Goal: Information Seeking & Learning: Learn about a topic

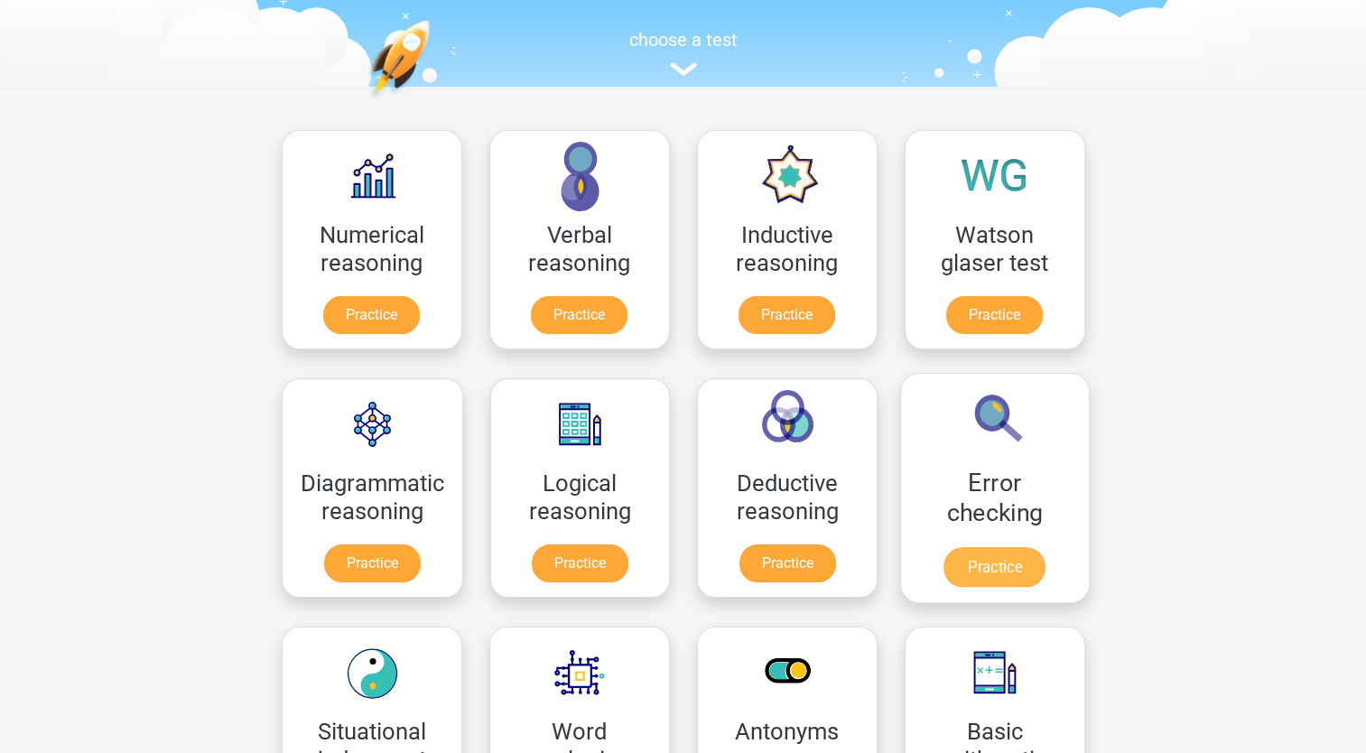
scroll to position [157, 0]
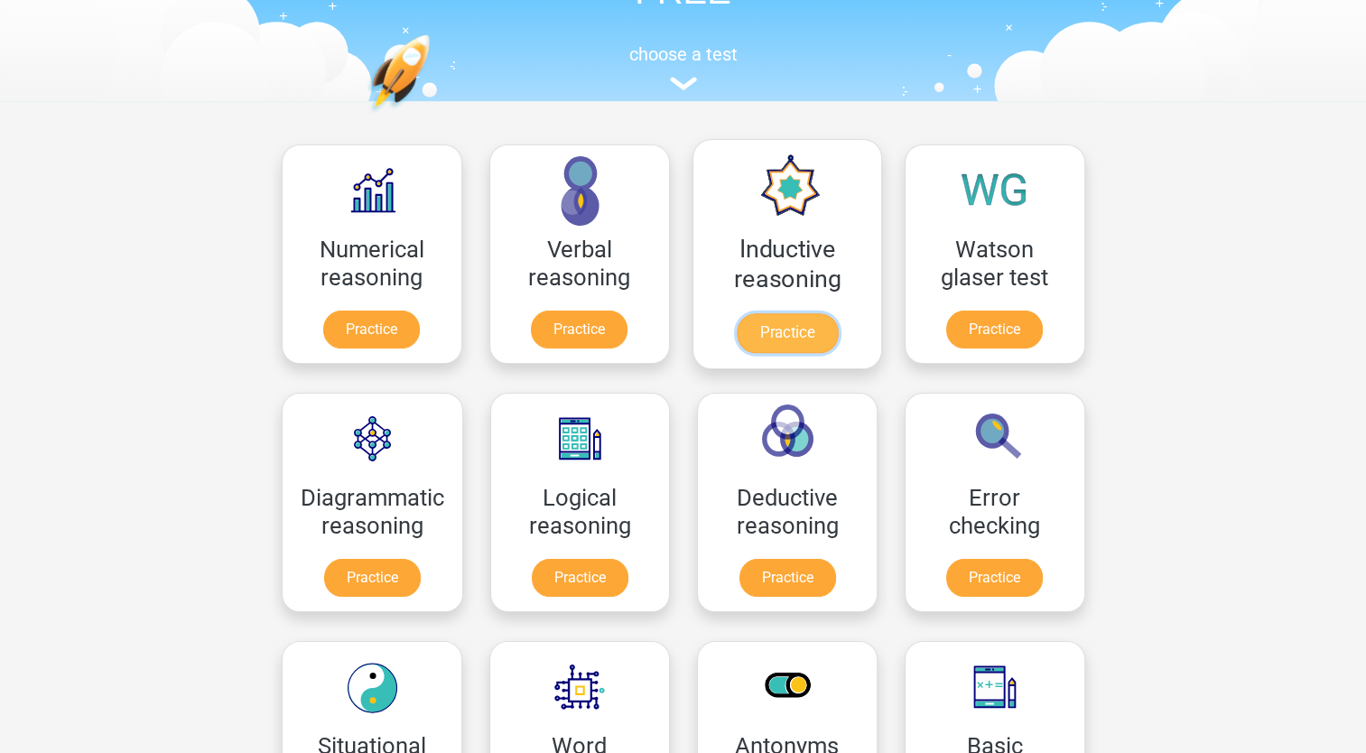
click at [791, 335] on link "Practice" at bounding box center [786, 333] width 101 height 40
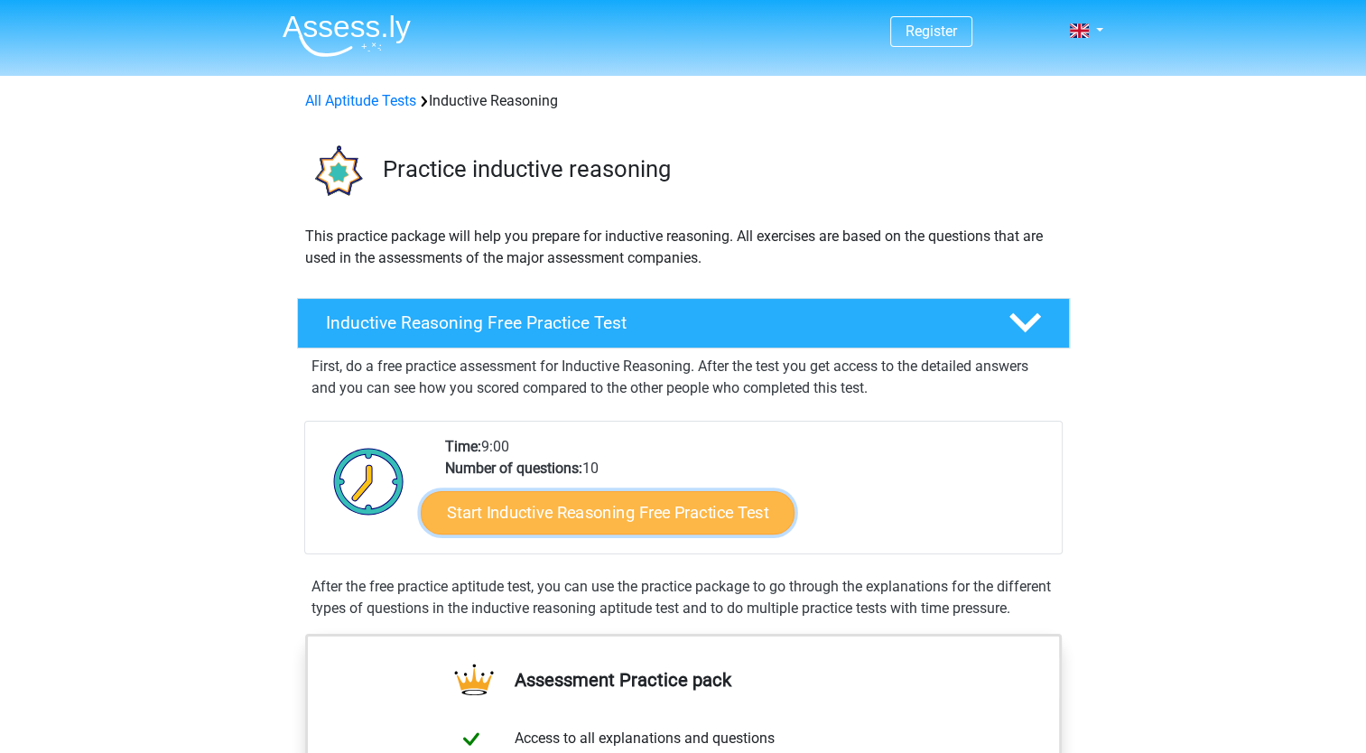
click at [621, 515] on link "Start Inductive Reasoning Free Practice Test" at bounding box center [608, 511] width 374 height 43
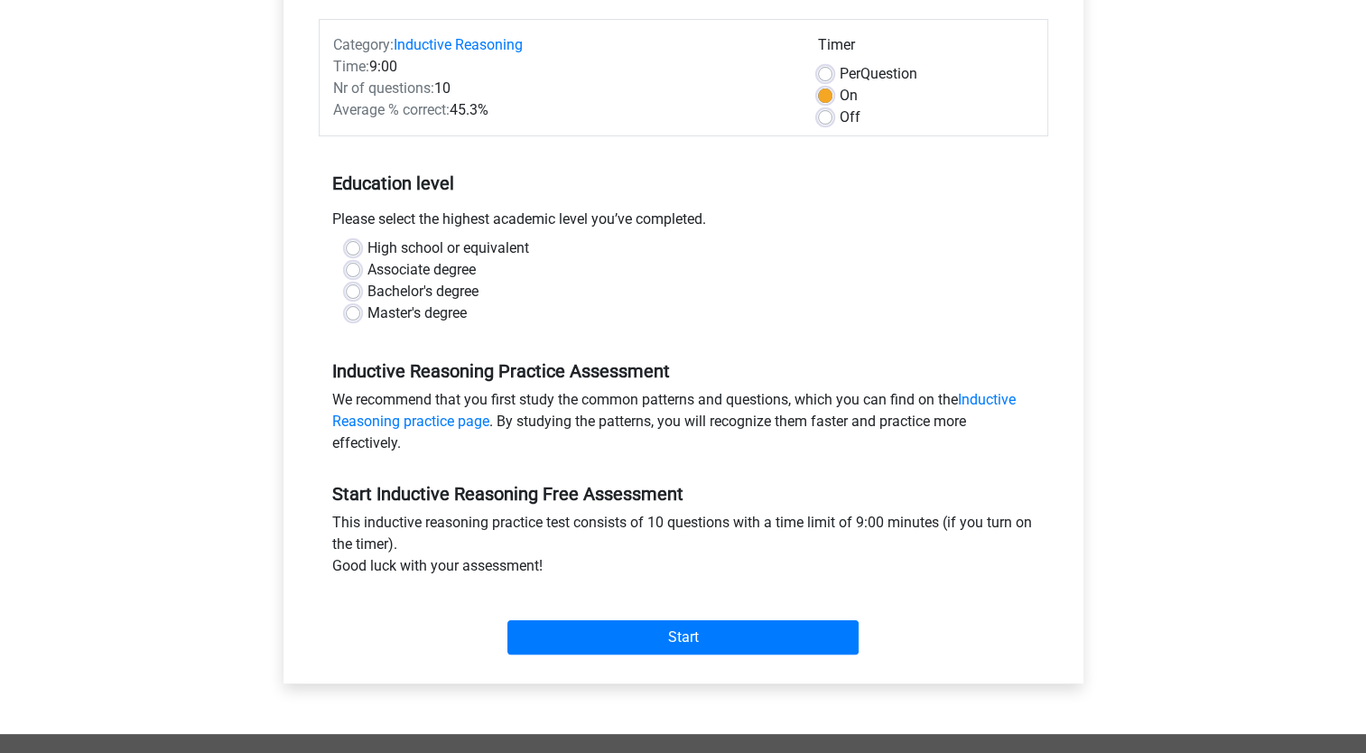
scroll to position [217, 0]
click at [336, 251] on div "High school or equivalent Associate degree Bachelor's degree Master's degree" at bounding box center [683, 280] width 702 height 87
click at [362, 248] on div "High school or equivalent" at bounding box center [683, 248] width 675 height 22
click at [367, 243] on label "High school or equivalent" at bounding box center [448, 248] width 162 height 22
click at [350, 243] on input "High school or equivalent" at bounding box center [353, 246] width 14 height 18
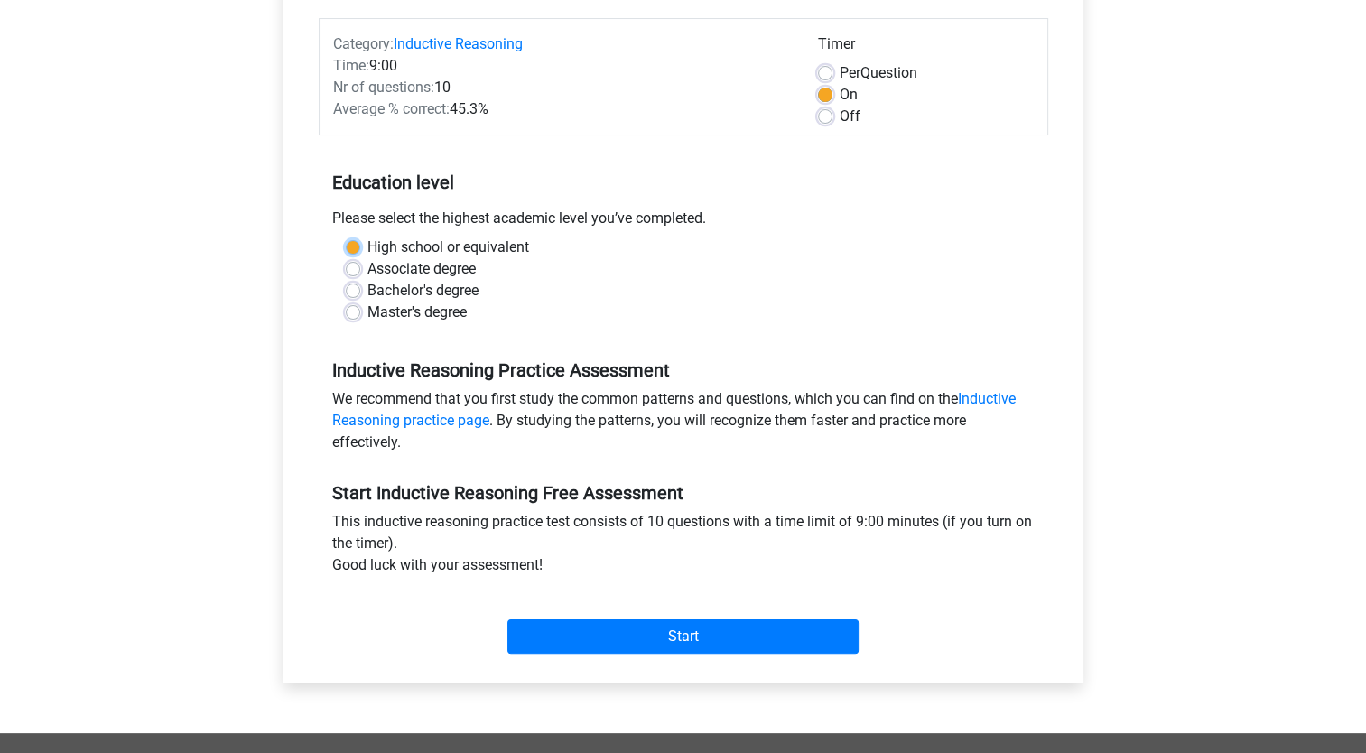
radio input "true"
click at [840, 114] on label "Off" at bounding box center [850, 117] width 21 height 22
click at [825, 114] on input "Off" at bounding box center [825, 115] width 14 height 18
radio input "true"
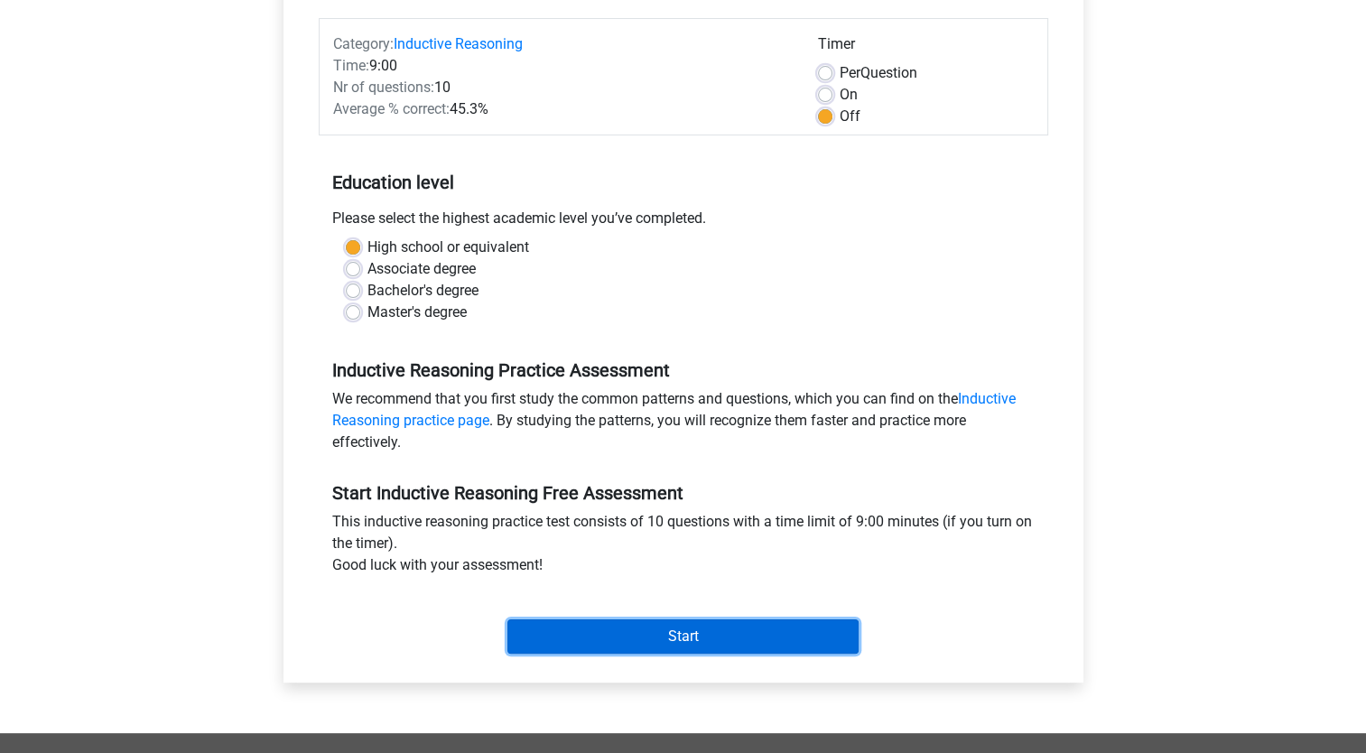
click at [646, 632] on input "Start" at bounding box center [682, 636] width 351 height 34
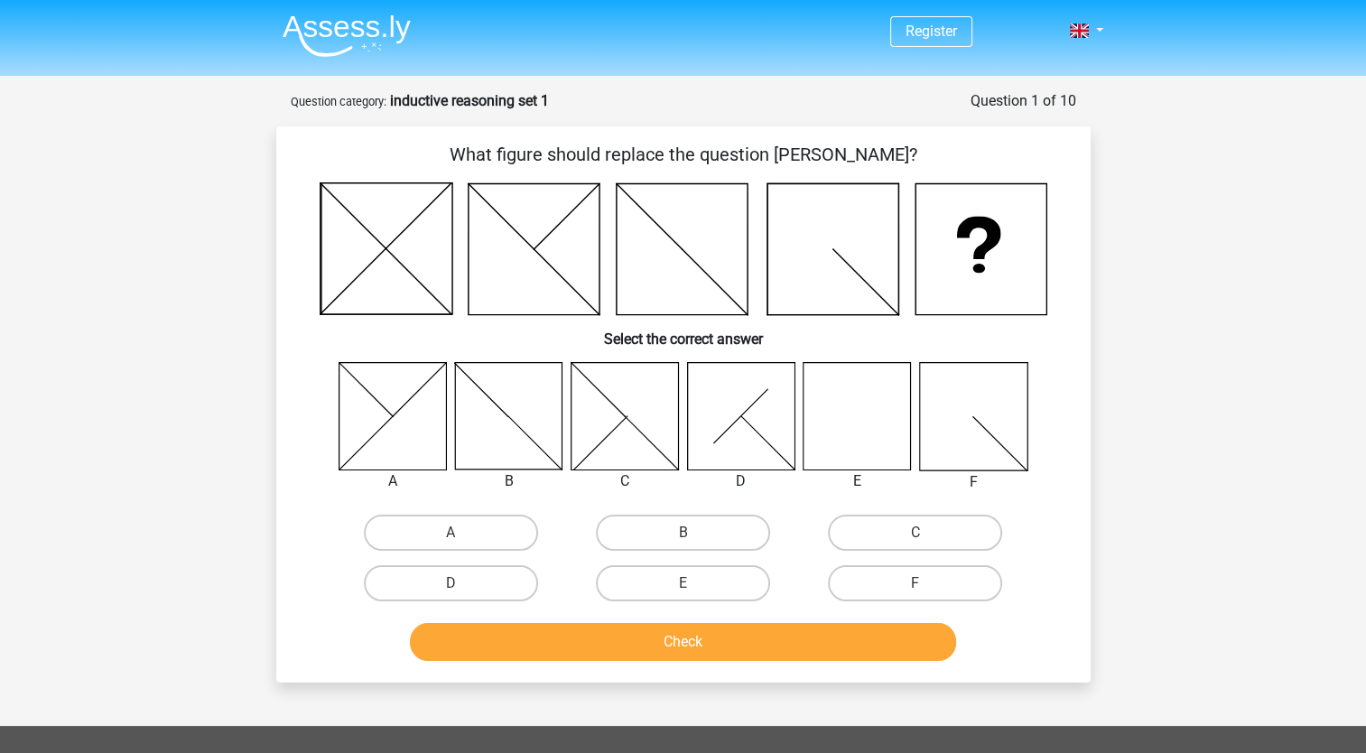
click at [825, 418] on icon at bounding box center [856, 415] width 107 height 107
click at [672, 580] on label "E" at bounding box center [683, 583] width 174 height 36
click at [683, 583] on input "E" at bounding box center [689, 589] width 12 height 12
radio input "true"
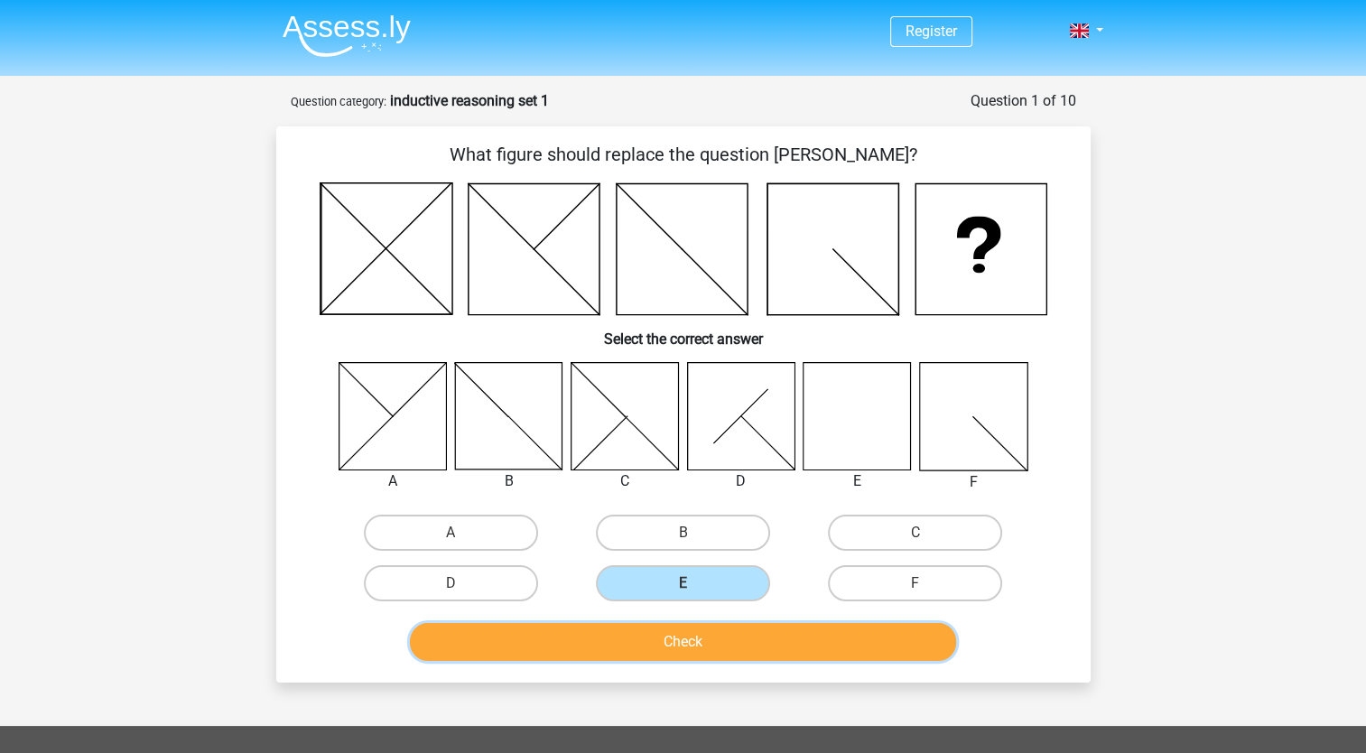
click at [696, 637] on button "Check" at bounding box center [683, 642] width 546 height 38
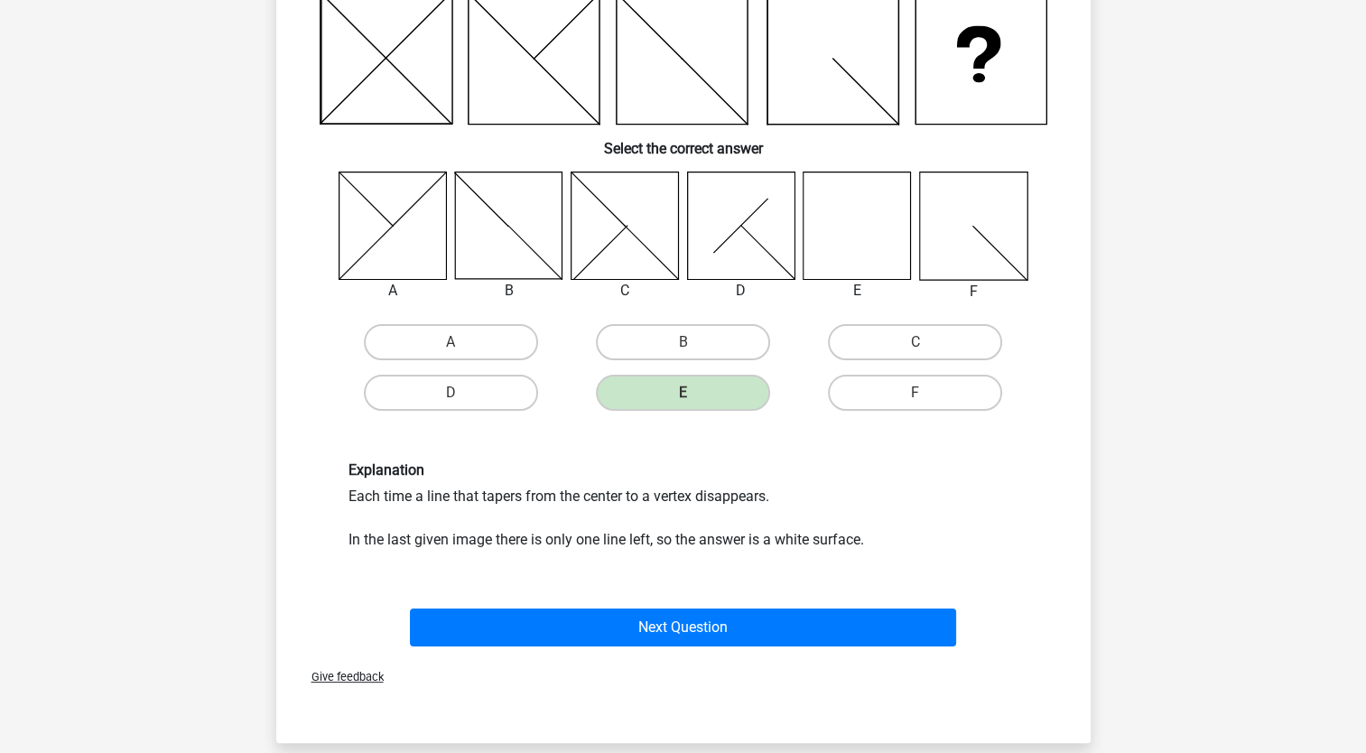
scroll to position [193, 0]
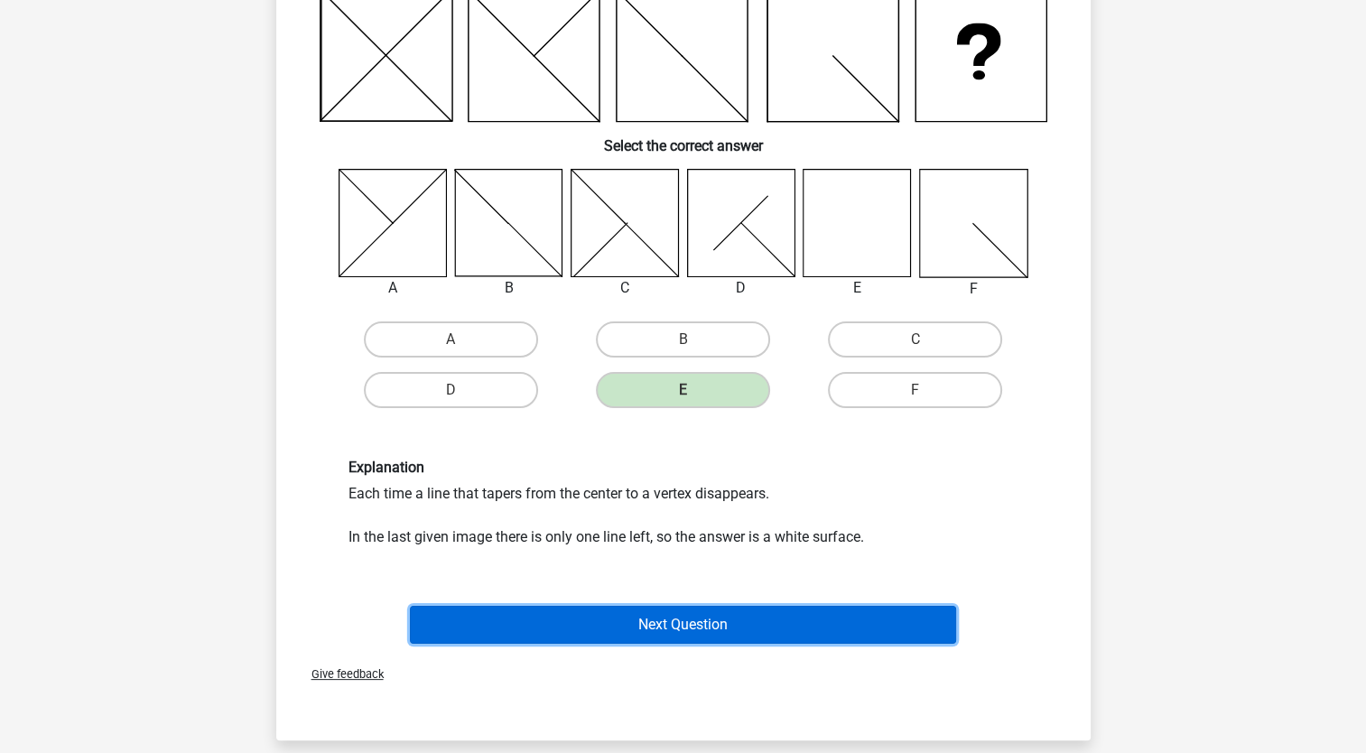
click at [598, 628] on button "Next Question" at bounding box center [683, 625] width 546 height 38
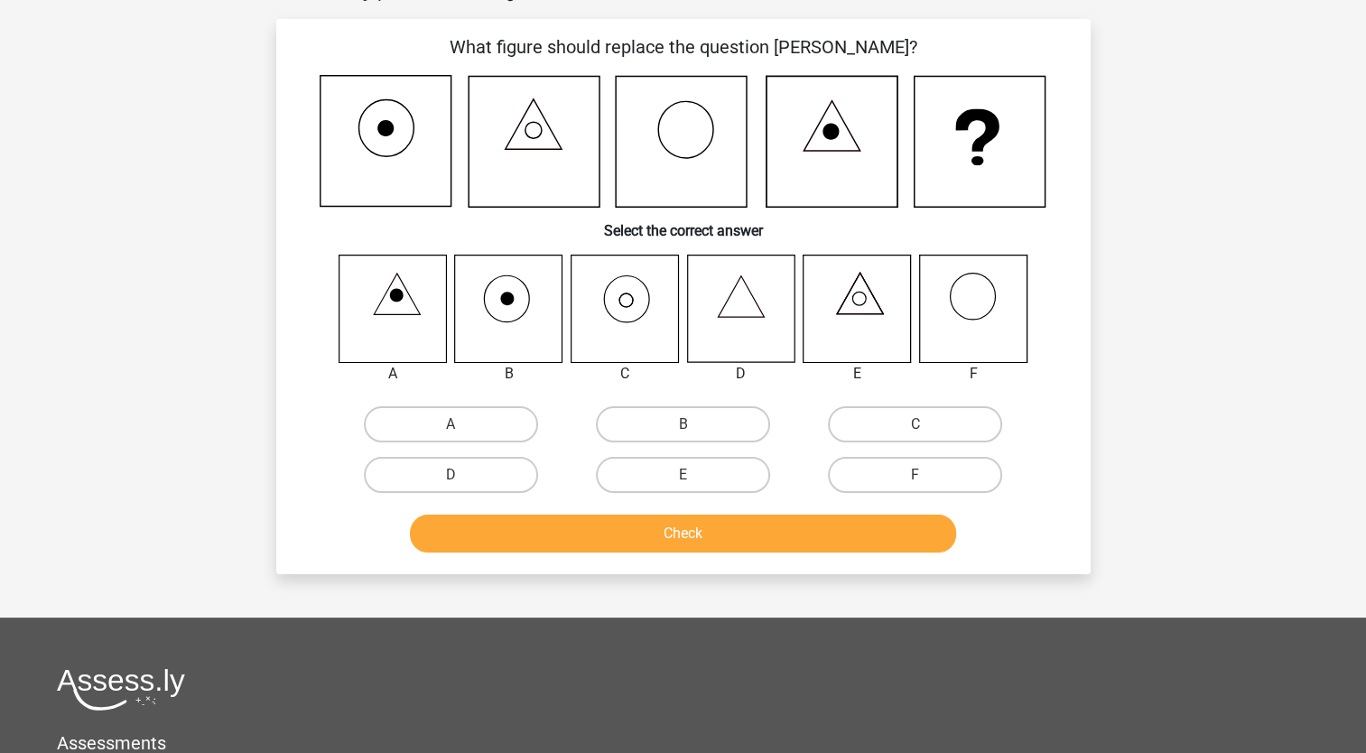
scroll to position [90, 0]
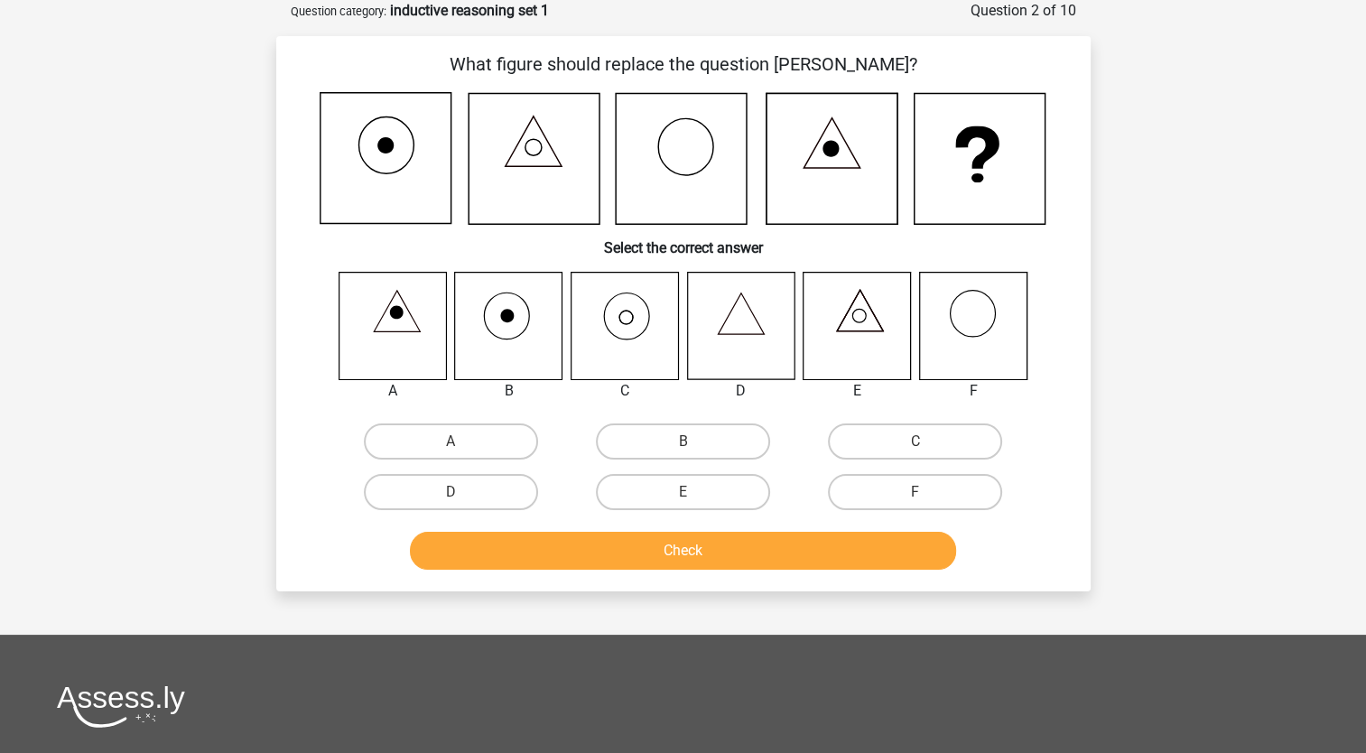
click at [625, 314] on icon at bounding box center [624, 325] width 107 height 107
click at [865, 446] on label "C" at bounding box center [915, 441] width 174 height 36
click at [915, 446] on input "C" at bounding box center [921, 447] width 12 height 12
radio input "true"
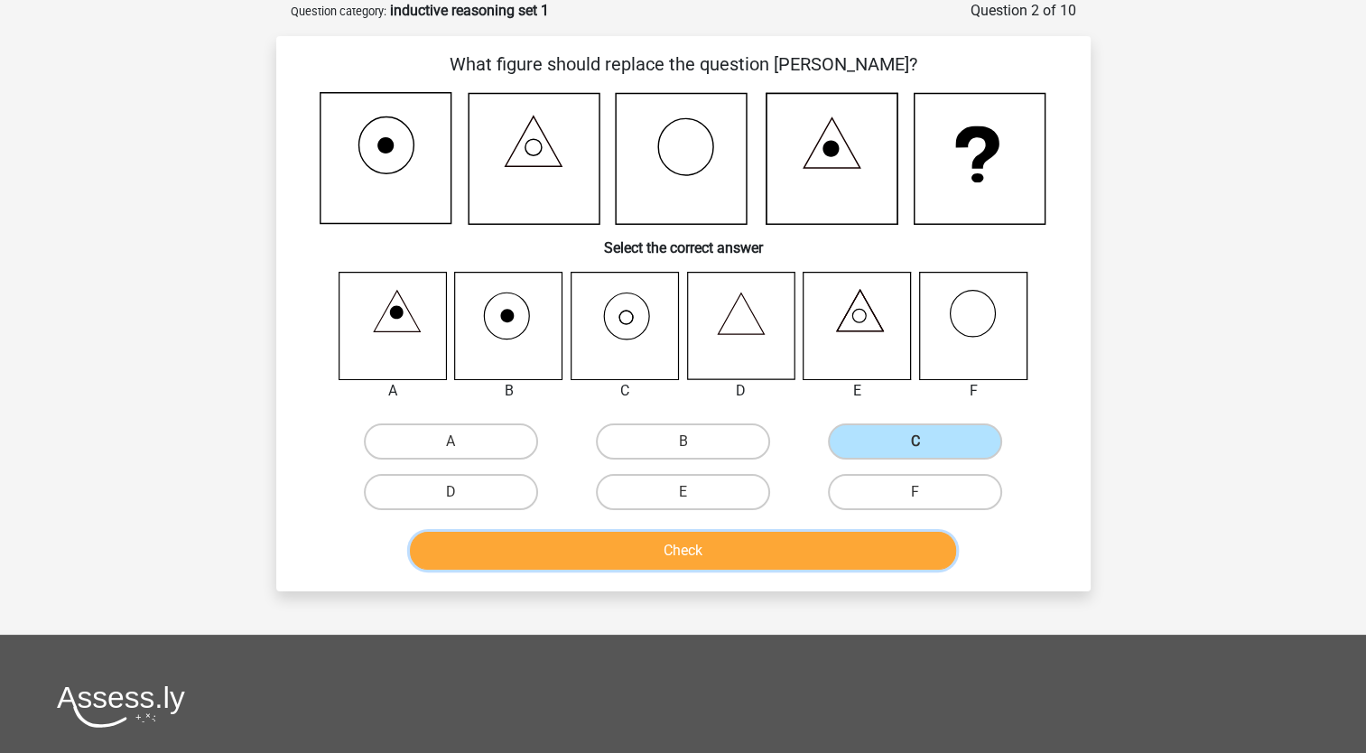
click at [737, 549] on button "Check" at bounding box center [683, 551] width 546 height 38
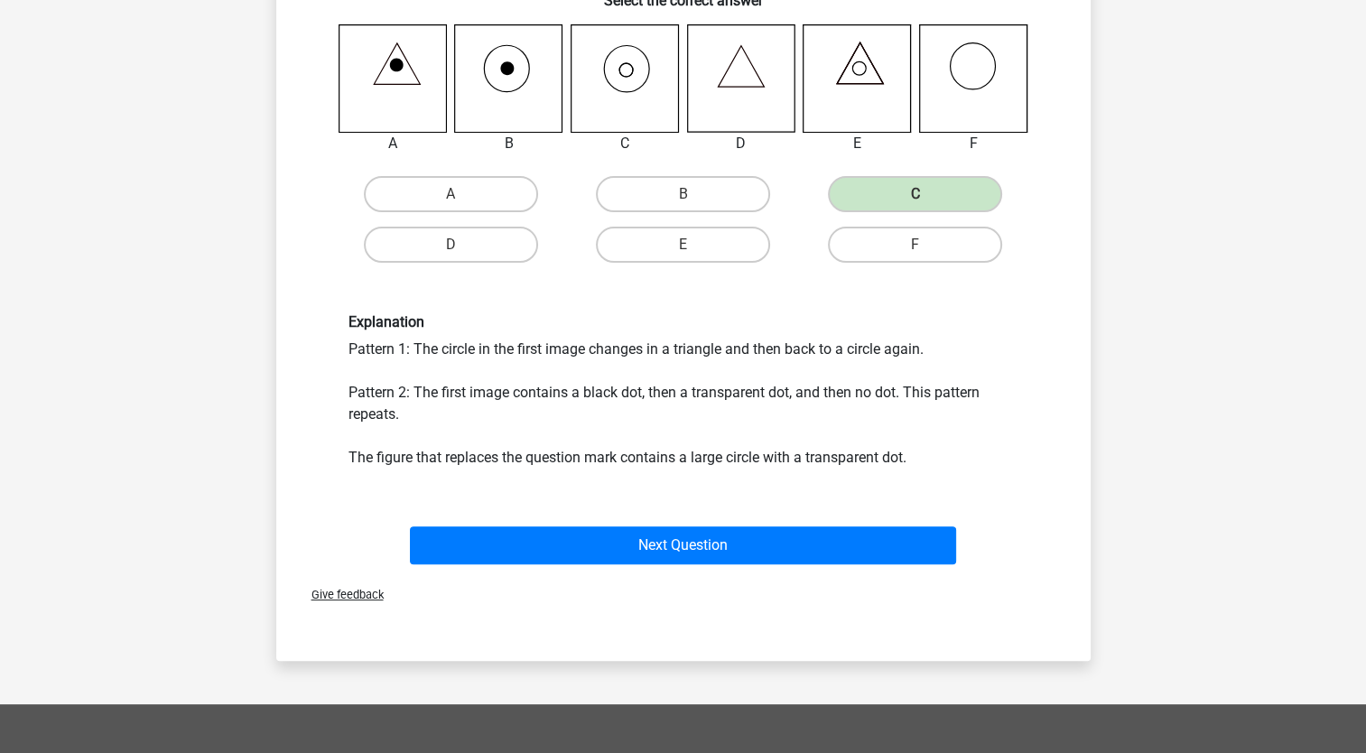
scroll to position [339, 0]
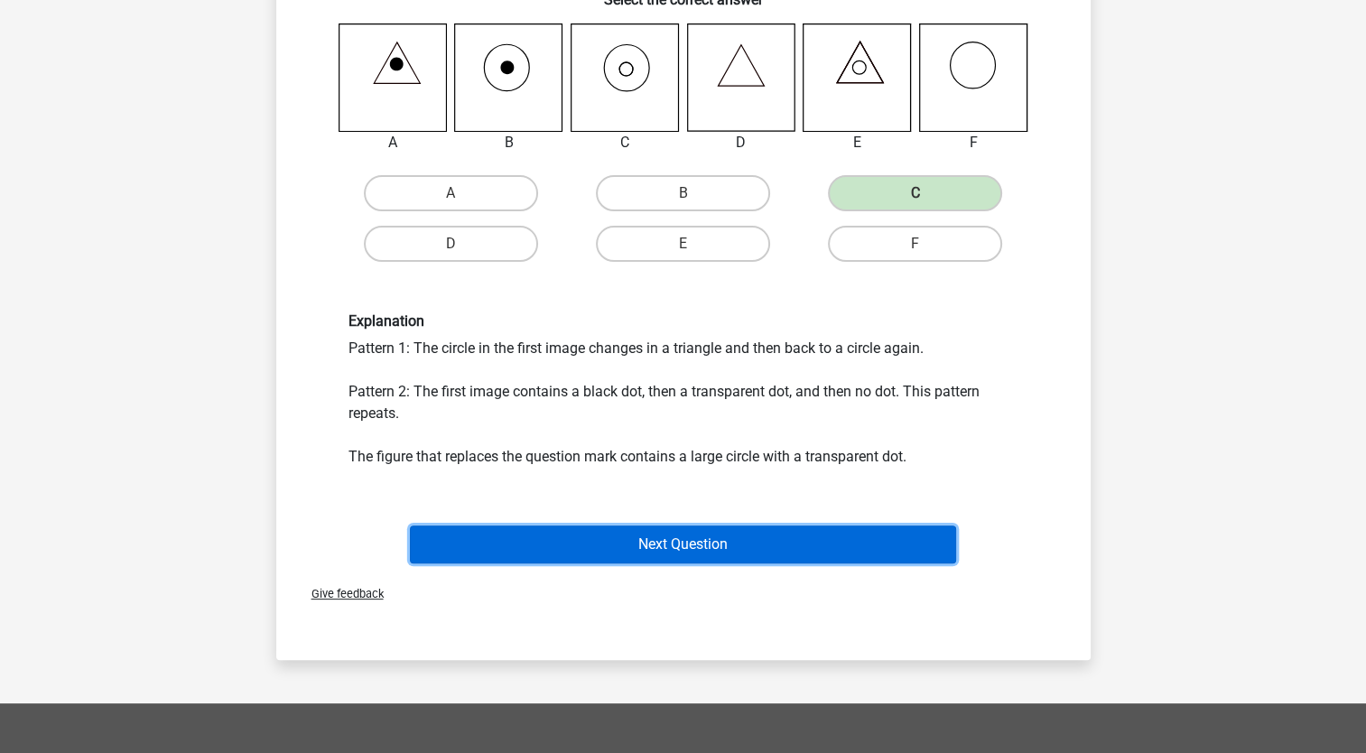
click at [685, 543] on button "Next Question" at bounding box center [683, 544] width 546 height 38
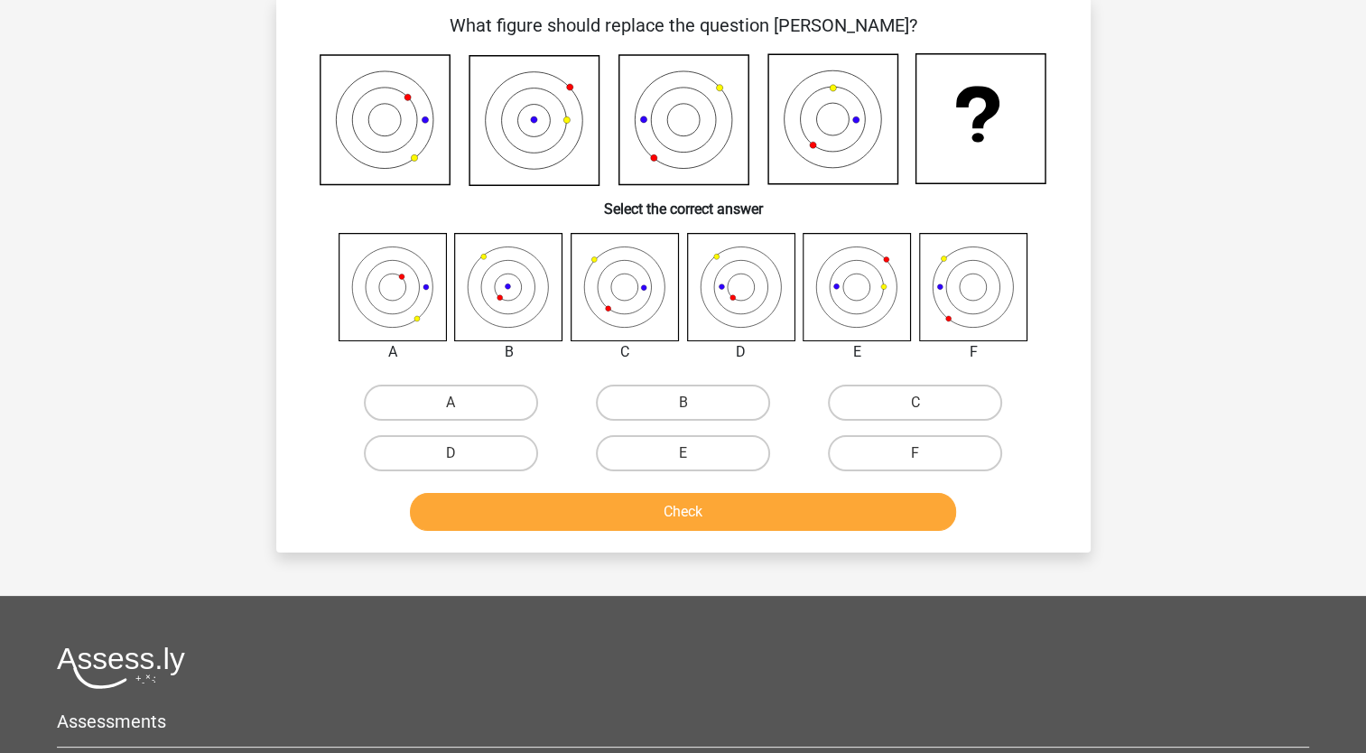
scroll to position [90, 0]
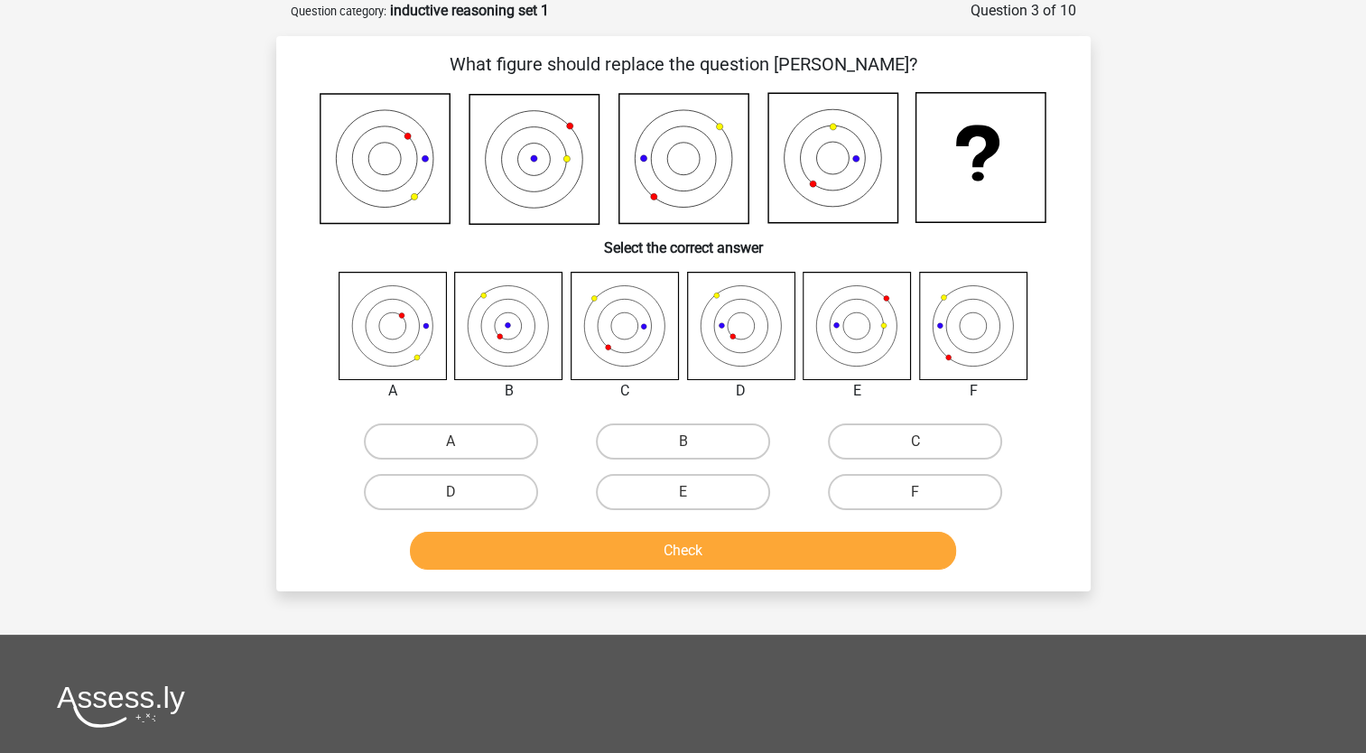
click at [917, 442] on input "C" at bounding box center [921, 447] width 12 height 12
radio input "true"
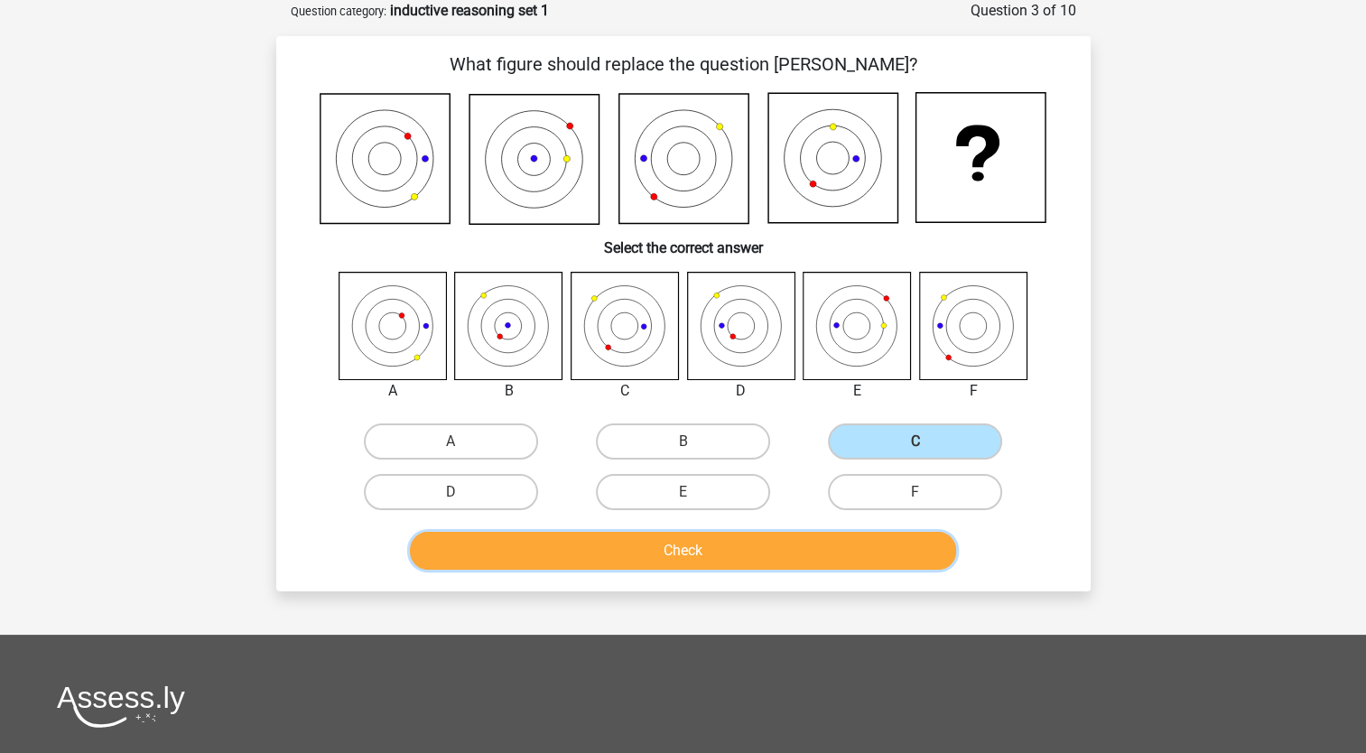
click at [611, 546] on button "Check" at bounding box center [683, 551] width 546 height 38
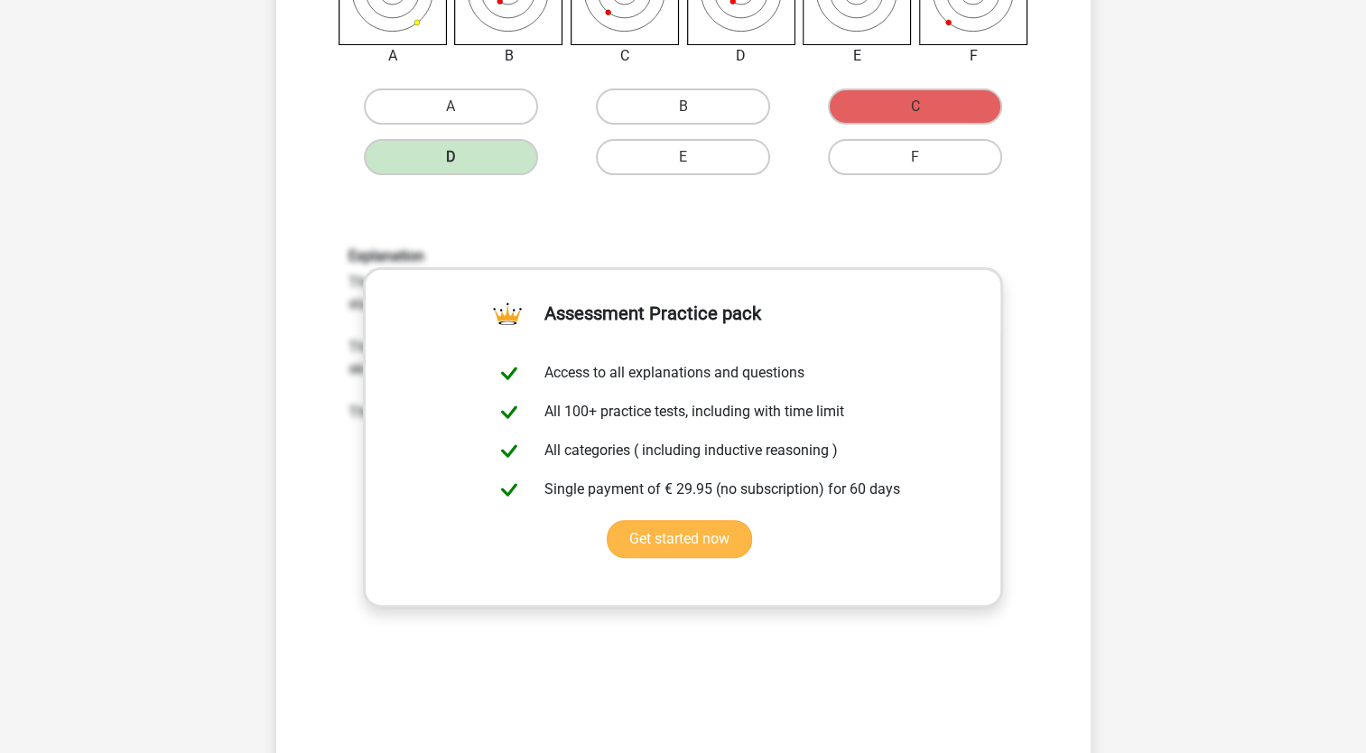
scroll to position [438, 0]
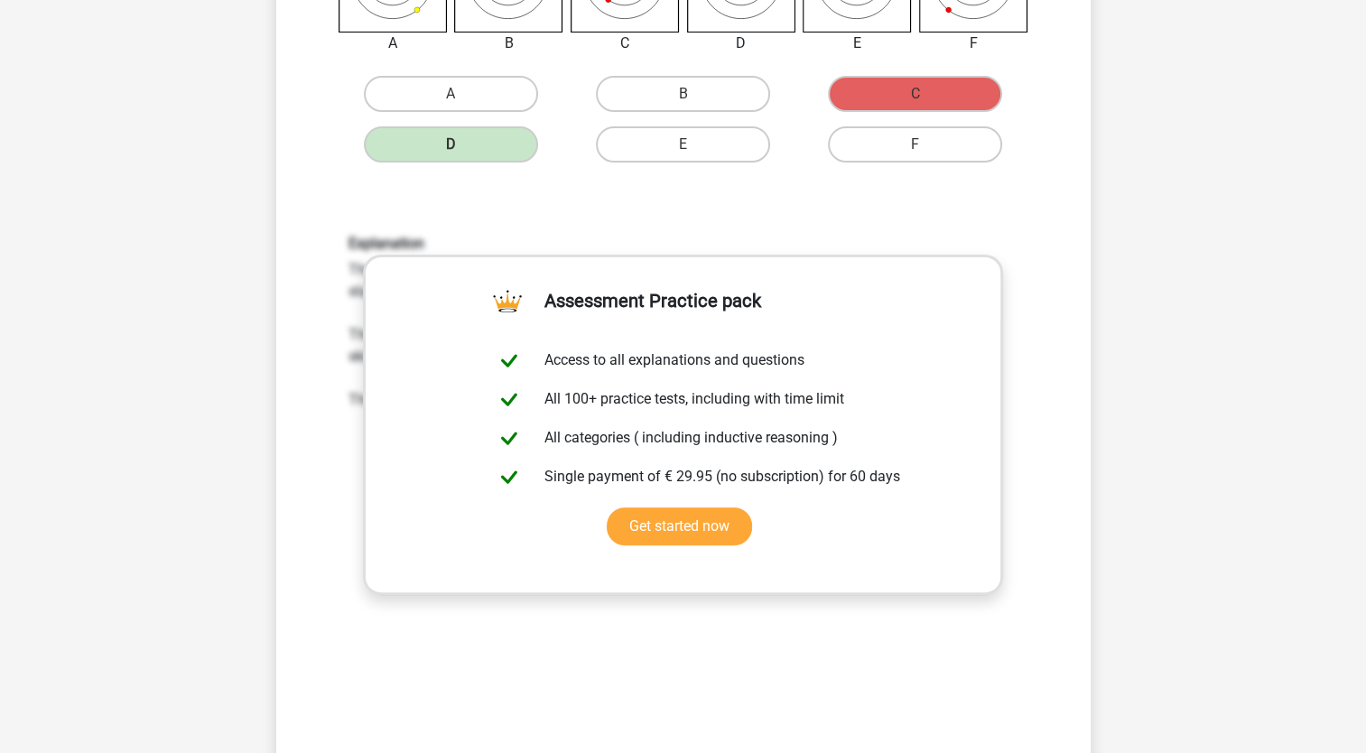
click at [709, 654] on div "Explanation The red dot moves from the bottom left to the top right of the figu…" at bounding box center [683, 471] width 757 height 560
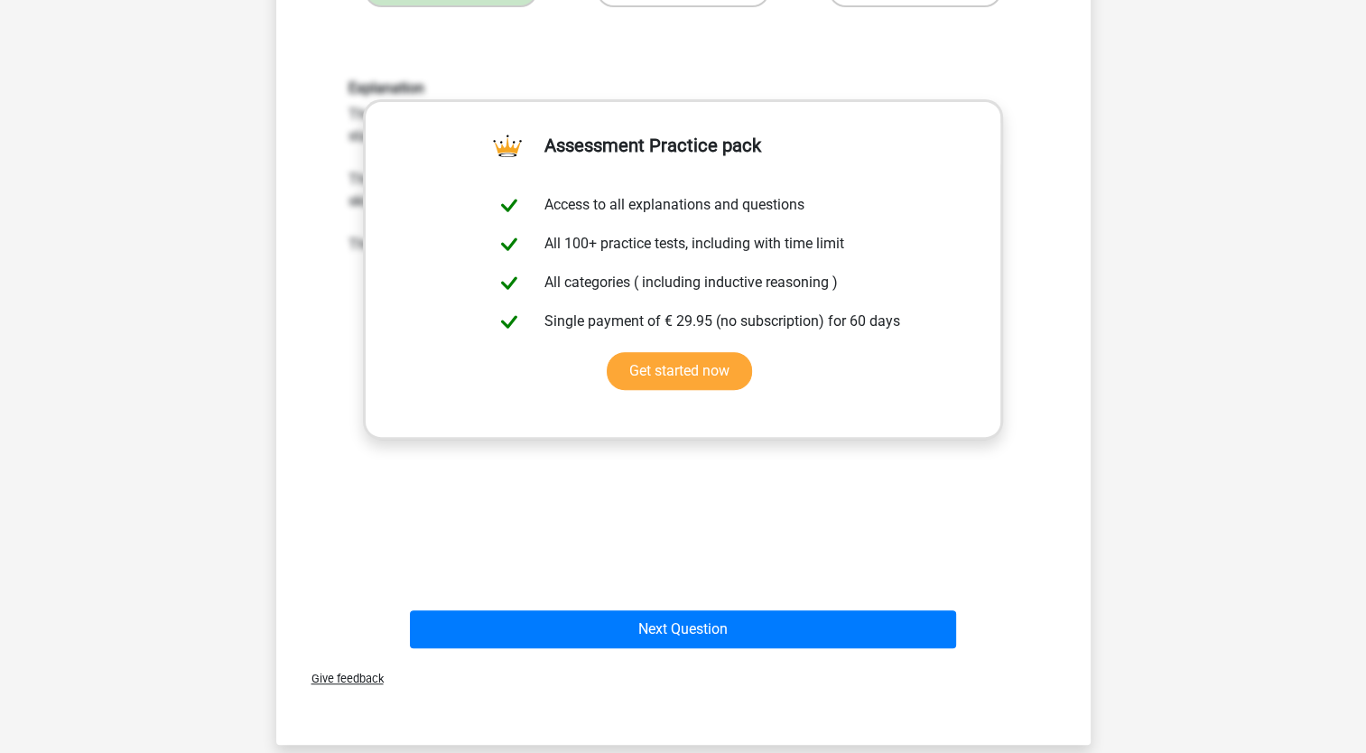
scroll to position [595, 0]
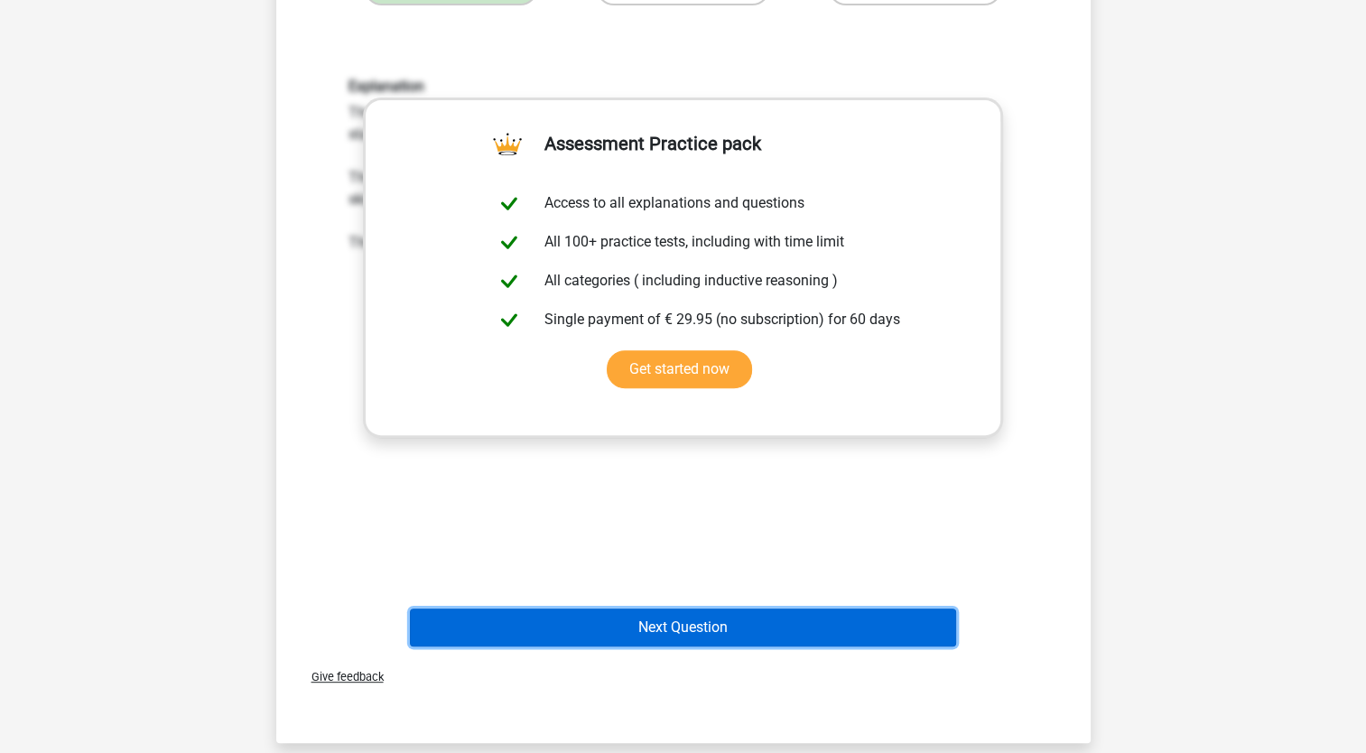
click at [692, 623] on button "Next Question" at bounding box center [683, 627] width 546 height 38
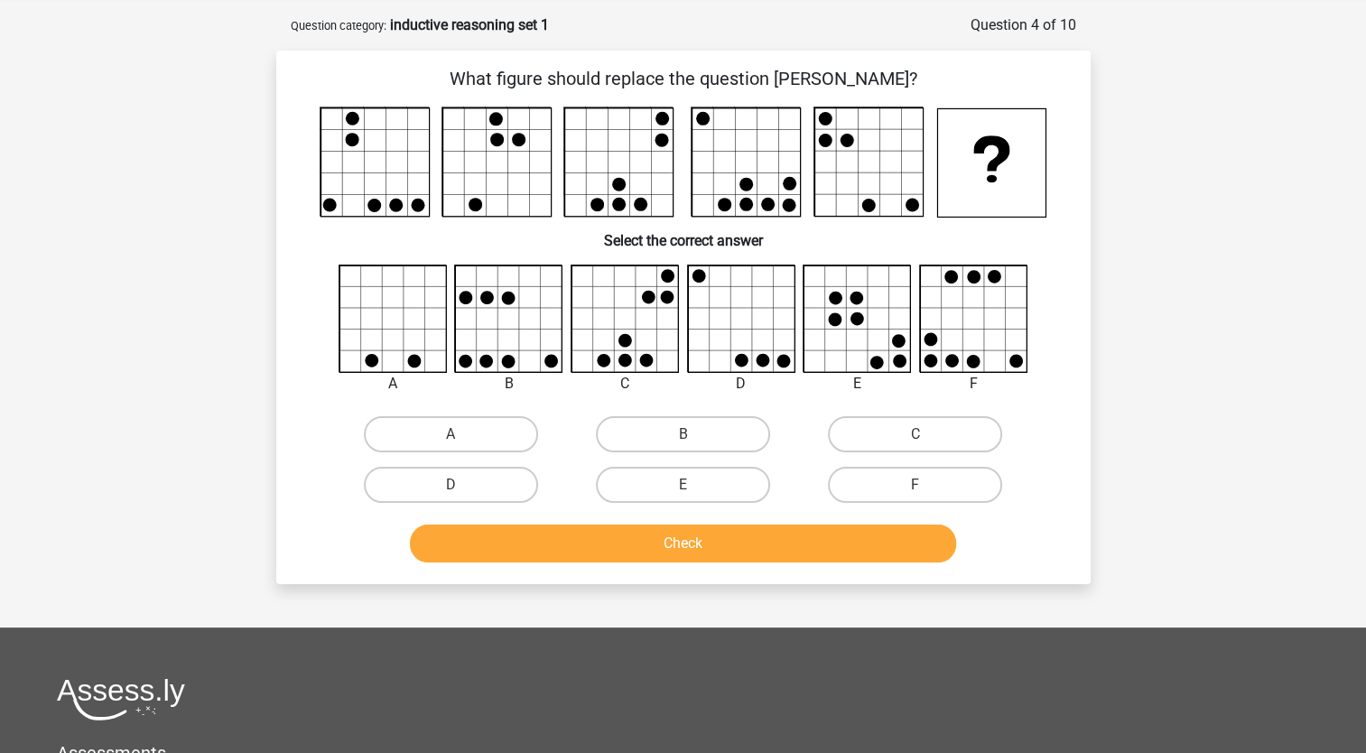
scroll to position [75, 0]
click at [895, 439] on label "C" at bounding box center [915, 435] width 174 height 36
click at [915, 439] on input "C" at bounding box center [921, 441] width 12 height 12
radio input "true"
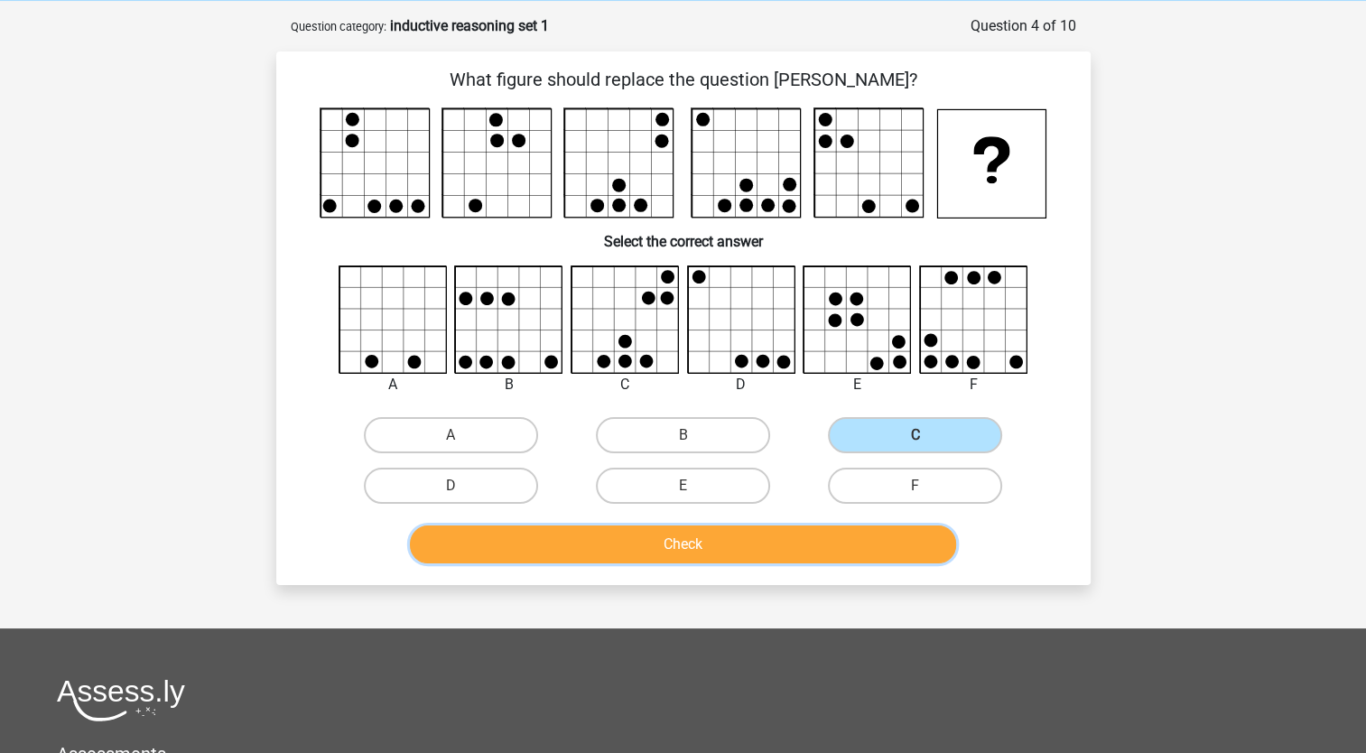
click at [735, 536] on button "Check" at bounding box center [683, 544] width 546 height 38
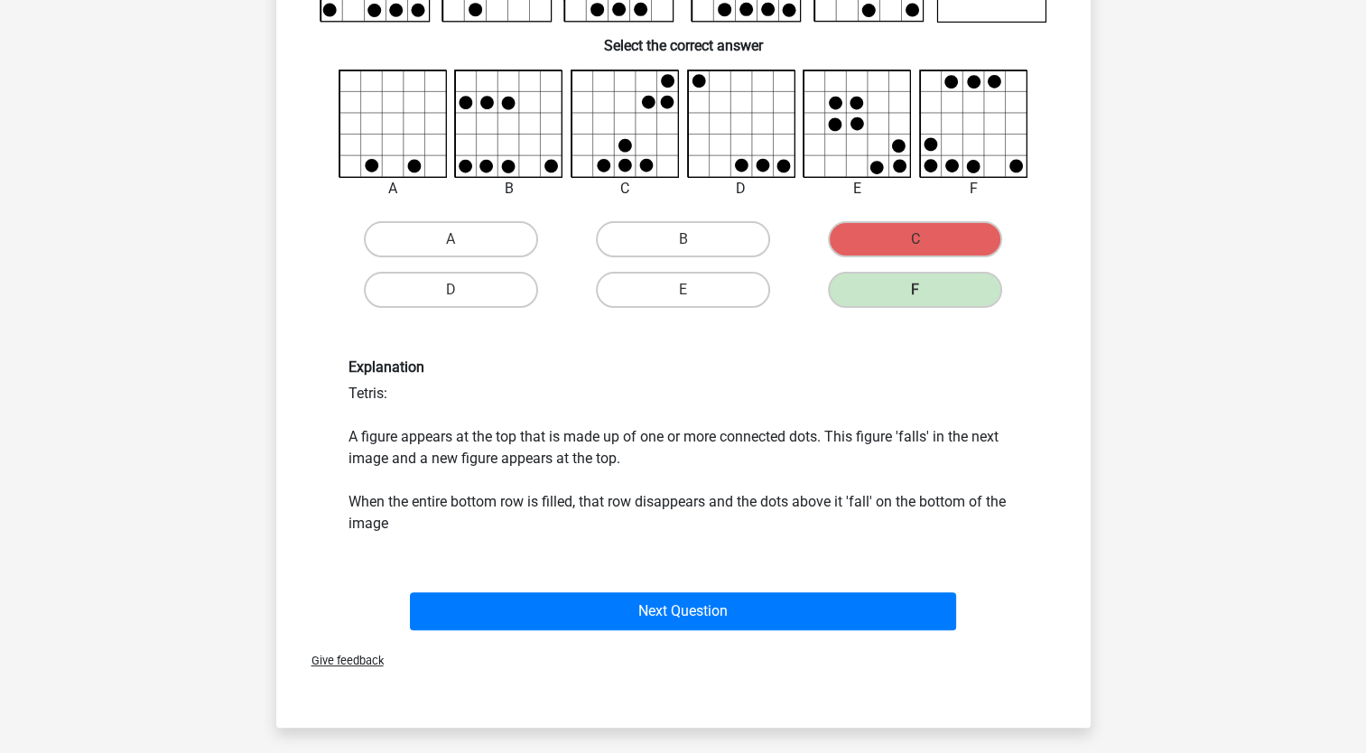
scroll to position [274, 0]
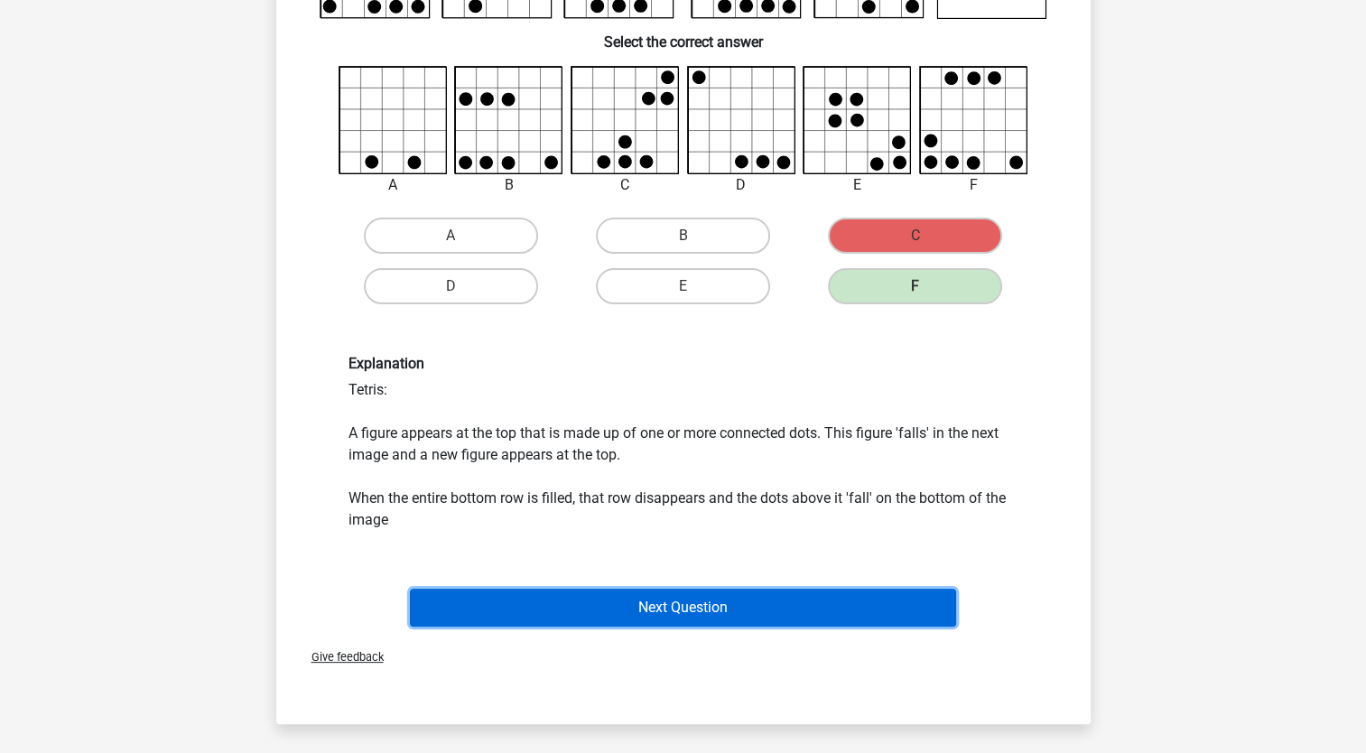
click at [770, 606] on button "Next Question" at bounding box center [683, 608] width 546 height 38
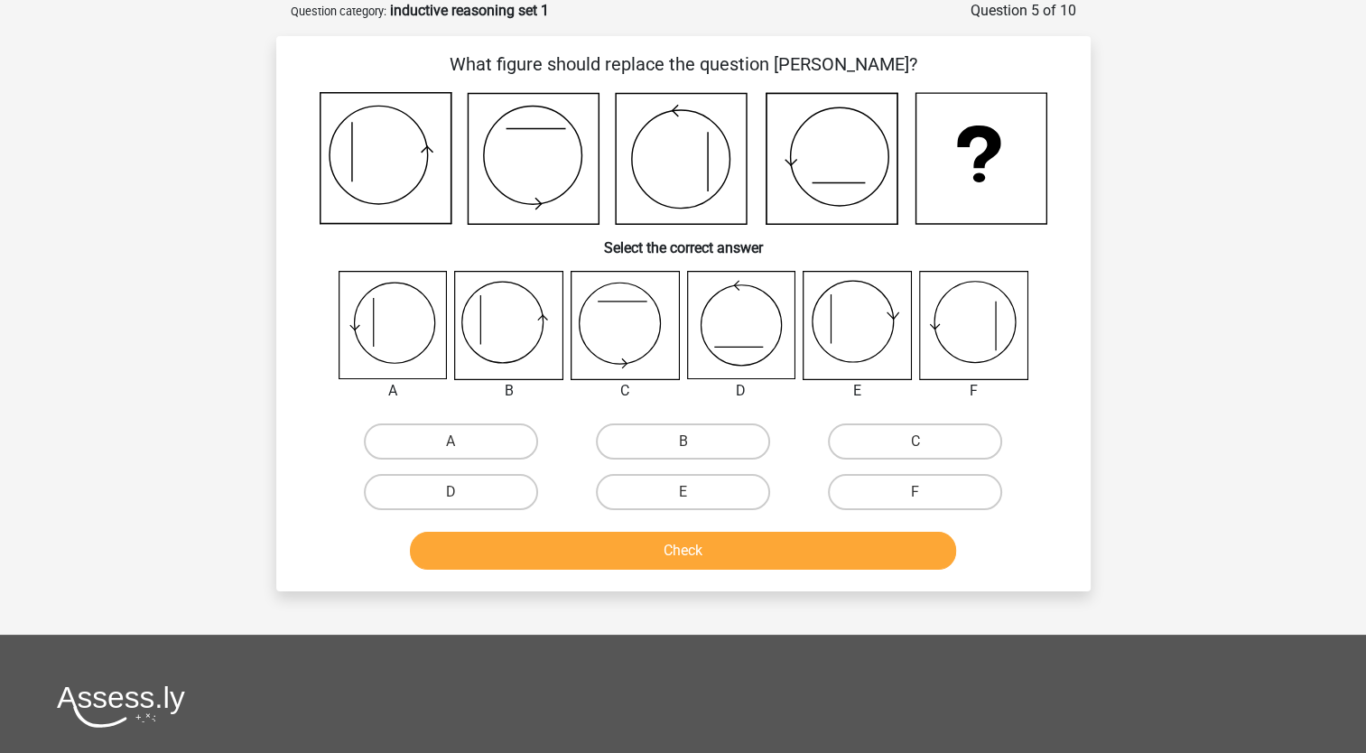
scroll to position [0, 0]
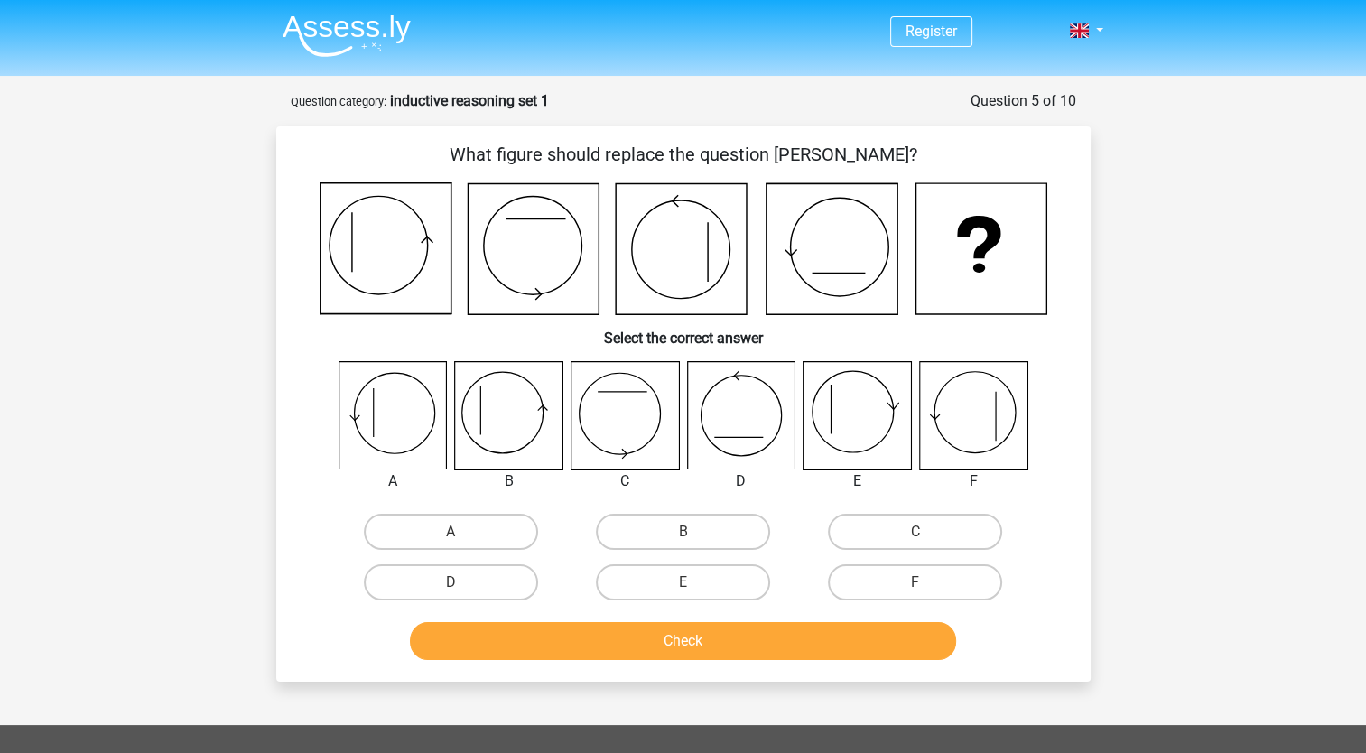
click at [516, 411] on icon at bounding box center [508, 415] width 107 height 107
click at [706, 523] on label "B" at bounding box center [683, 532] width 174 height 36
click at [694, 532] on input "B" at bounding box center [689, 538] width 12 height 12
radio input "true"
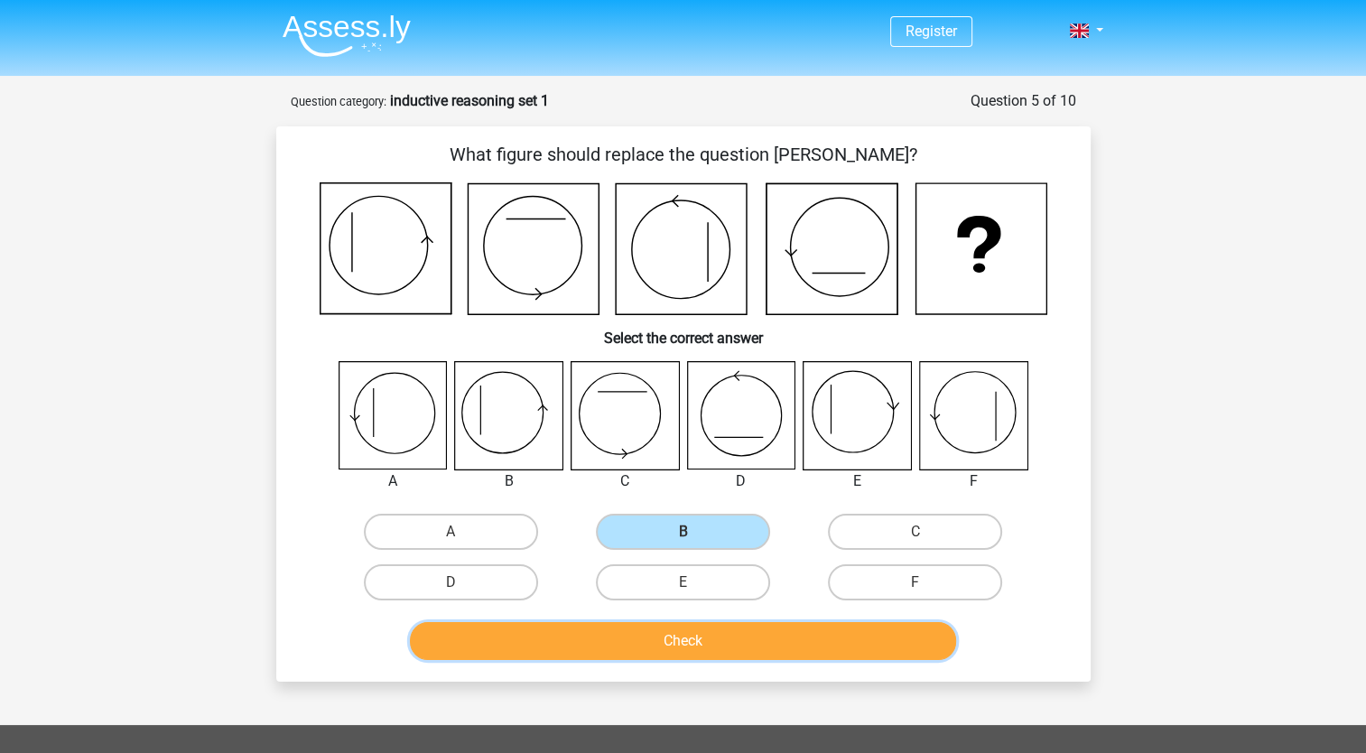
click at [722, 636] on button "Check" at bounding box center [683, 641] width 546 height 38
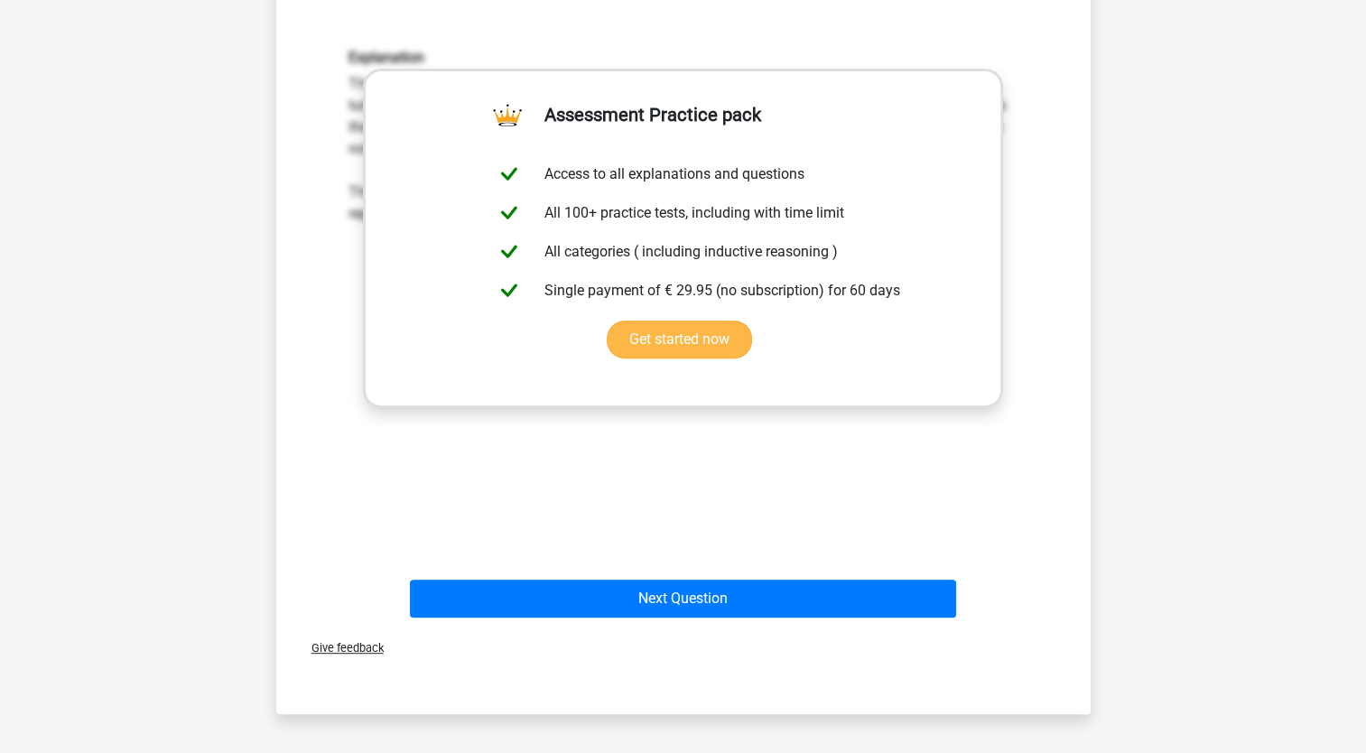
scroll to position [652, 0]
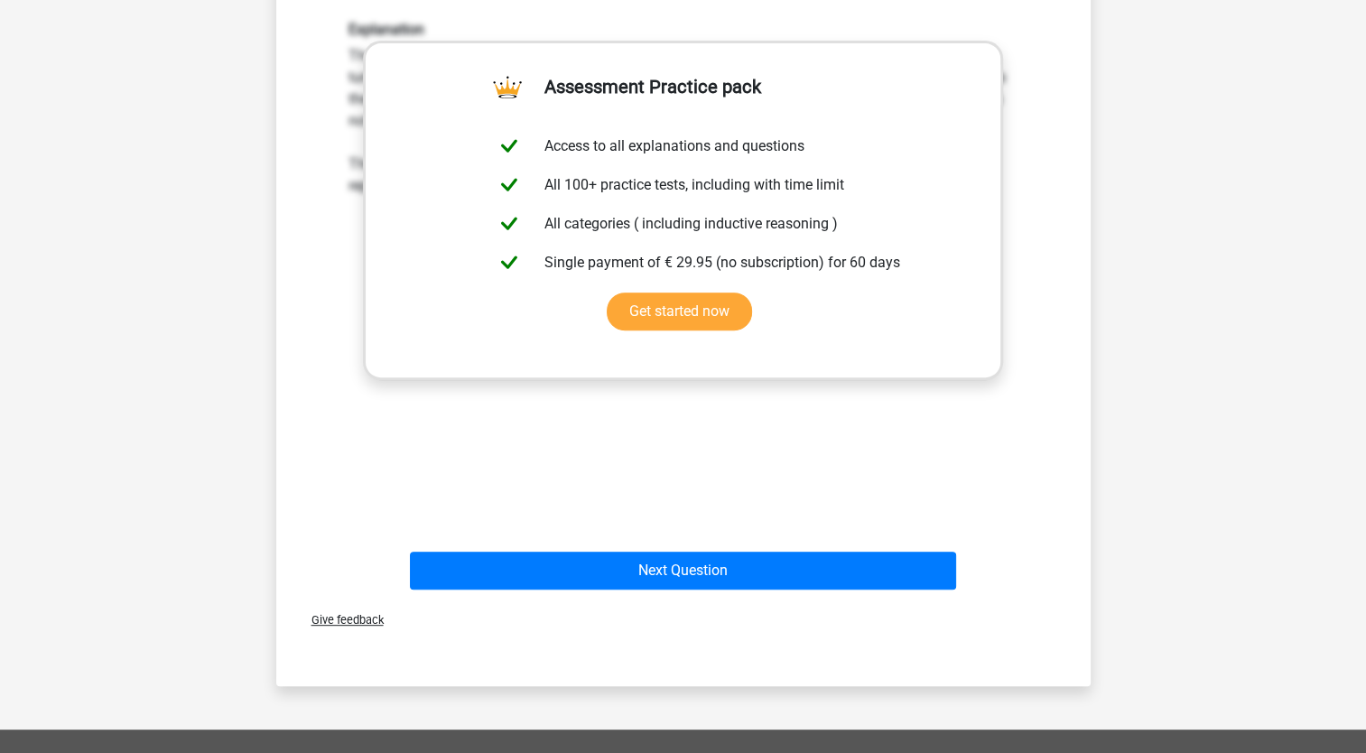
click at [664, 443] on div "Explanation The circle first turns three quarters counterclockwise (shown by th…" at bounding box center [683, 257] width 757 height 560
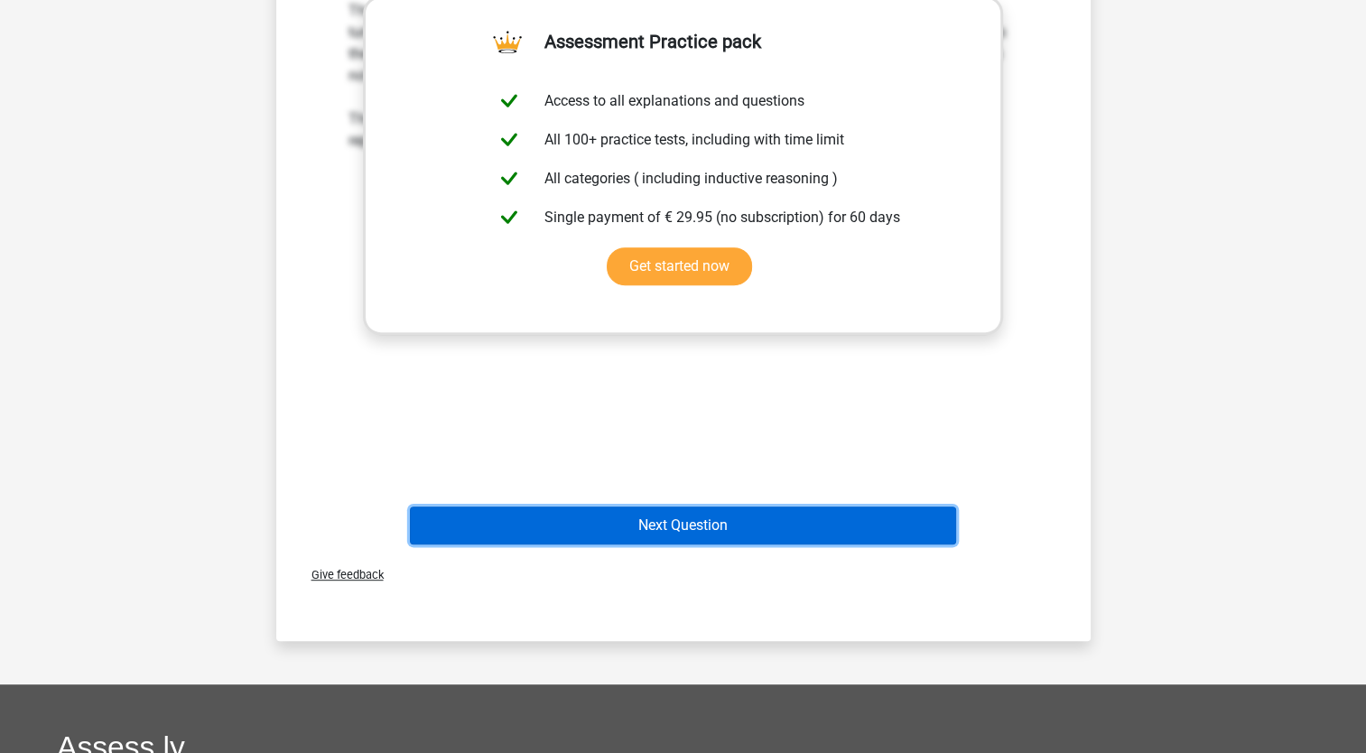
click at [688, 516] on button "Next Question" at bounding box center [683, 525] width 546 height 38
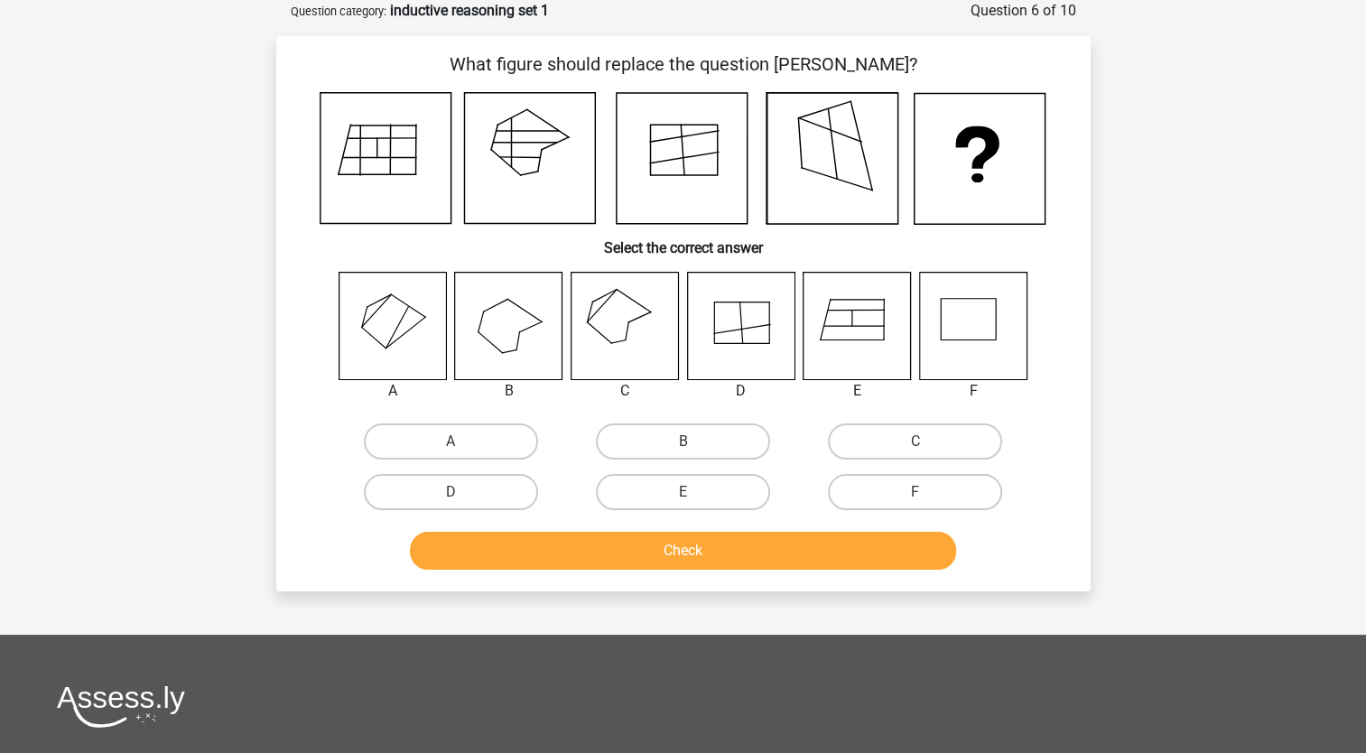
scroll to position [0, 0]
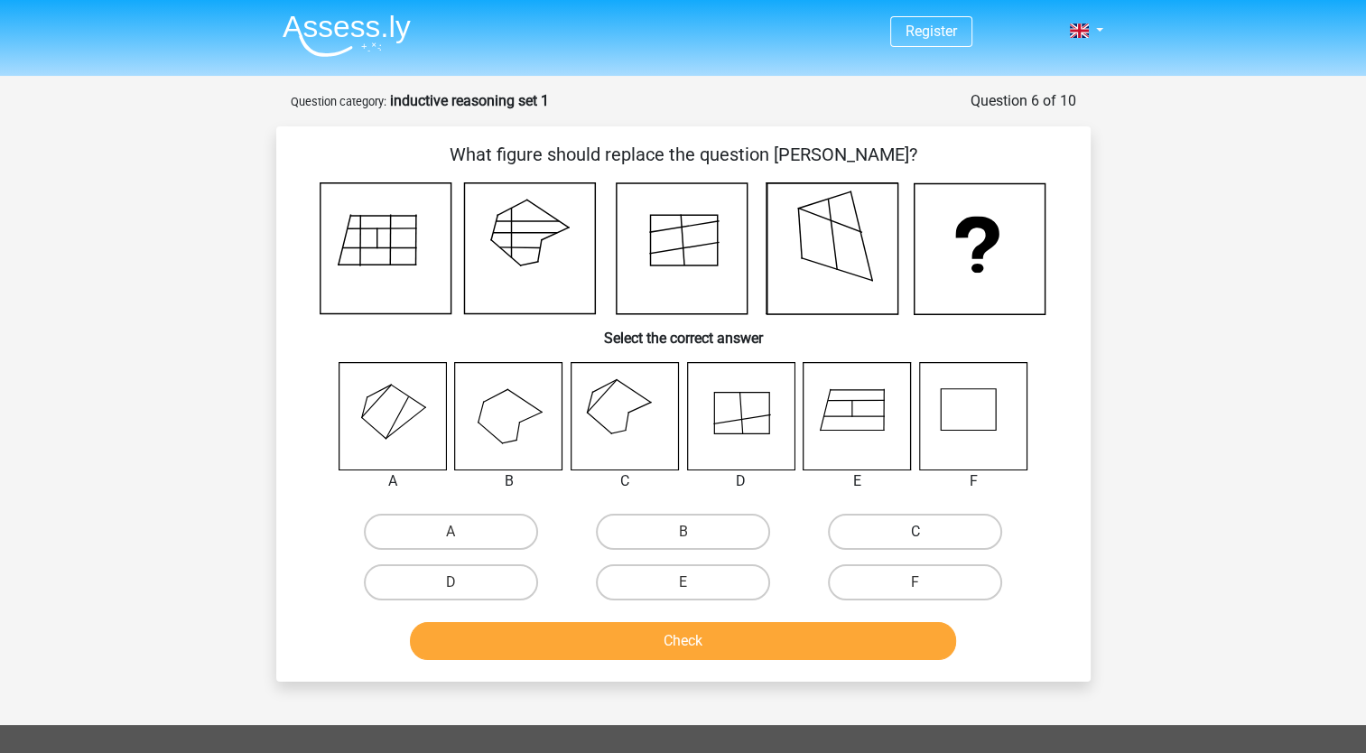
click at [863, 534] on label "C" at bounding box center [915, 532] width 174 height 36
click at [915, 534] on input "C" at bounding box center [921, 538] width 12 height 12
radio input "true"
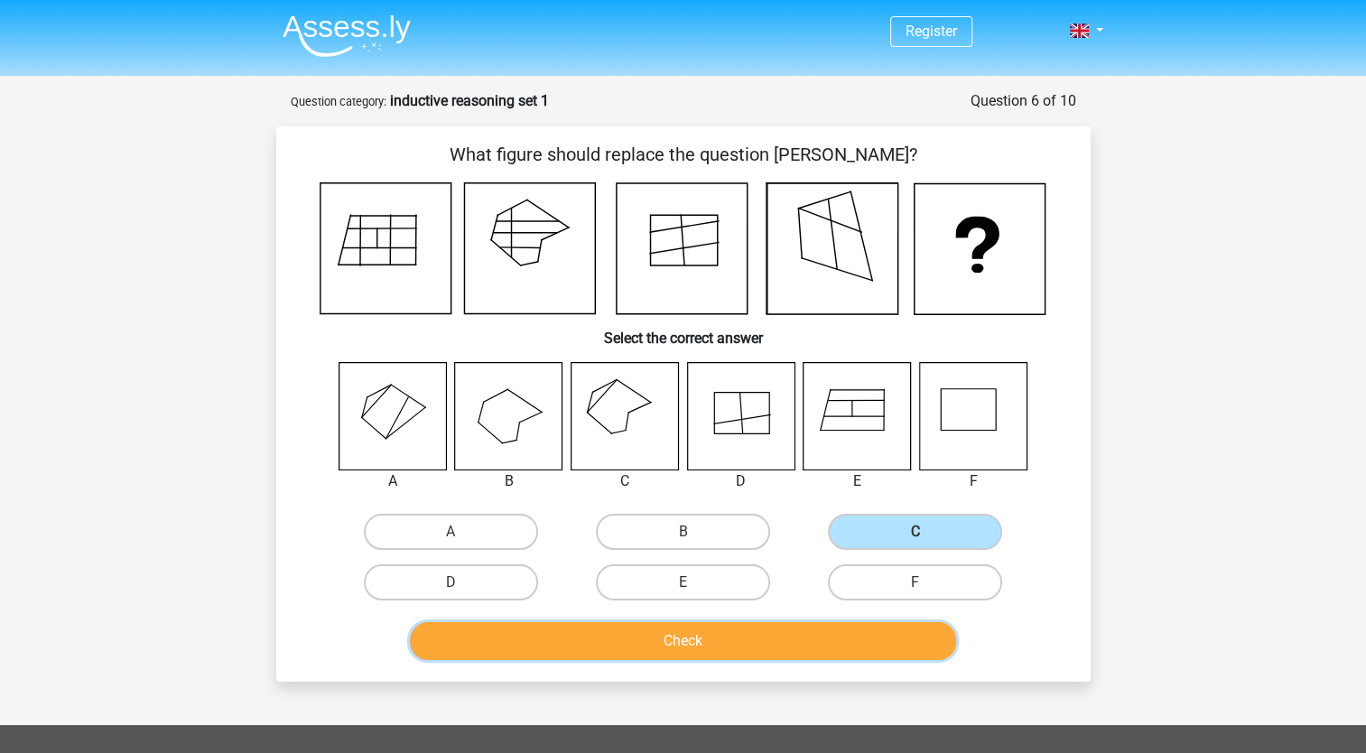
click at [772, 635] on button "Check" at bounding box center [683, 641] width 546 height 38
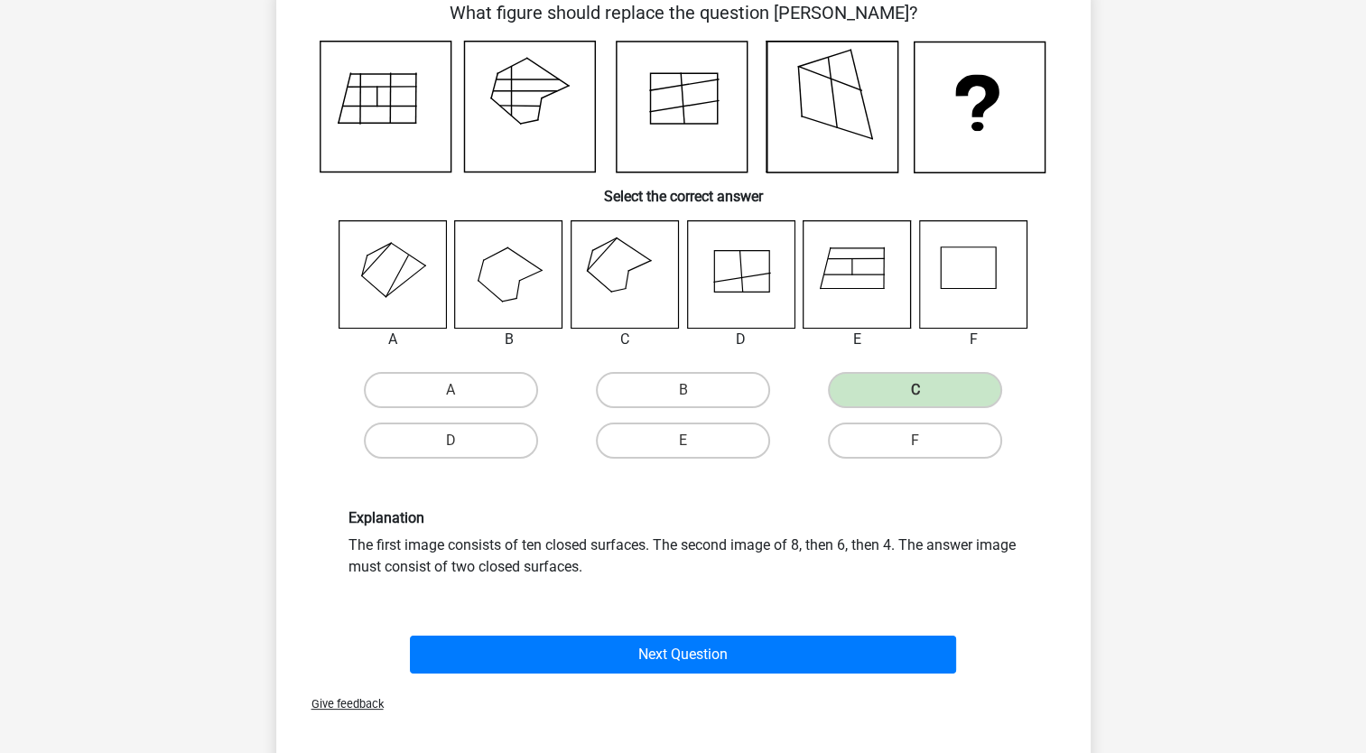
scroll to position [144, 0]
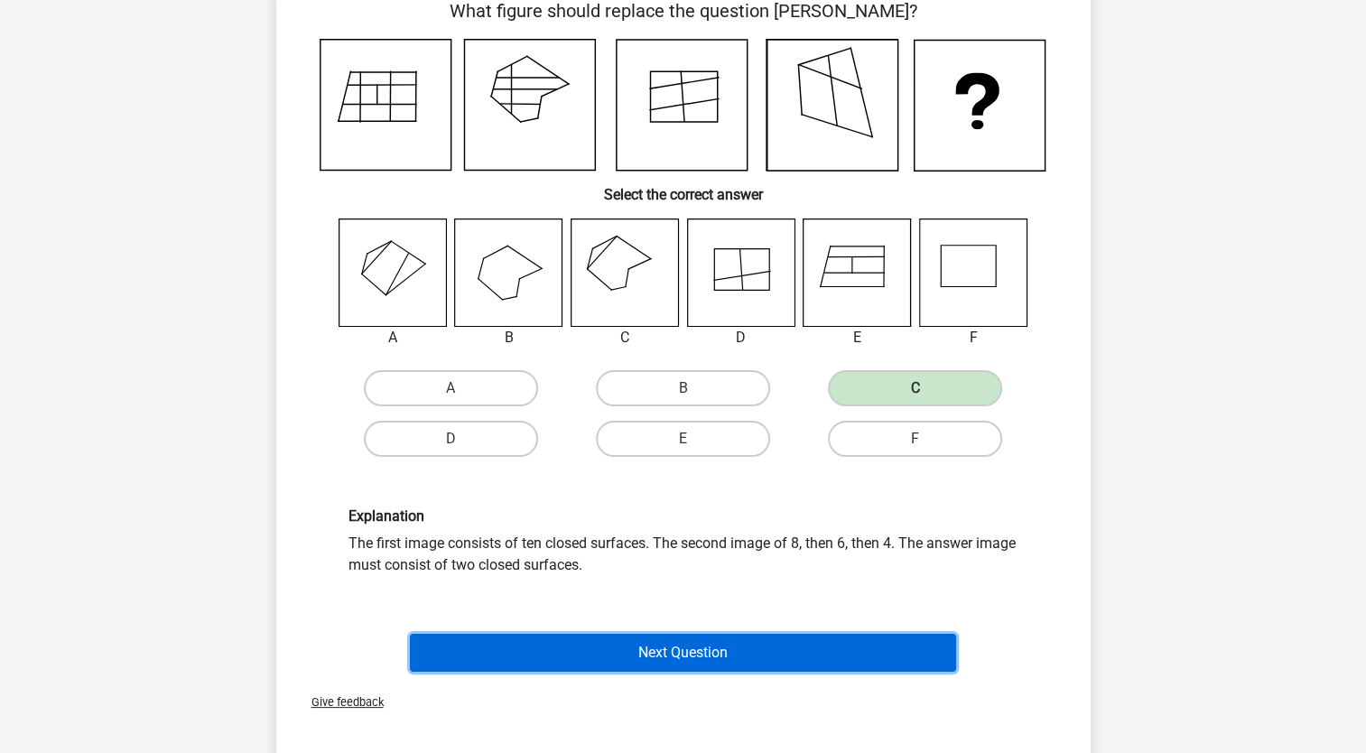
click at [704, 645] on button "Next Question" at bounding box center [683, 653] width 546 height 38
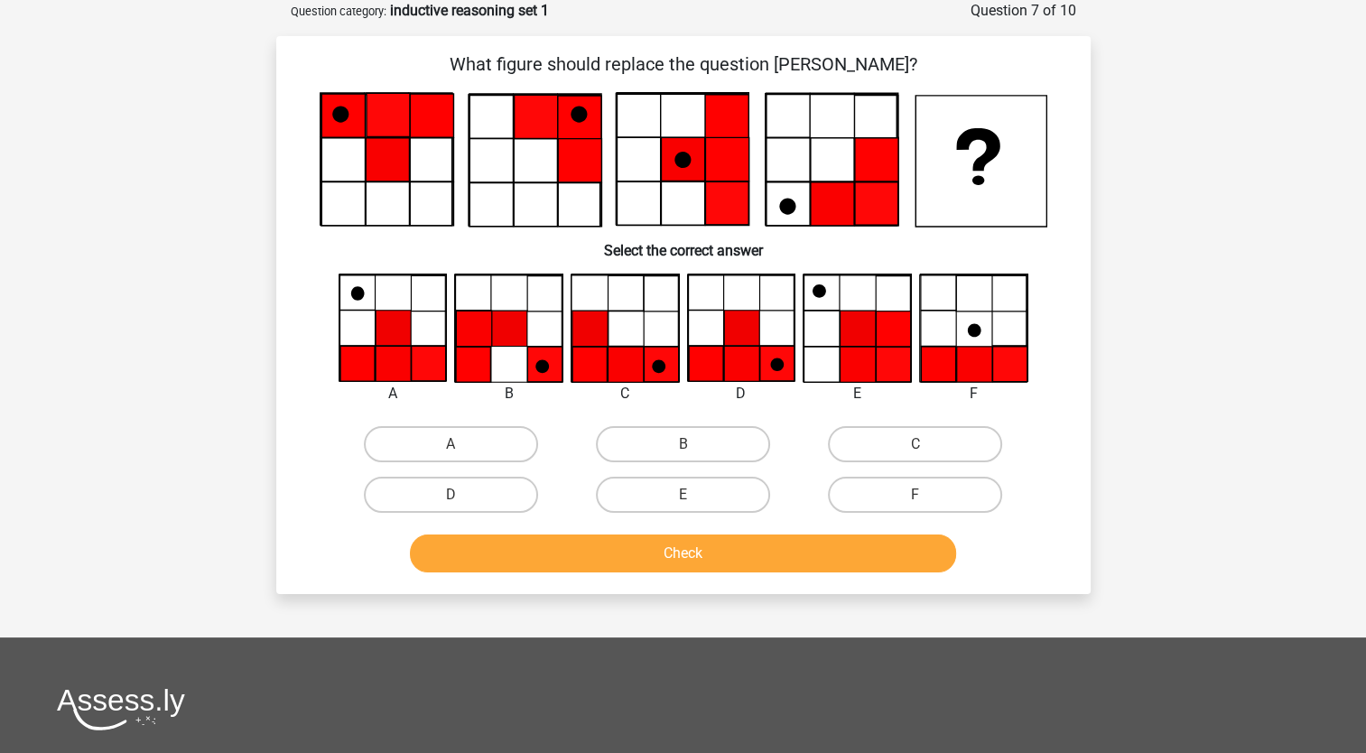
scroll to position [0, 0]
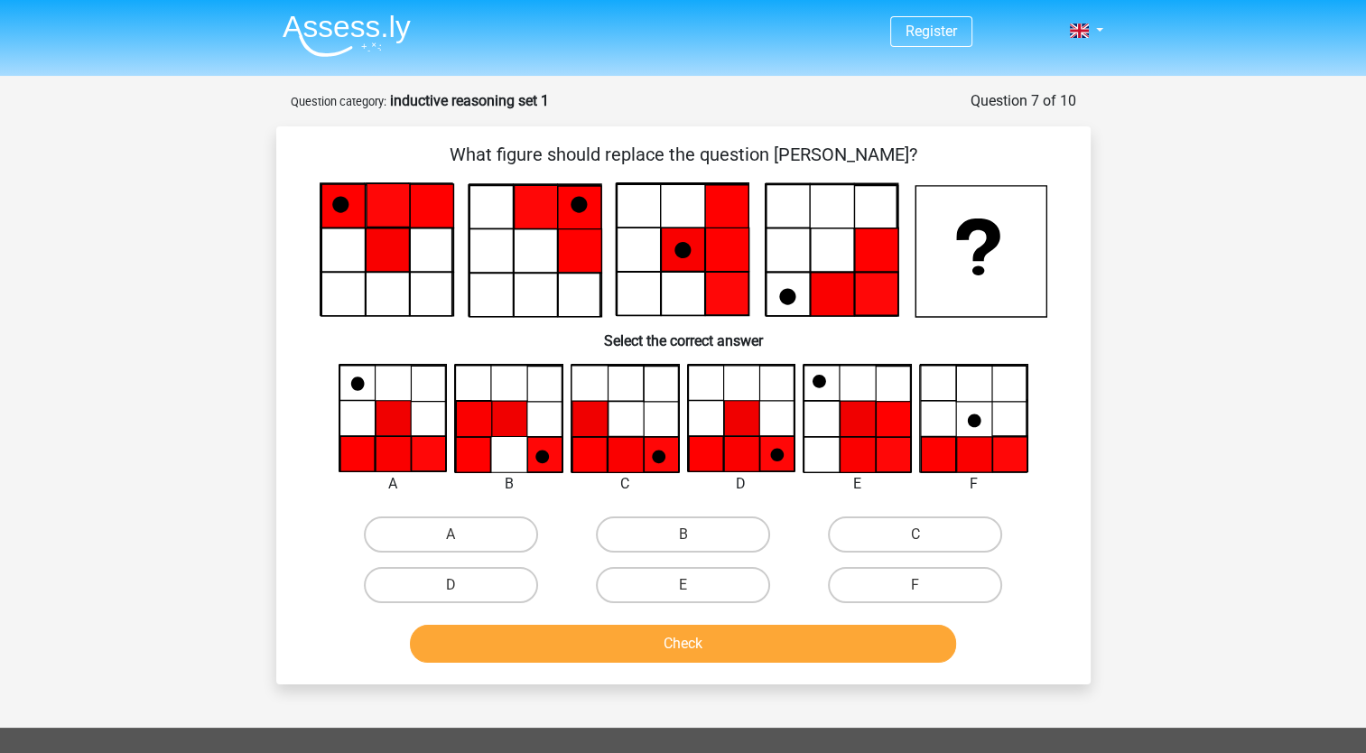
click at [781, 451] on icon at bounding box center [777, 456] width 14 height 14
click at [477, 594] on label "D" at bounding box center [451, 585] width 174 height 36
click at [462, 594] on input "D" at bounding box center [456, 591] width 12 height 12
radio input "true"
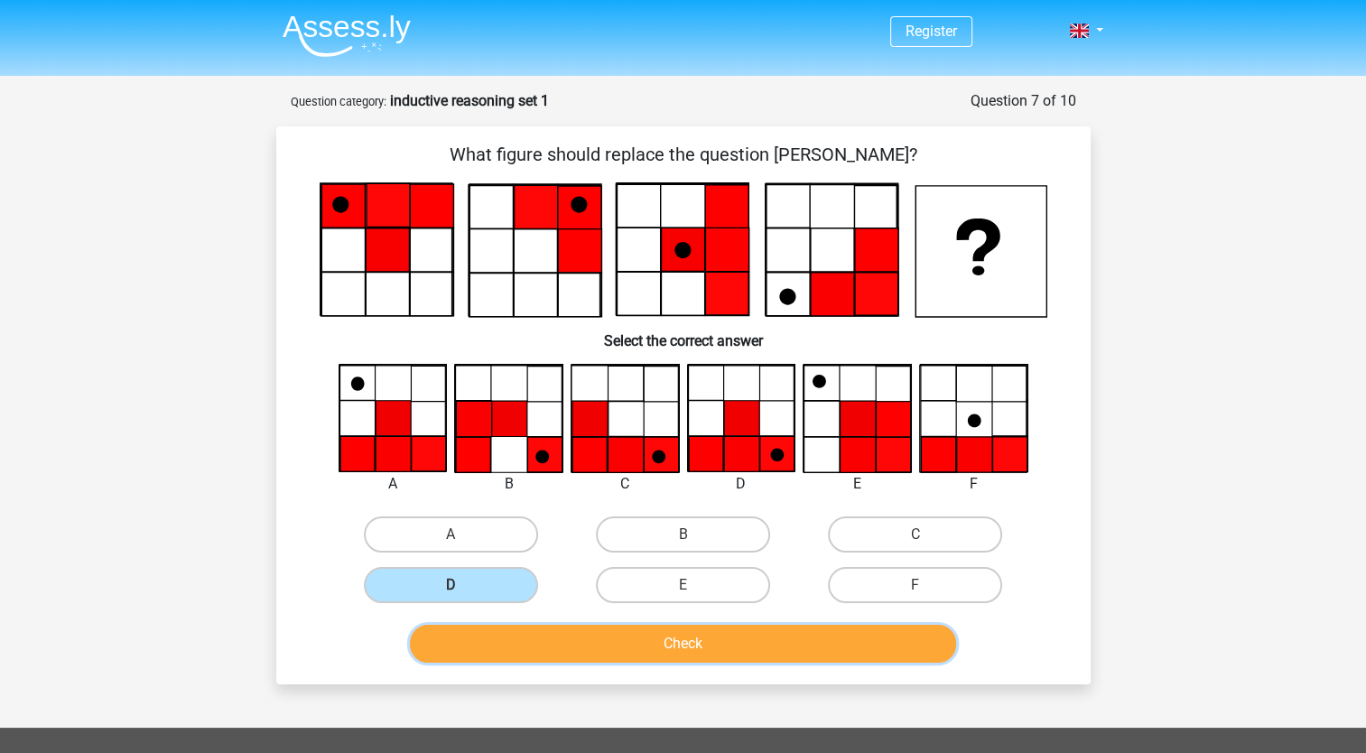
click at [606, 654] on button "Check" at bounding box center [683, 644] width 546 height 38
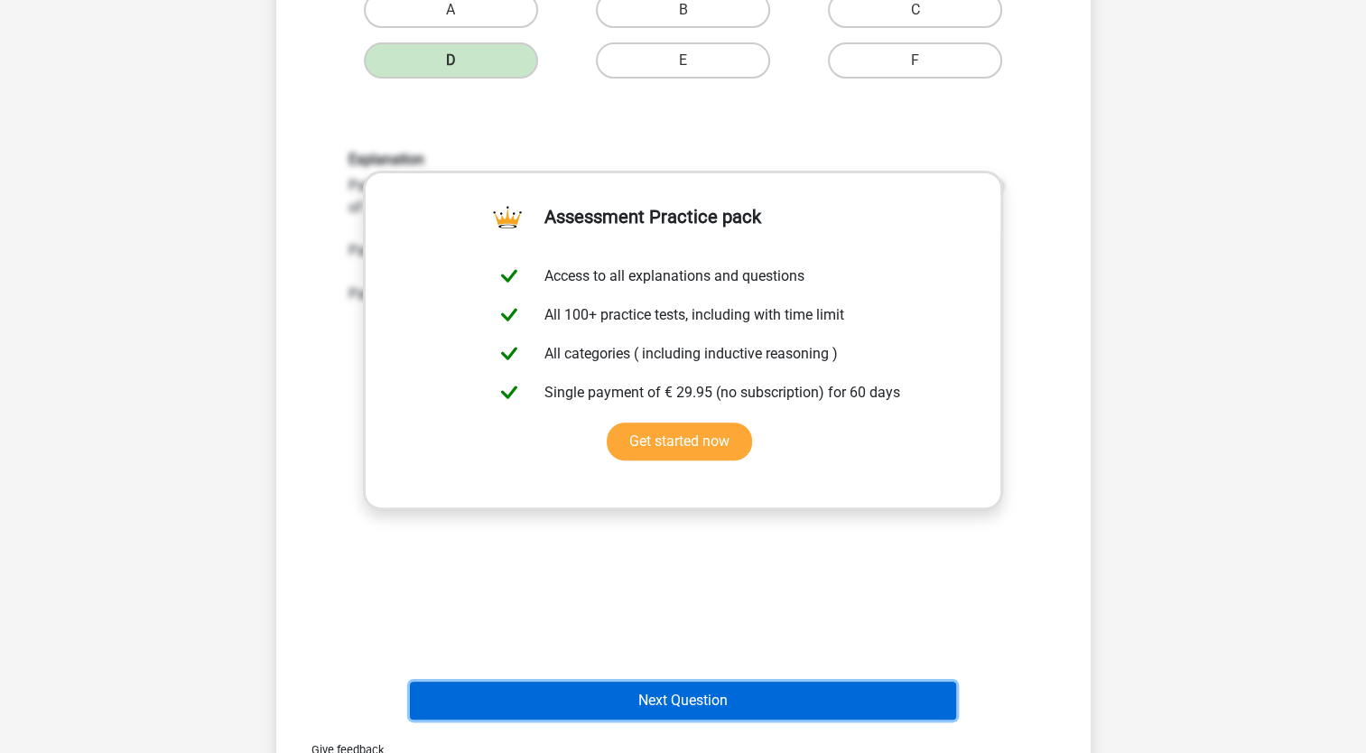
click at [683, 692] on button "Next Question" at bounding box center [683, 701] width 546 height 38
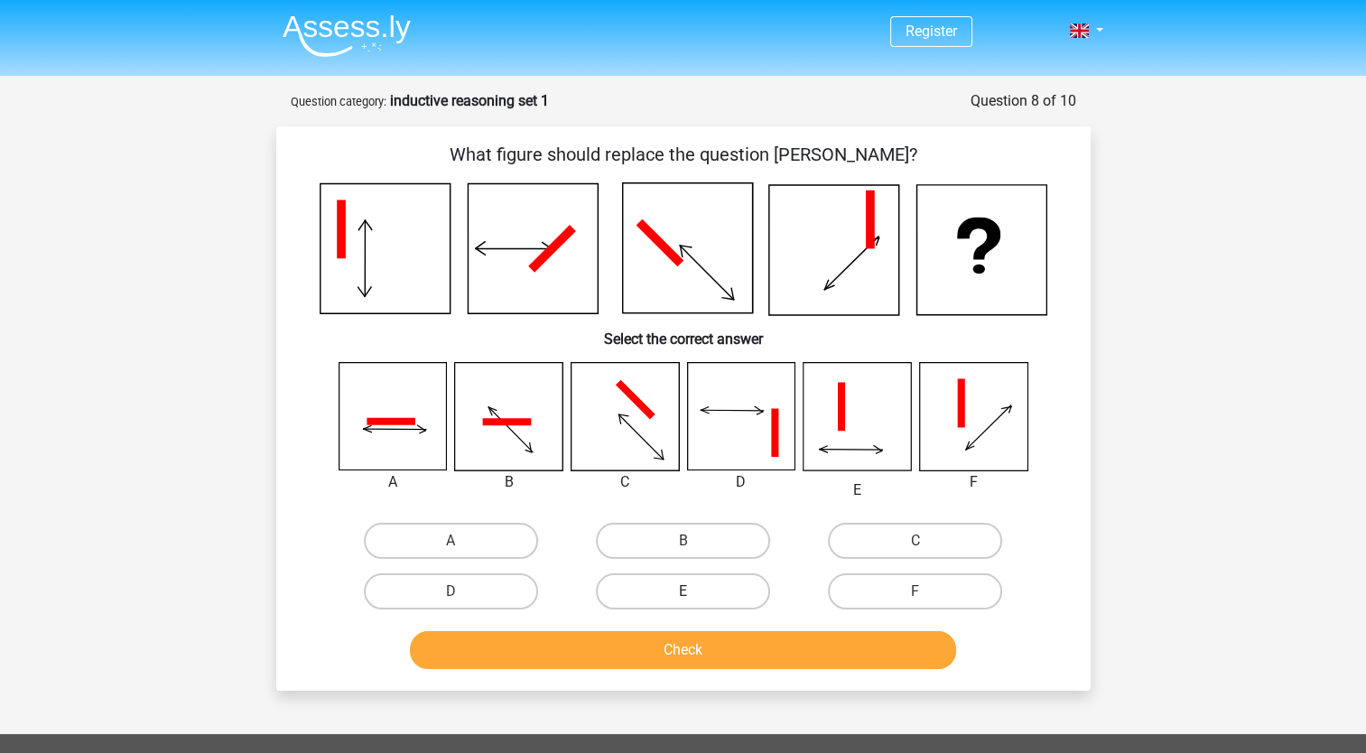
click at [673, 585] on label "E" at bounding box center [683, 591] width 174 height 36
click at [683, 591] on input "E" at bounding box center [689, 597] width 12 height 12
radio input "true"
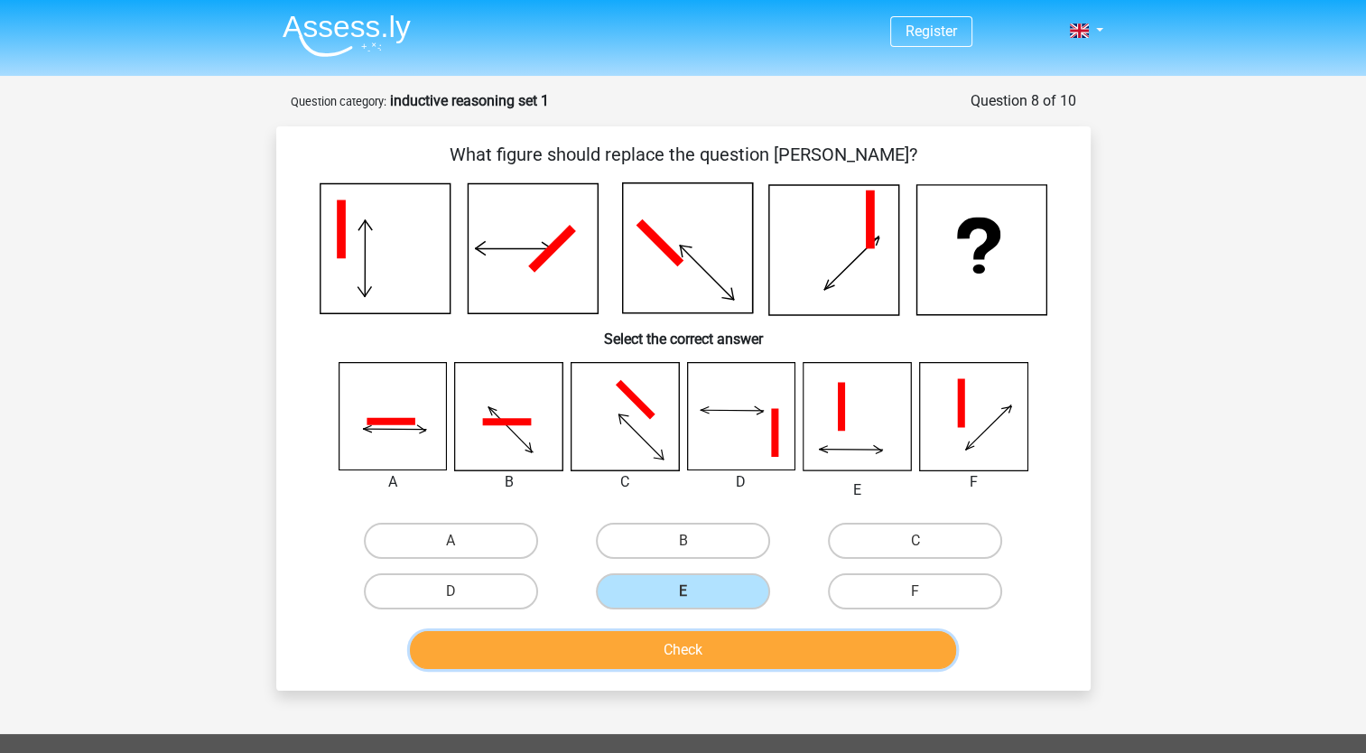
click at [683, 650] on button "Check" at bounding box center [683, 650] width 546 height 38
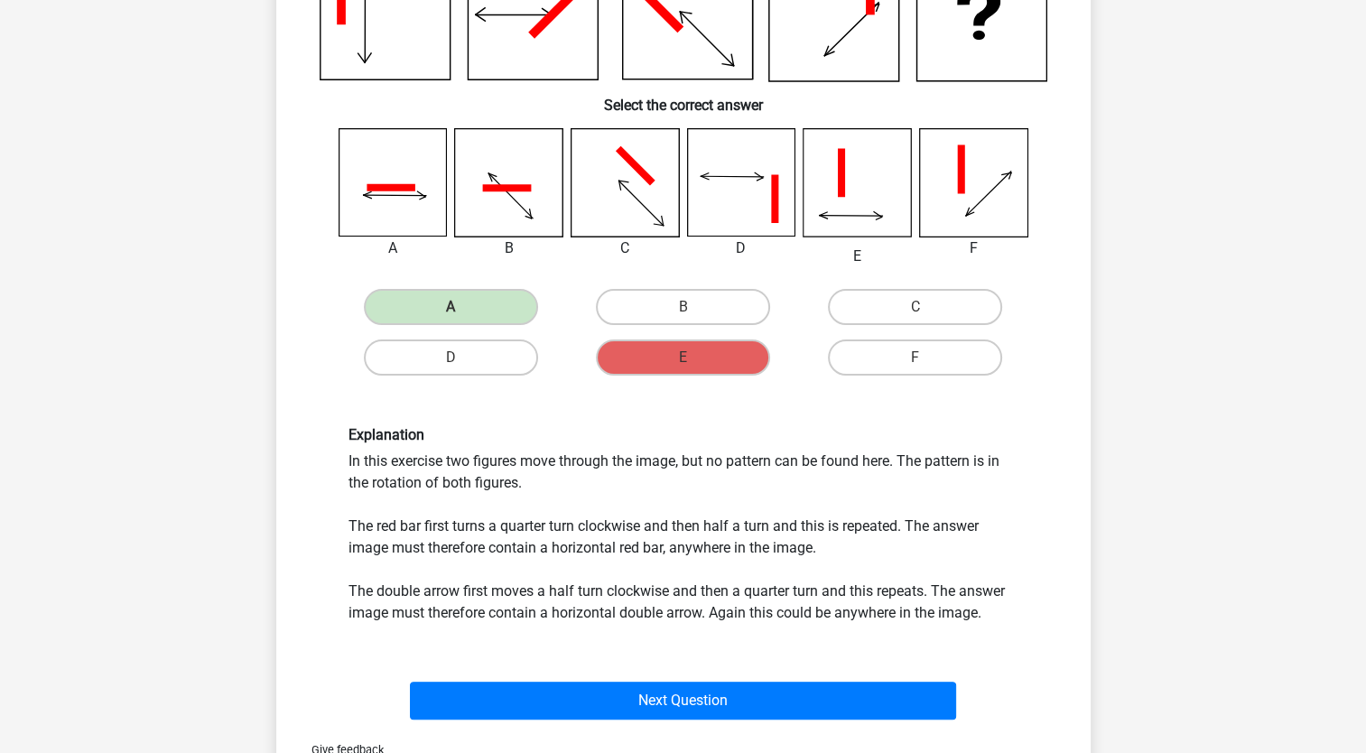
scroll to position [237, 0]
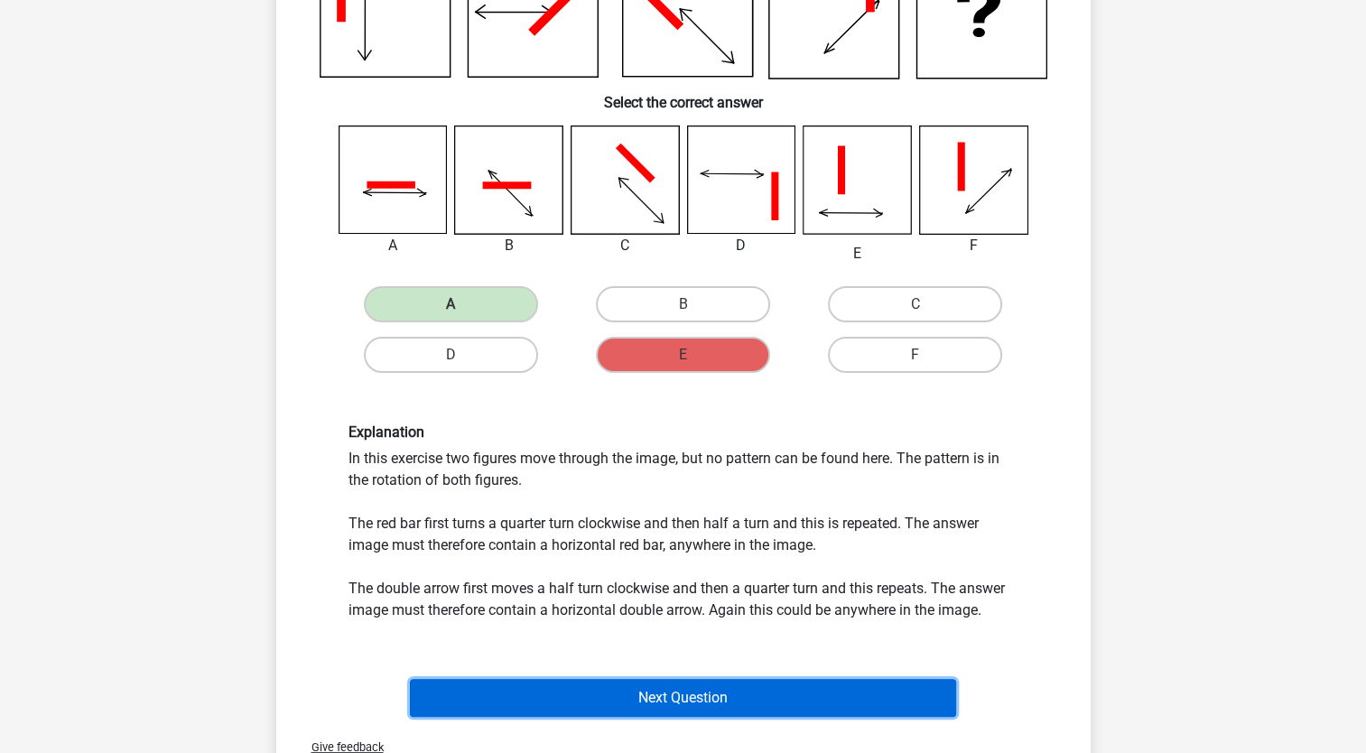
click at [626, 695] on button "Next Question" at bounding box center [683, 698] width 546 height 38
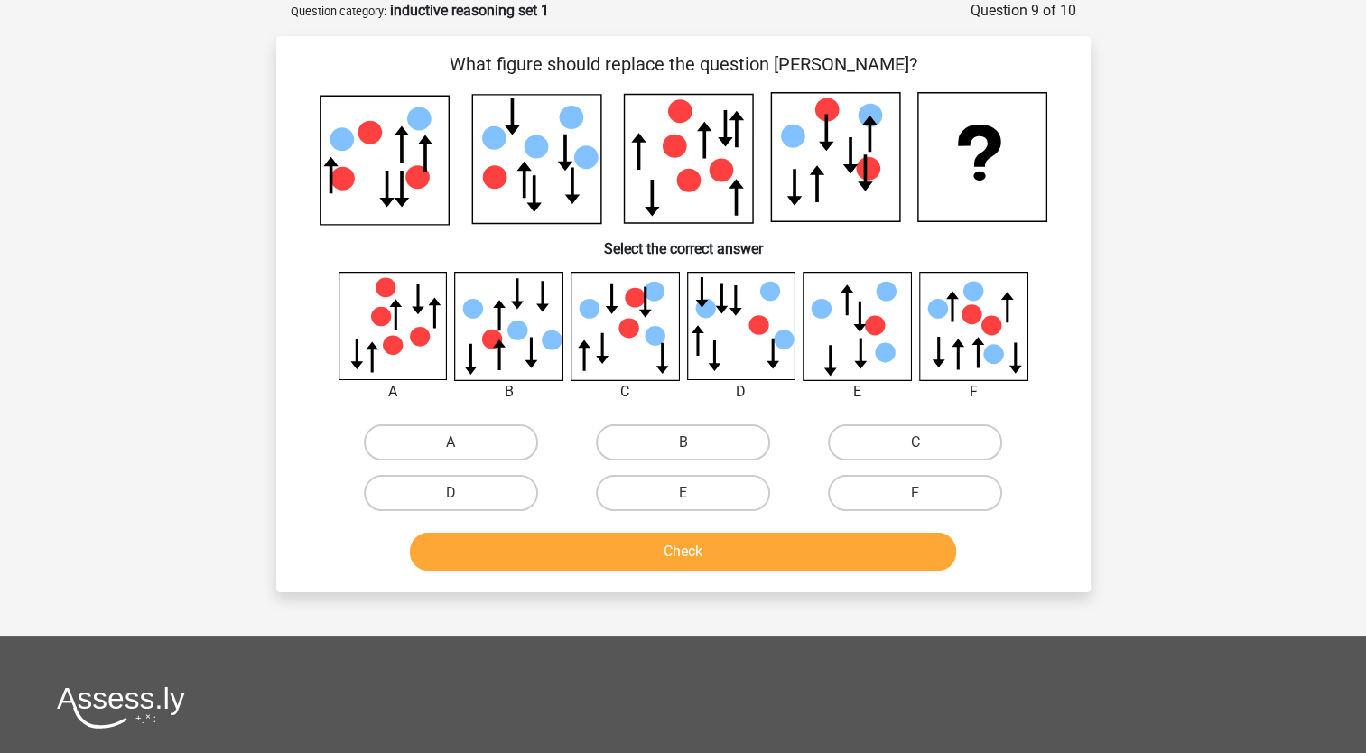
scroll to position [0, 0]
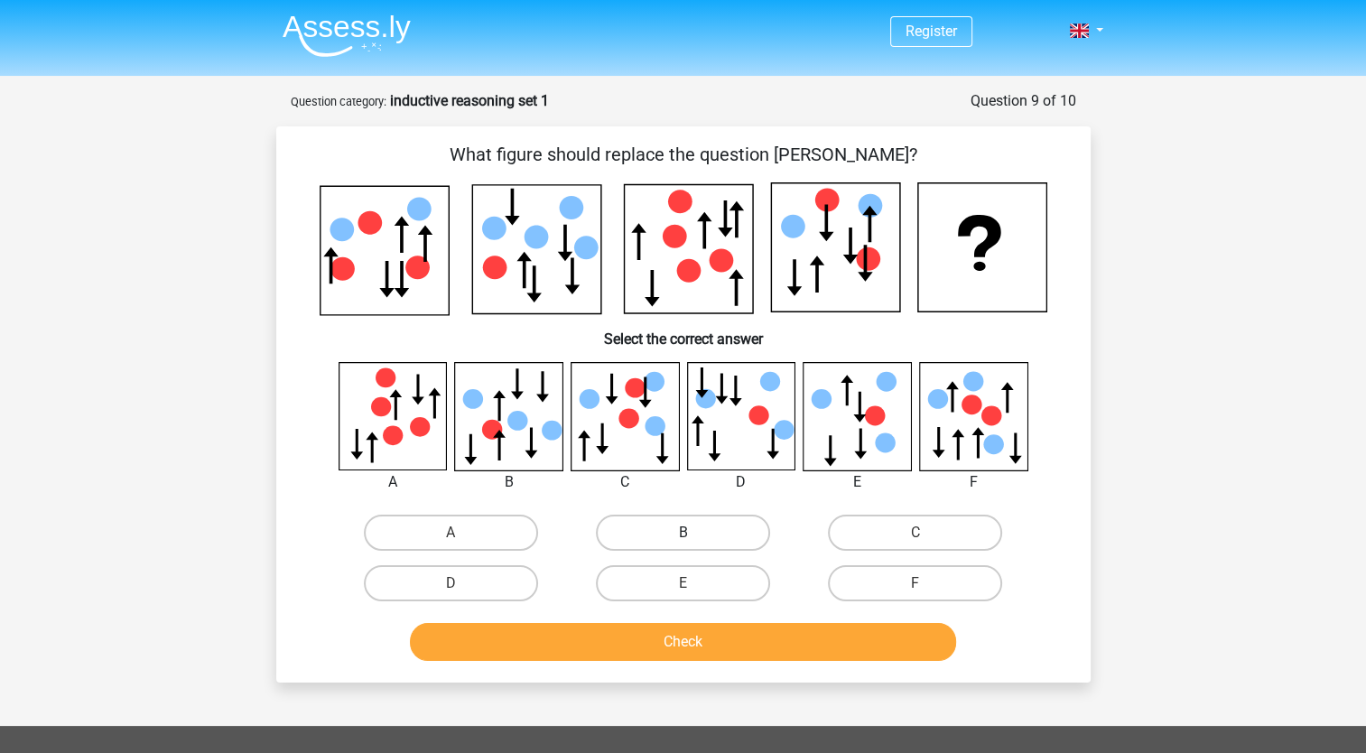
click at [672, 526] on label "B" at bounding box center [683, 533] width 174 height 36
click at [683, 533] on input "B" at bounding box center [689, 539] width 12 height 12
radio input "true"
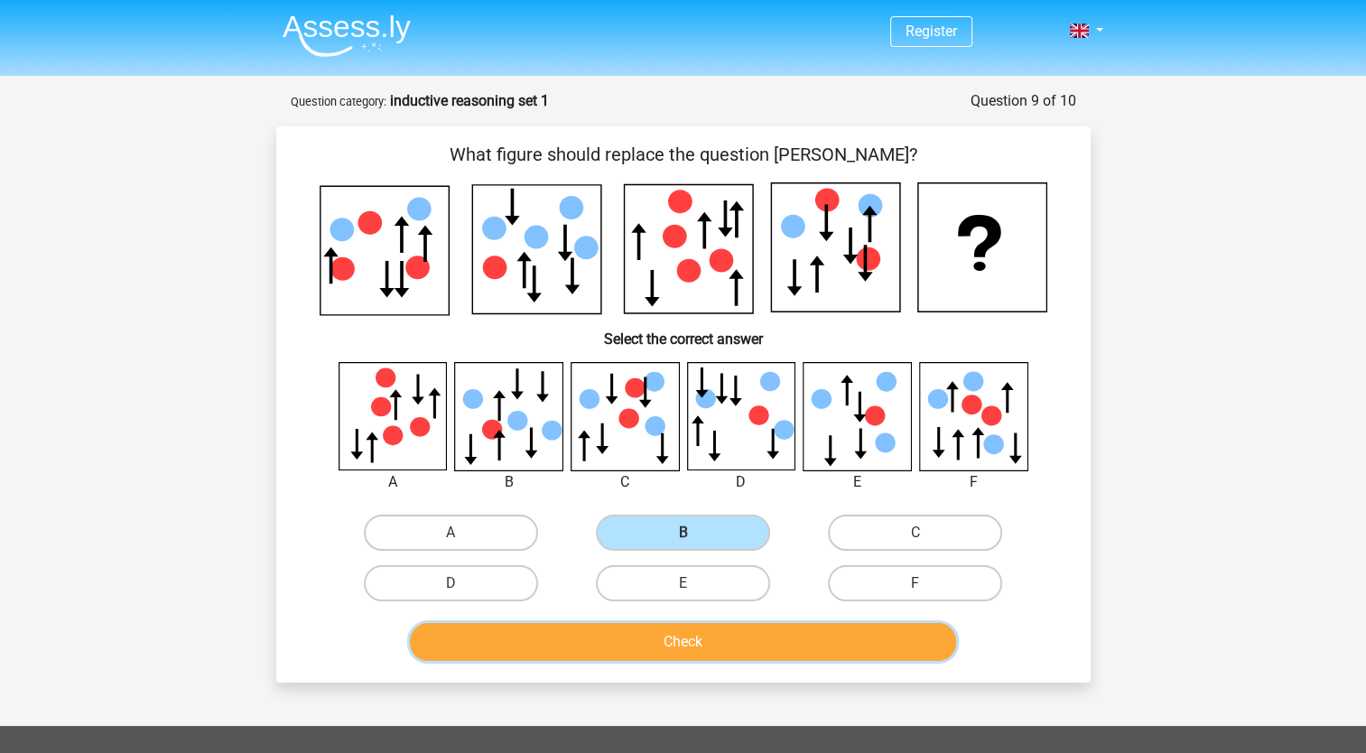
click at [673, 647] on button "Check" at bounding box center [683, 642] width 546 height 38
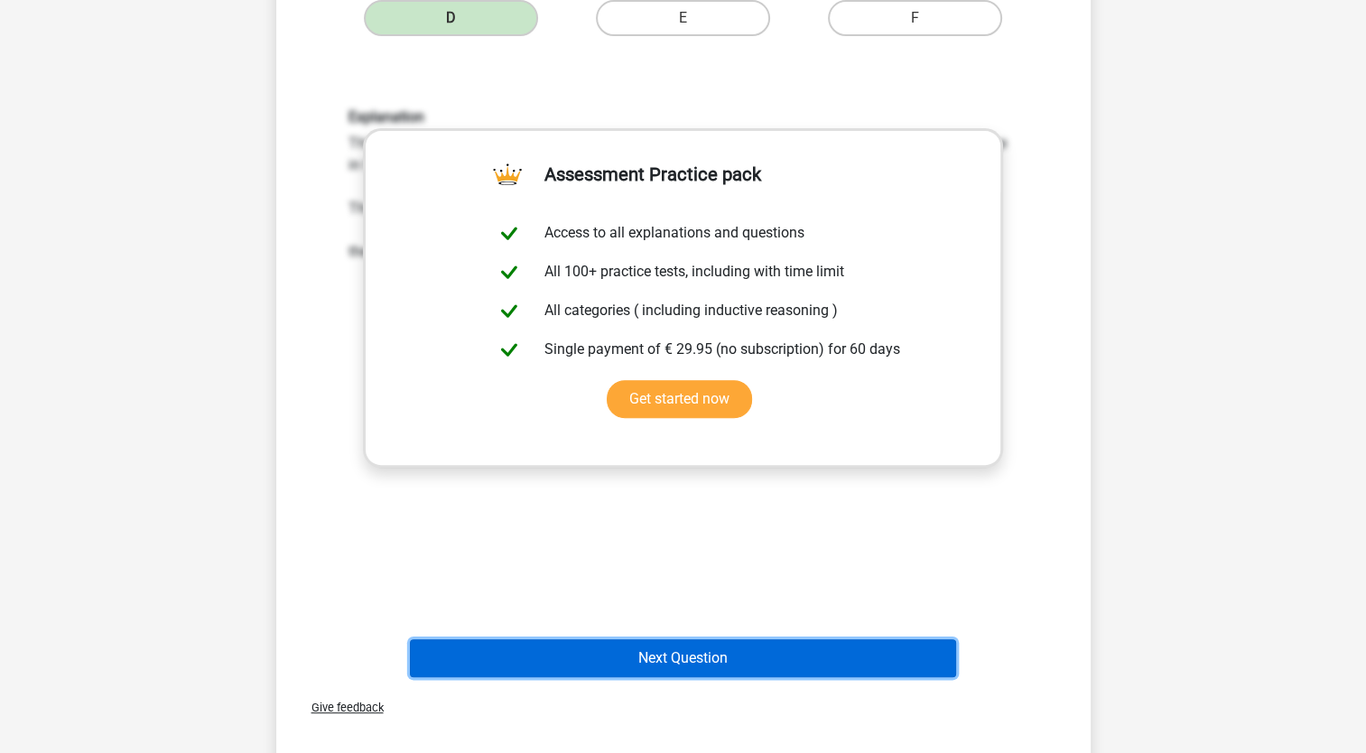
click at [692, 650] on button "Next Question" at bounding box center [683, 658] width 546 height 38
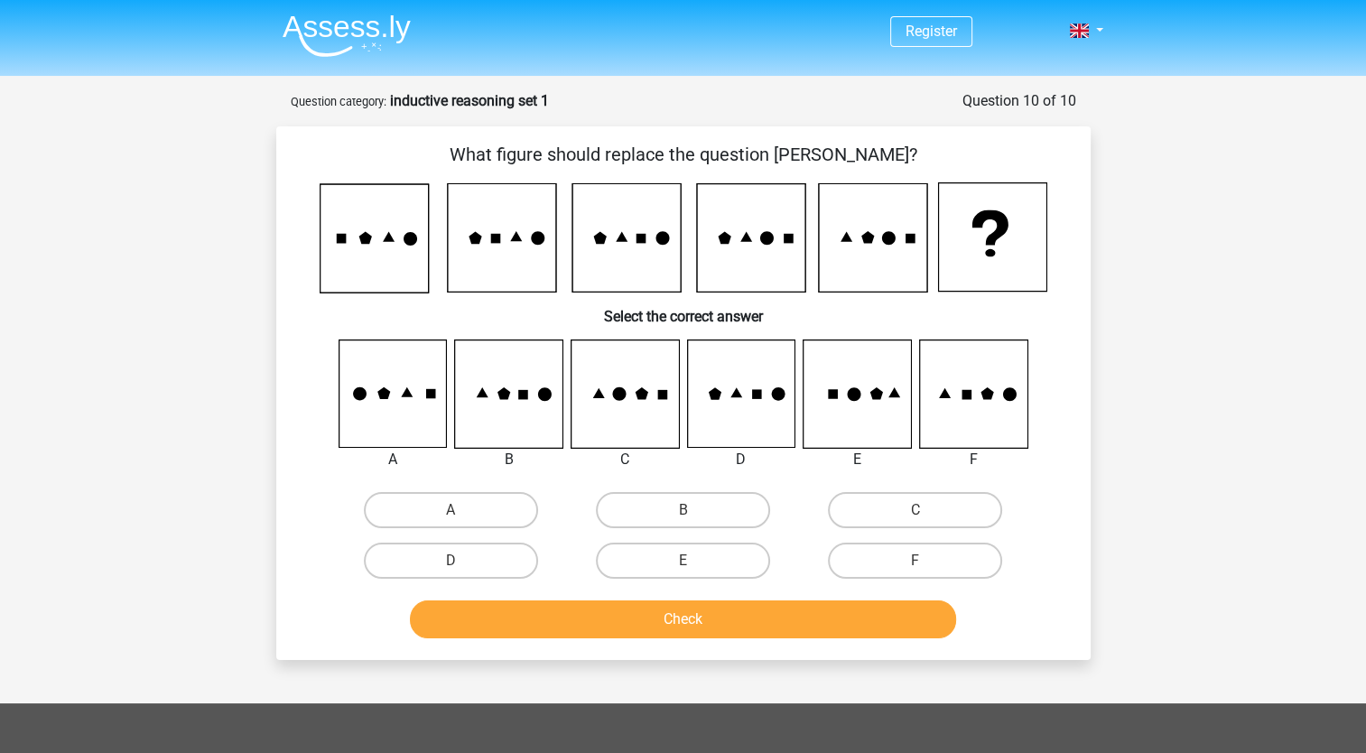
click at [636, 399] on icon at bounding box center [624, 393] width 107 height 107
click at [924, 518] on input "C" at bounding box center [921, 516] width 12 height 12
radio input "true"
click at [770, 645] on div "What figure should replace the question mark? Select the correct answer A" at bounding box center [683, 392] width 814 height 533
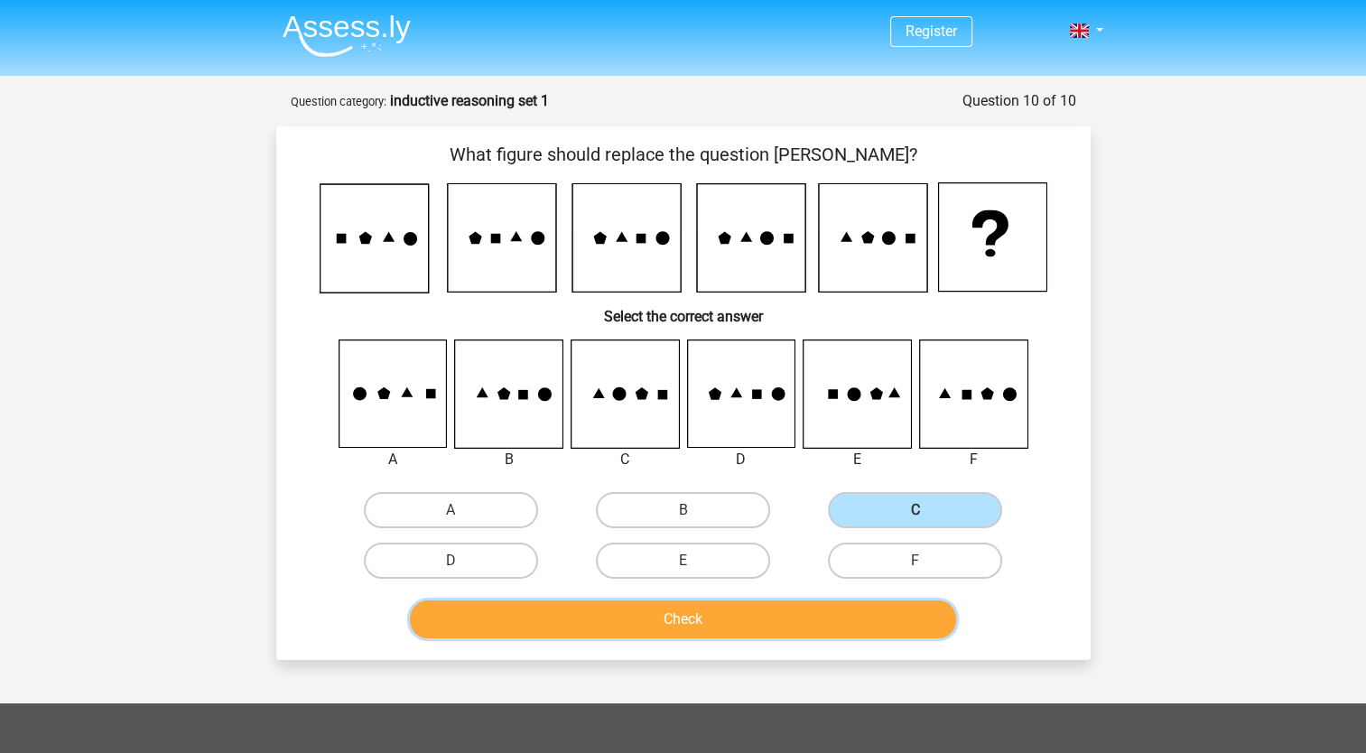
click at [749, 608] on button "Check" at bounding box center [683, 619] width 546 height 38
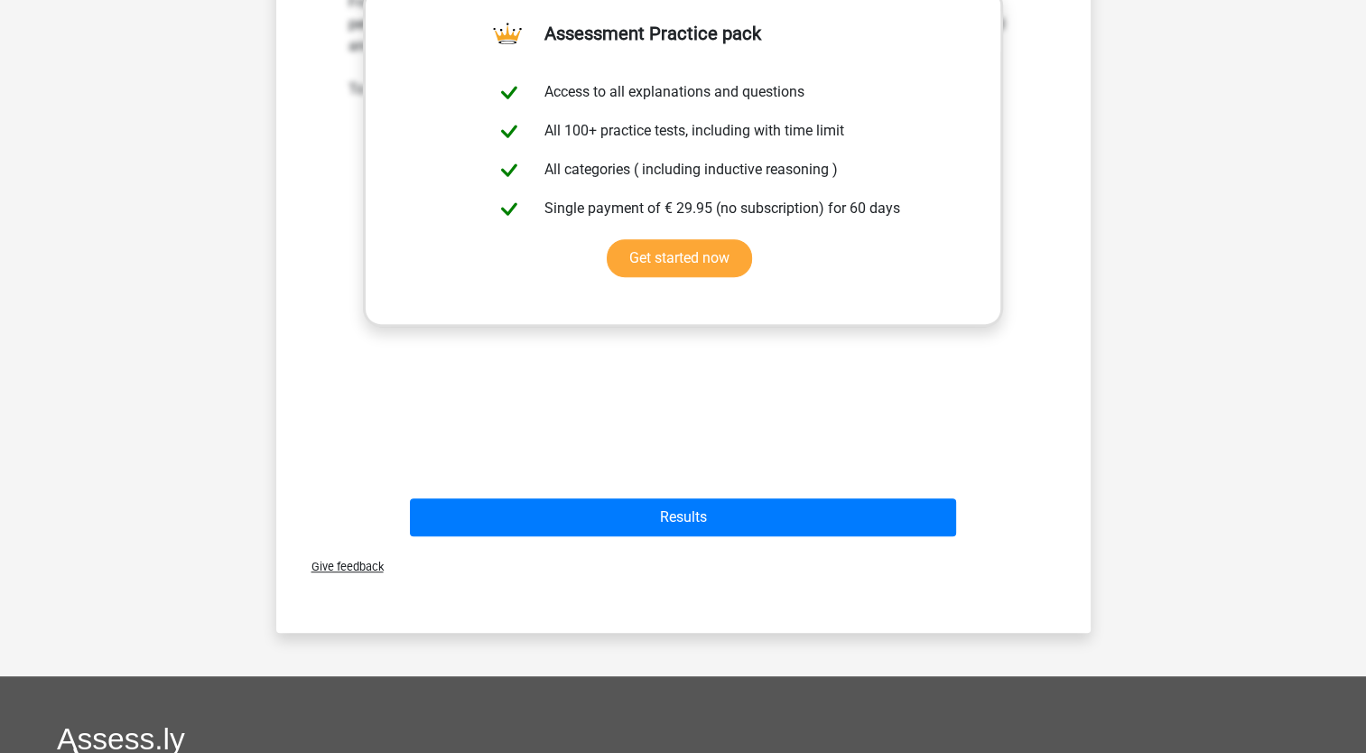
scroll to position [684, 0]
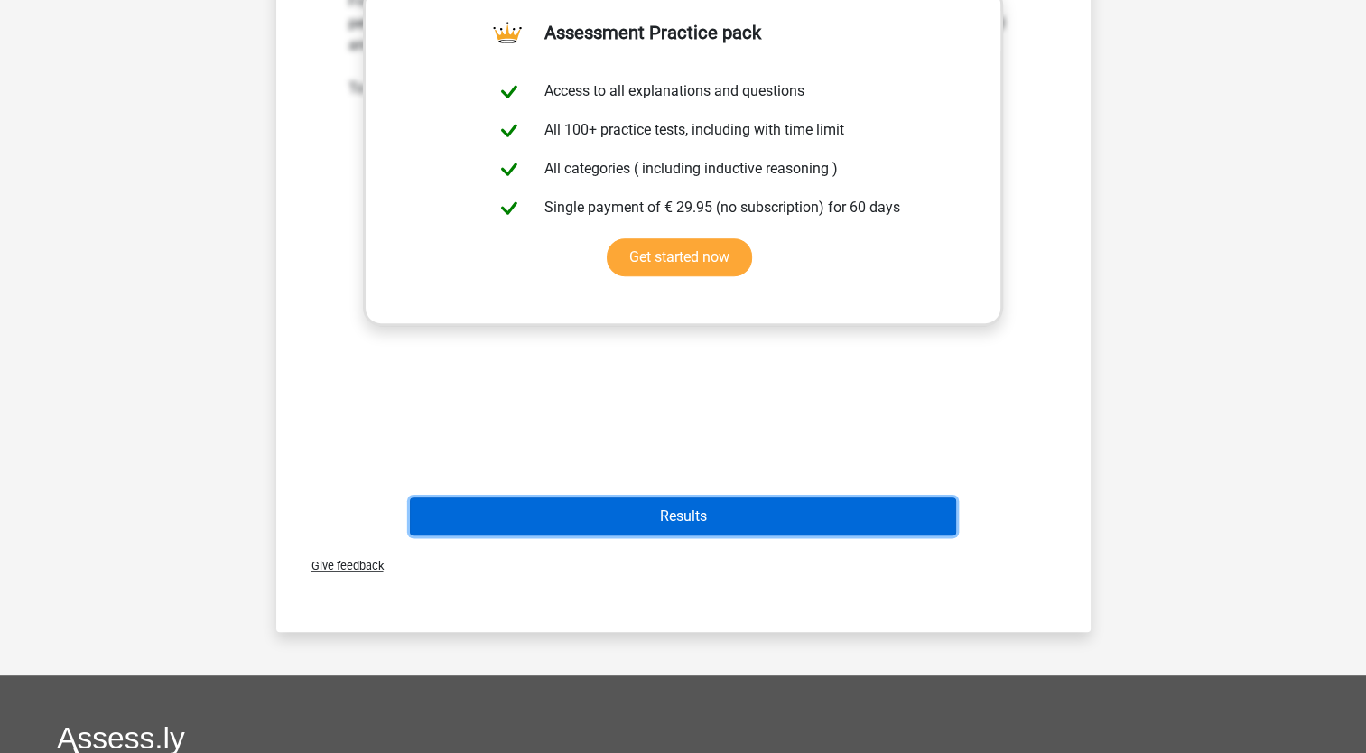
click at [754, 524] on button "Results" at bounding box center [683, 516] width 546 height 38
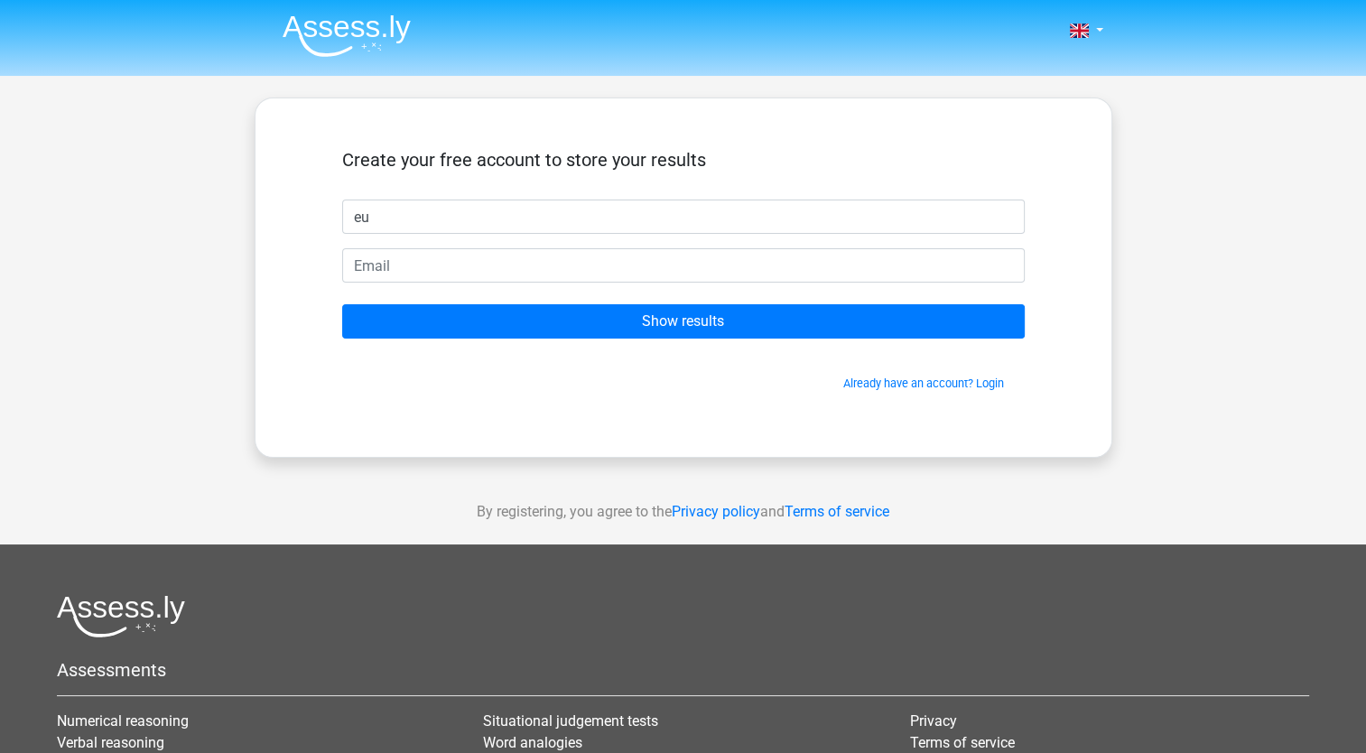
type input "e"
type input "lsdfgzu"
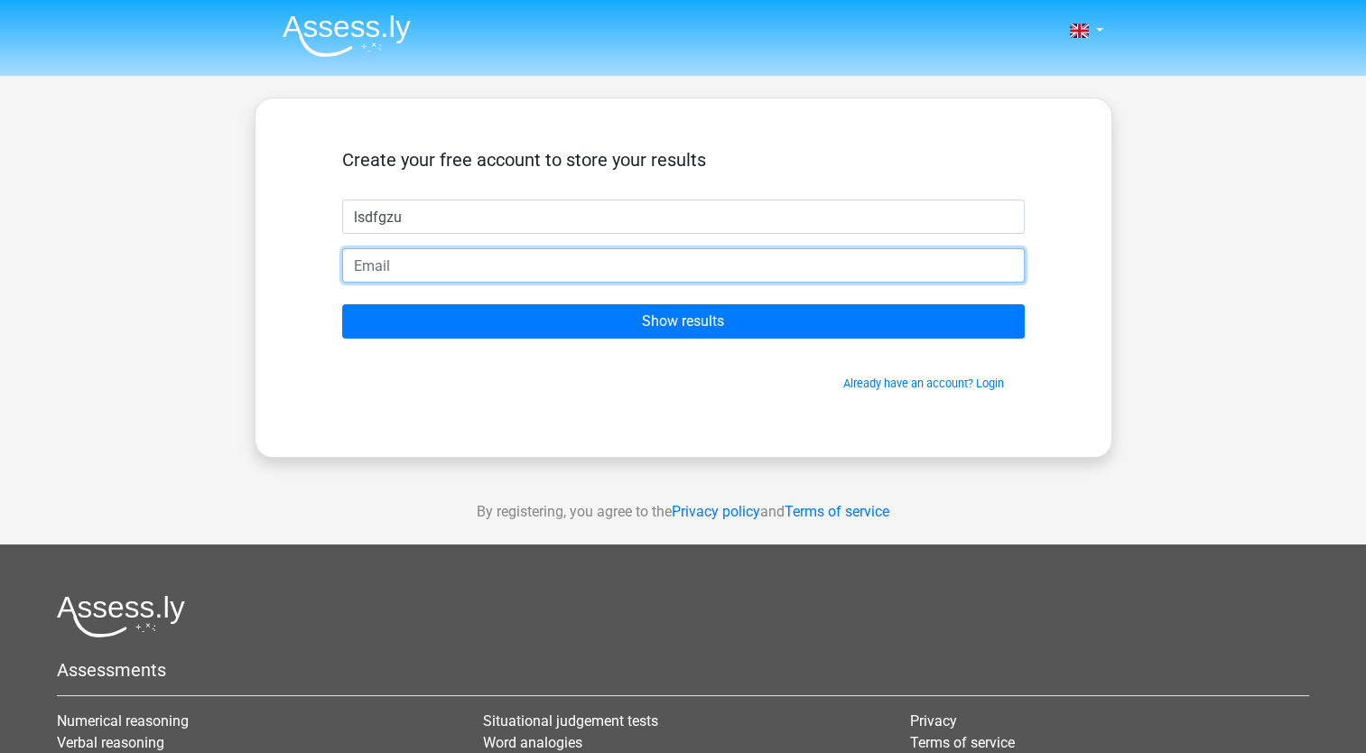
click at [599, 265] on input "email" at bounding box center [683, 265] width 683 height 34
type input "a"
click at [601, 265] on input "email" at bounding box center [683, 265] width 683 height 34
type input "[EMAIL_ADDRESS][DOMAIN_NAME]"
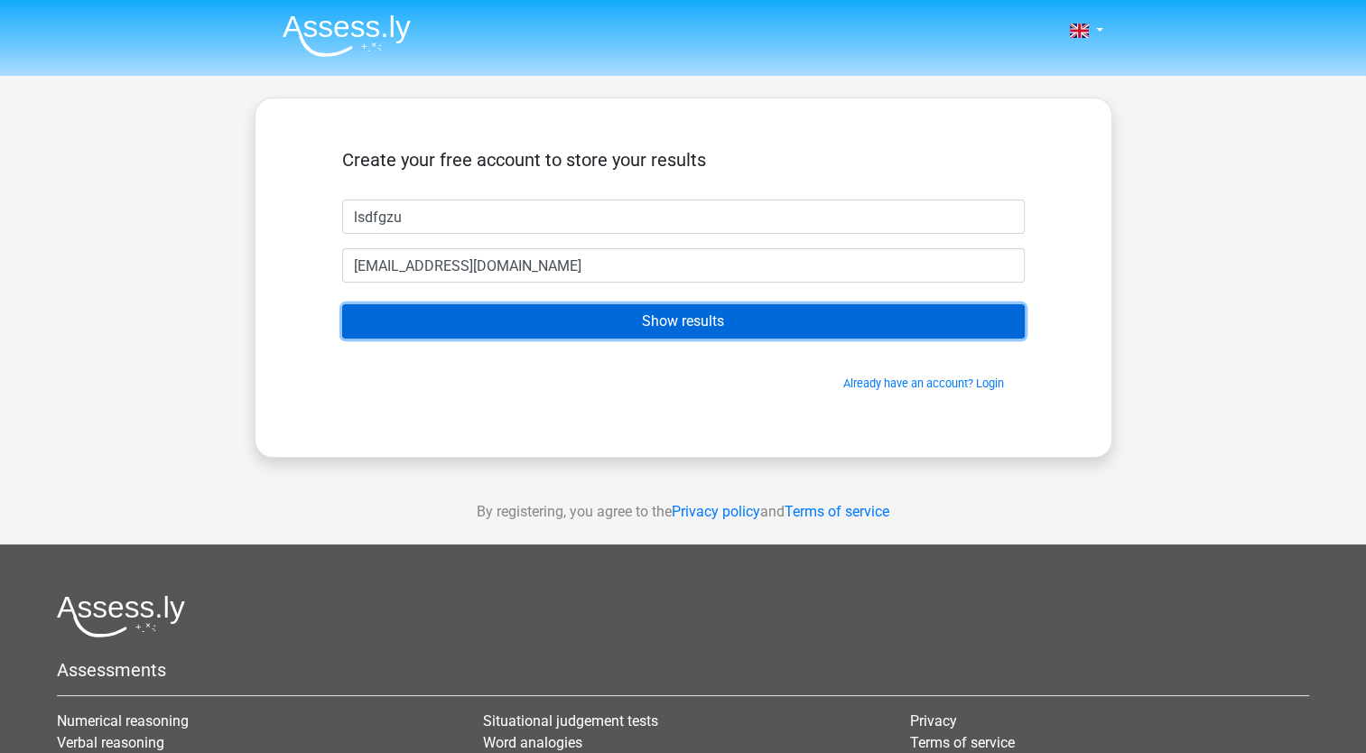
click at [612, 318] on input "Show results" at bounding box center [683, 321] width 683 height 34
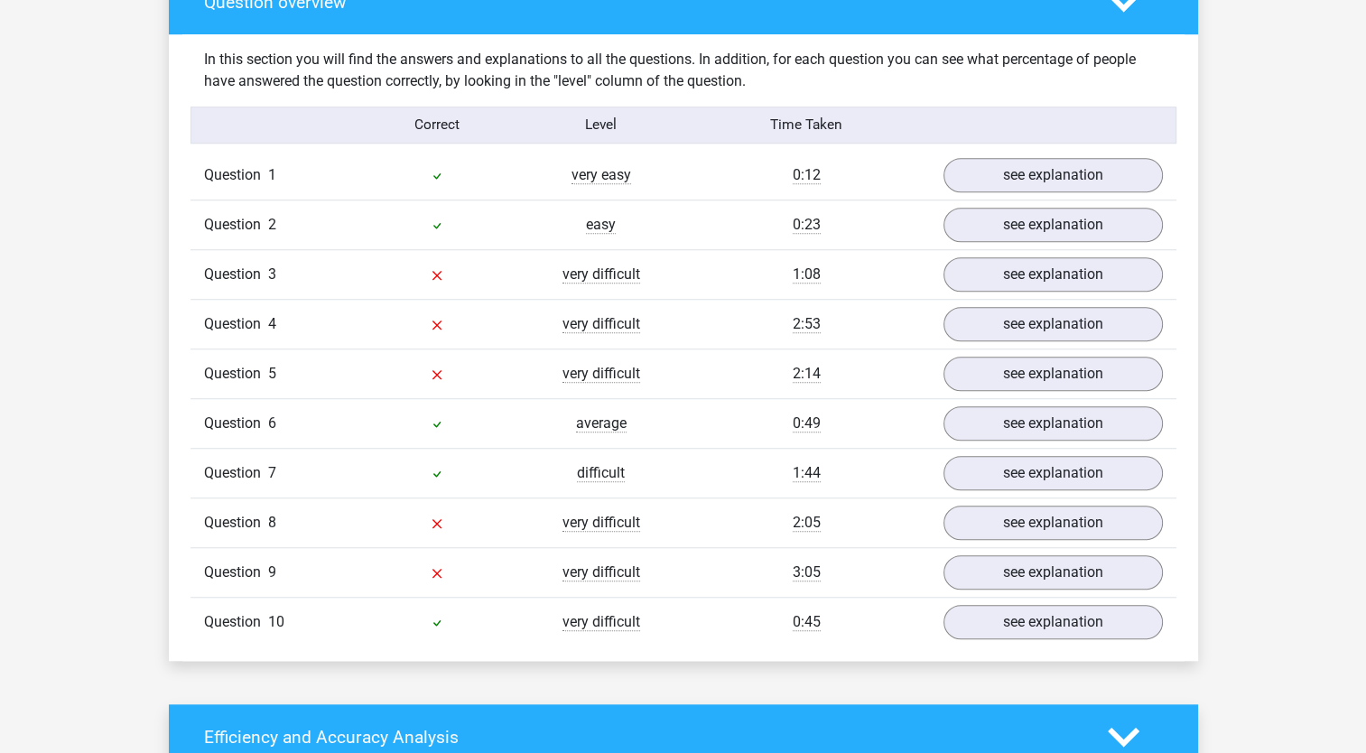
scroll to position [1378, 0]
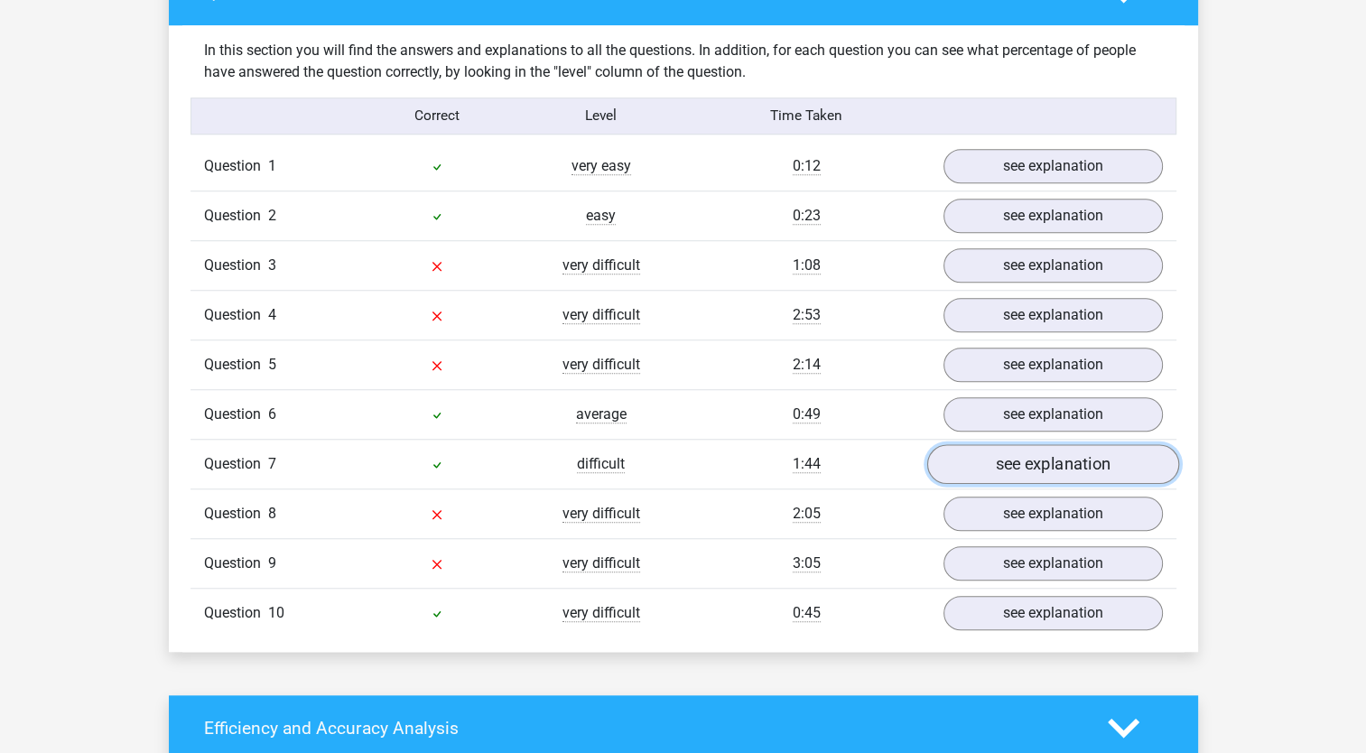
click at [956, 461] on link "see explanation" at bounding box center [1052, 464] width 252 height 40
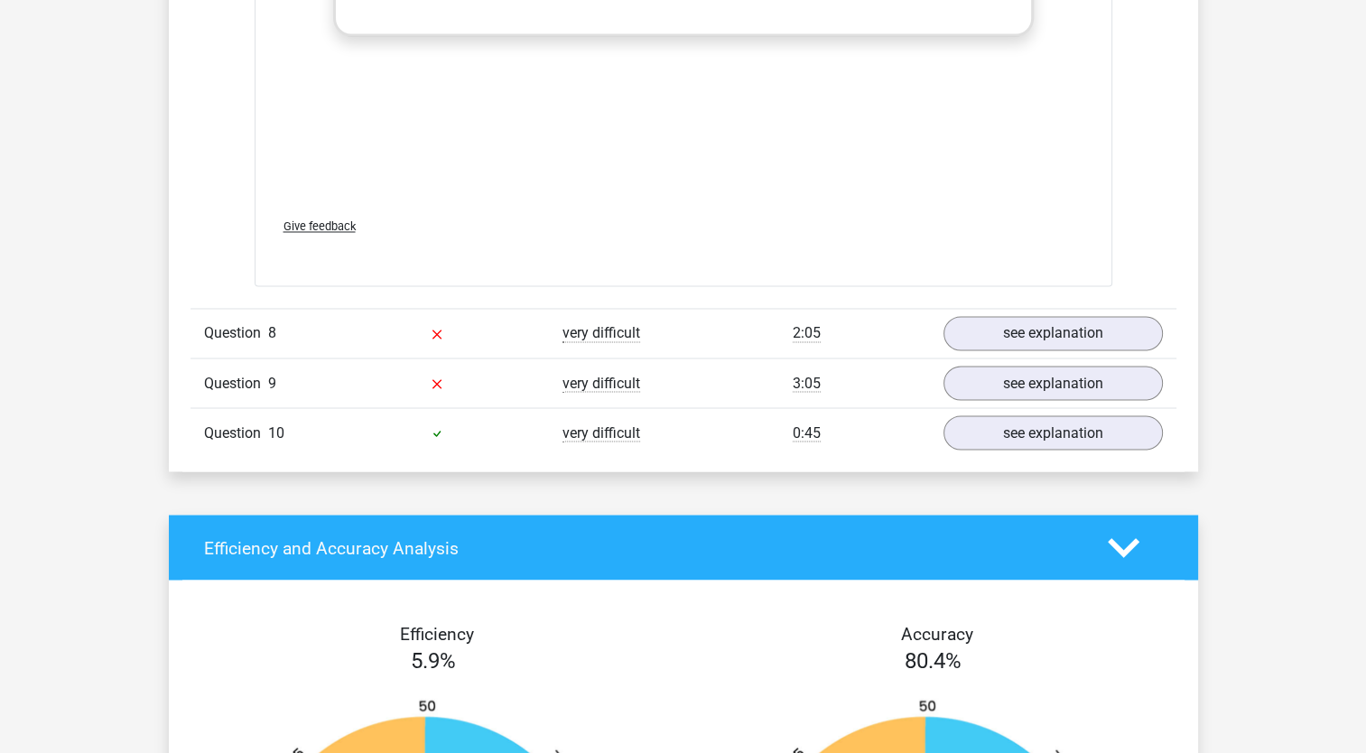
scroll to position [3078, 0]
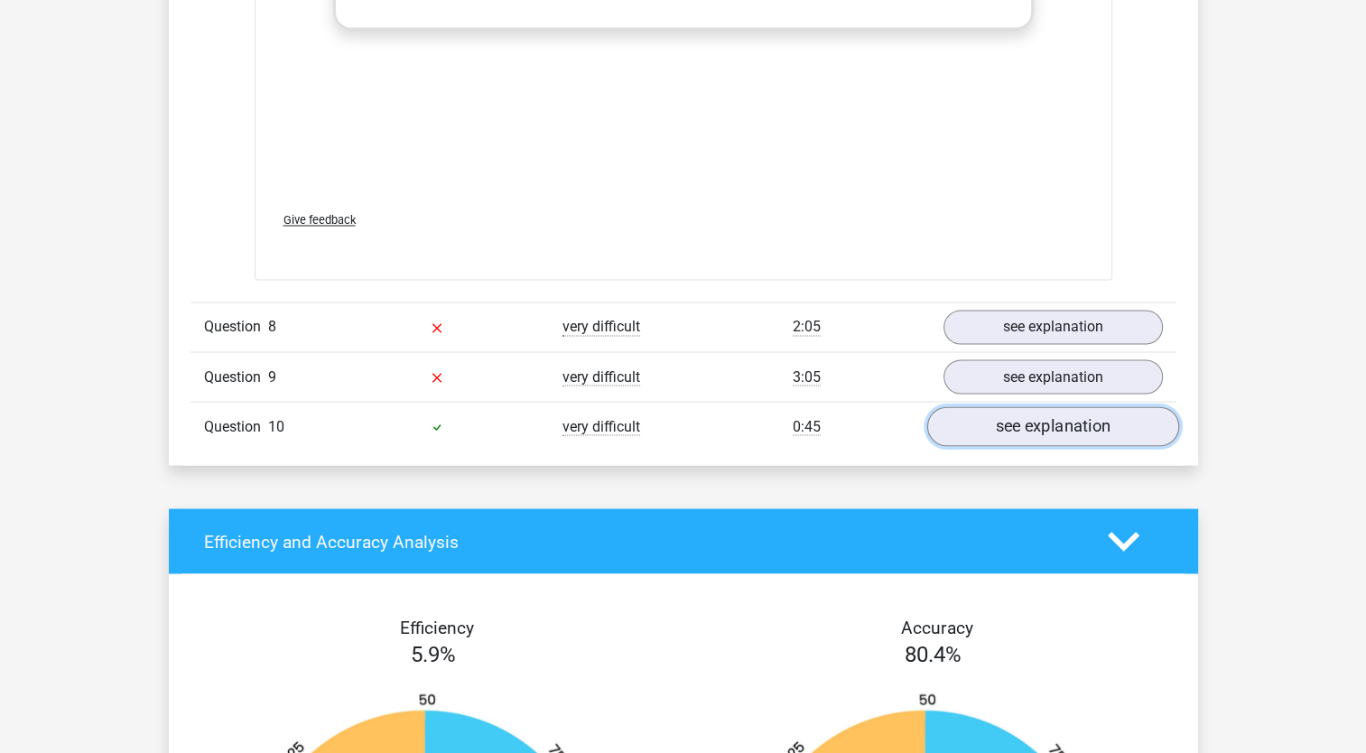
click at [982, 424] on link "see explanation" at bounding box center [1052, 426] width 252 height 40
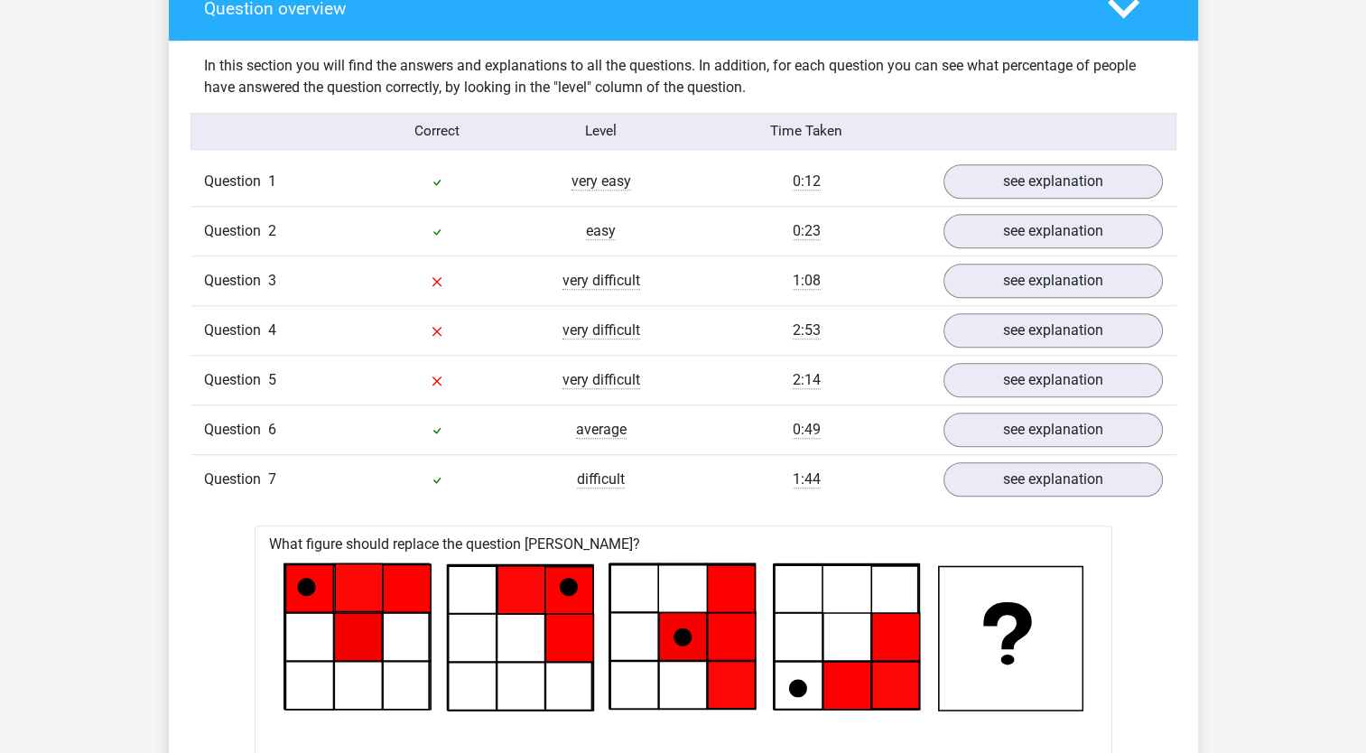
scroll to position [1364, 0]
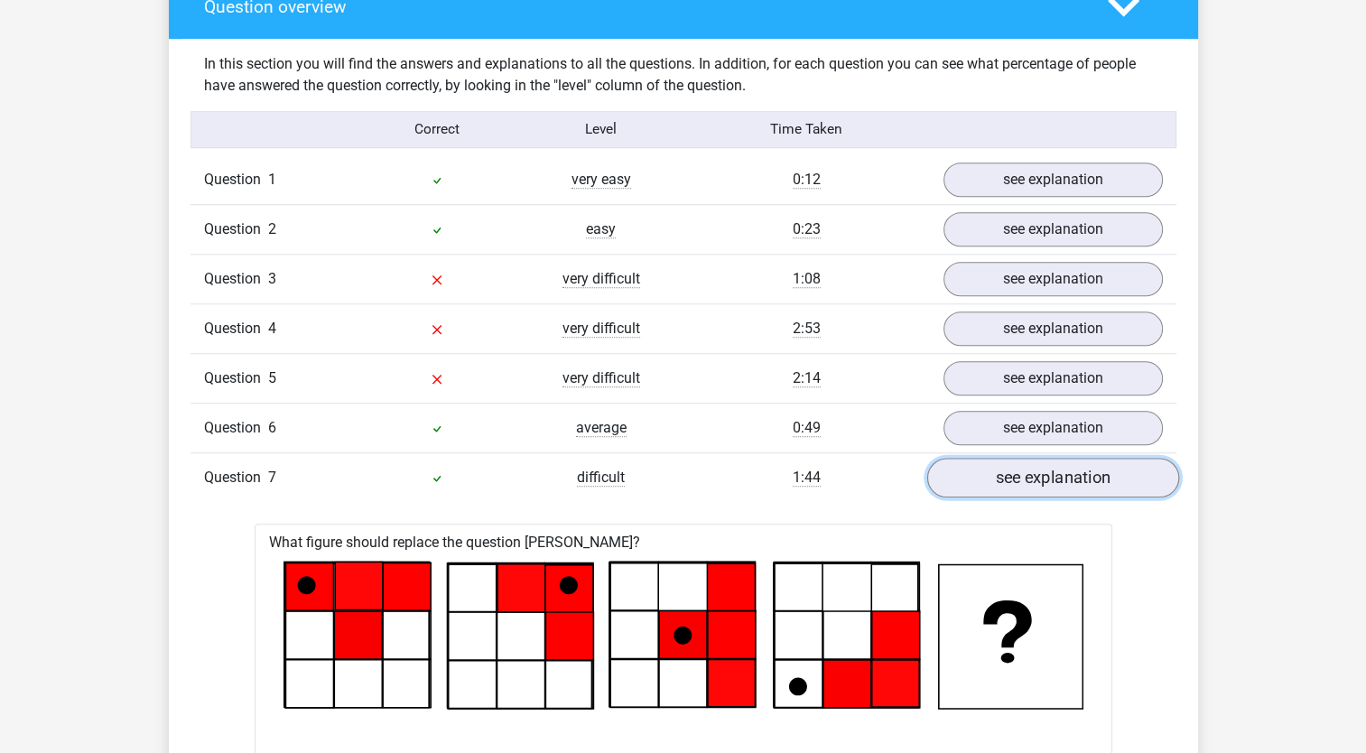
click at [968, 471] on link "see explanation" at bounding box center [1052, 478] width 252 height 40
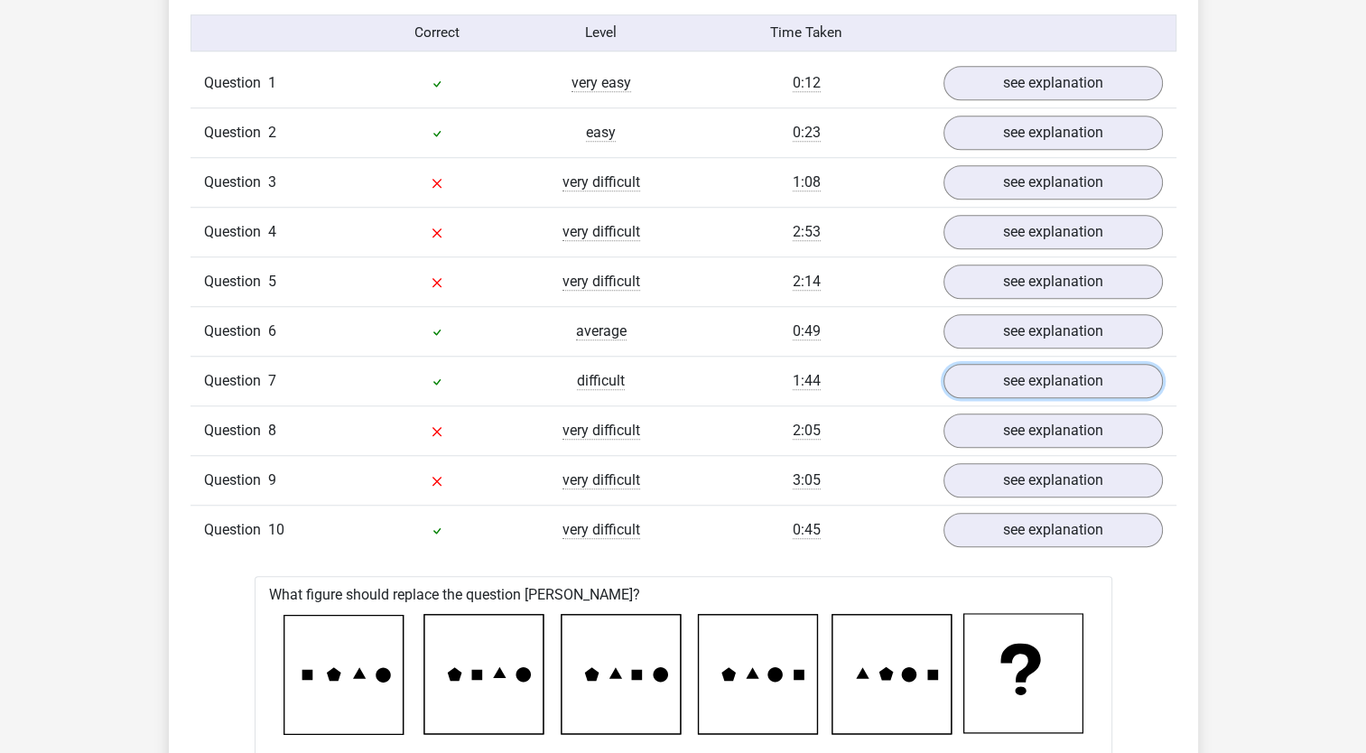
scroll to position [1444, 0]
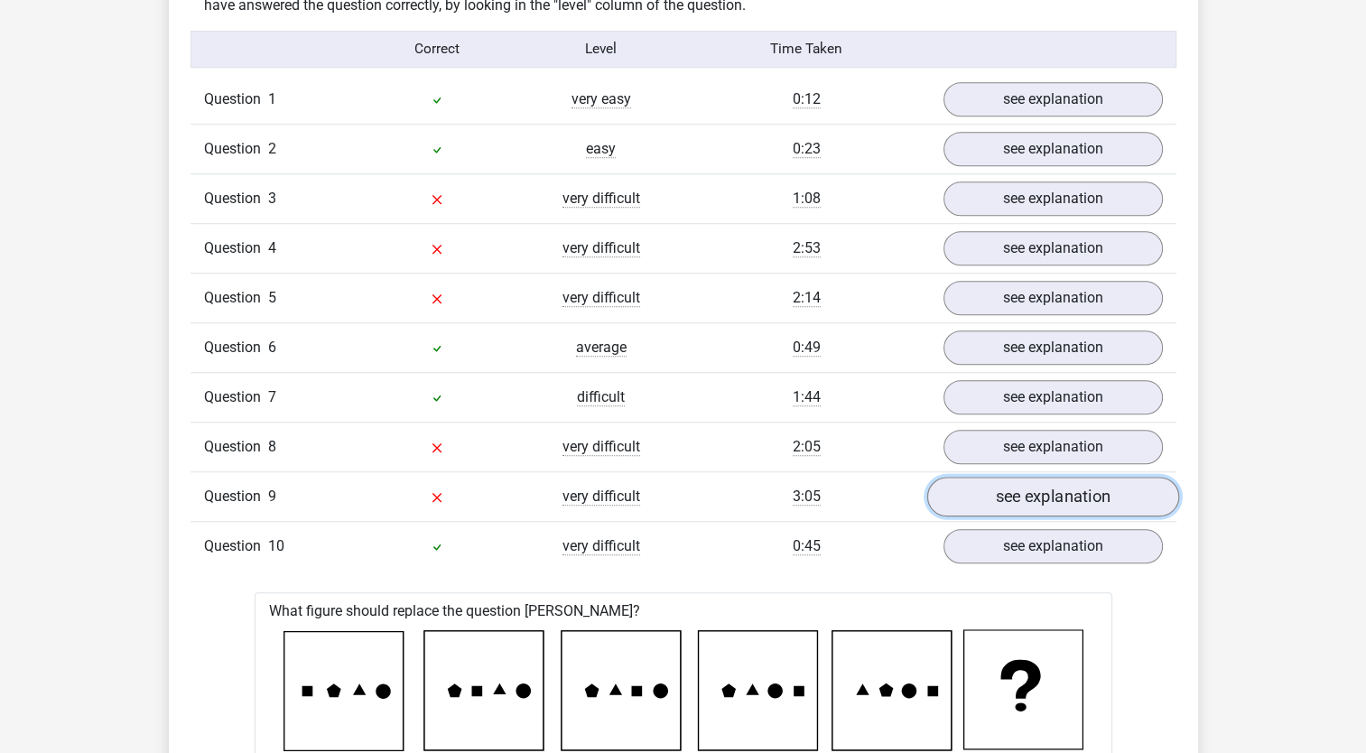
click at [995, 496] on link "see explanation" at bounding box center [1052, 497] width 252 height 40
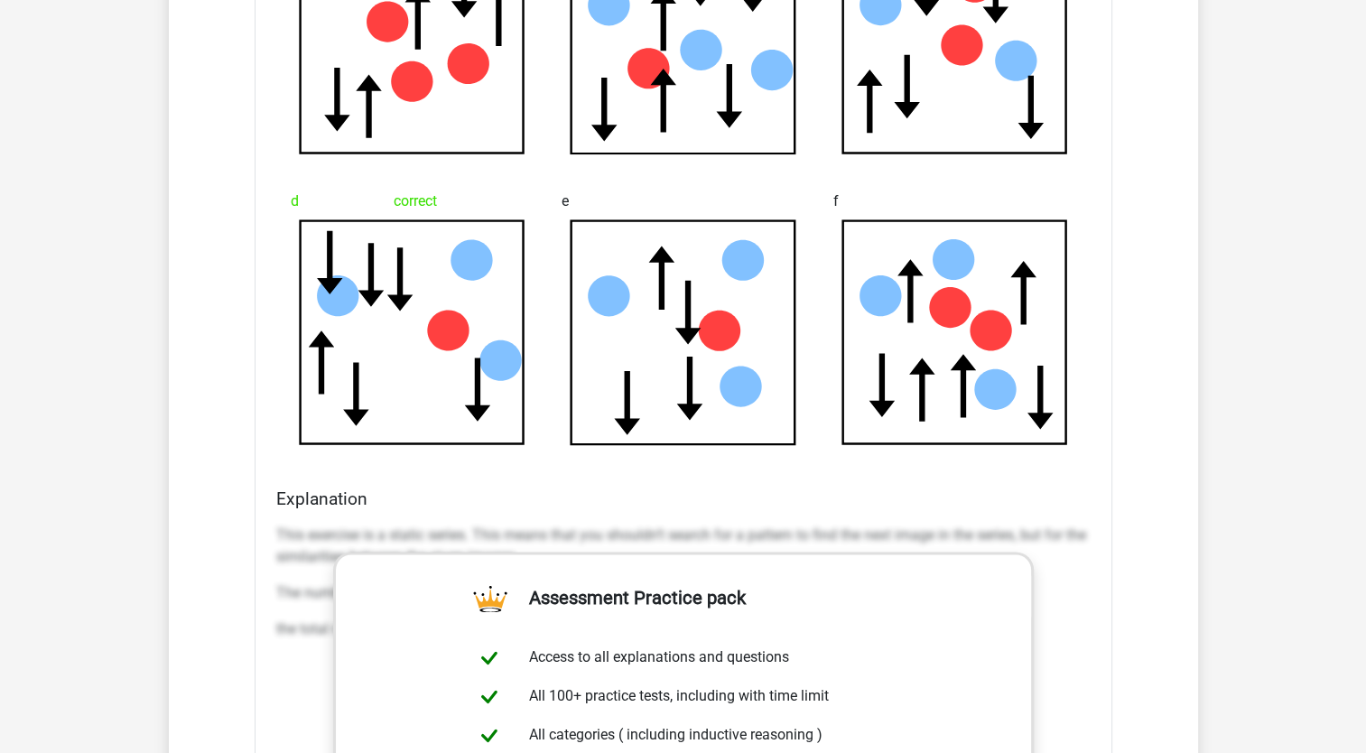
scroll to position [2313, 0]
click at [282, 536] on p "This exercise is a static series. This means that you shouldn’t search for a pa…" at bounding box center [683, 546] width 814 height 43
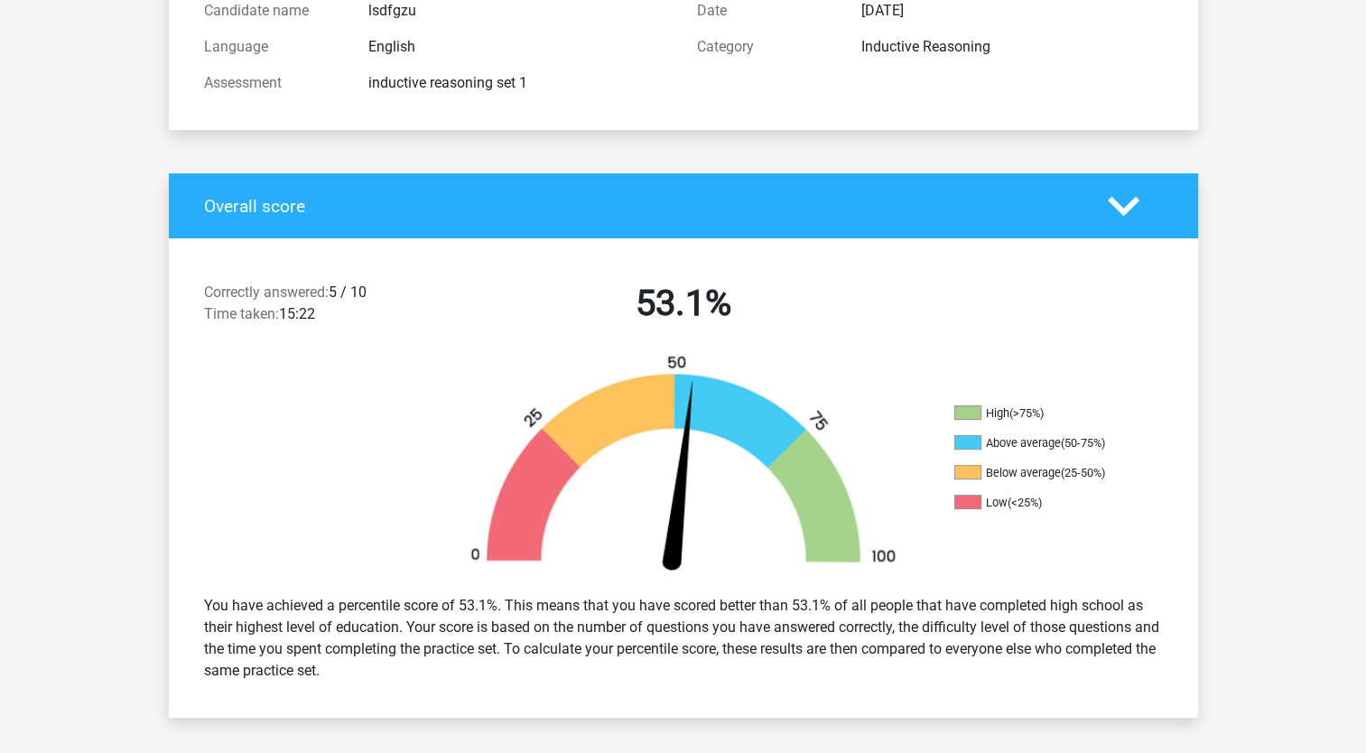
scroll to position [0, 0]
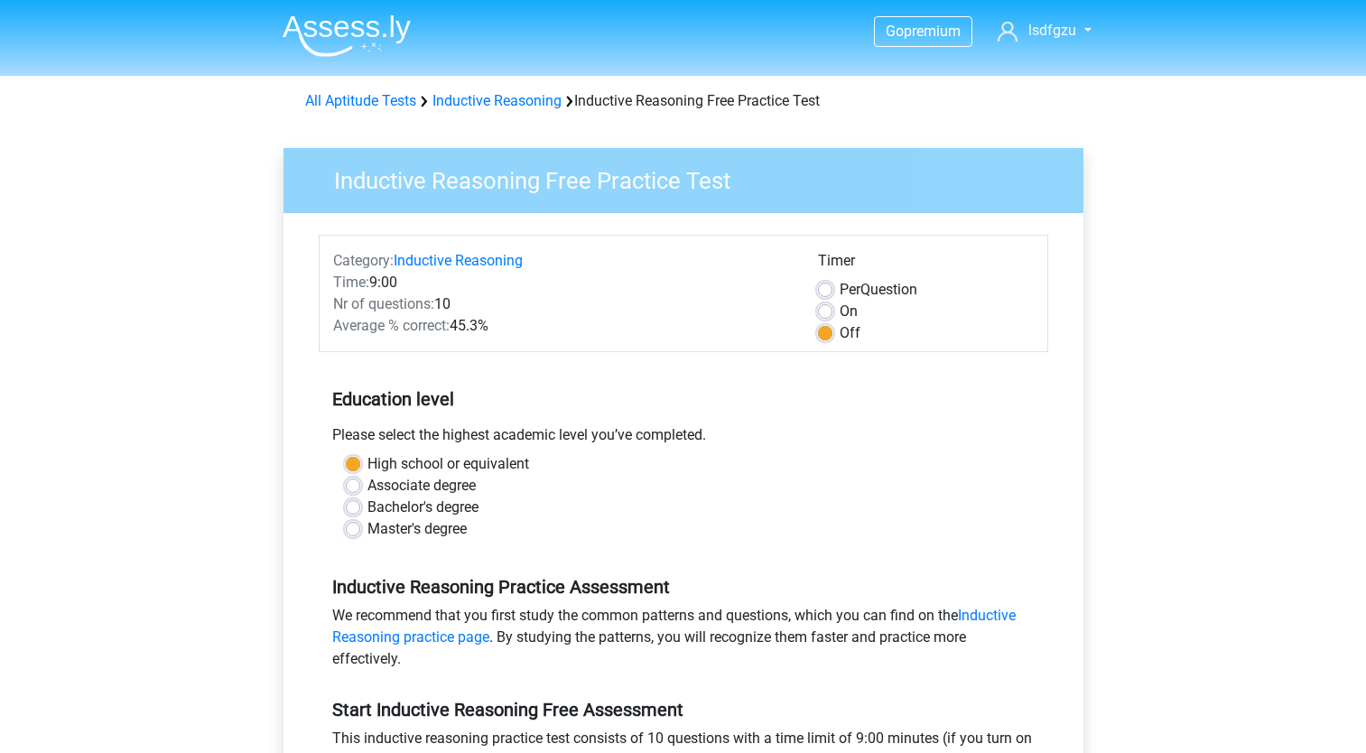
scroll to position [217, 0]
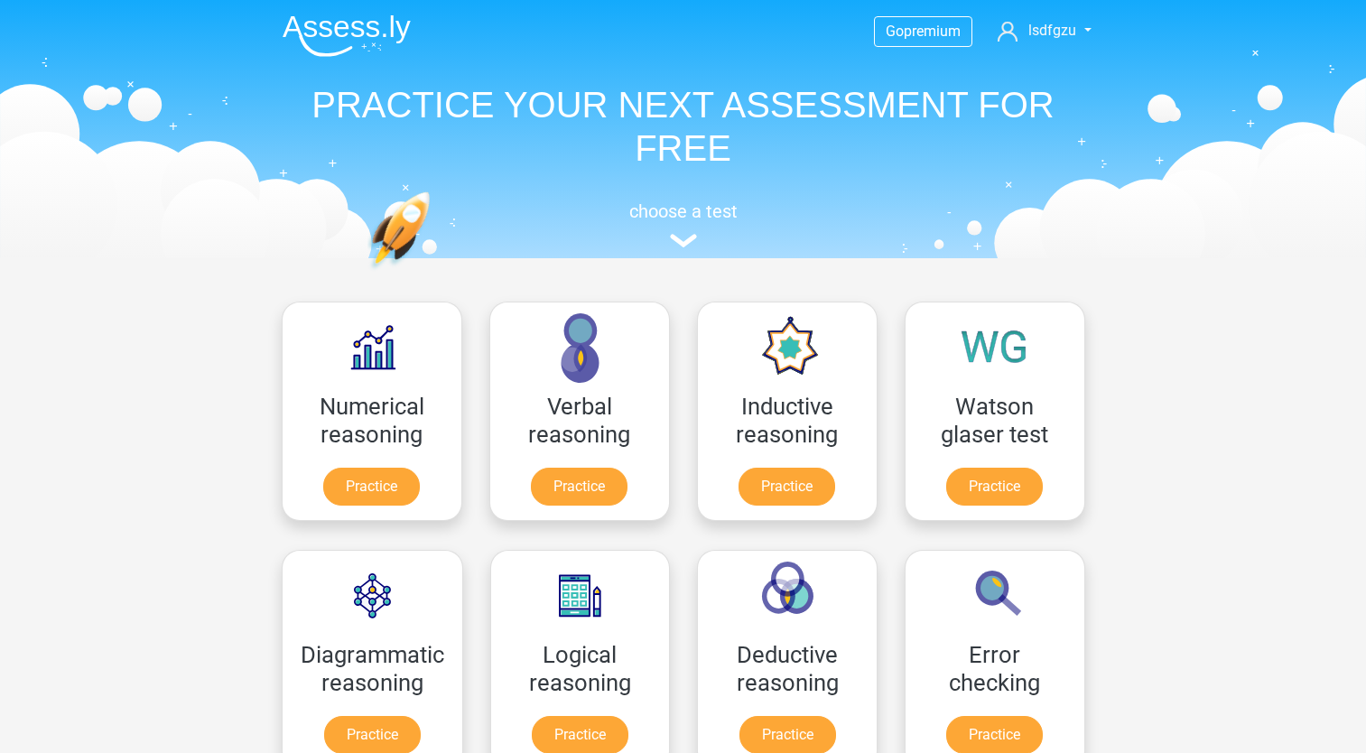
scroll to position [157, 0]
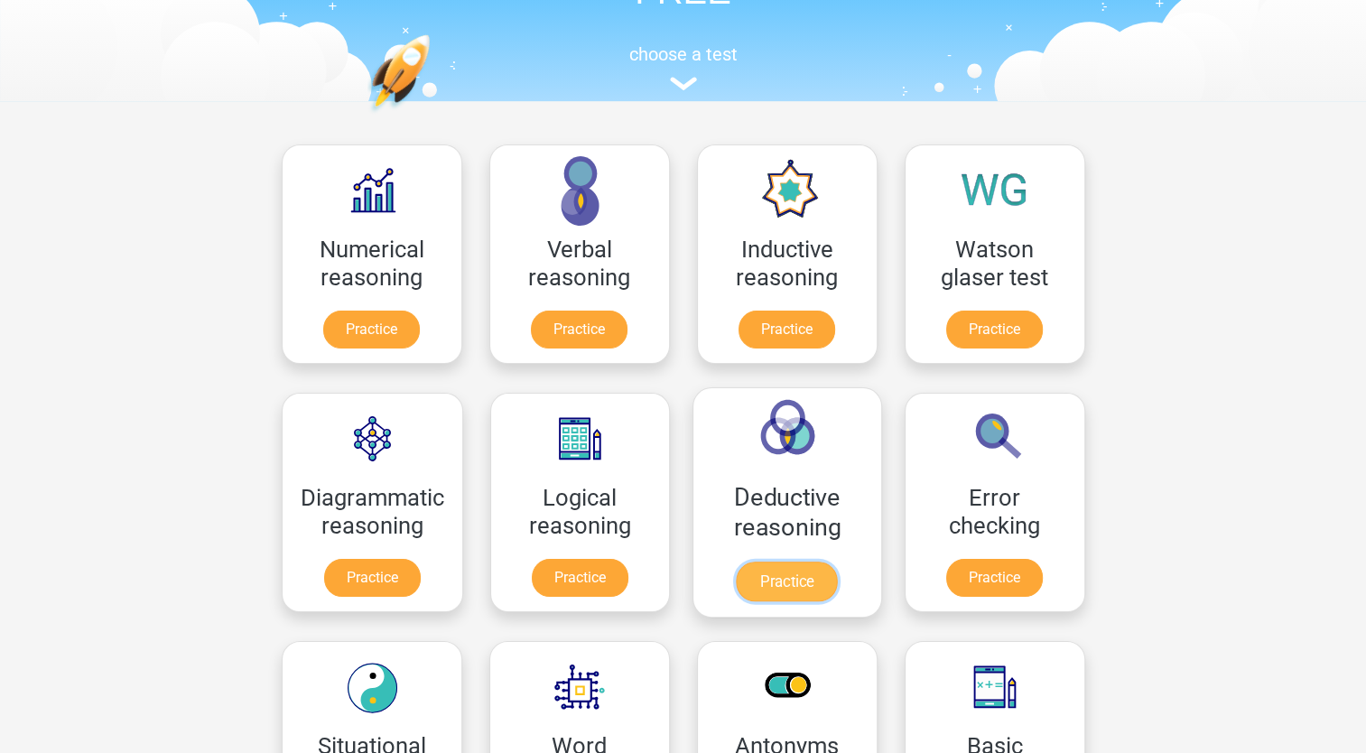
click at [803, 572] on link "Practice" at bounding box center [787, 582] width 101 height 40
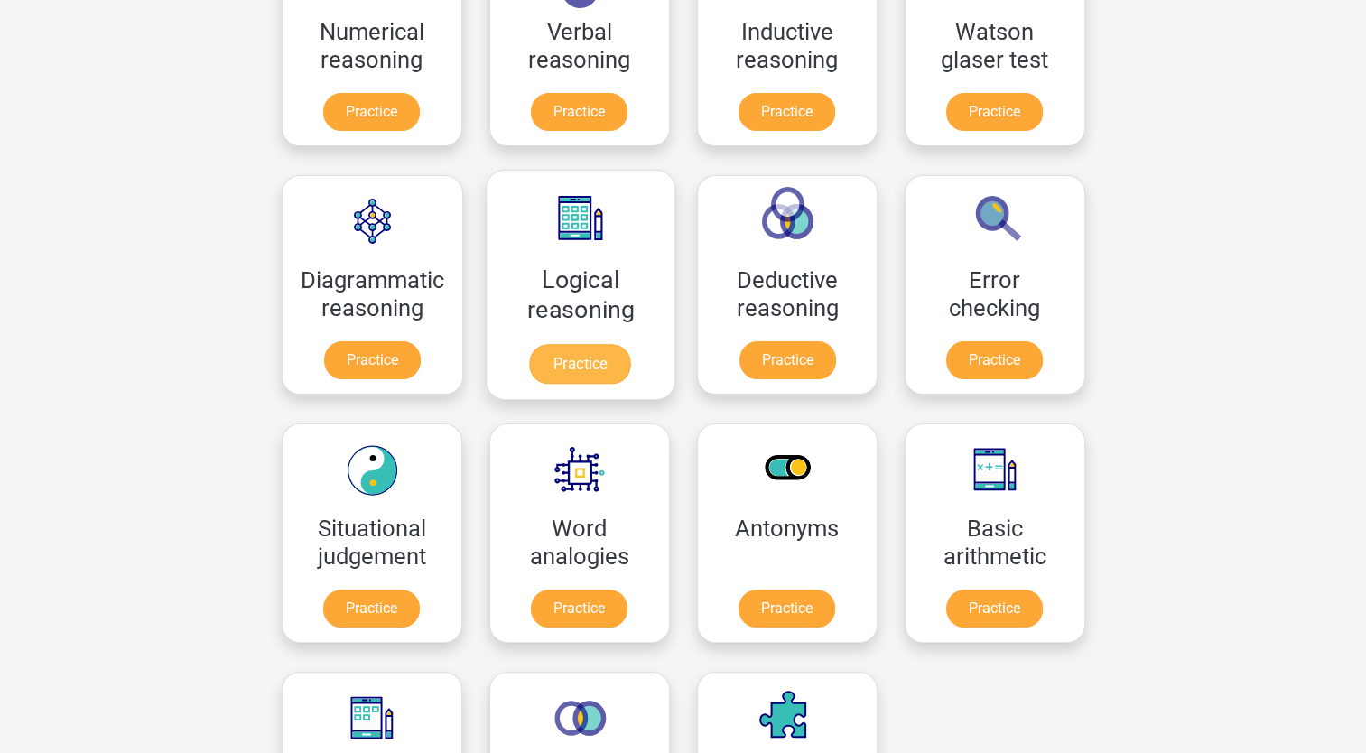
scroll to position [376, 0]
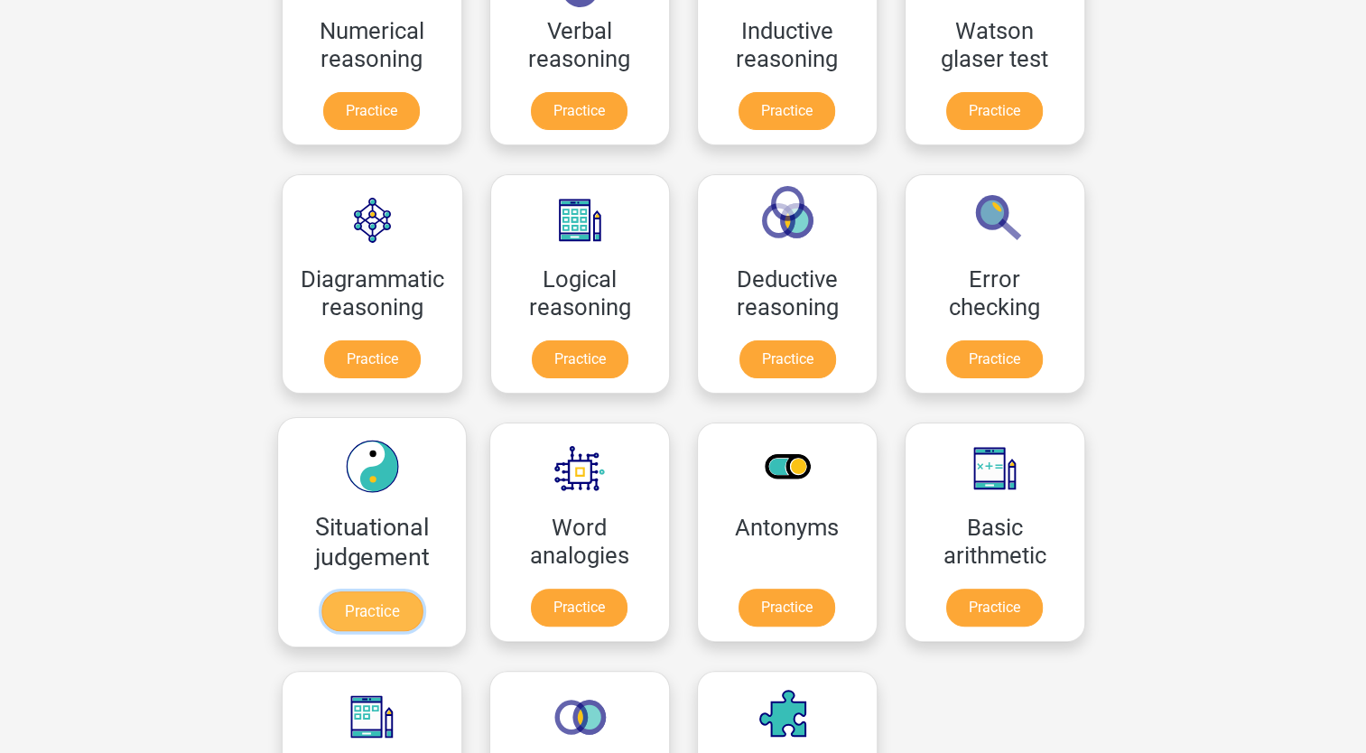
click at [360, 596] on link "Practice" at bounding box center [370, 611] width 101 height 40
click at [383, 609] on link "Practice" at bounding box center [370, 611] width 101 height 40
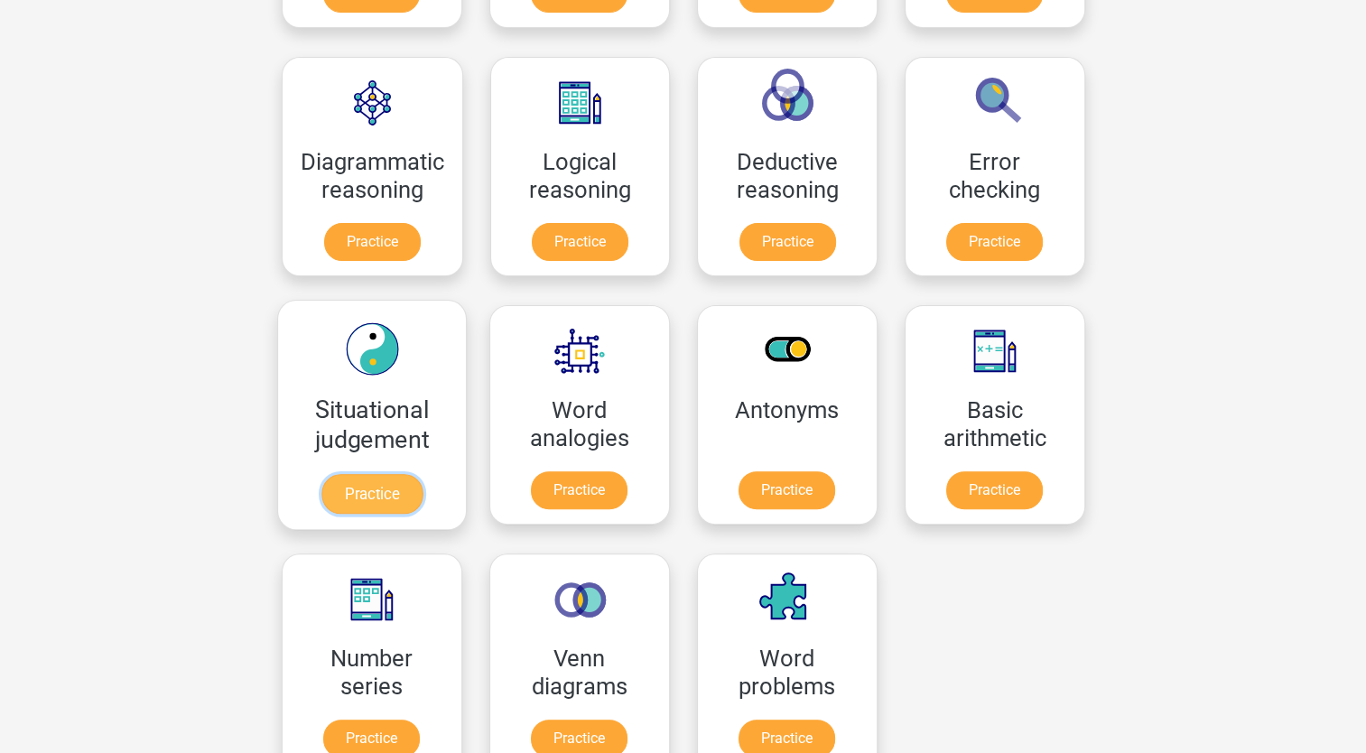
scroll to position [506, 0]
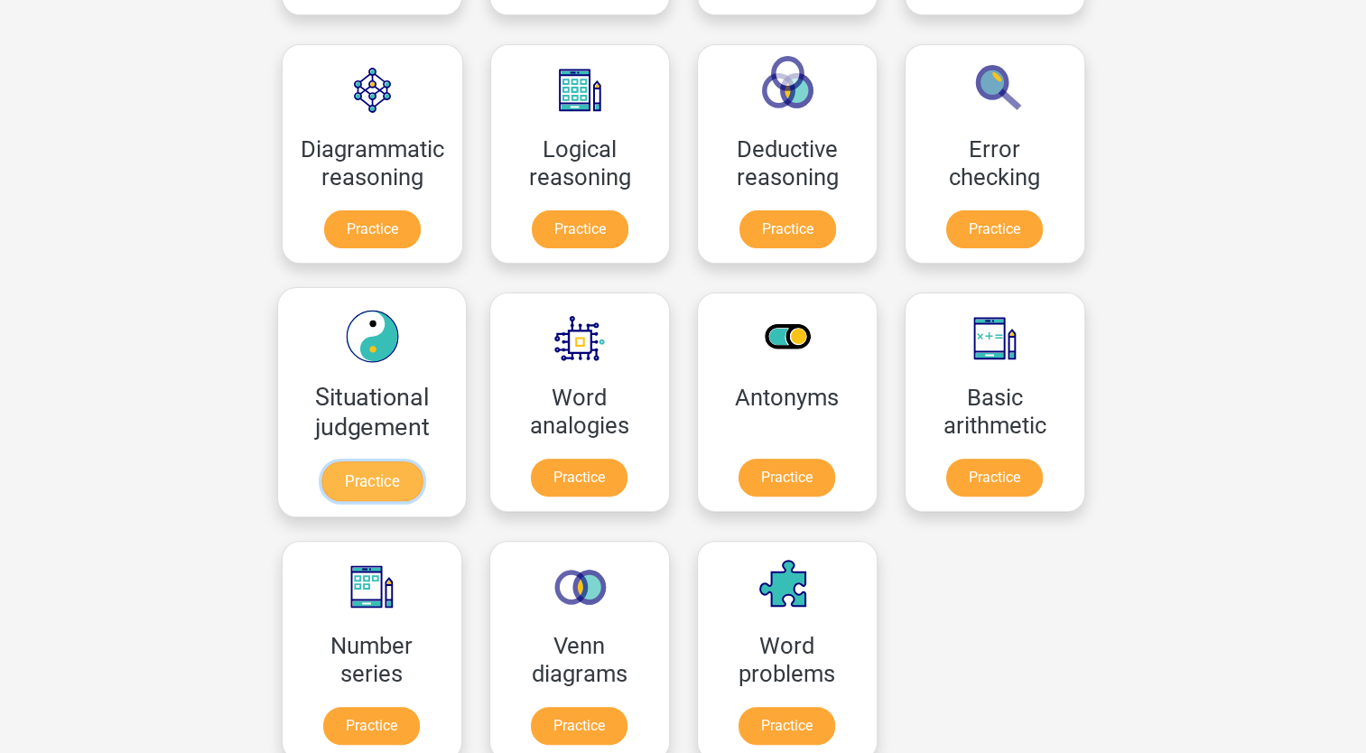
click at [370, 473] on link "Practice" at bounding box center [370, 481] width 101 height 40
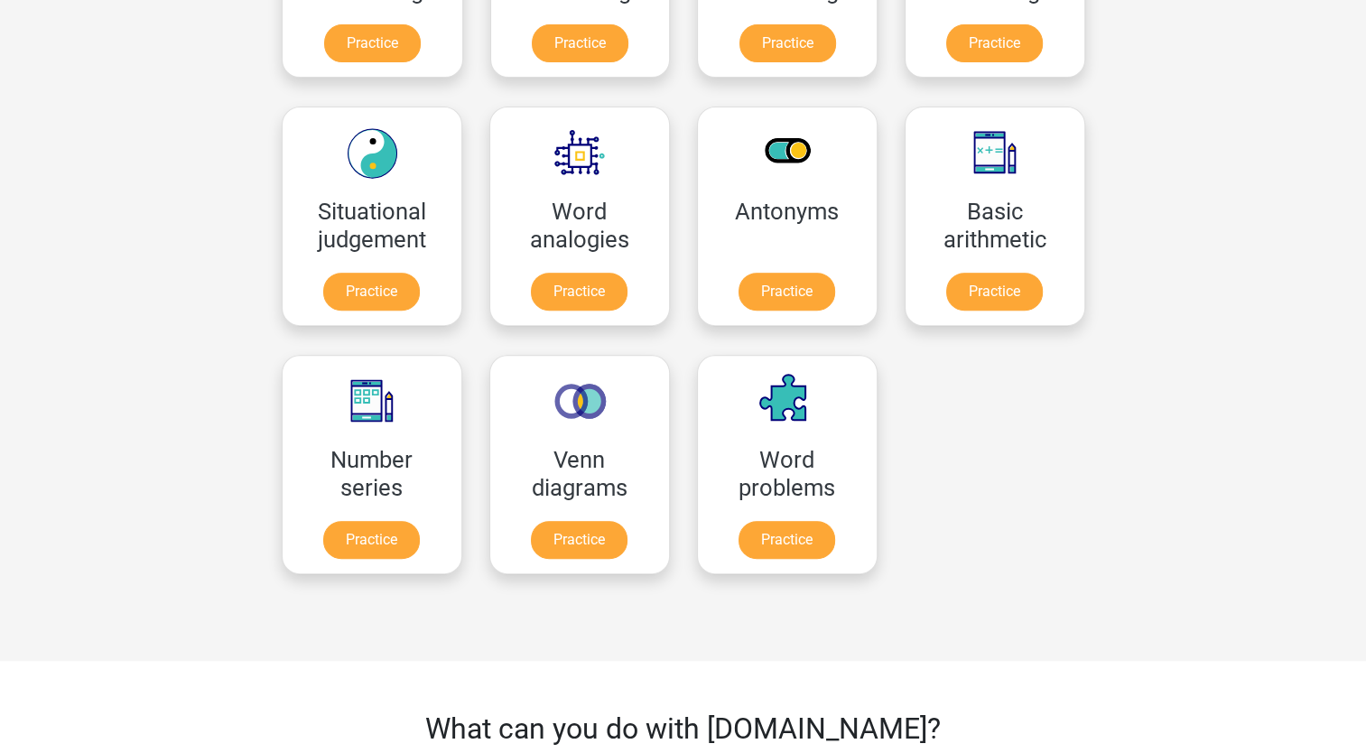
scroll to position [695, 0]
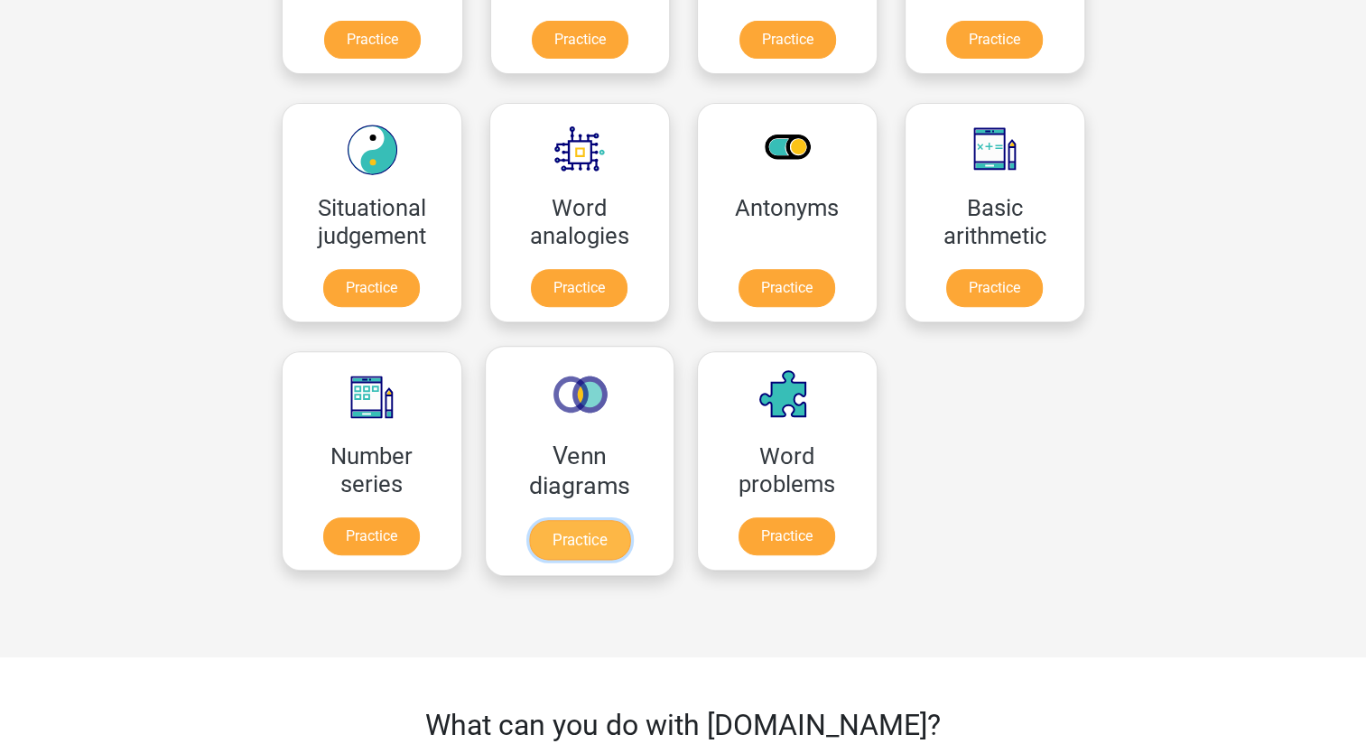
click at [576, 533] on link "Practice" at bounding box center [578, 540] width 101 height 40
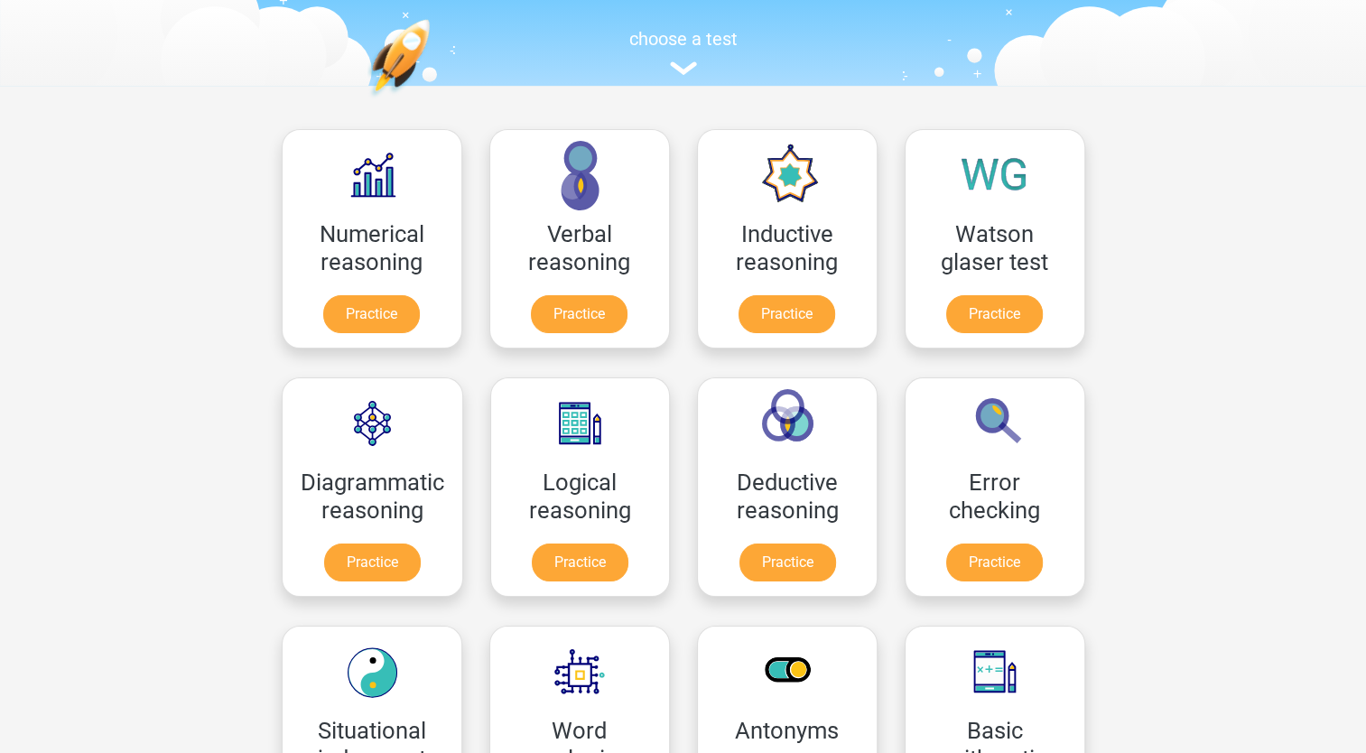
scroll to position [171, 0]
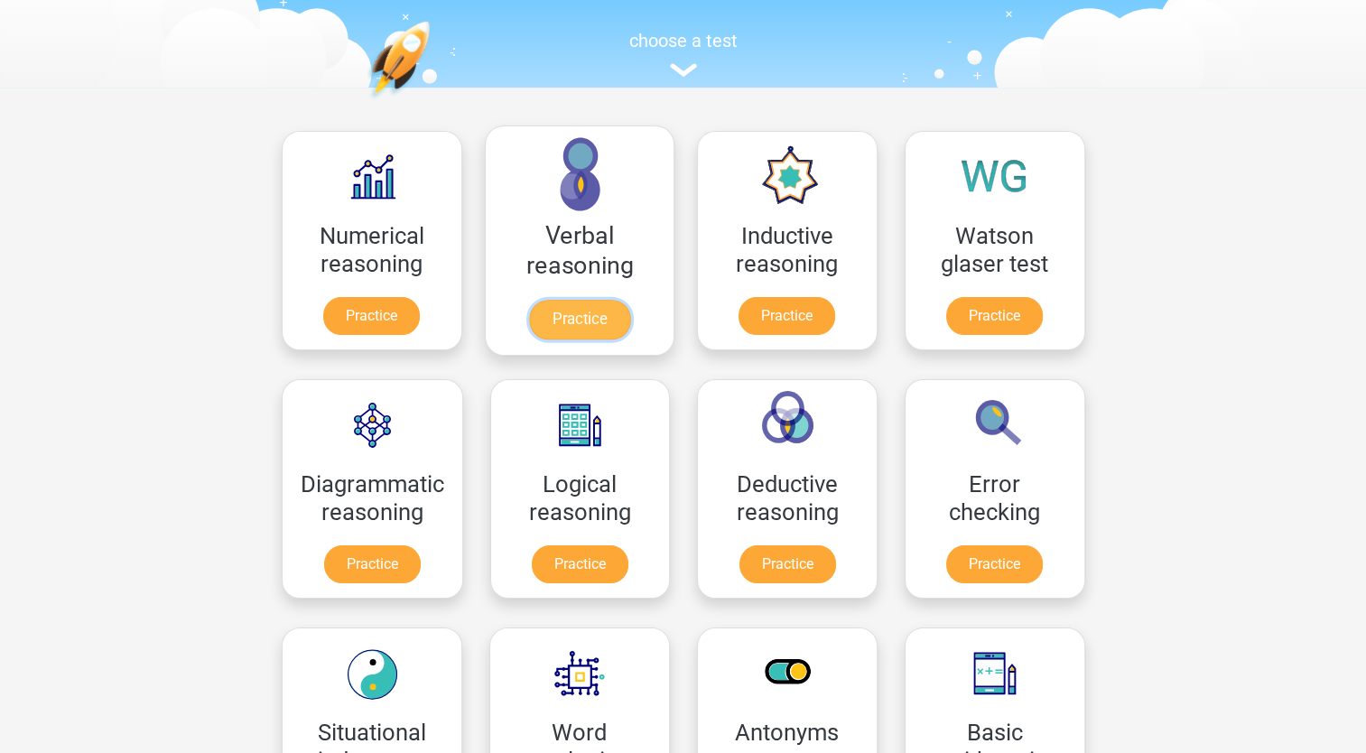
click at [603, 319] on link "Practice" at bounding box center [578, 320] width 101 height 40
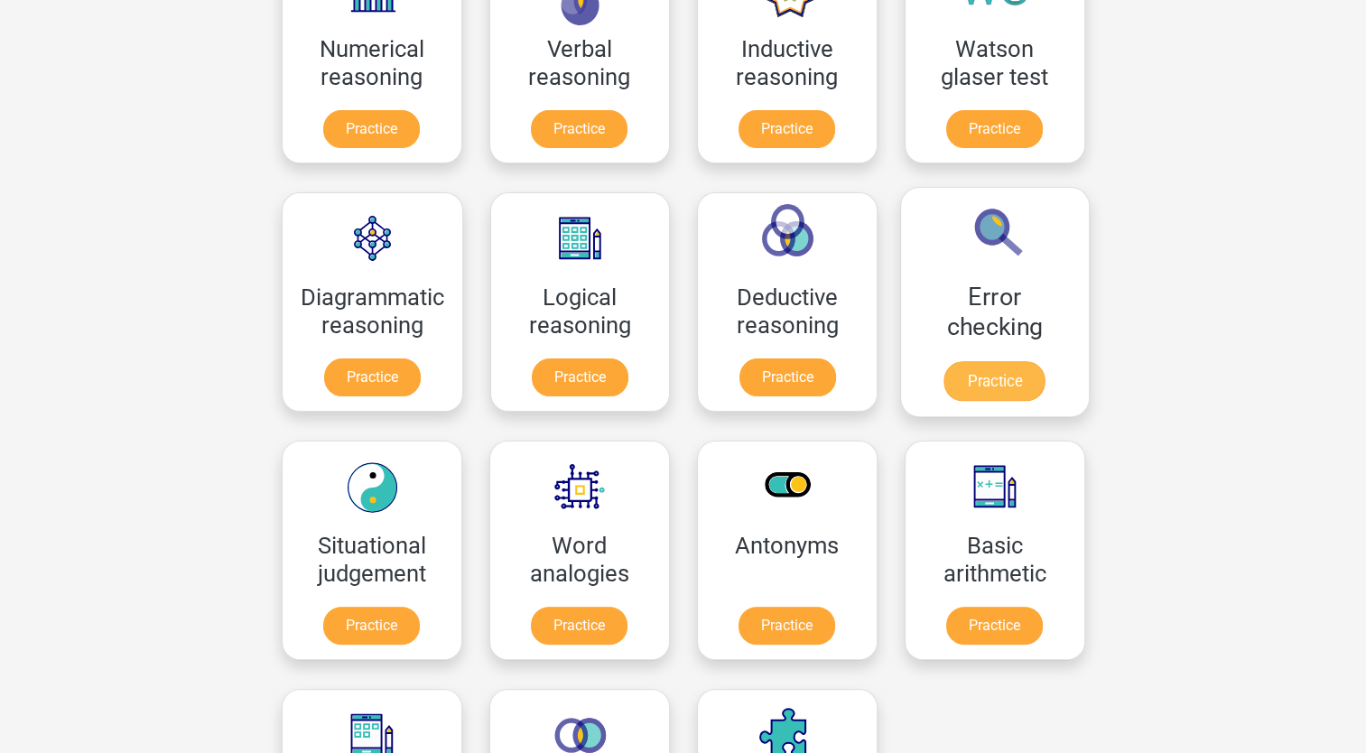
scroll to position [366, 0]
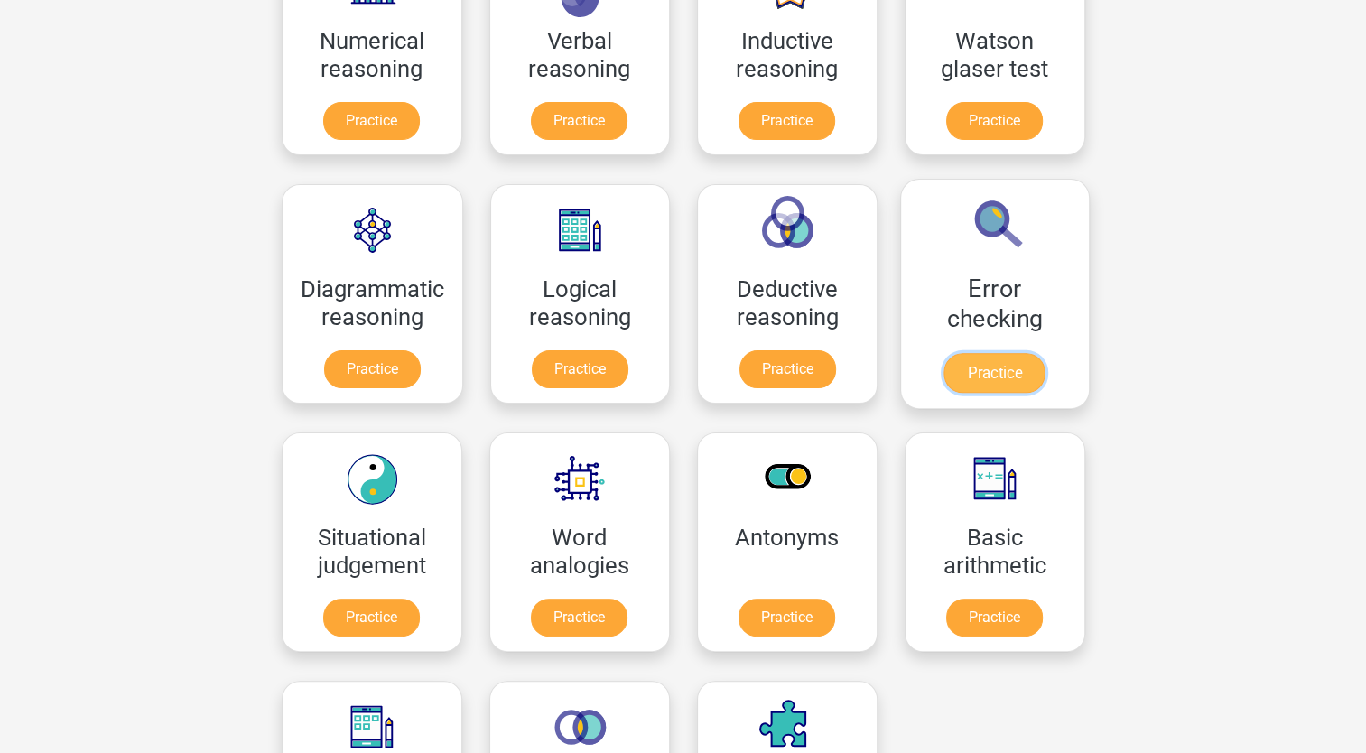
click at [1005, 368] on link "Practice" at bounding box center [993, 373] width 101 height 40
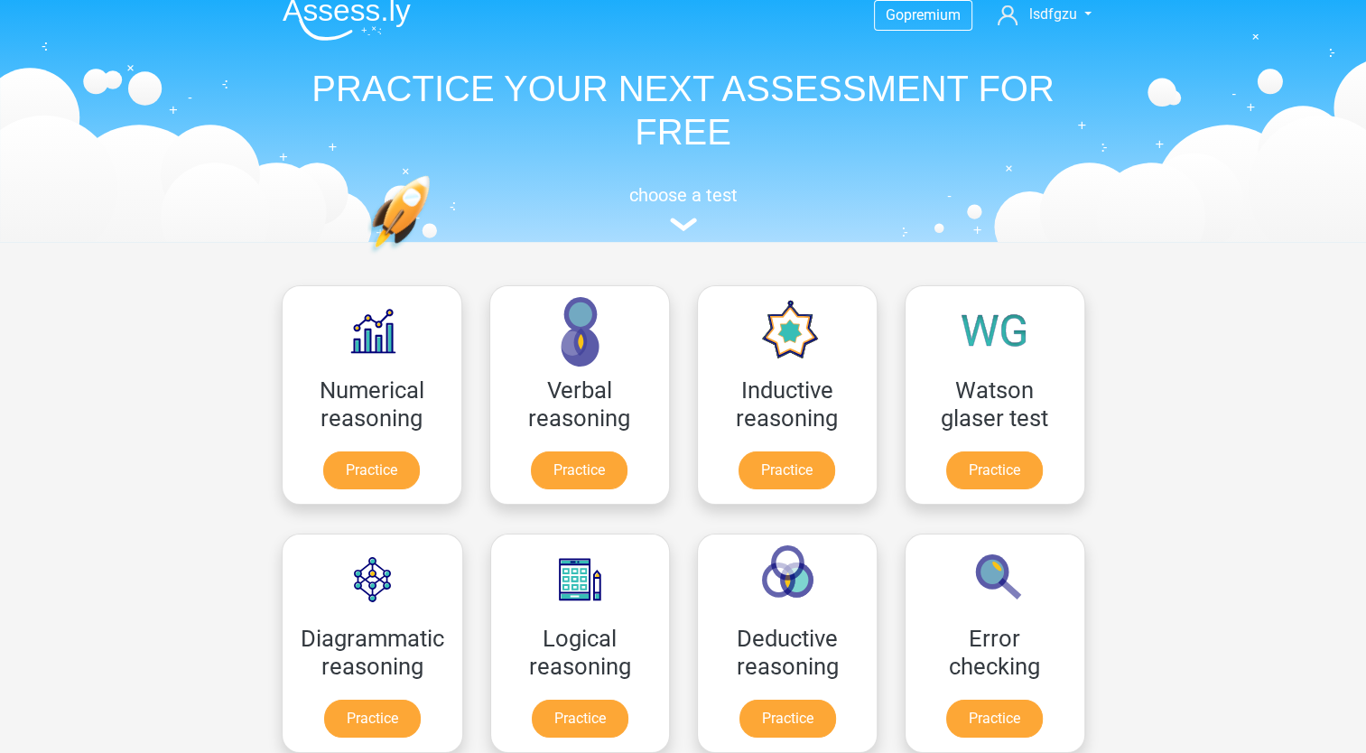
scroll to position [12, 0]
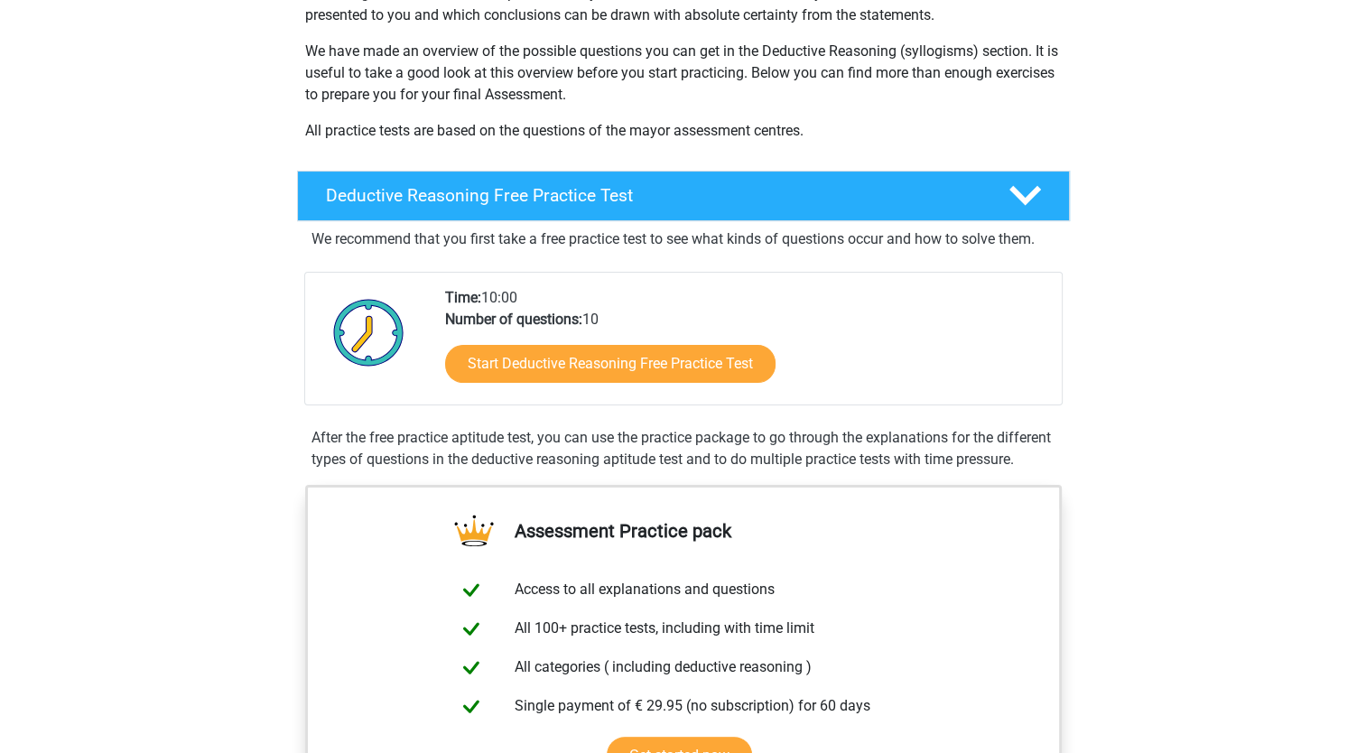
scroll to position [269, 0]
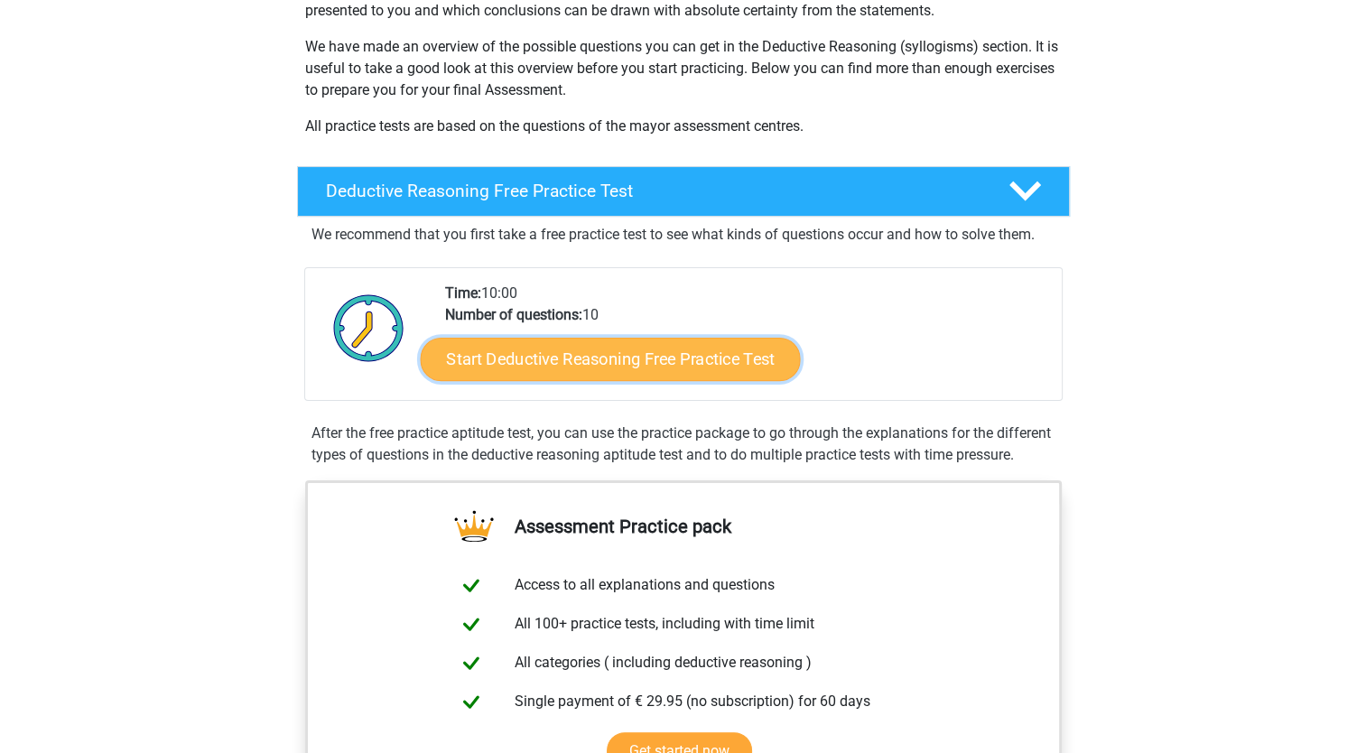
click at [666, 369] on link "Start Deductive Reasoning Free Practice Test" at bounding box center [610, 358] width 380 height 43
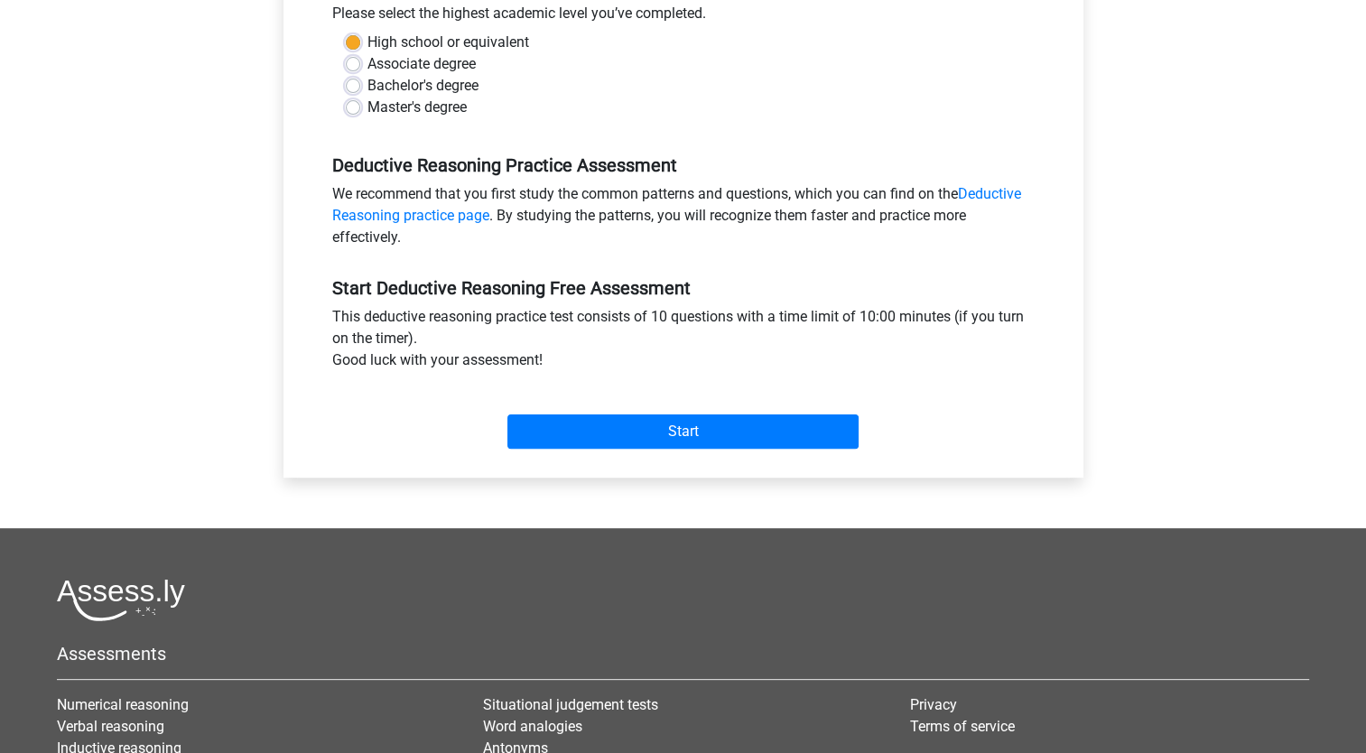
scroll to position [426, 0]
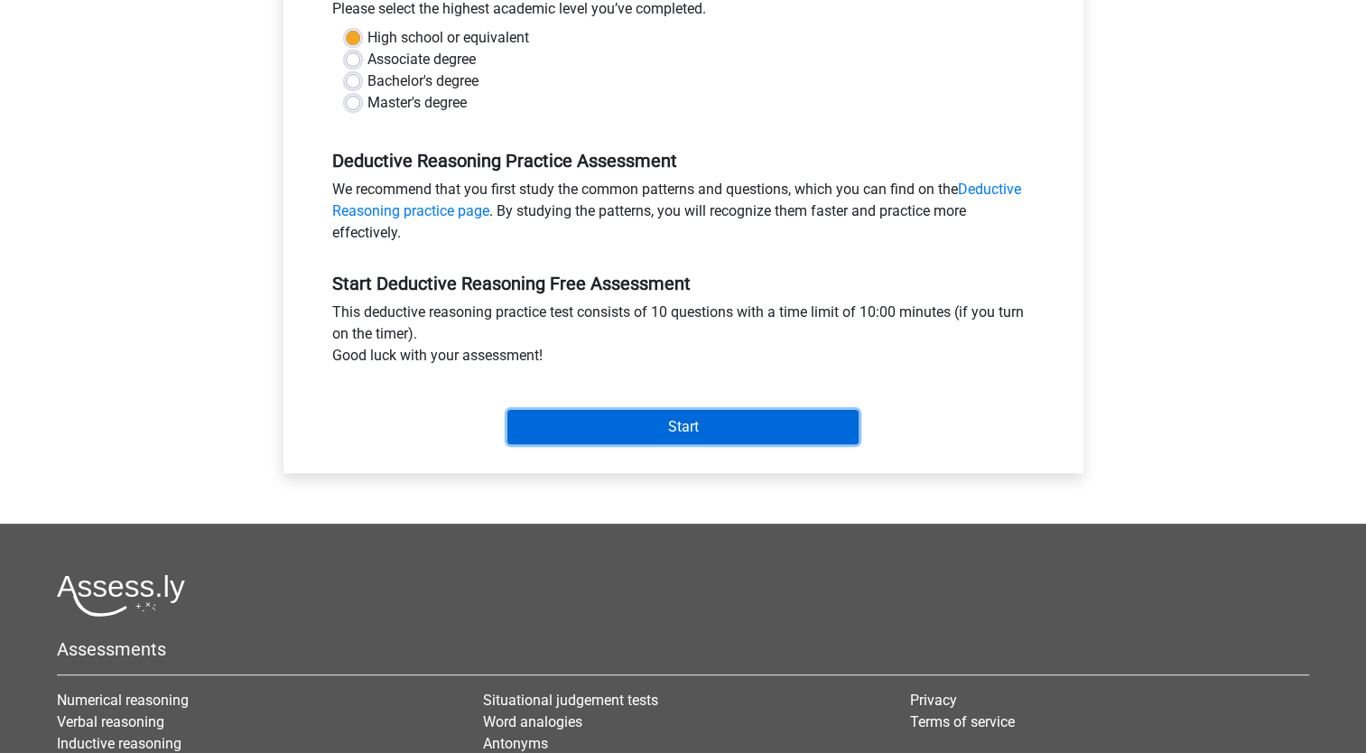
click at [652, 432] on input "Start" at bounding box center [682, 427] width 351 height 34
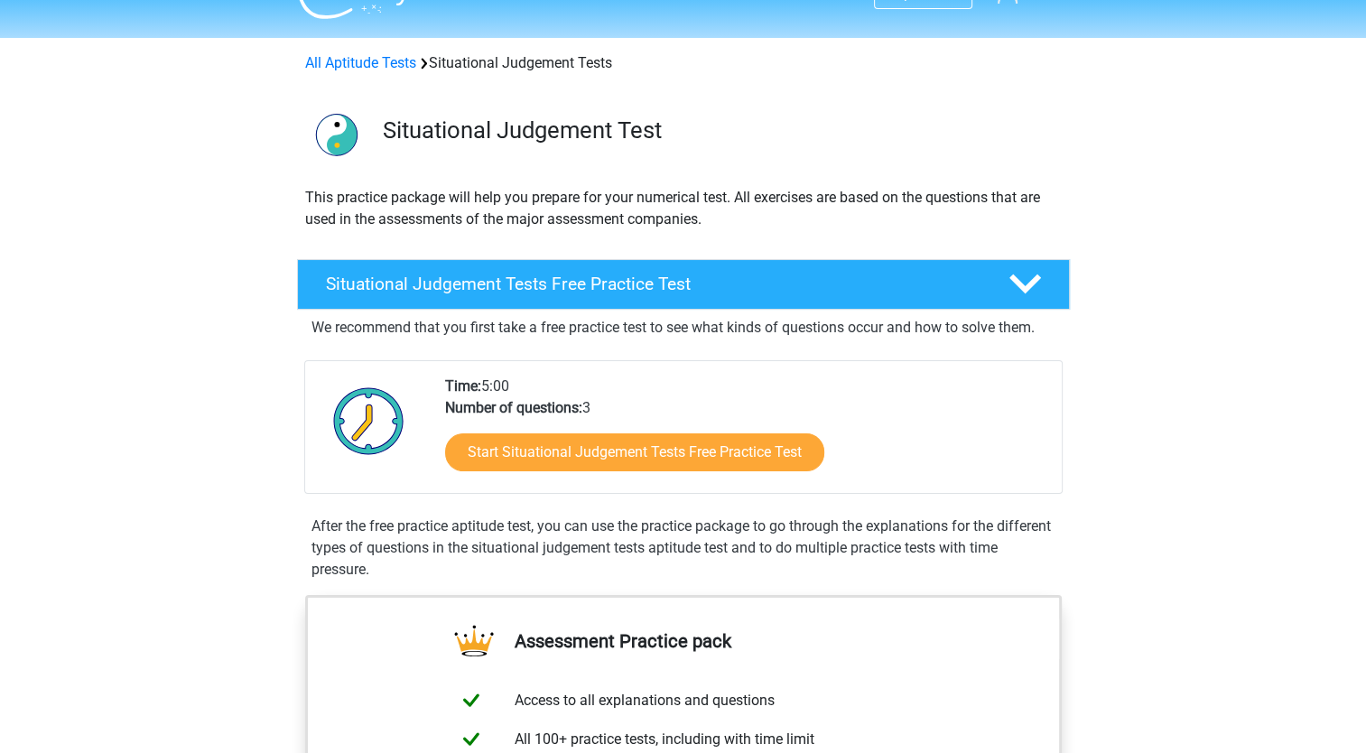
scroll to position [42, 0]
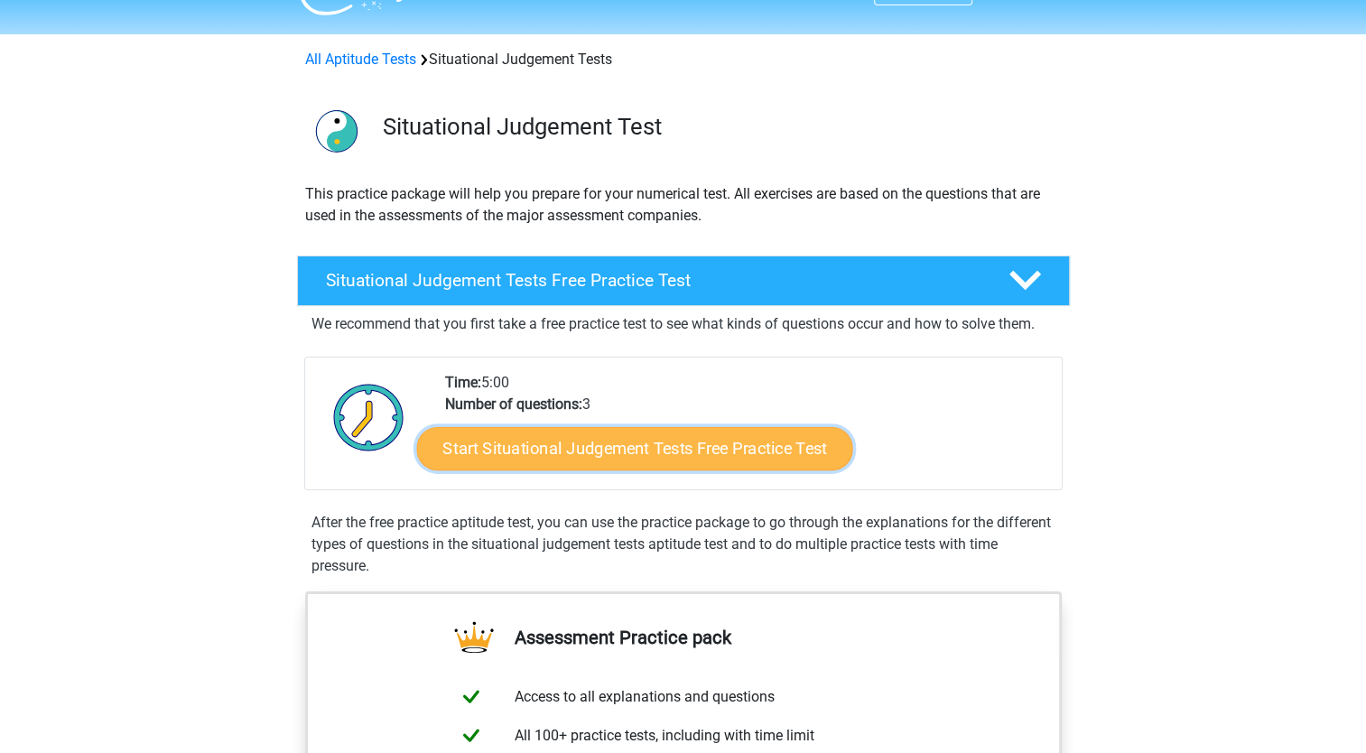
click at [556, 439] on link "Start Situational Judgement Tests Free Practice Test" at bounding box center [634, 448] width 436 height 43
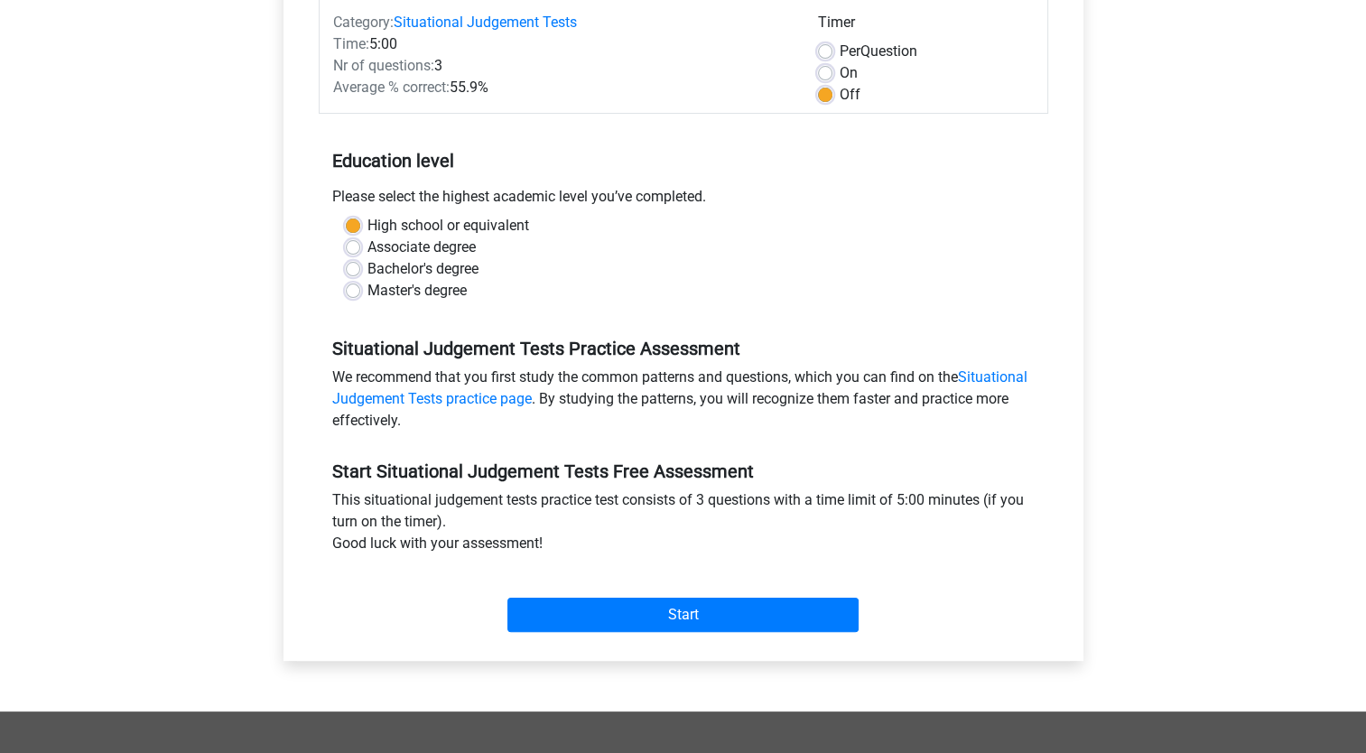
scroll to position [241, 0]
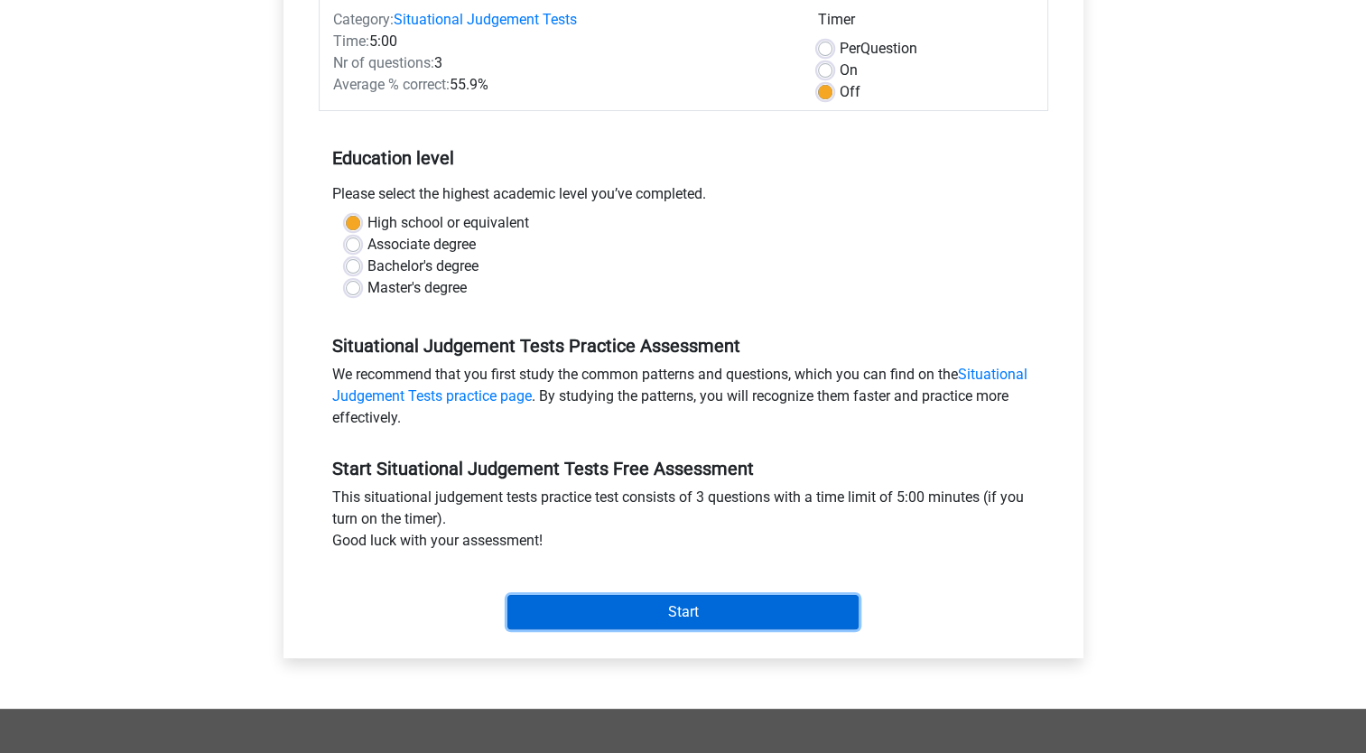
click at [637, 610] on input "Start" at bounding box center [682, 612] width 351 height 34
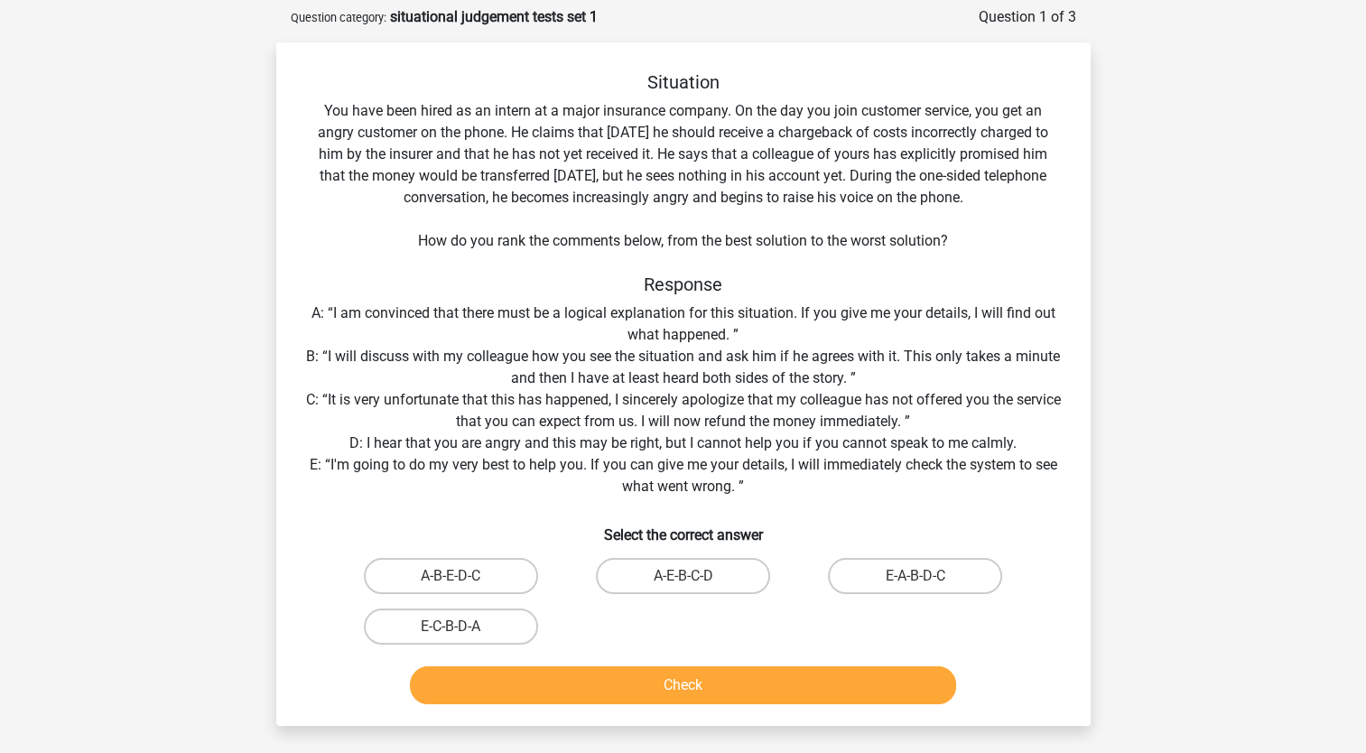
scroll to position [85, 0]
click at [905, 577] on label "E-A-B-D-C" at bounding box center [915, 575] width 174 height 36
click at [915, 577] on input "E-A-B-D-C" at bounding box center [921, 581] width 12 height 12
radio input "true"
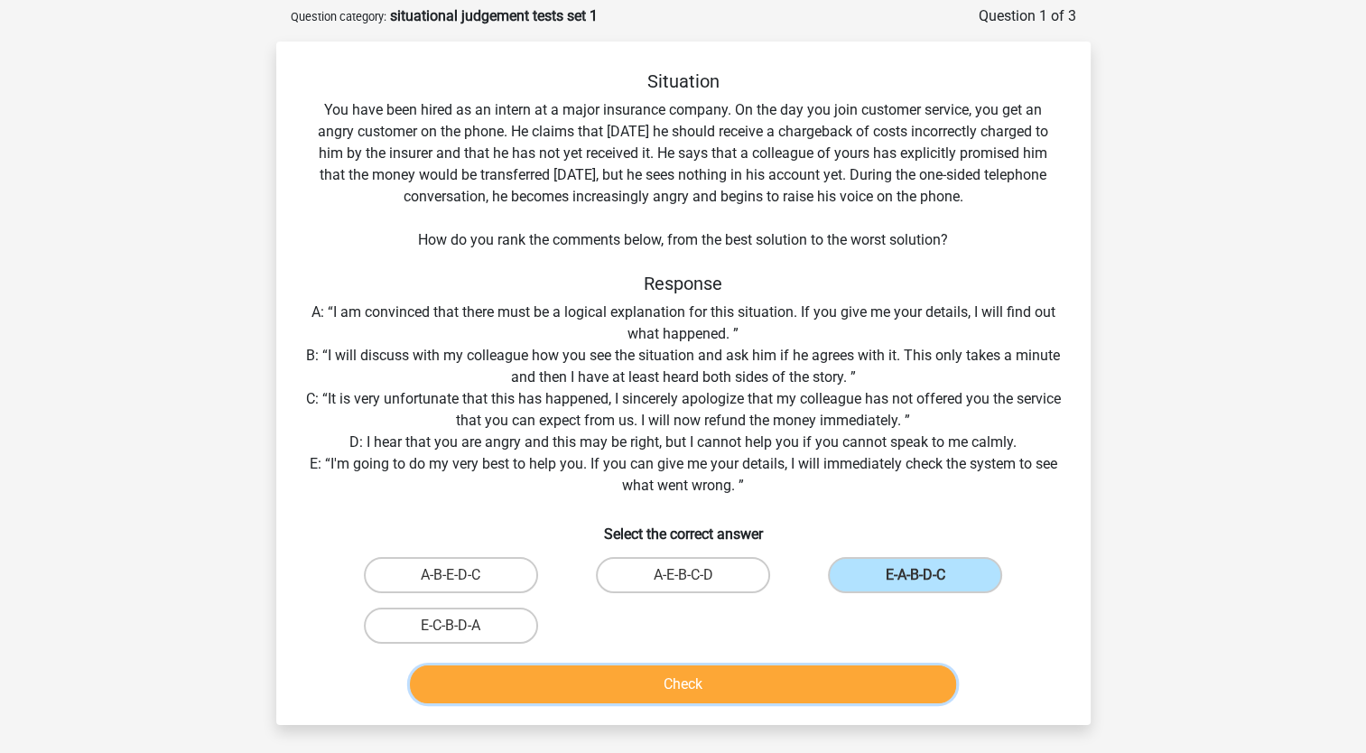
click at [790, 683] on button "Check" at bounding box center [683, 684] width 546 height 38
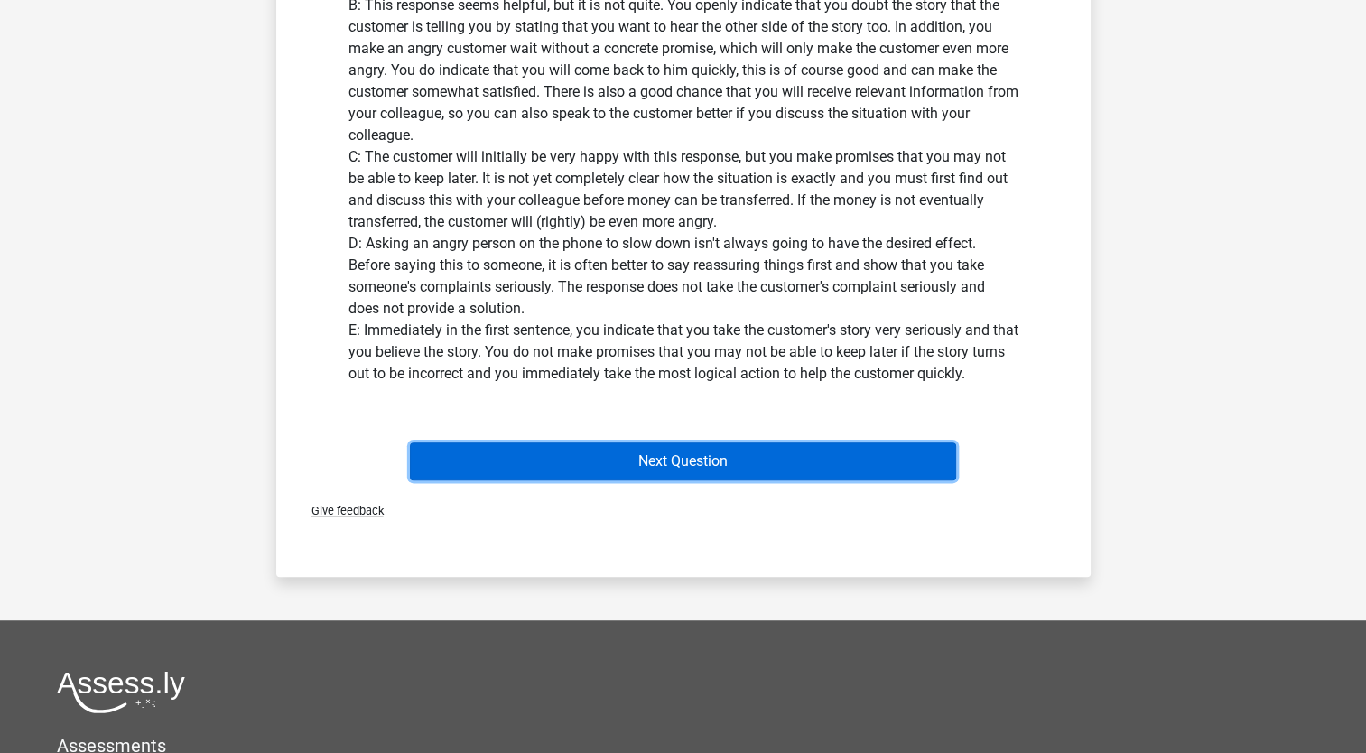
click at [647, 466] on button "Next Question" at bounding box center [683, 461] width 546 height 38
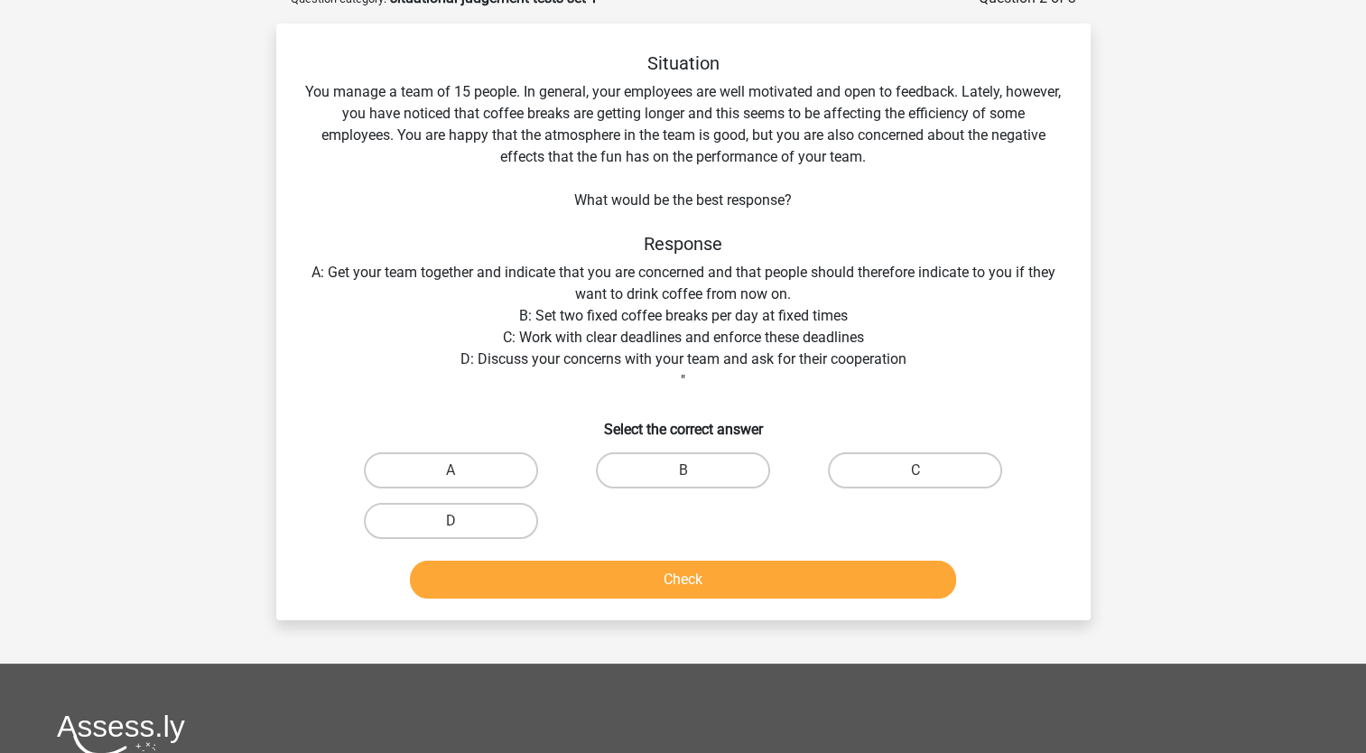
scroll to position [90, 0]
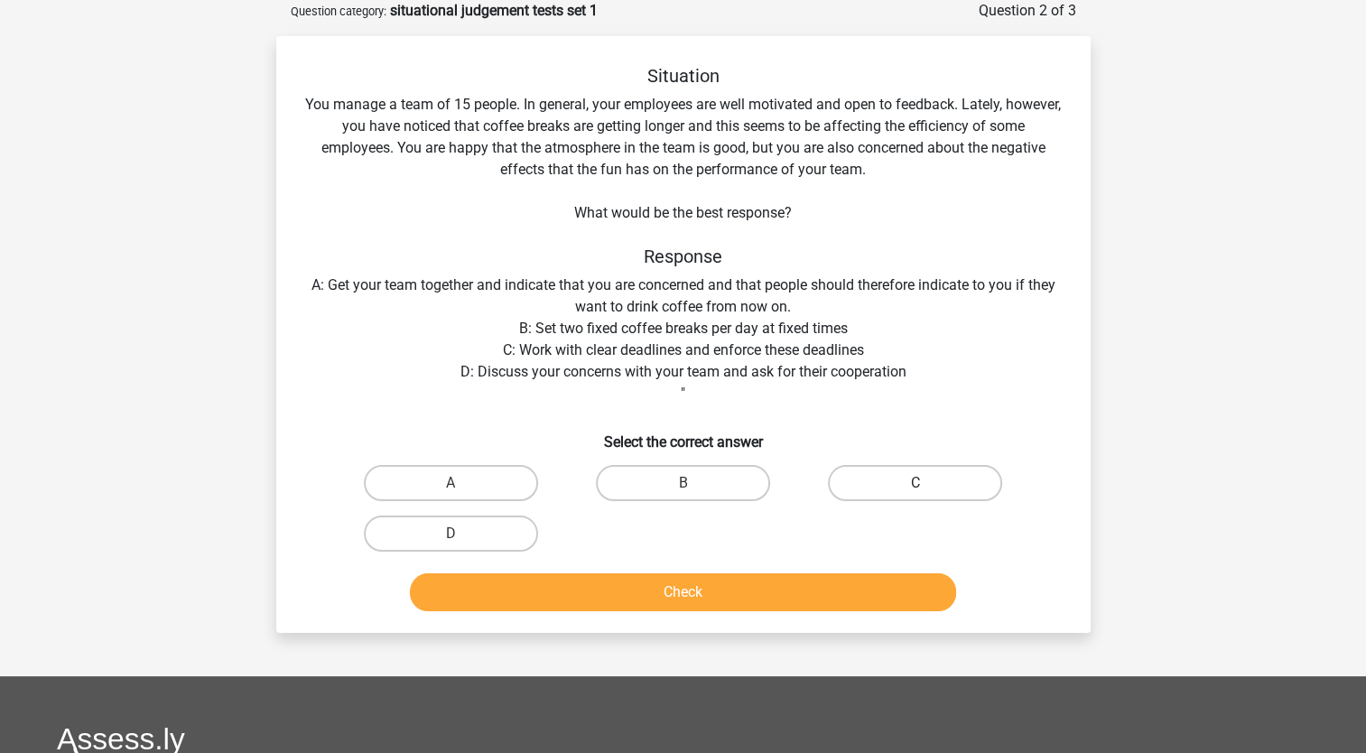
click at [890, 471] on label "C" at bounding box center [915, 483] width 174 height 36
click at [915, 483] on input "C" at bounding box center [921, 489] width 12 height 12
radio input "true"
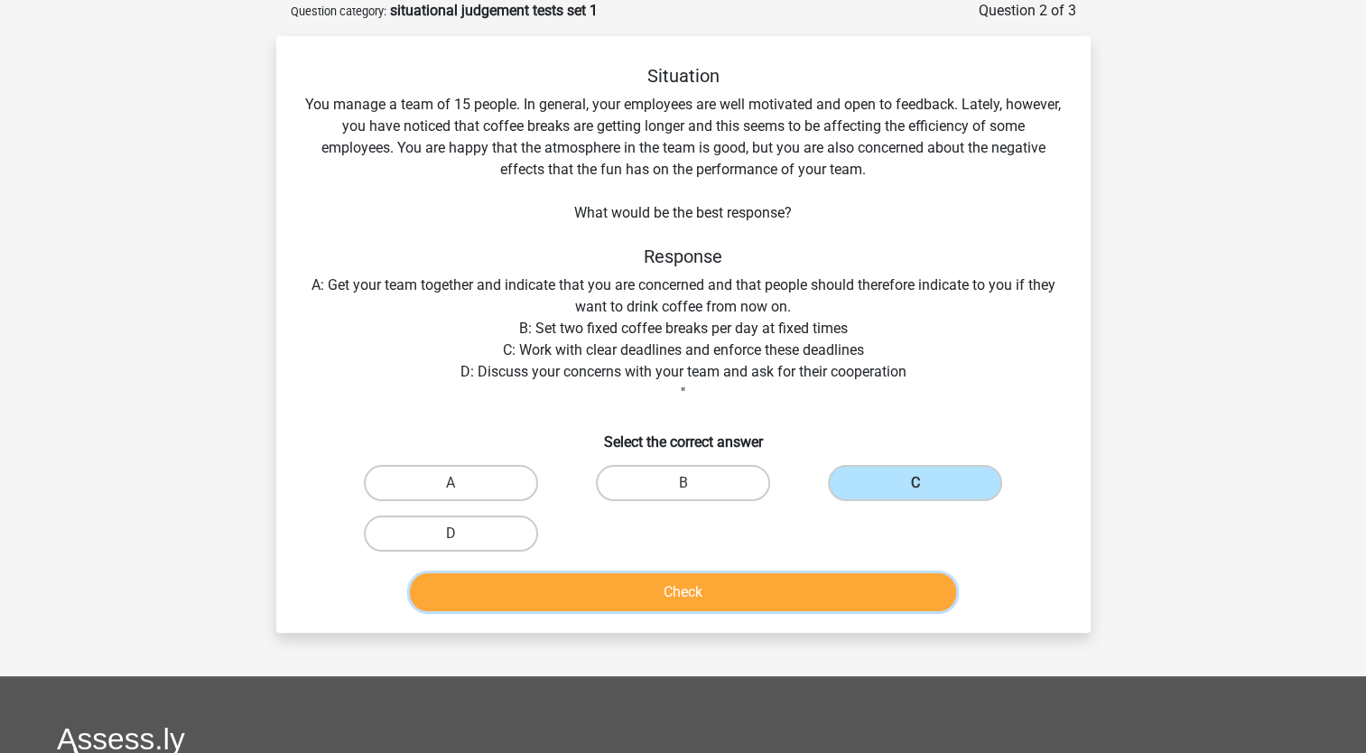
click at [763, 585] on button "Check" at bounding box center [683, 592] width 546 height 38
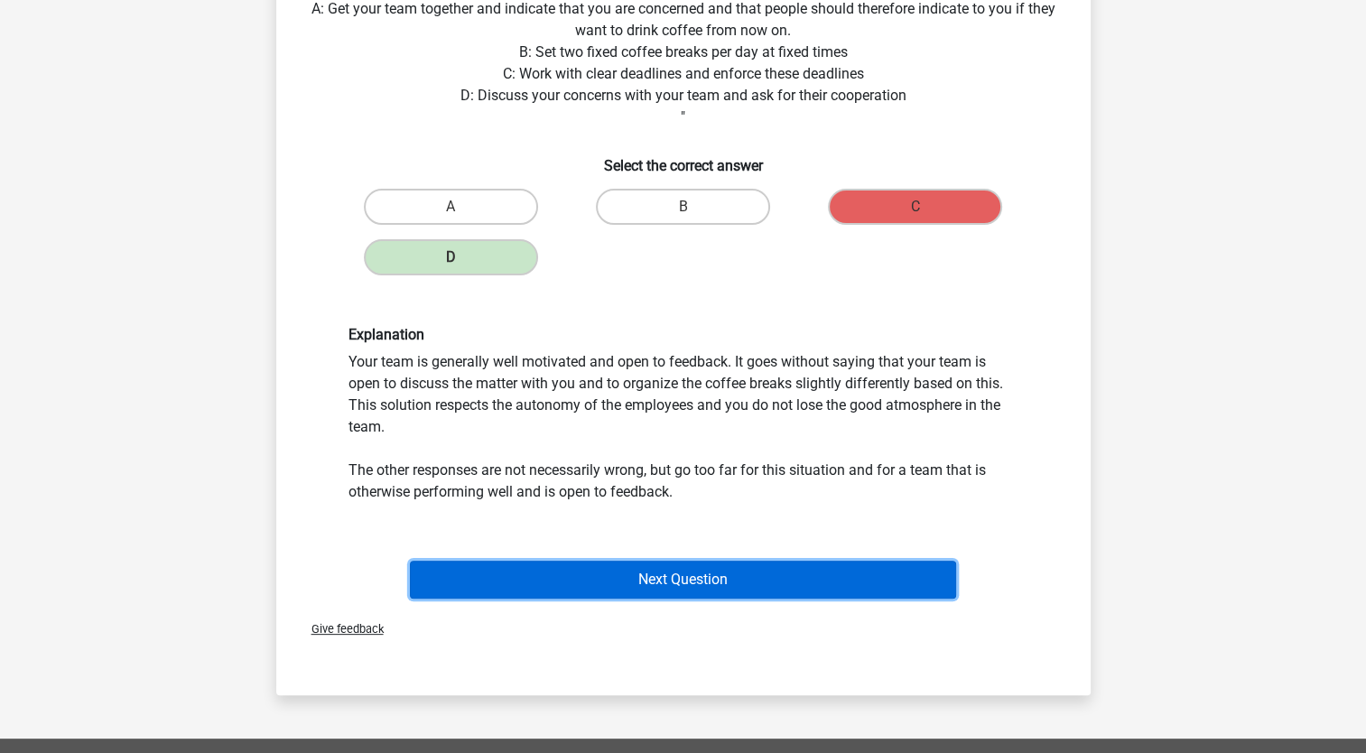
click at [680, 580] on button "Next Question" at bounding box center [683, 580] width 546 height 38
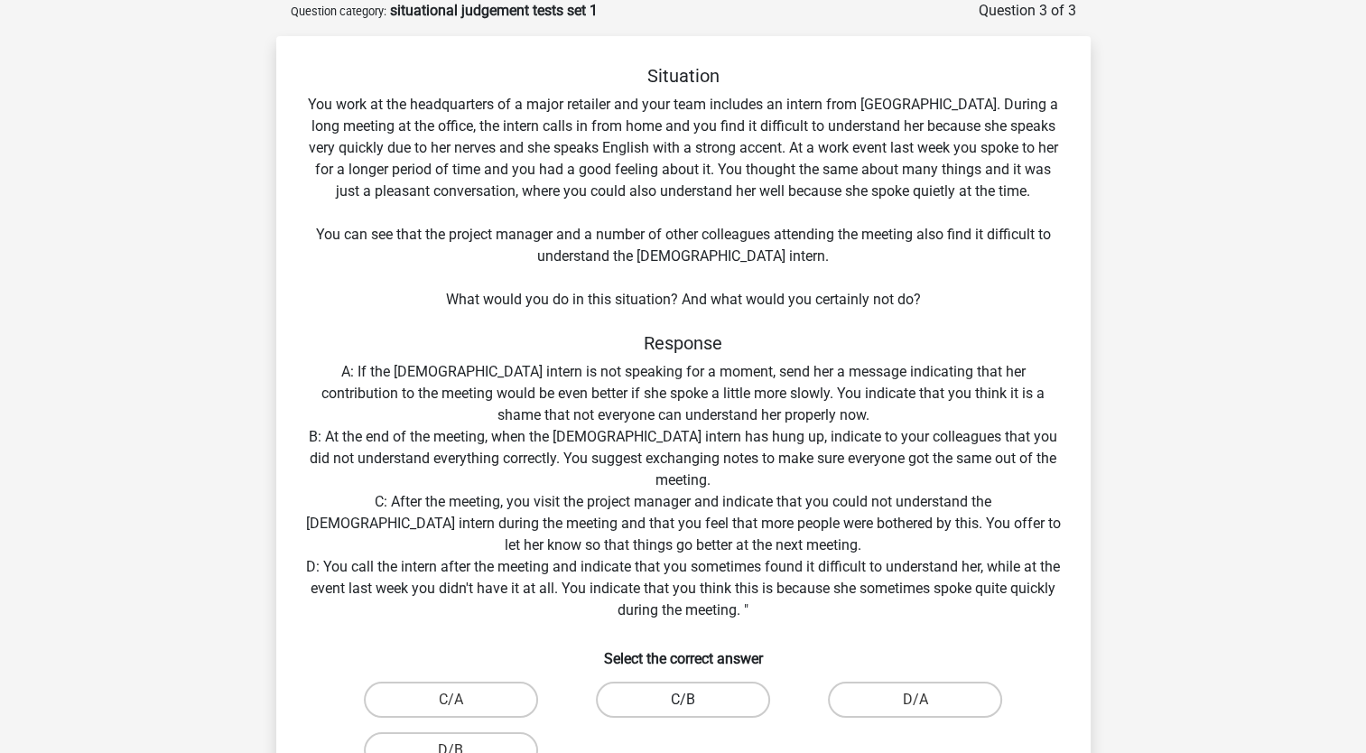
click at [654, 692] on label "C/B" at bounding box center [683, 700] width 174 height 36
click at [683, 700] on input "C/B" at bounding box center [689, 706] width 12 height 12
radio input "true"
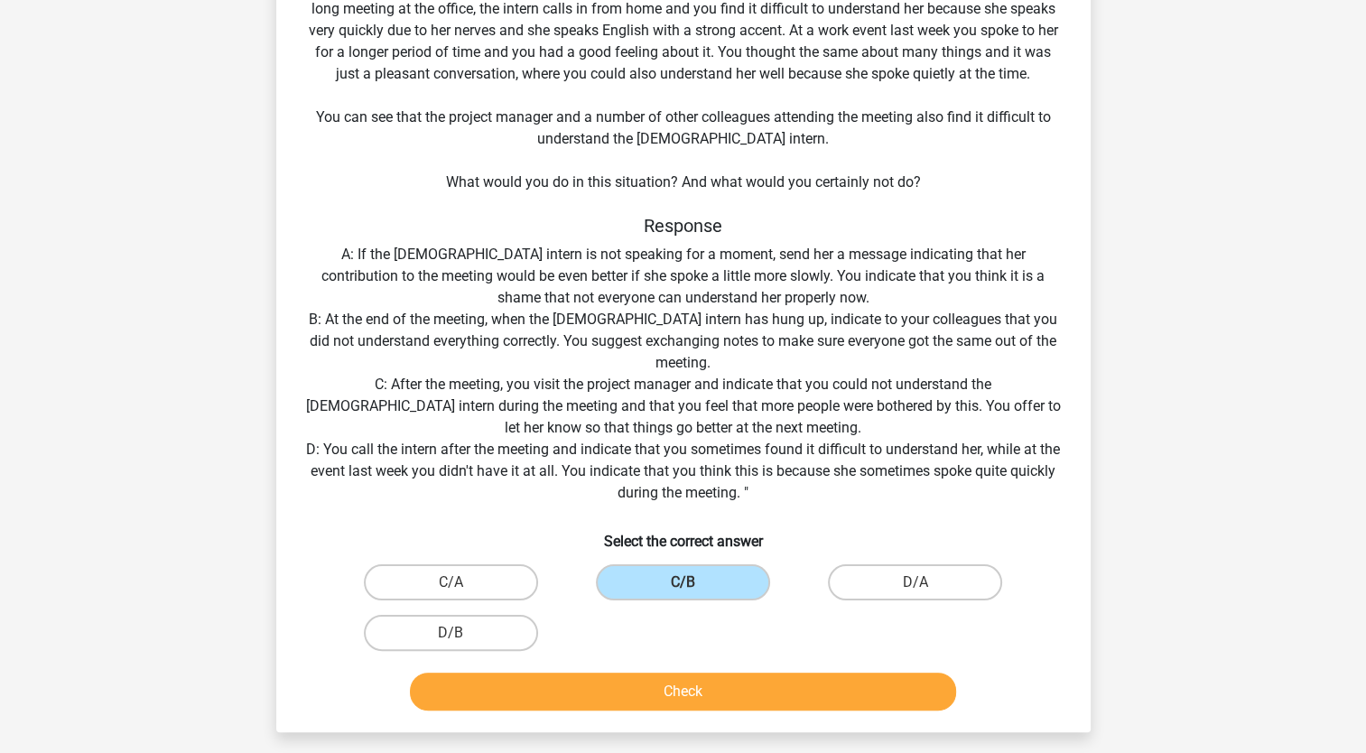
scroll to position [209, 0]
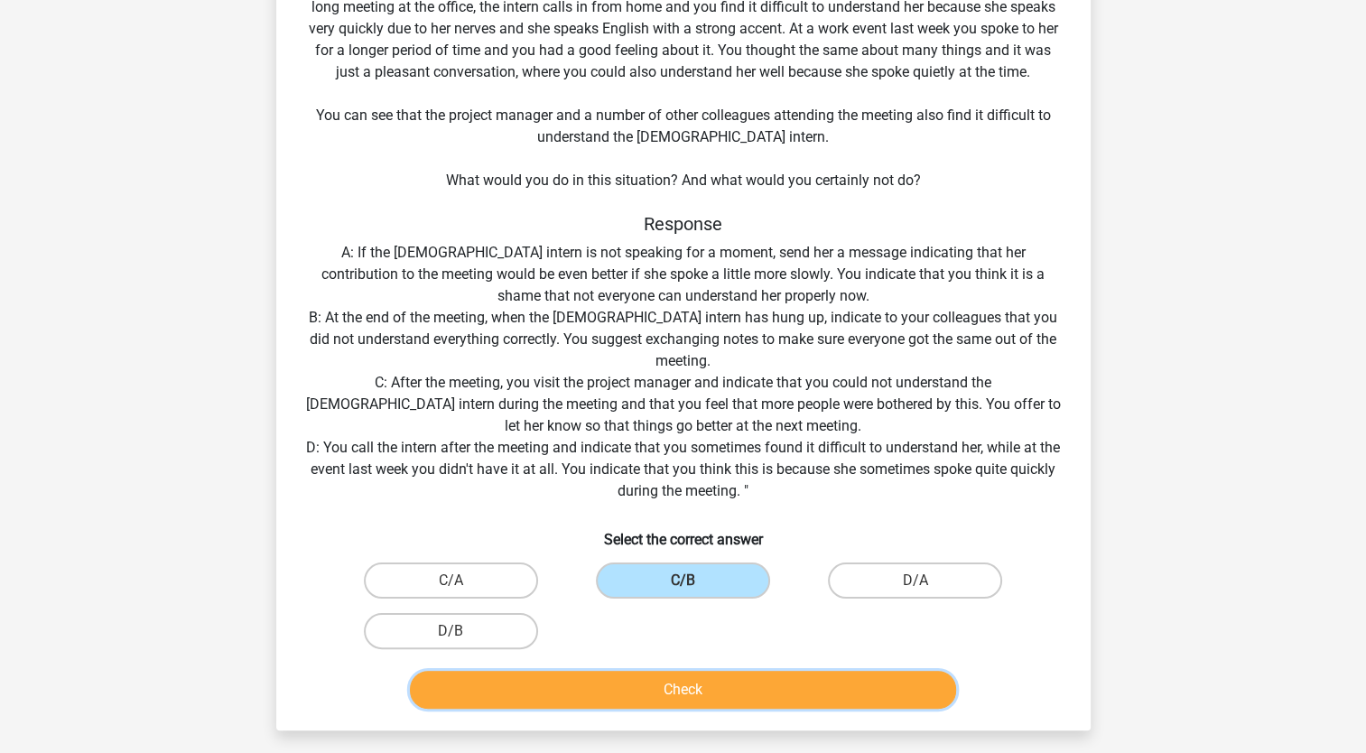
click at [638, 683] on button "Check" at bounding box center [683, 690] width 546 height 38
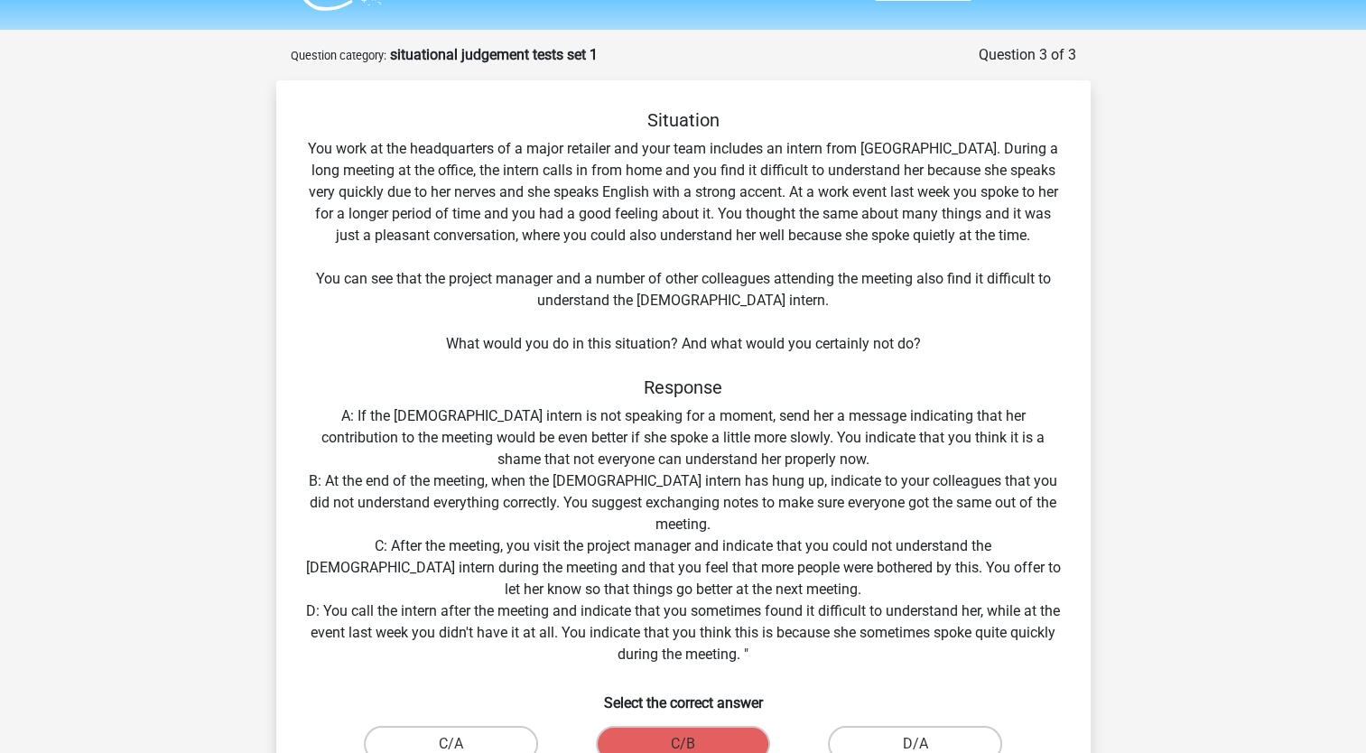
scroll to position [0, 0]
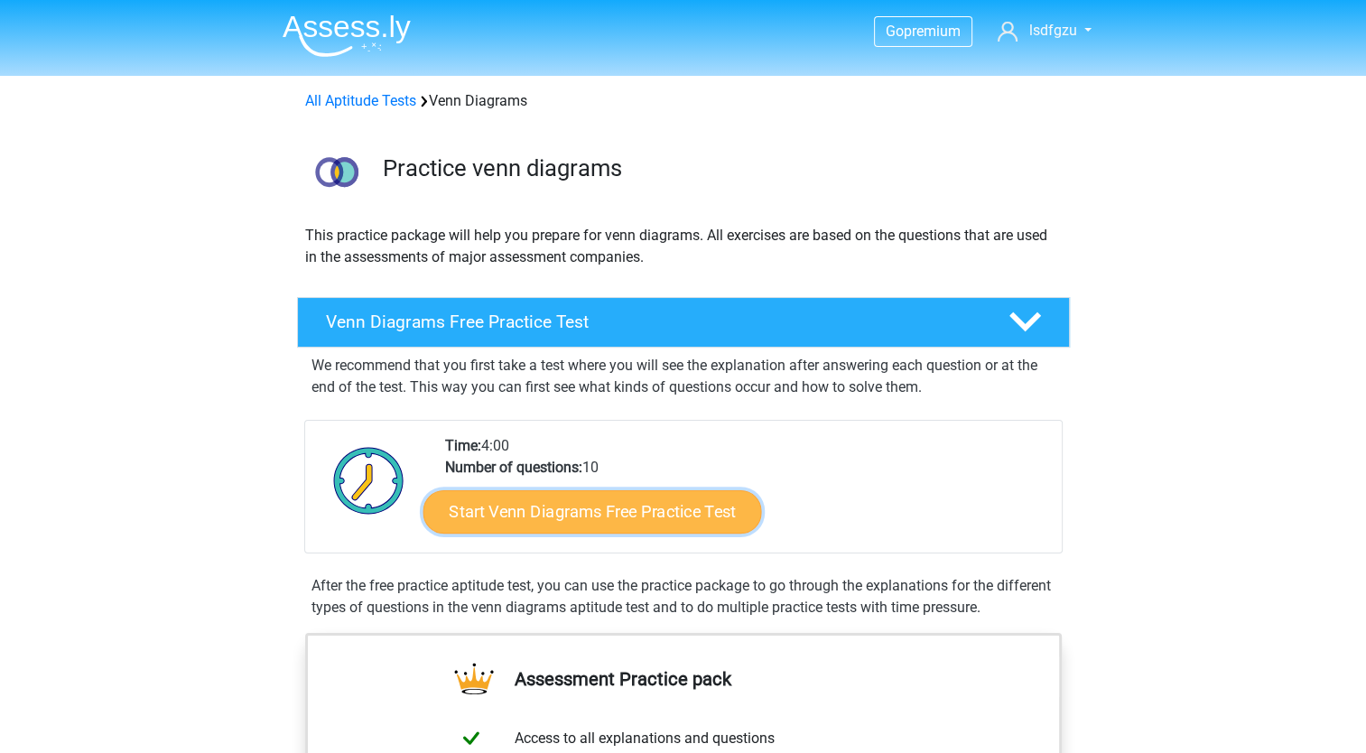
click at [505, 515] on link "Start Venn Diagrams Free Practice Test" at bounding box center [592, 511] width 339 height 43
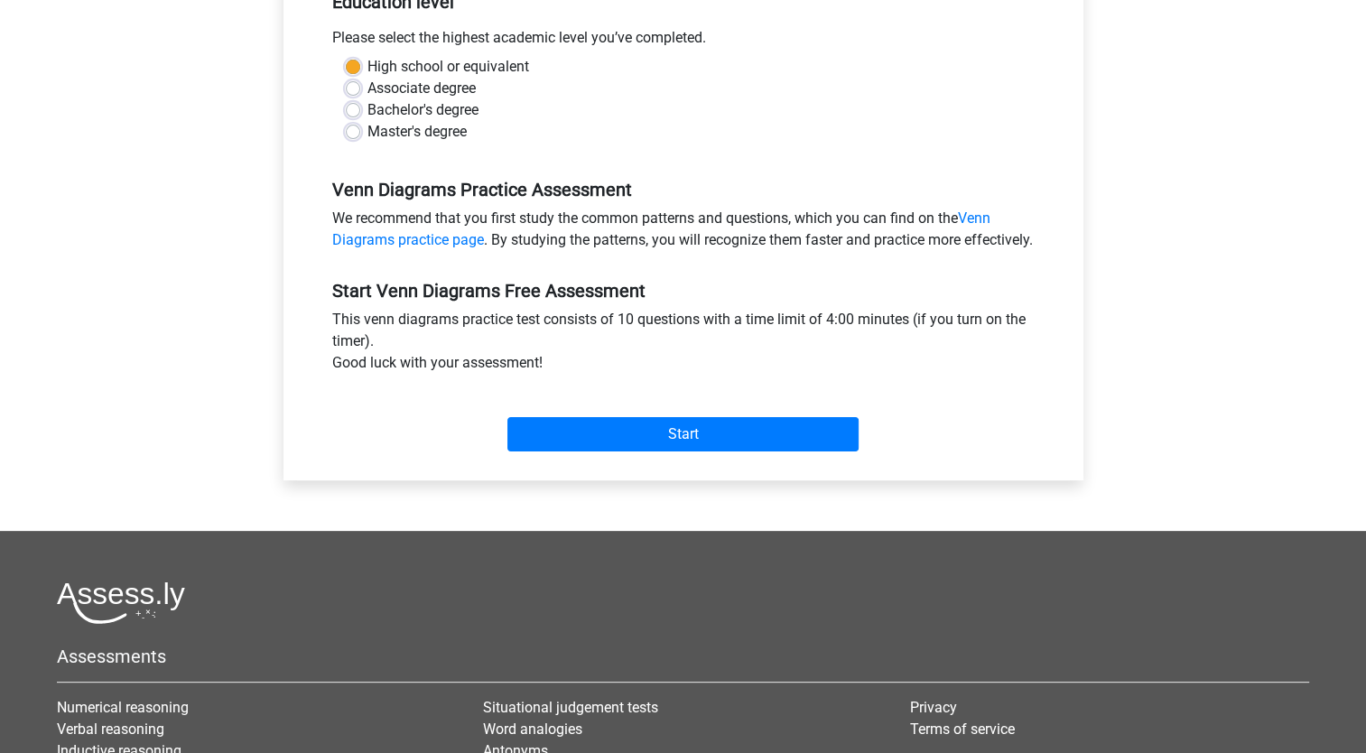
scroll to position [398, 0]
click at [587, 458] on div "Start" at bounding box center [683, 419] width 729 height 78
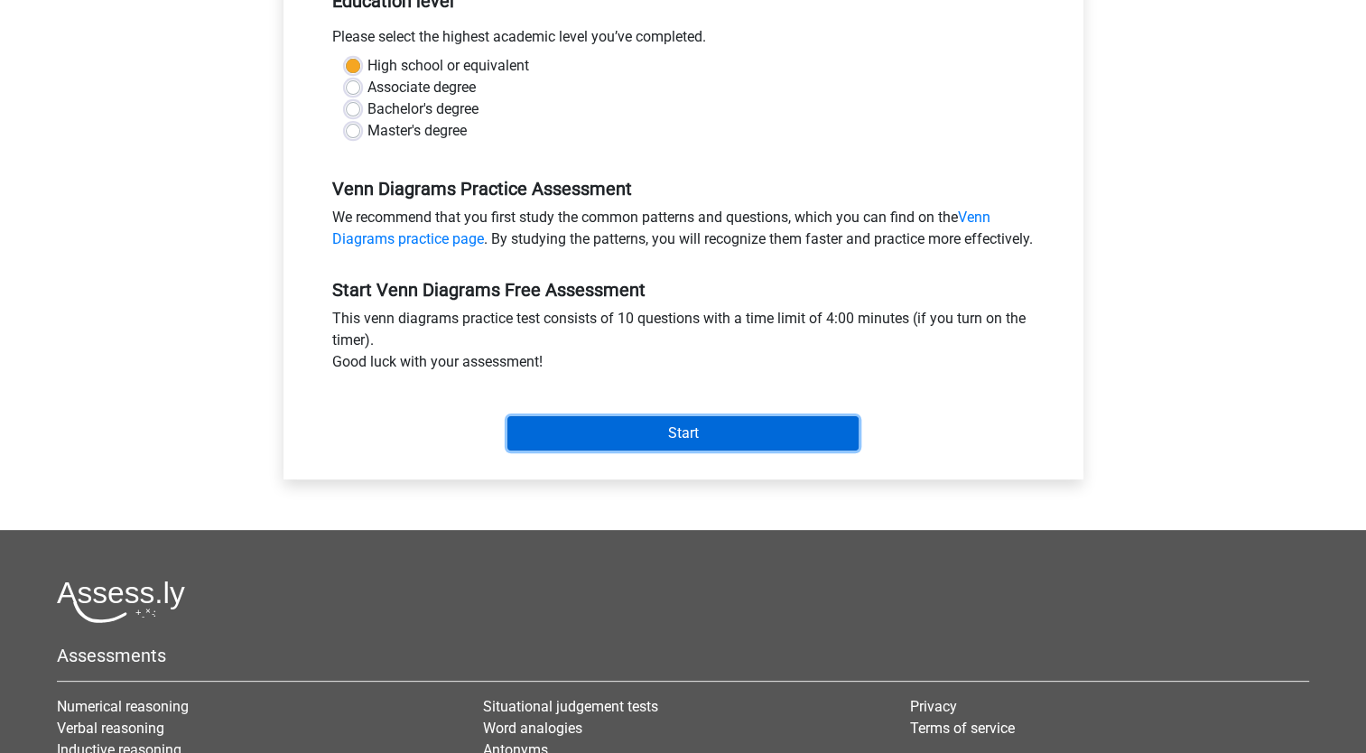
click at [577, 450] on input "Start" at bounding box center [682, 433] width 351 height 34
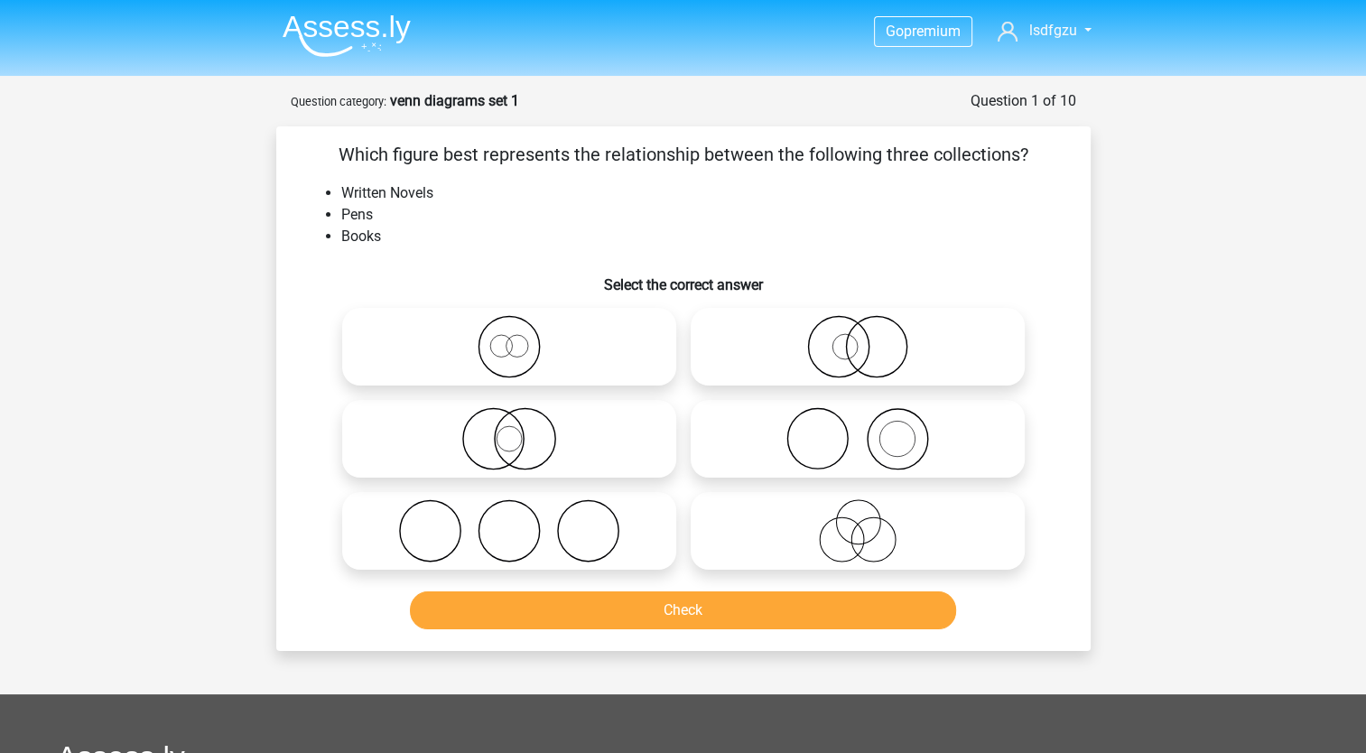
click at [525, 440] on icon at bounding box center [509, 438] width 320 height 63
click at [521, 430] on input "radio" at bounding box center [515, 424] width 12 height 12
radio input "true"
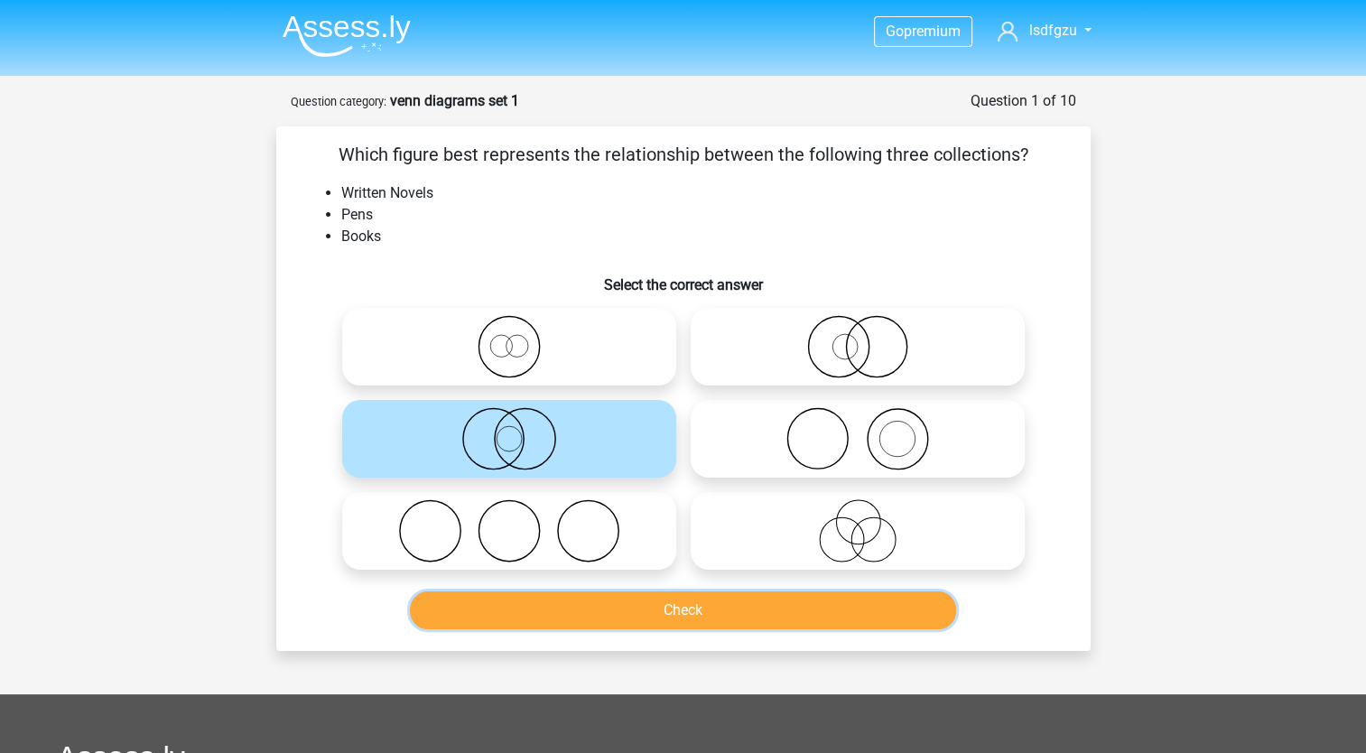
click at [664, 611] on button "Check" at bounding box center [683, 610] width 546 height 38
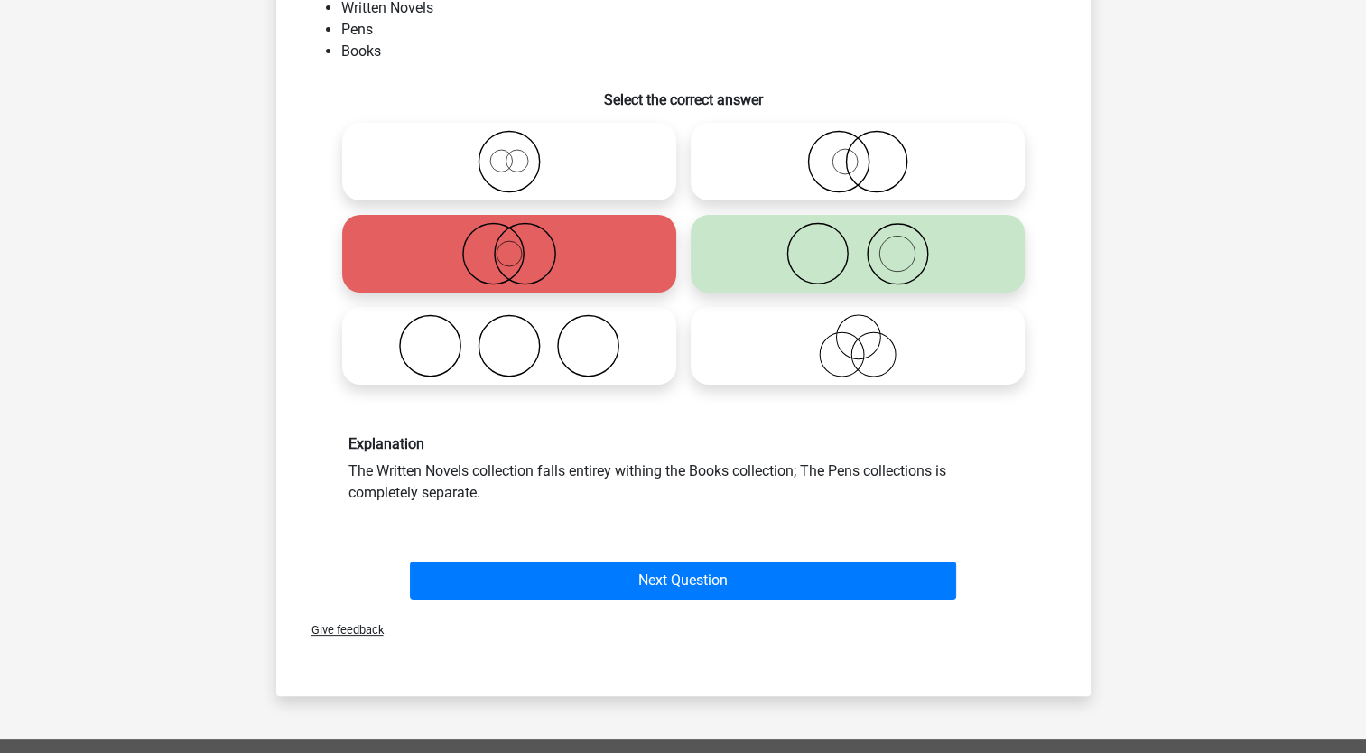
scroll to position [189, 0]
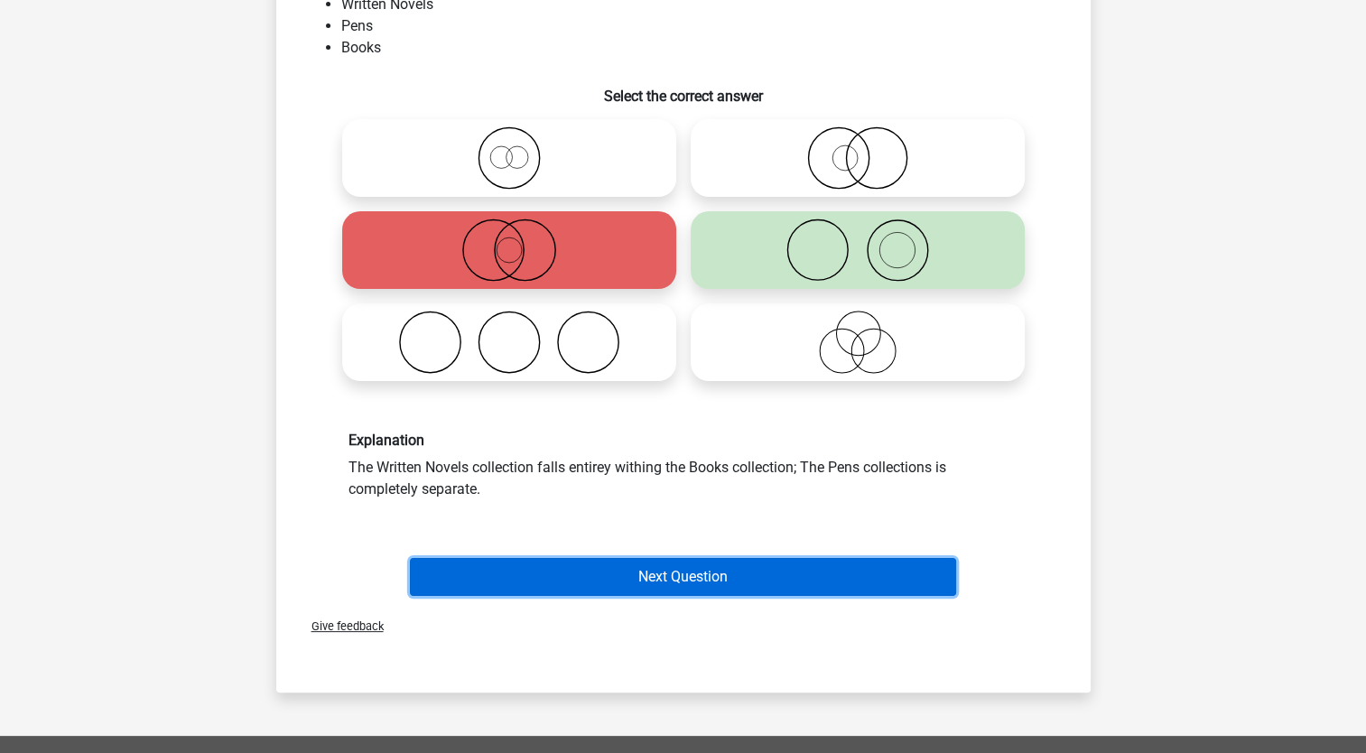
click at [571, 570] on button "Next Question" at bounding box center [683, 577] width 546 height 38
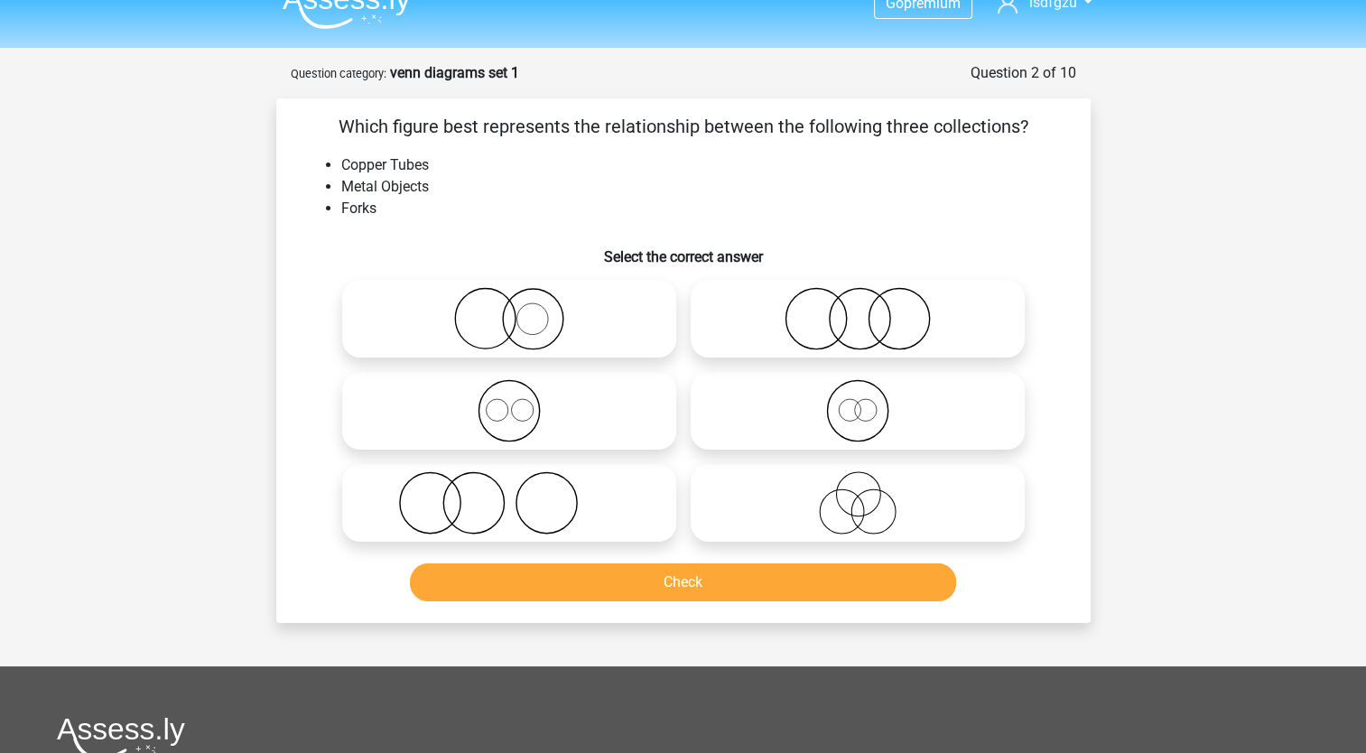
scroll to position [23, 0]
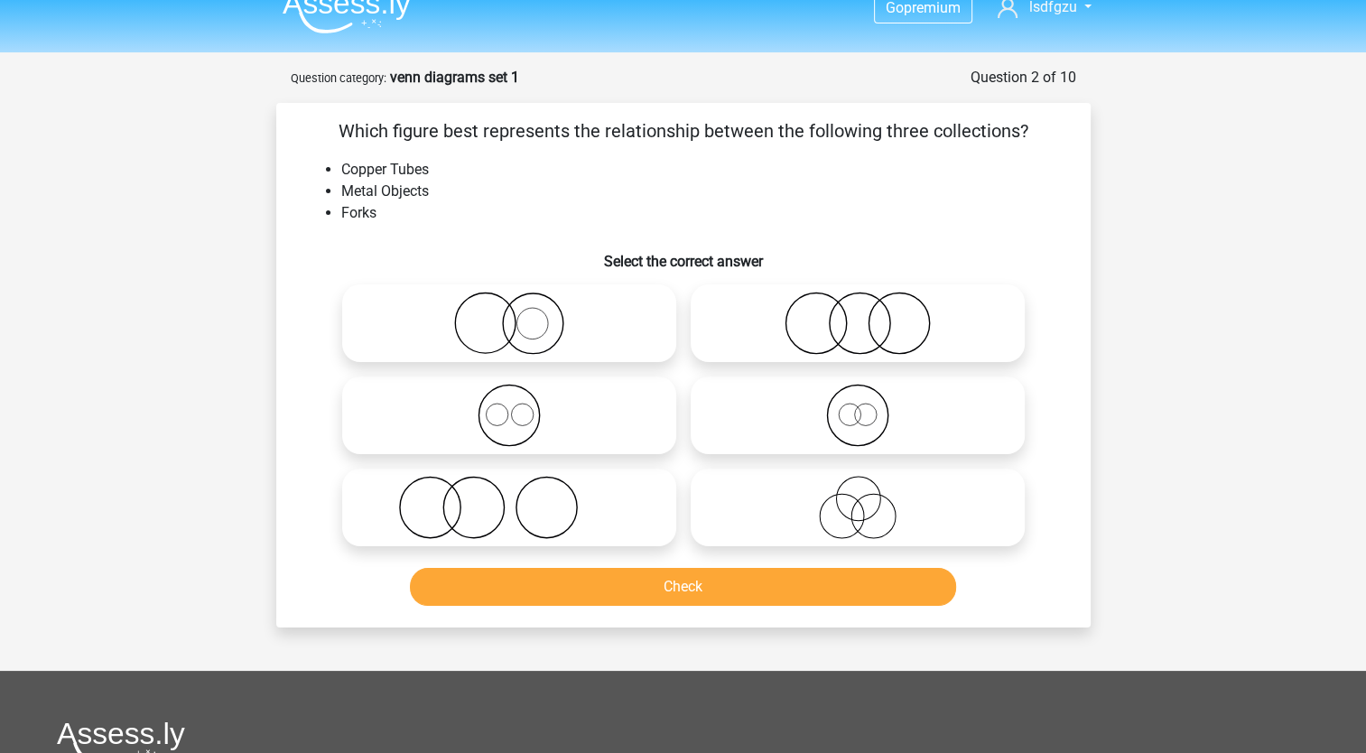
click at [515, 415] on icon at bounding box center [509, 415] width 320 height 63
click at [515, 406] on input "radio" at bounding box center [515, 401] width 12 height 12
radio input "true"
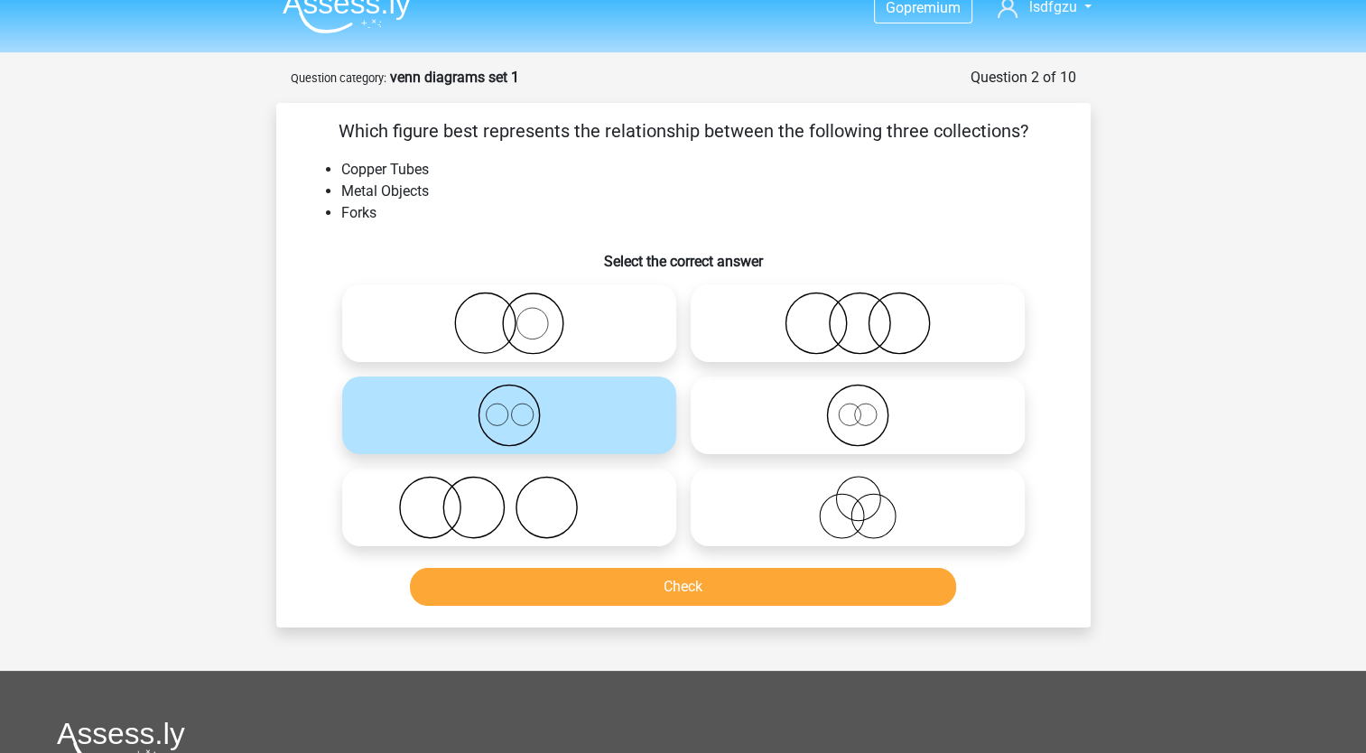
click at [494, 502] on icon at bounding box center [509, 507] width 320 height 63
click at [509, 498] on input "radio" at bounding box center [515, 493] width 12 height 12
radio input "true"
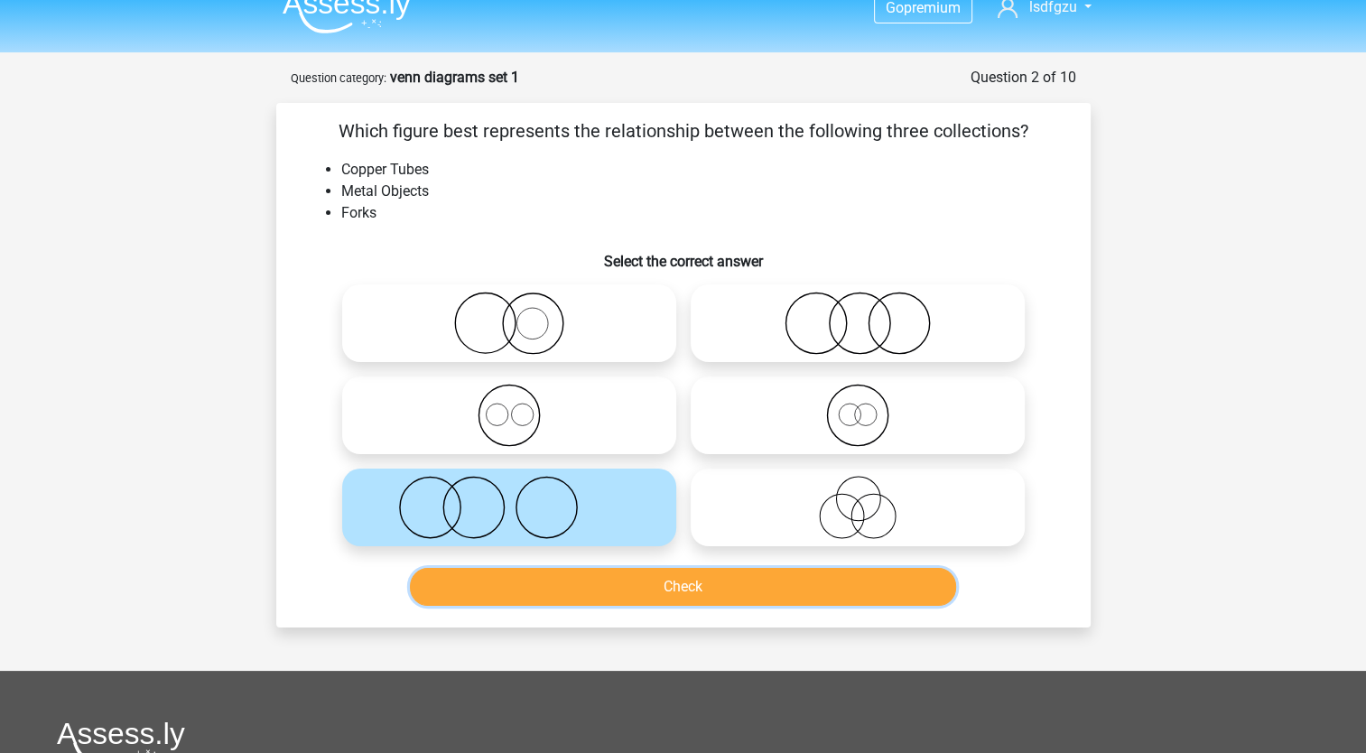
click at [589, 590] on button "Check" at bounding box center [683, 587] width 546 height 38
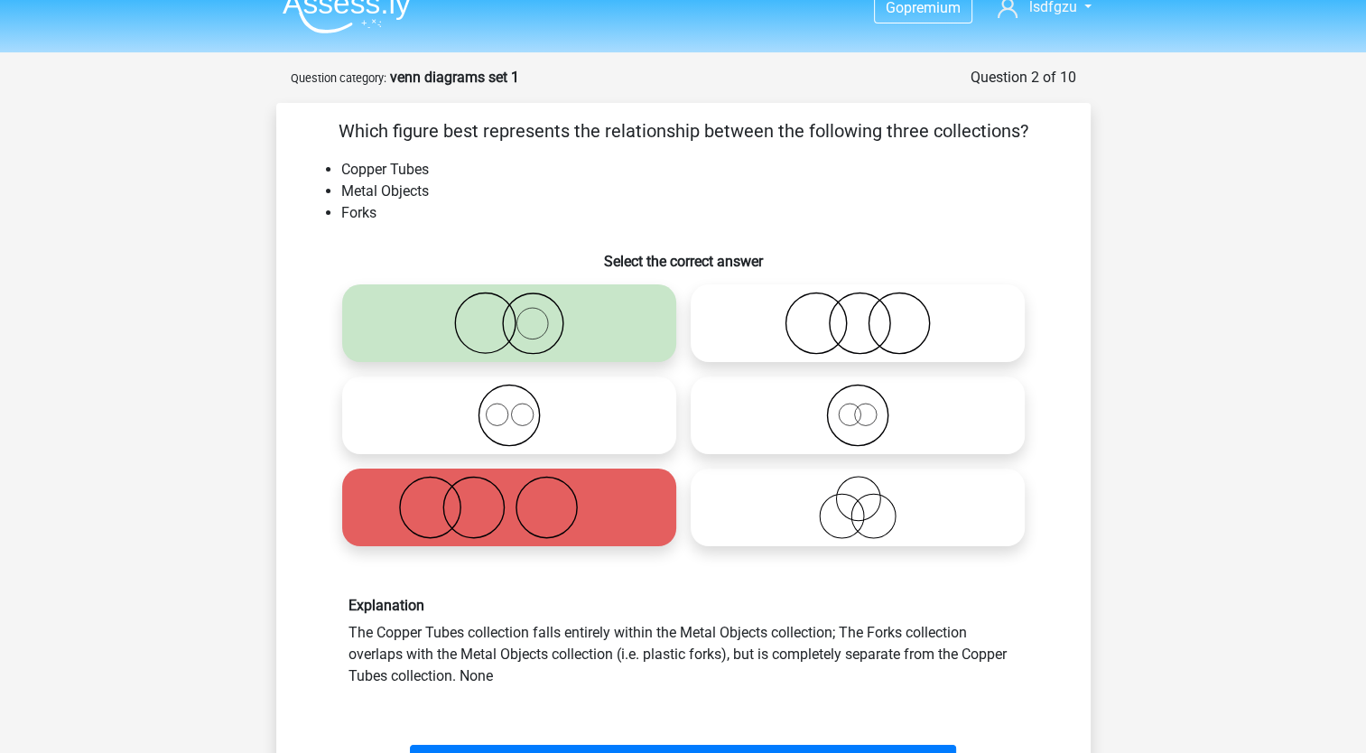
scroll to position [60, 0]
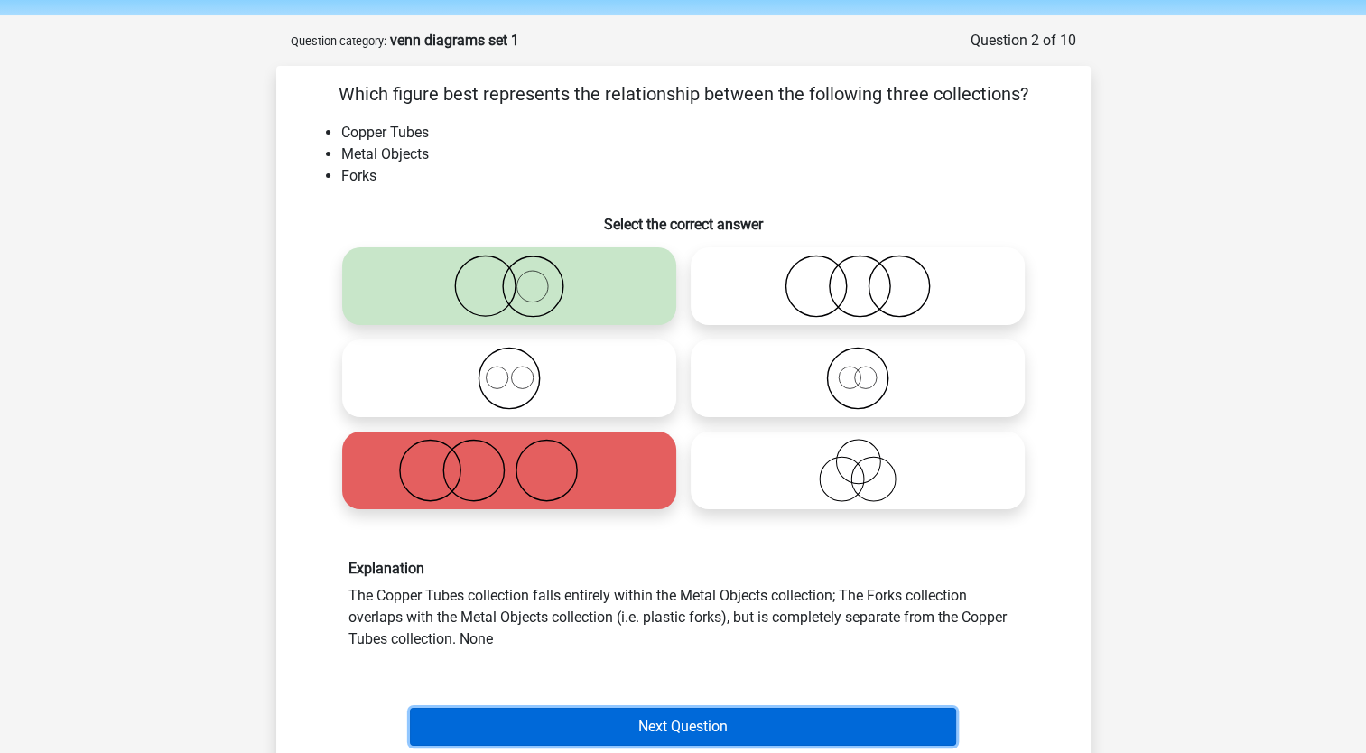
click at [595, 717] on button "Next Question" at bounding box center [683, 727] width 546 height 38
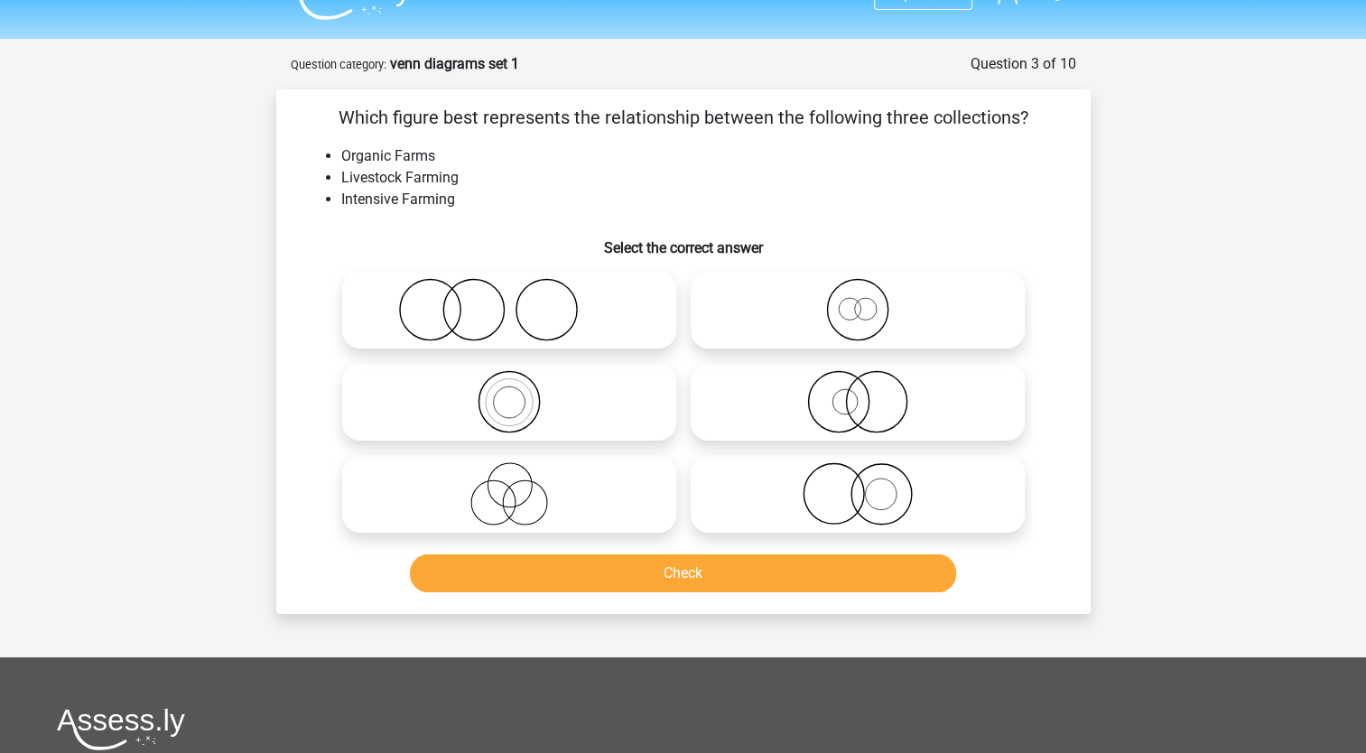
scroll to position [35, 0]
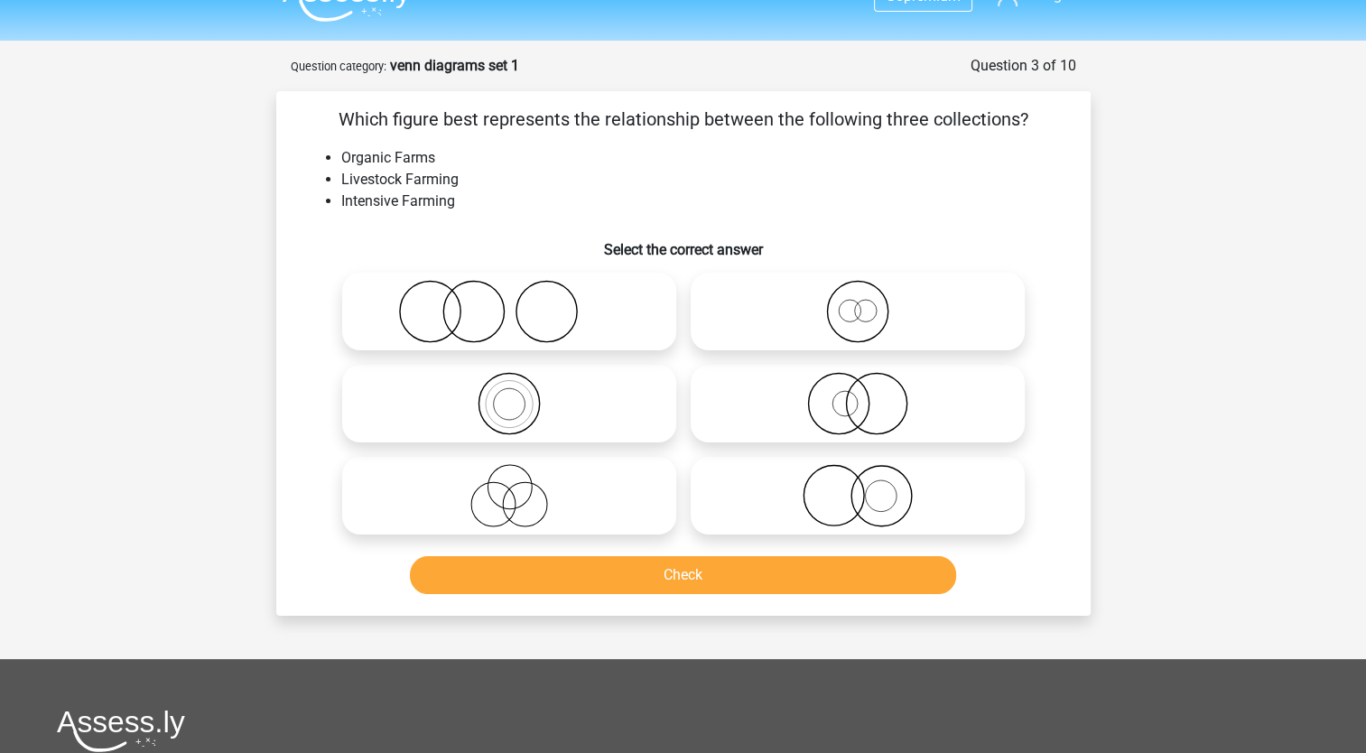
click at [507, 477] on icon at bounding box center [509, 495] width 320 height 63
click at [509, 477] on input "radio" at bounding box center [515, 481] width 12 height 12
radio input "true"
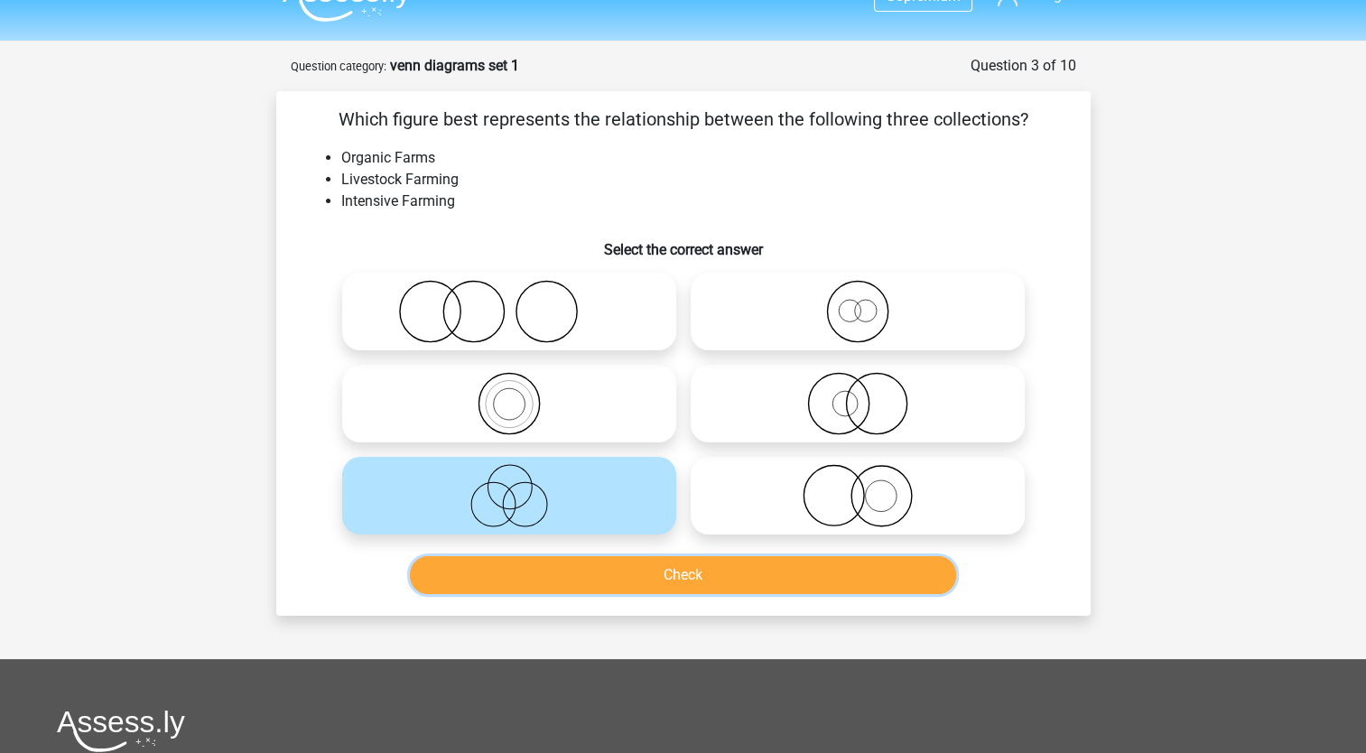
click at [562, 564] on button "Check" at bounding box center [683, 575] width 546 height 38
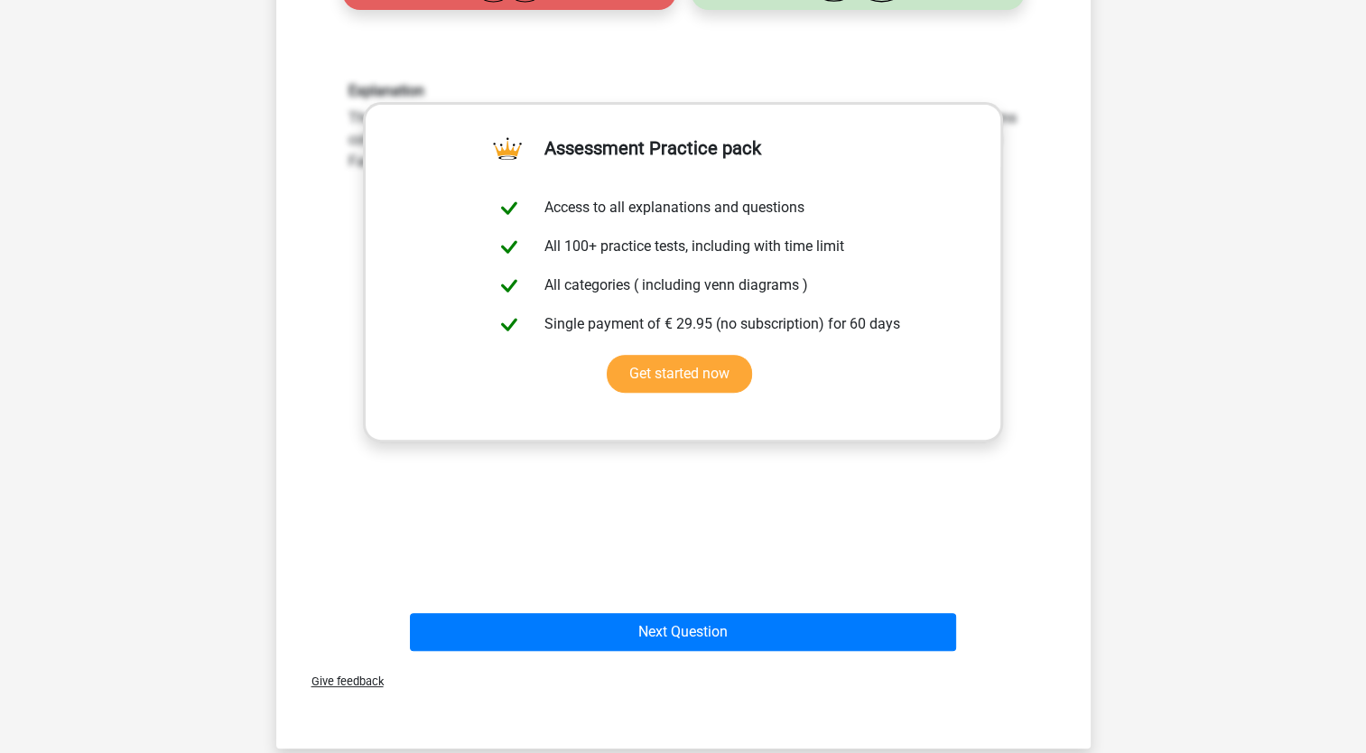
scroll to position [561, 0]
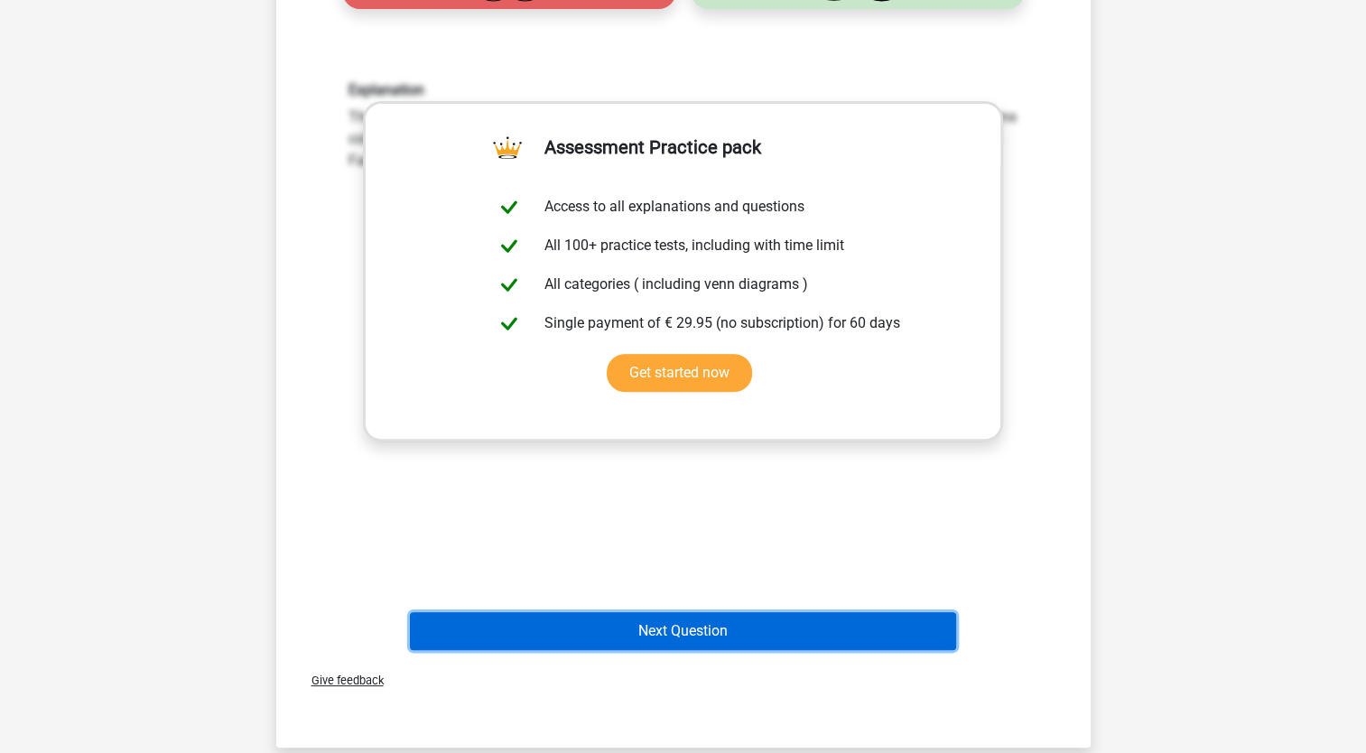
click at [700, 639] on button "Next Question" at bounding box center [683, 631] width 546 height 38
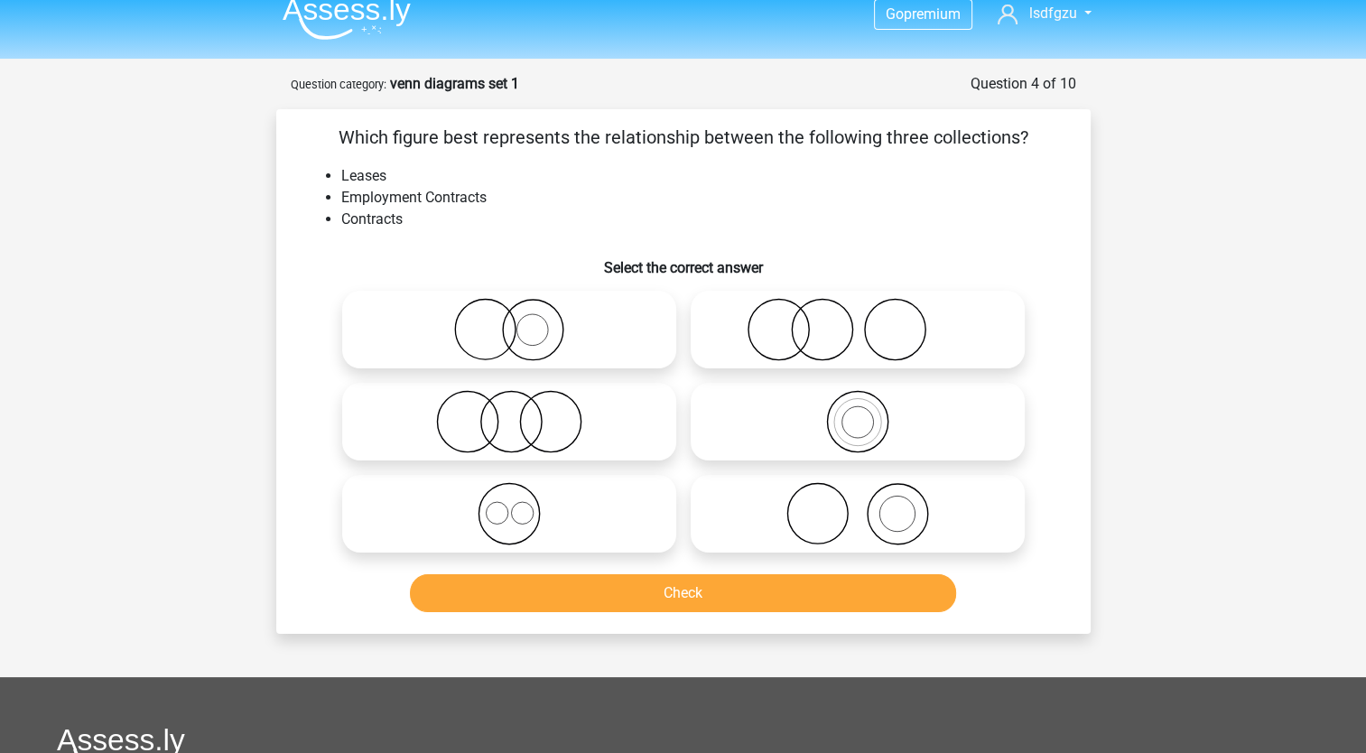
scroll to position [16, 0]
click at [498, 345] on icon at bounding box center [509, 330] width 320 height 63
click at [509, 321] on input "radio" at bounding box center [515, 316] width 12 height 12
radio input "true"
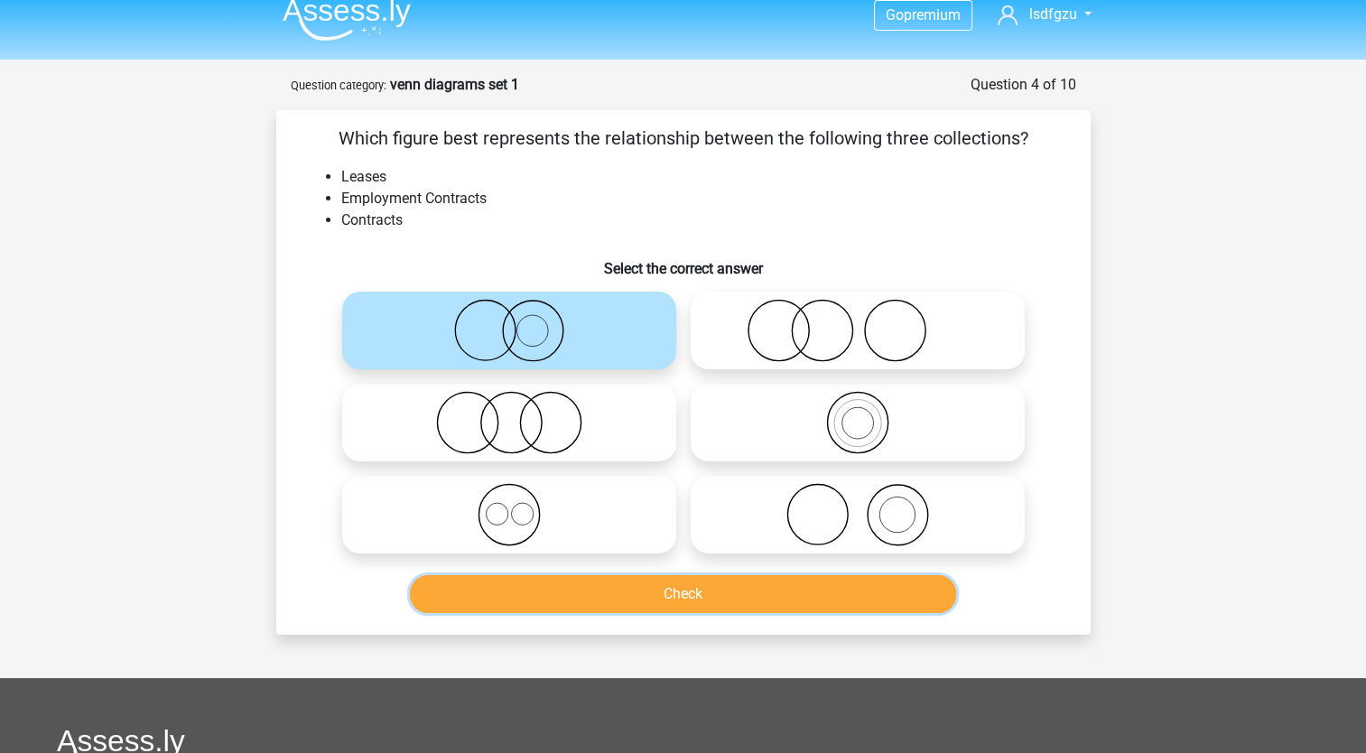
click at [557, 581] on button "Check" at bounding box center [683, 594] width 546 height 38
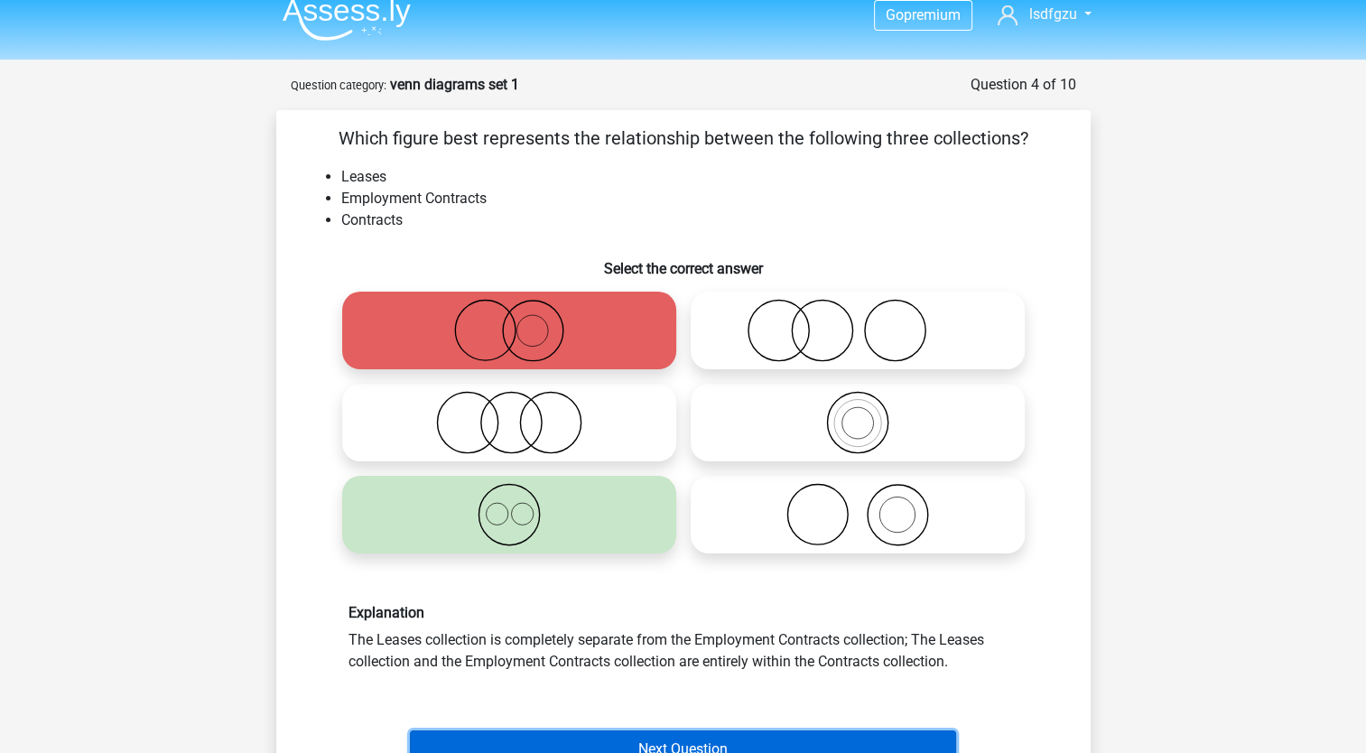
click at [677, 738] on button "Next Question" at bounding box center [683, 749] width 546 height 38
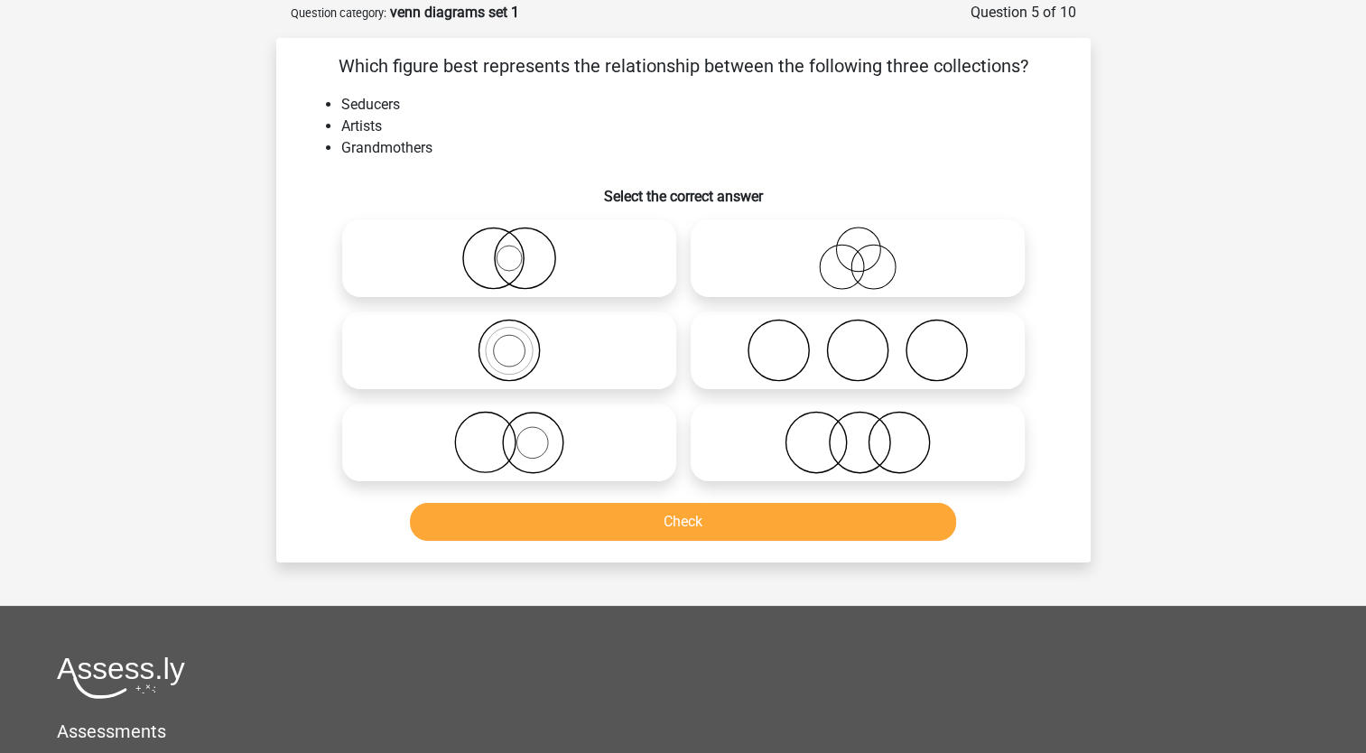
scroll to position [90, 0]
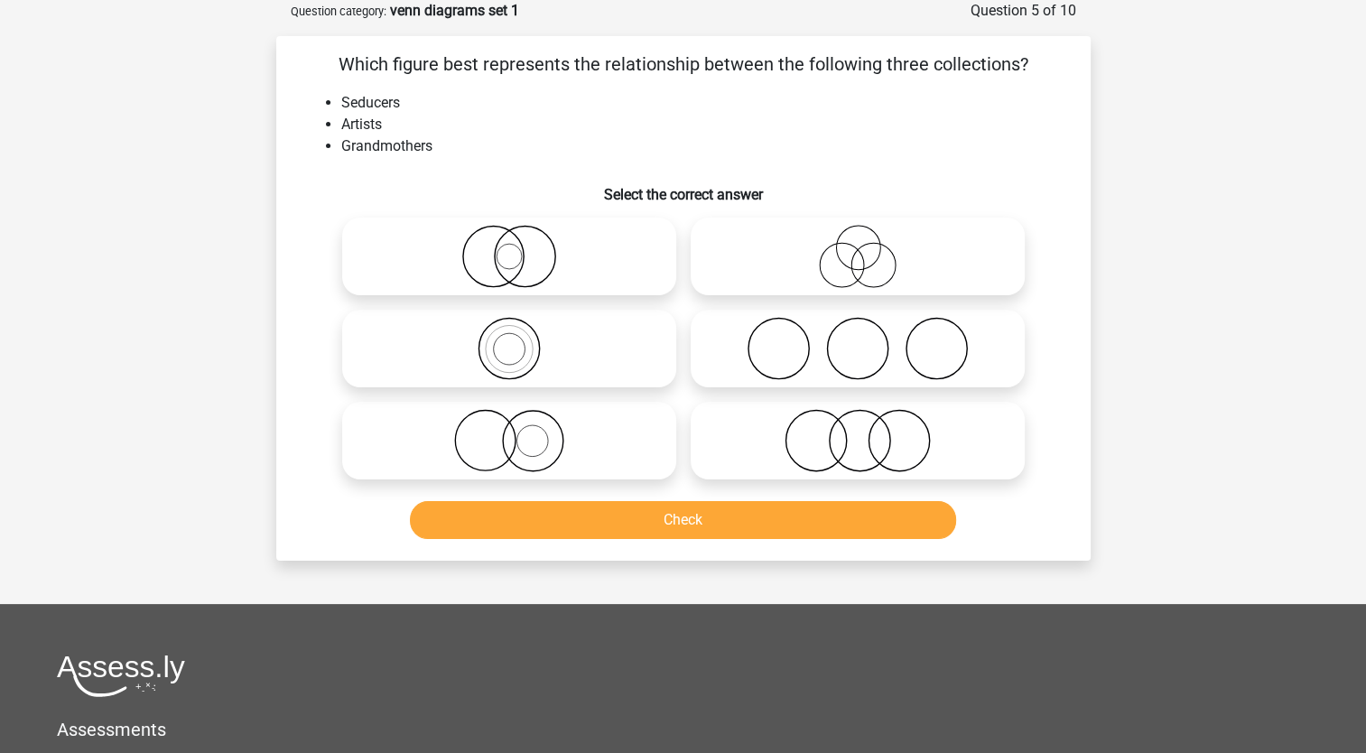
click at [835, 333] on icon at bounding box center [858, 348] width 320 height 63
click at [858, 333] on input "radio" at bounding box center [864, 334] width 12 height 12
radio input "true"
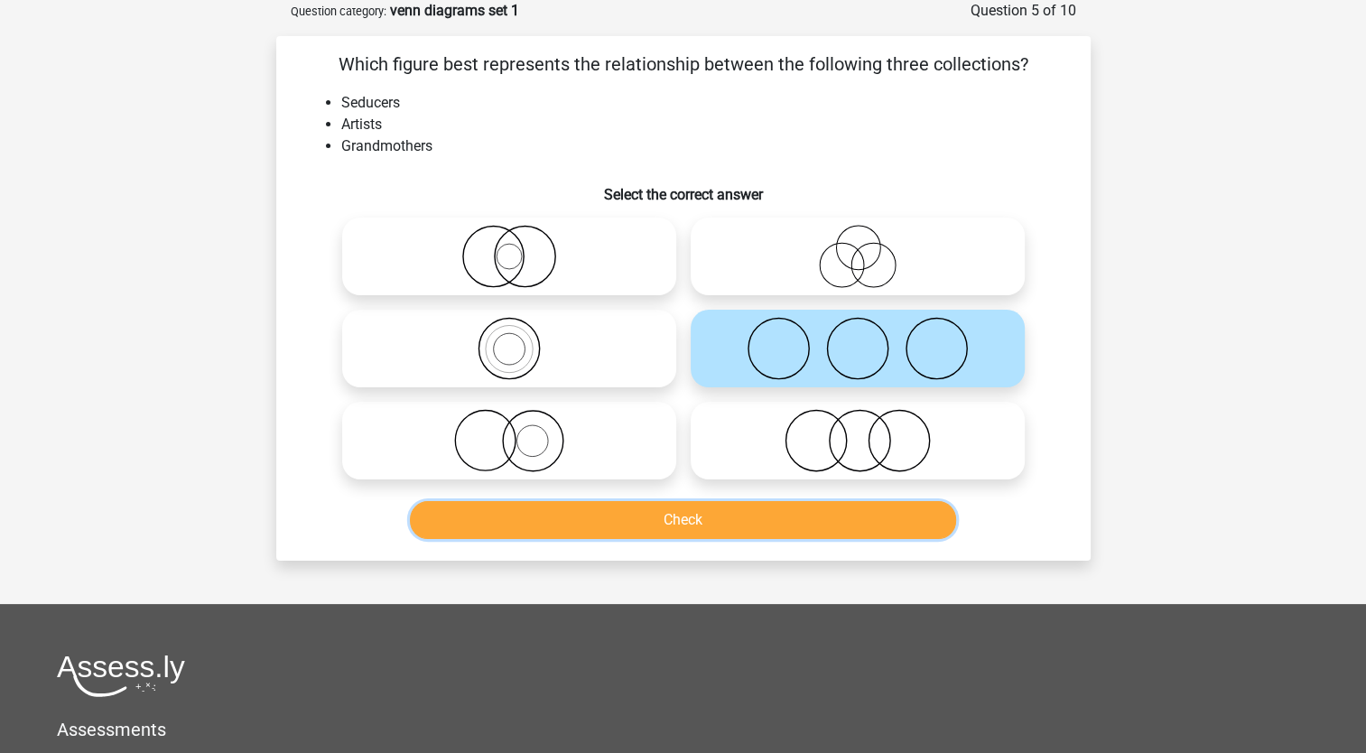
click at [742, 513] on button "Check" at bounding box center [683, 520] width 546 height 38
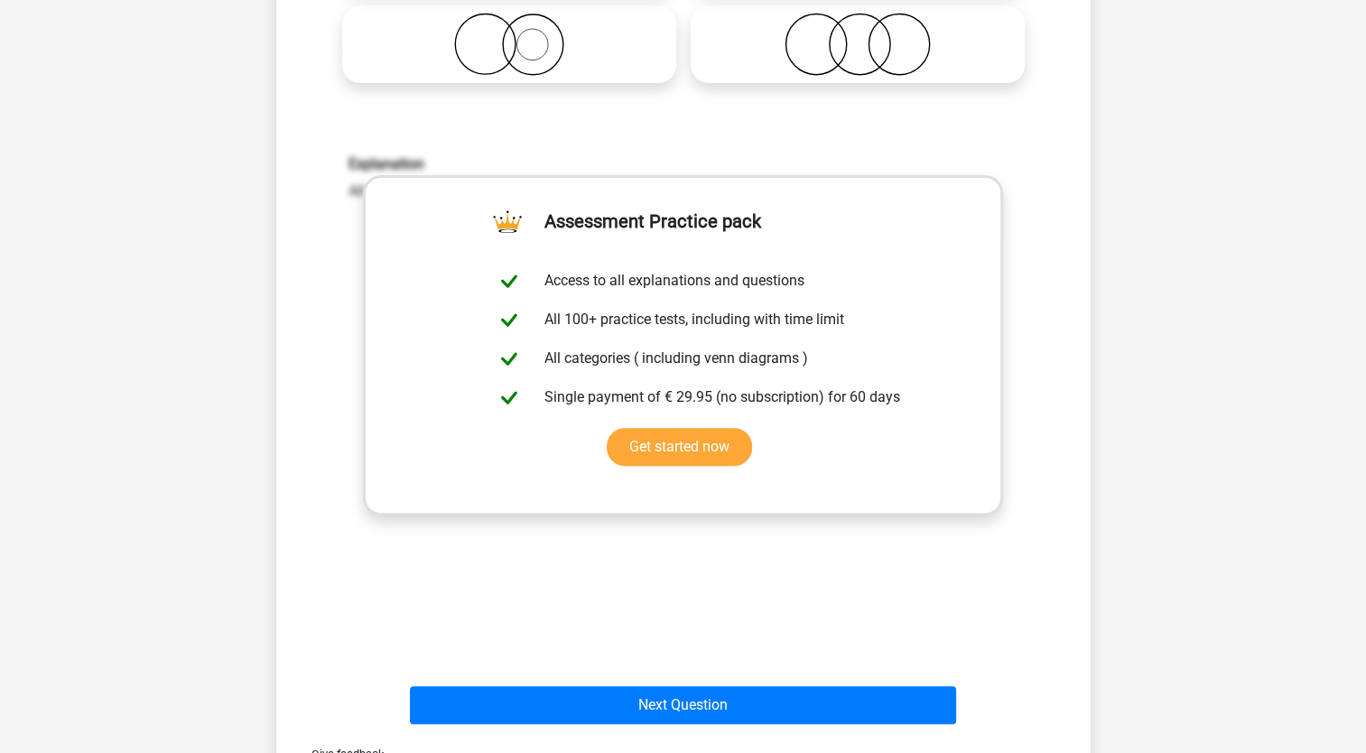
scroll to position [501, 0]
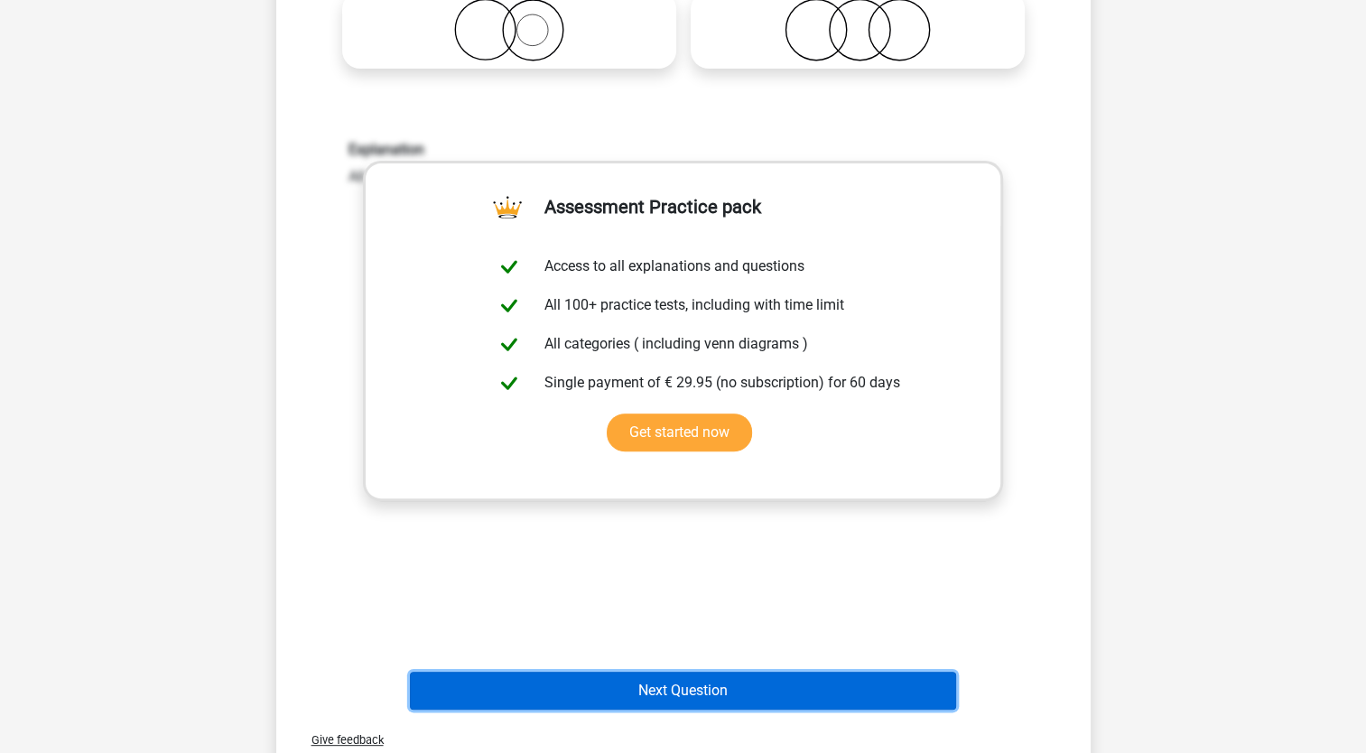
click at [676, 703] on button "Next Question" at bounding box center [683, 691] width 546 height 38
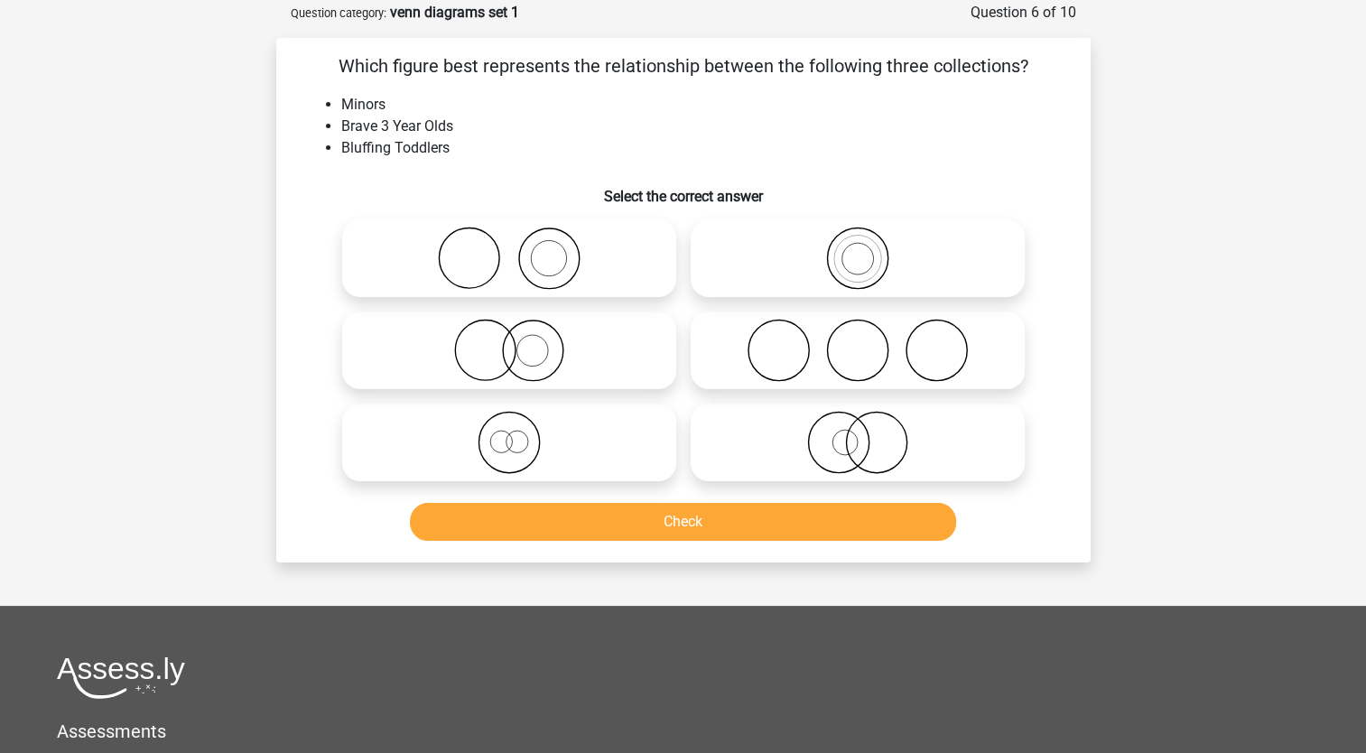
scroll to position [88, 0]
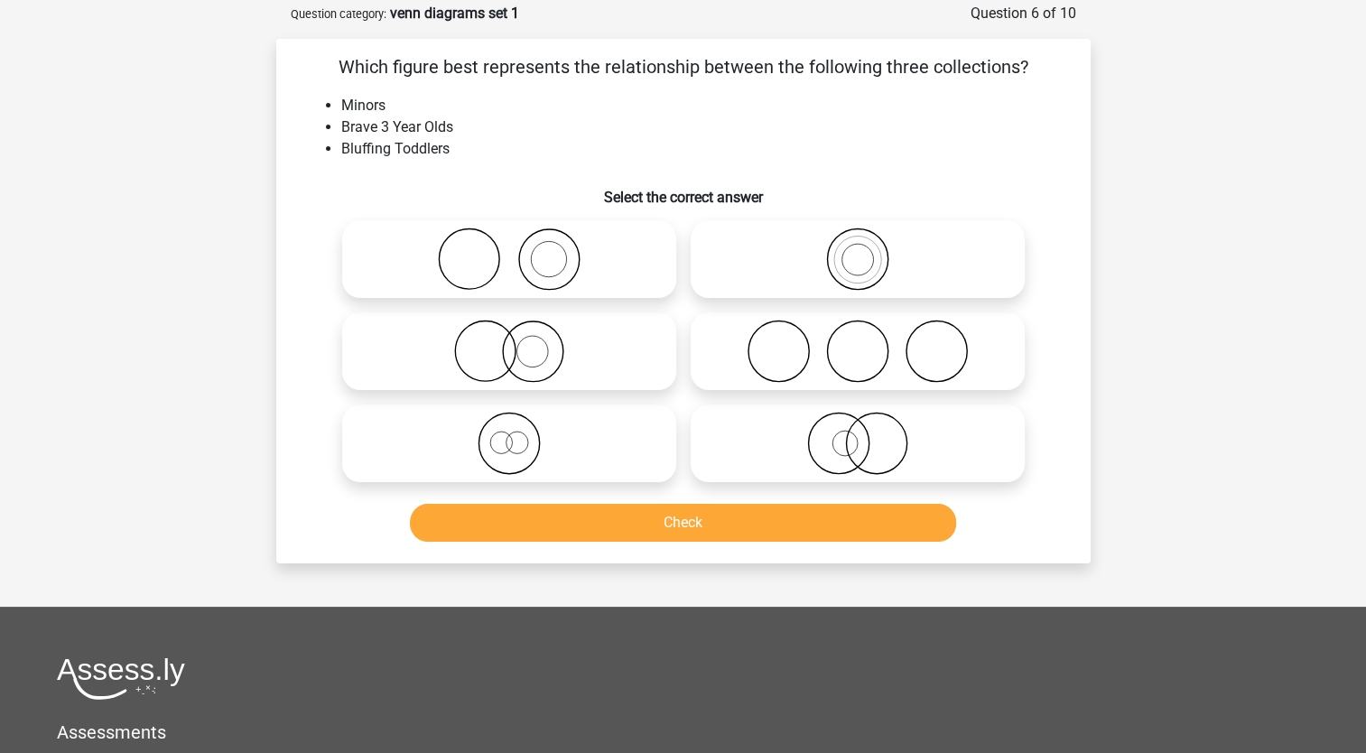
click at [843, 255] on icon at bounding box center [858, 259] width 320 height 63
click at [858, 250] on input "radio" at bounding box center [864, 244] width 12 height 12
radio input "true"
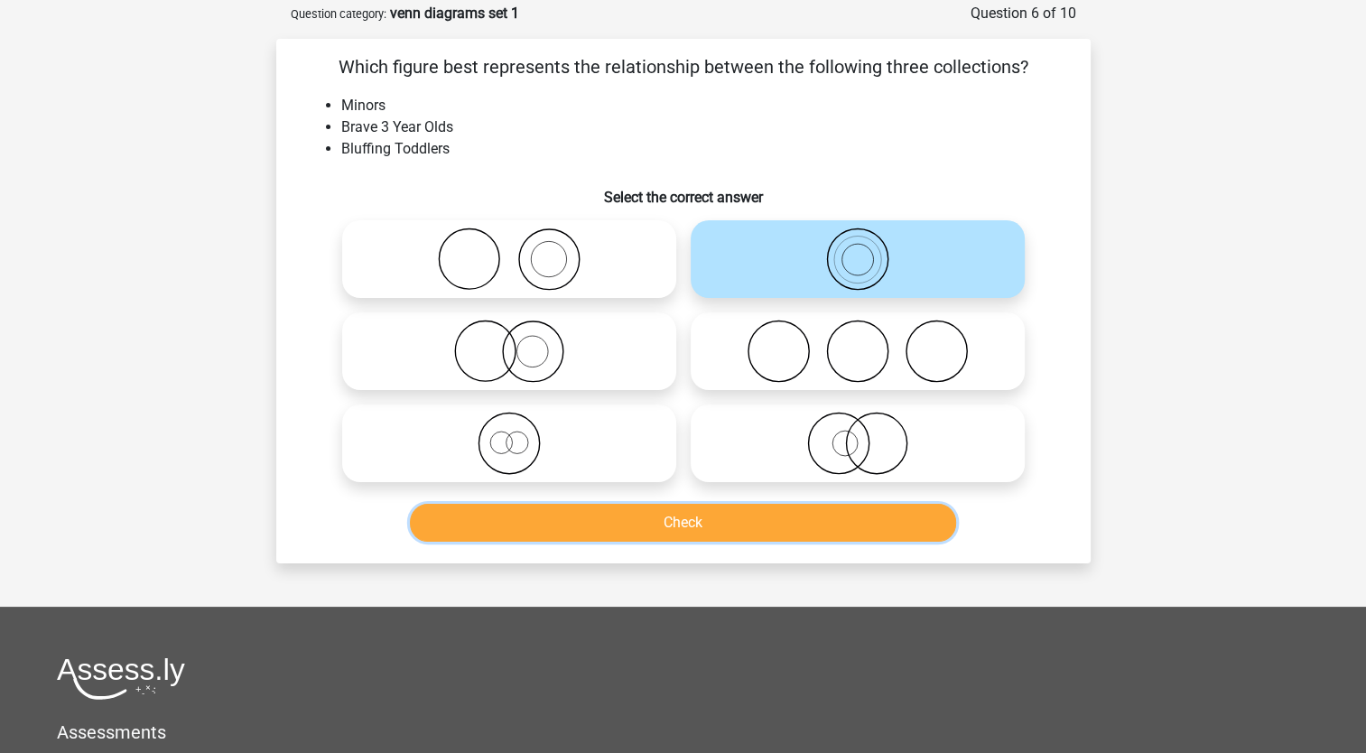
click at [808, 514] on button "Check" at bounding box center [683, 523] width 546 height 38
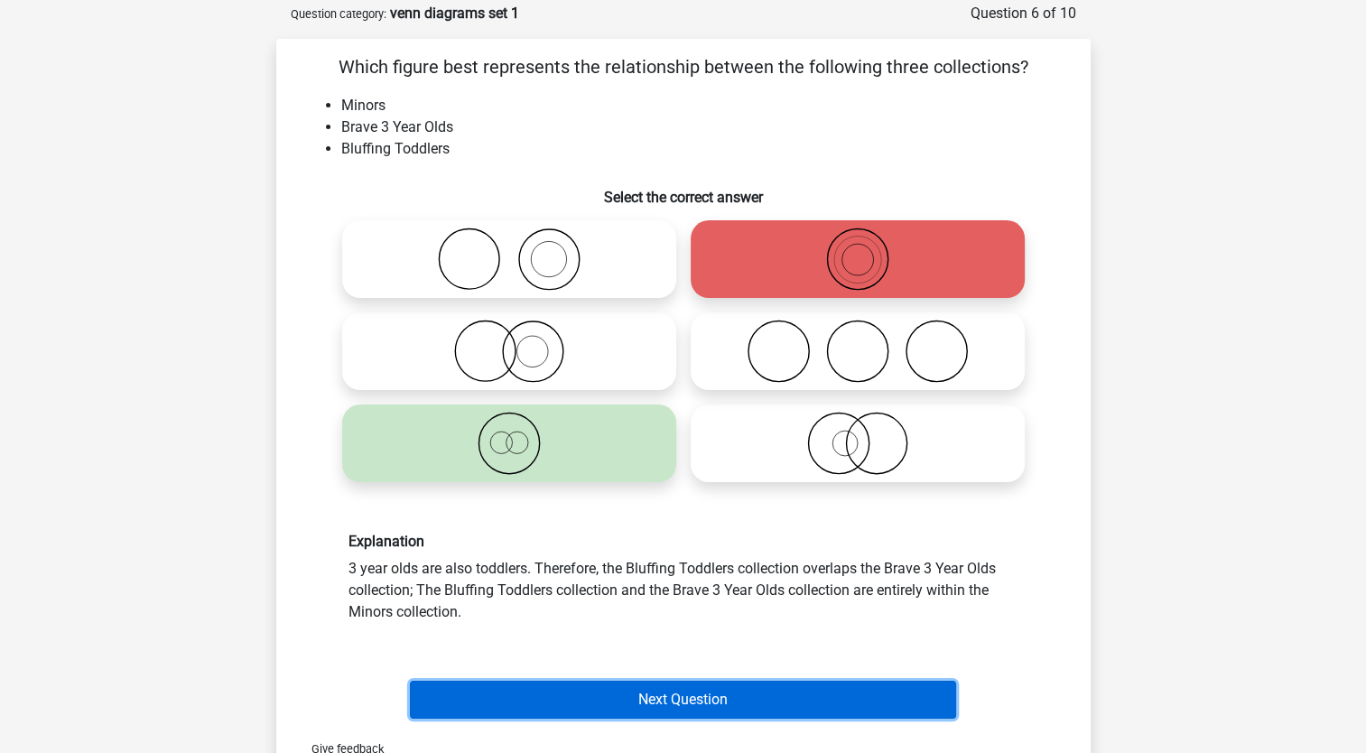
click at [720, 715] on button "Next Question" at bounding box center [683, 700] width 546 height 38
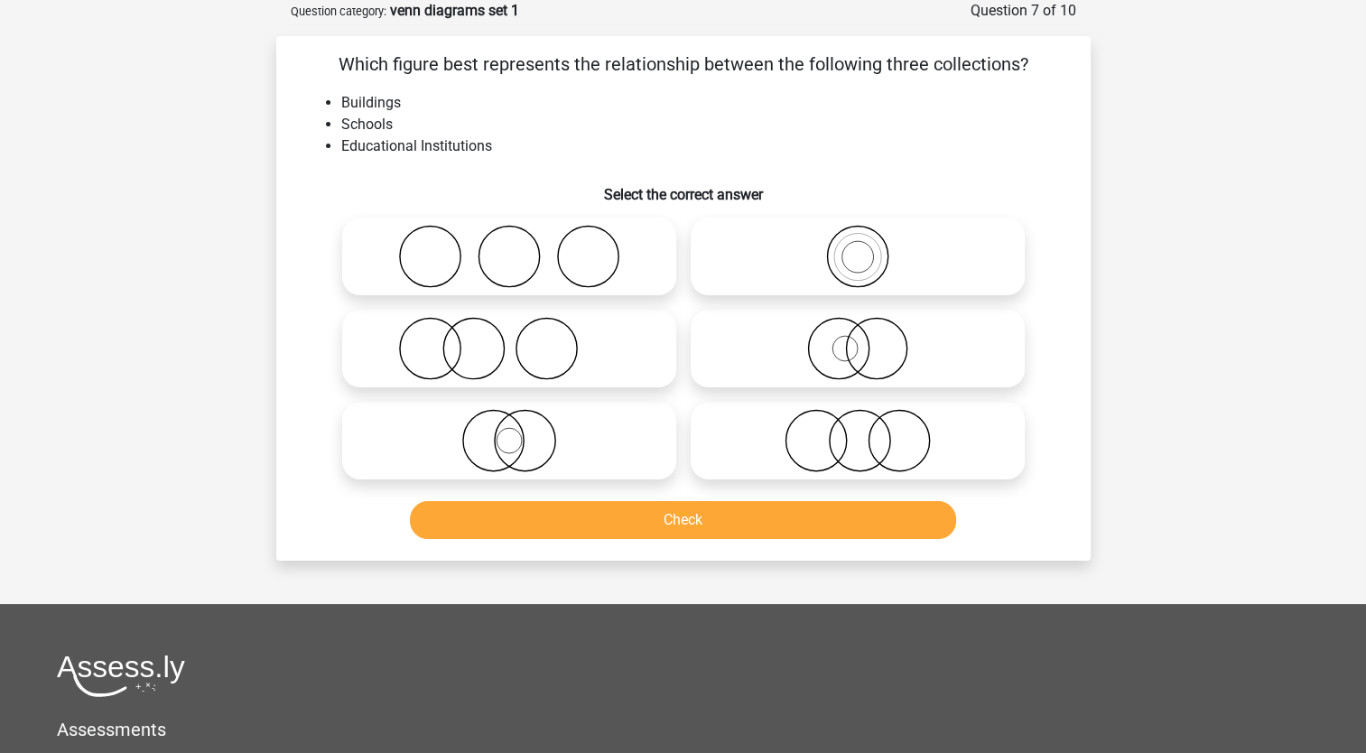
scroll to position [67, 0]
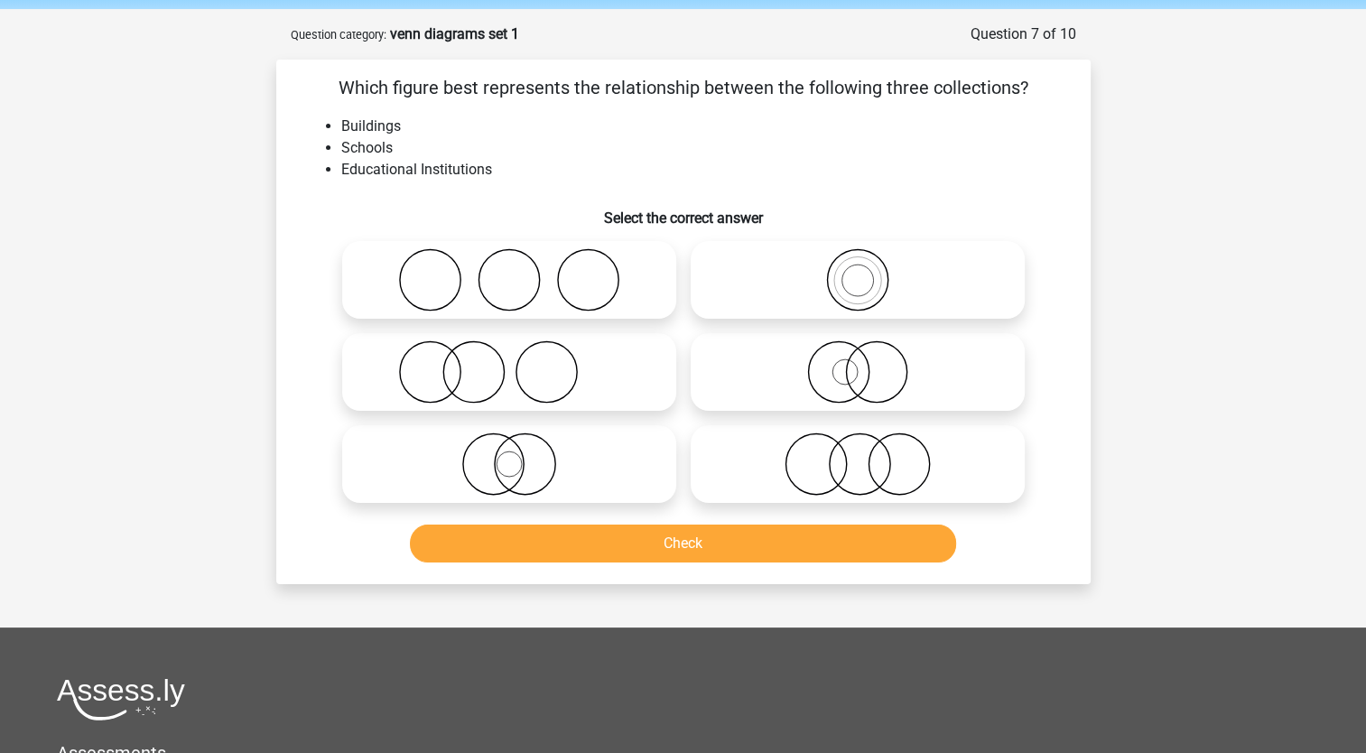
click at [449, 355] on circle at bounding box center [473, 372] width 60 height 60
click at [509, 355] on input "radio" at bounding box center [515, 357] width 12 height 12
radio input "true"
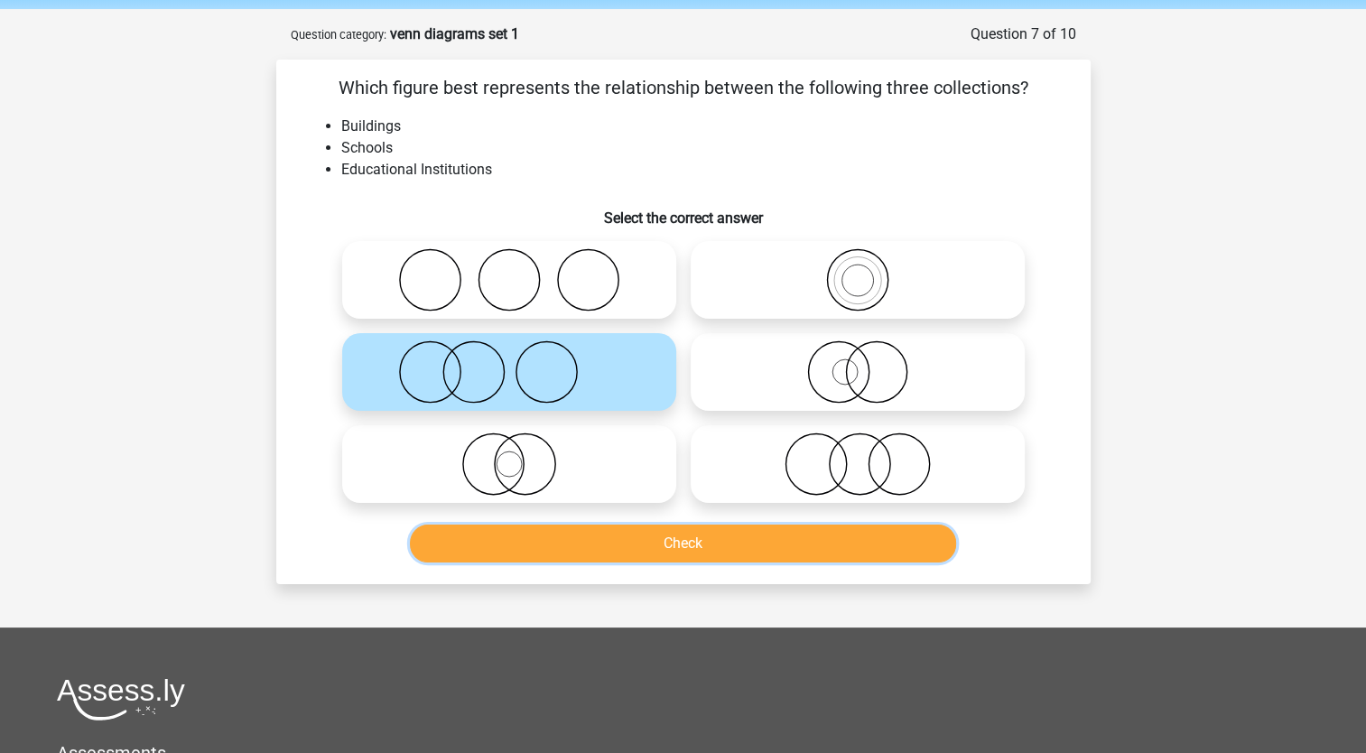
click at [663, 538] on button "Check" at bounding box center [683, 544] width 546 height 38
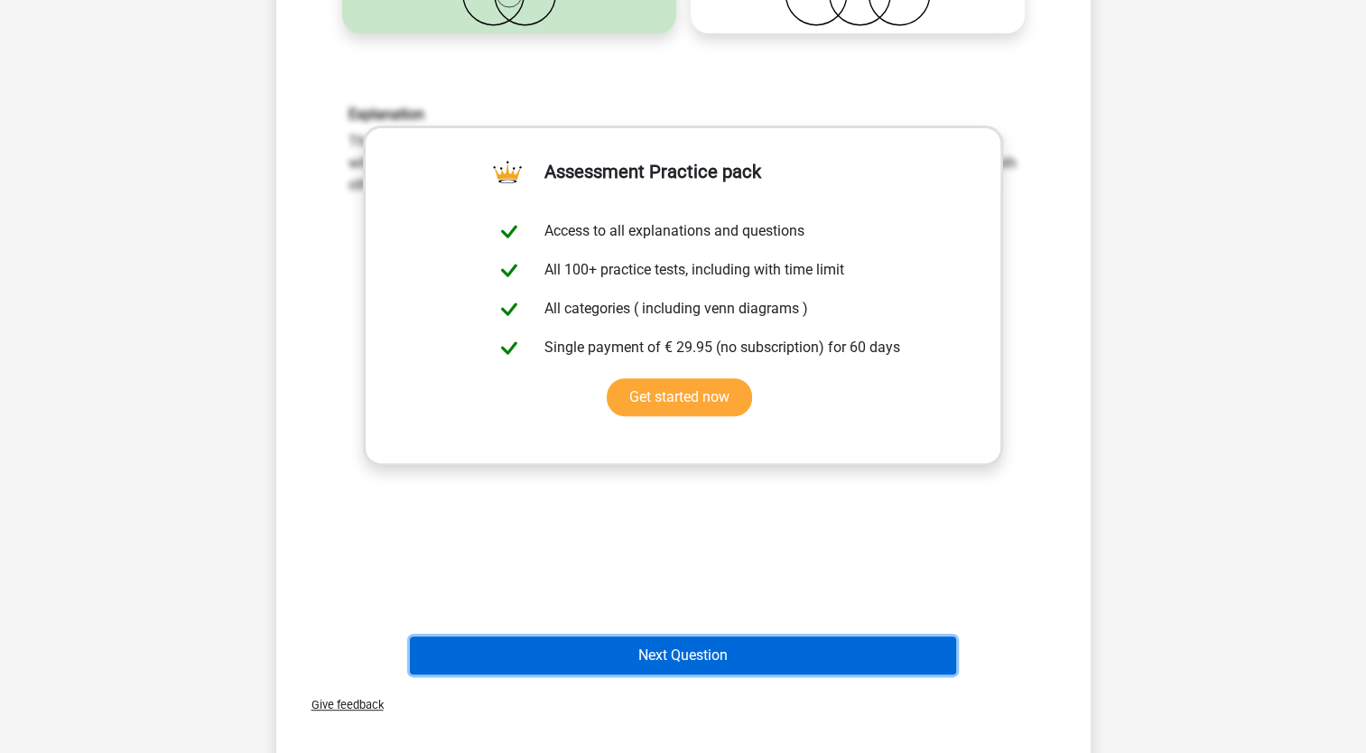
click at [653, 660] on button "Next Question" at bounding box center [683, 655] width 546 height 38
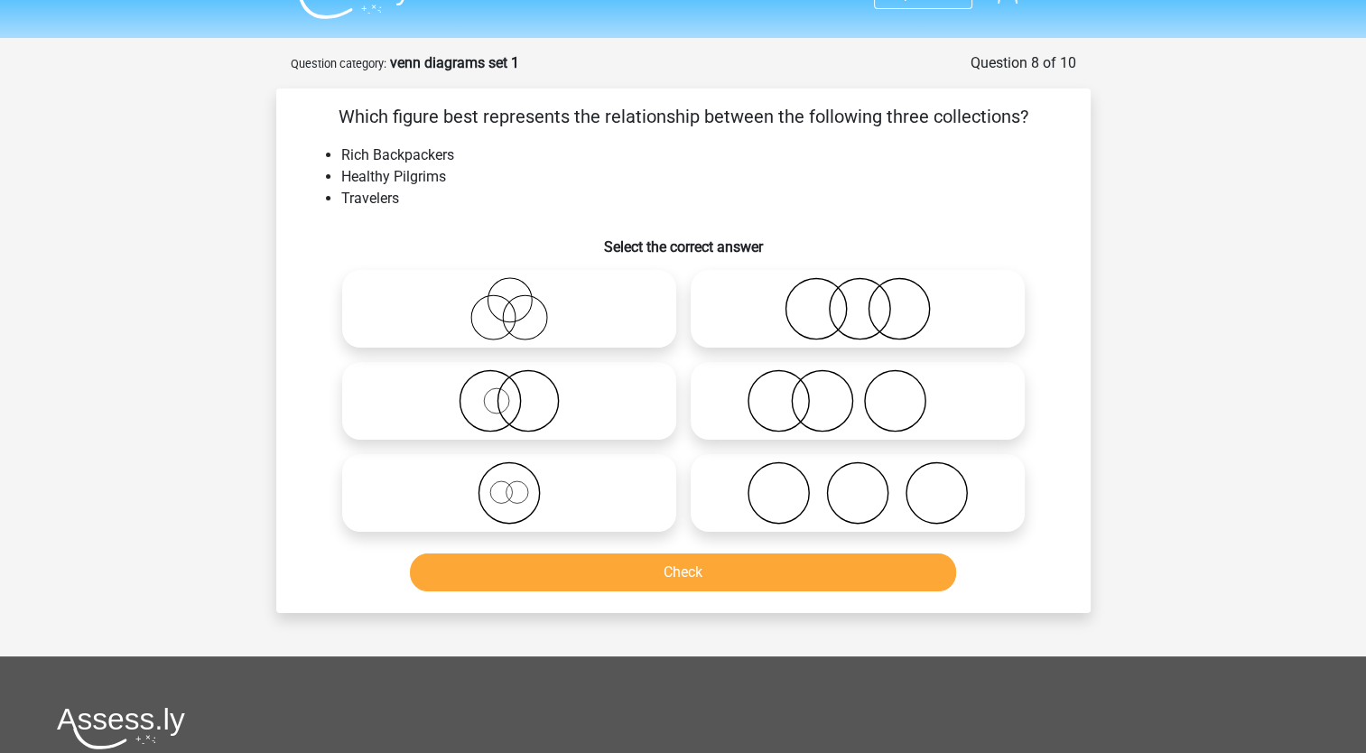
scroll to position [37, 0]
click at [506, 395] on icon at bounding box center [509, 401] width 320 height 63
click at [509, 393] on input "radio" at bounding box center [515, 387] width 12 height 12
radio input "true"
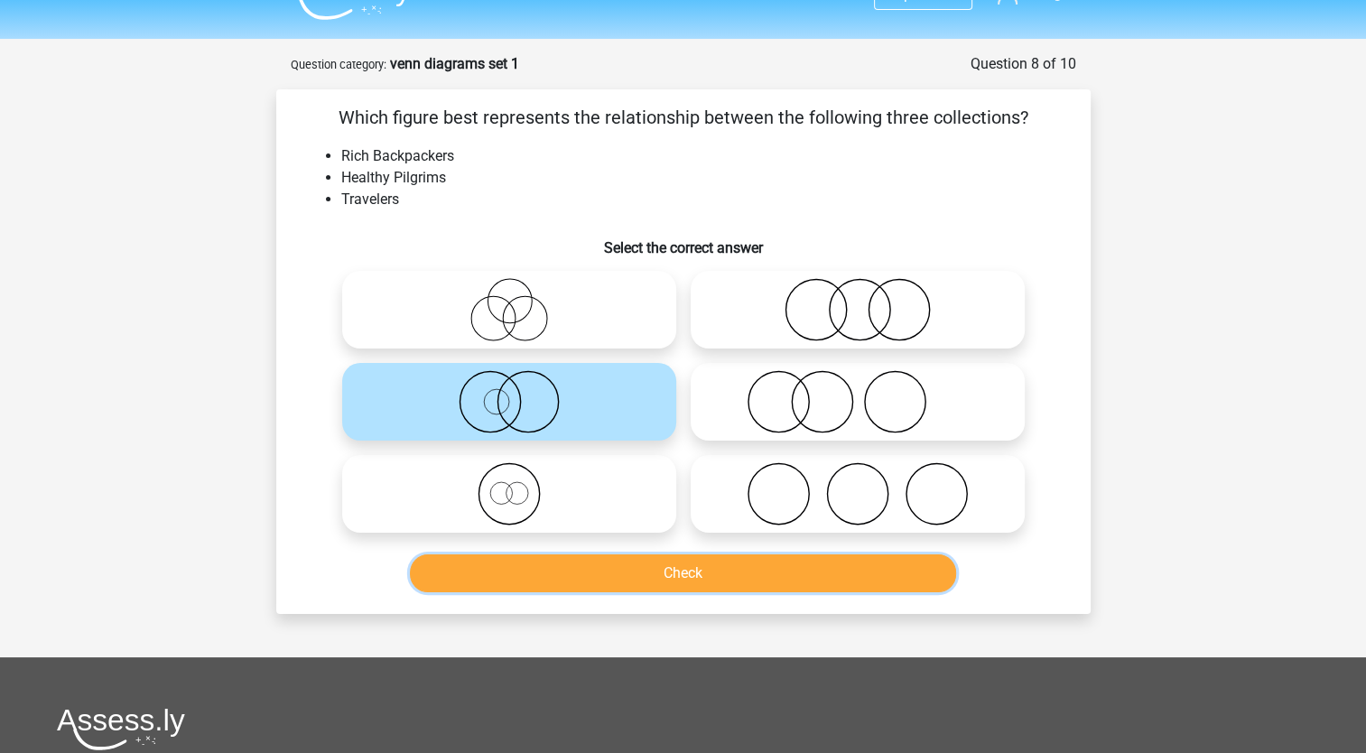
click at [720, 572] on button "Check" at bounding box center [683, 573] width 546 height 38
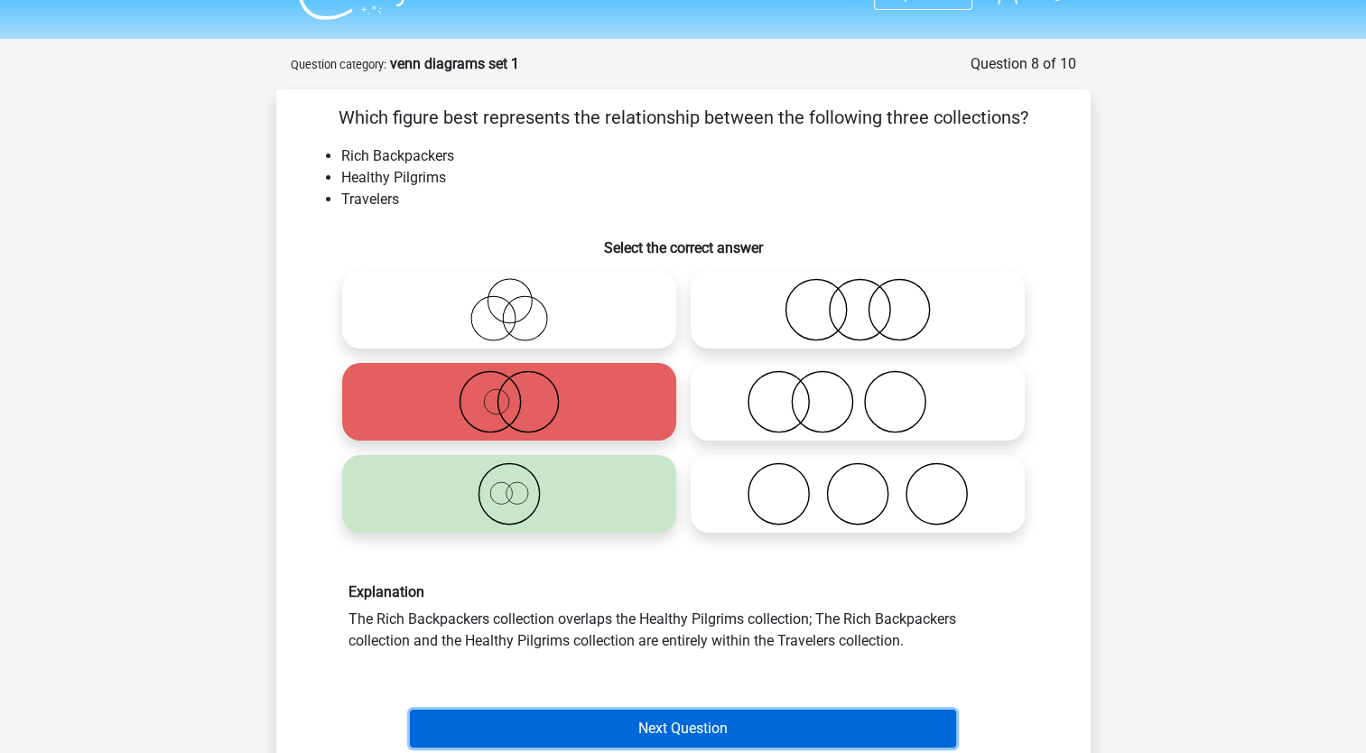
click at [644, 719] on button "Next Question" at bounding box center [683, 729] width 546 height 38
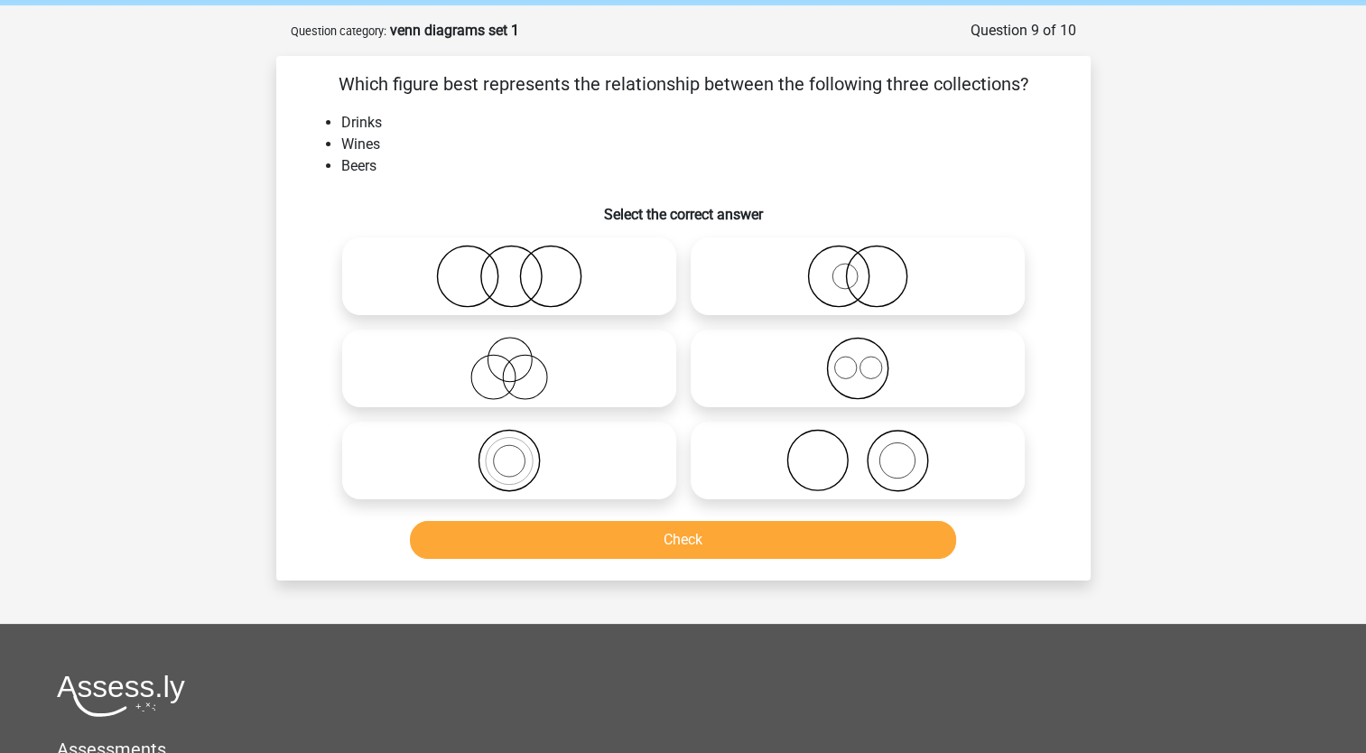
scroll to position [90, 0]
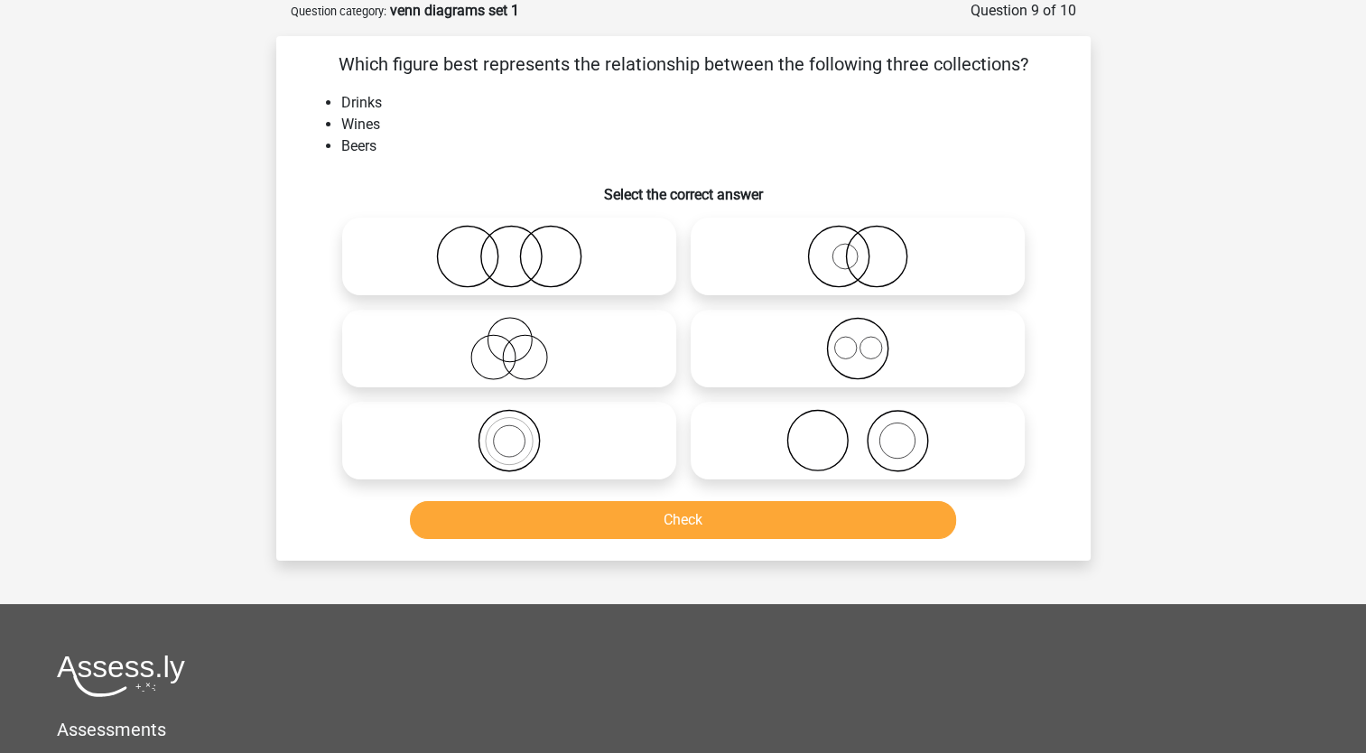
click at [879, 334] on icon at bounding box center [858, 348] width 320 height 63
click at [869, 334] on input "radio" at bounding box center [864, 334] width 12 height 12
radio input "true"
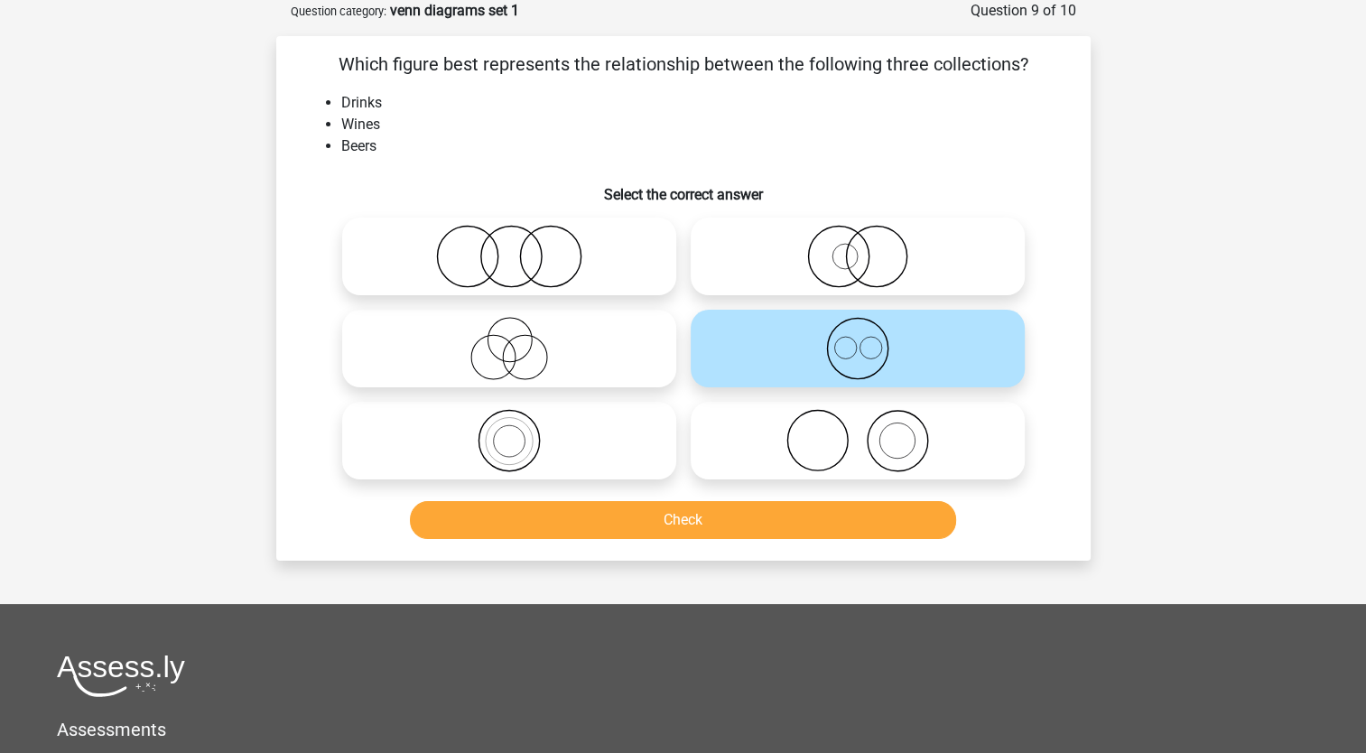
click at [856, 289] on label at bounding box center [858, 257] width 334 height 78
click at [858, 247] on input "radio" at bounding box center [864, 242] width 12 height 12
radio input "true"
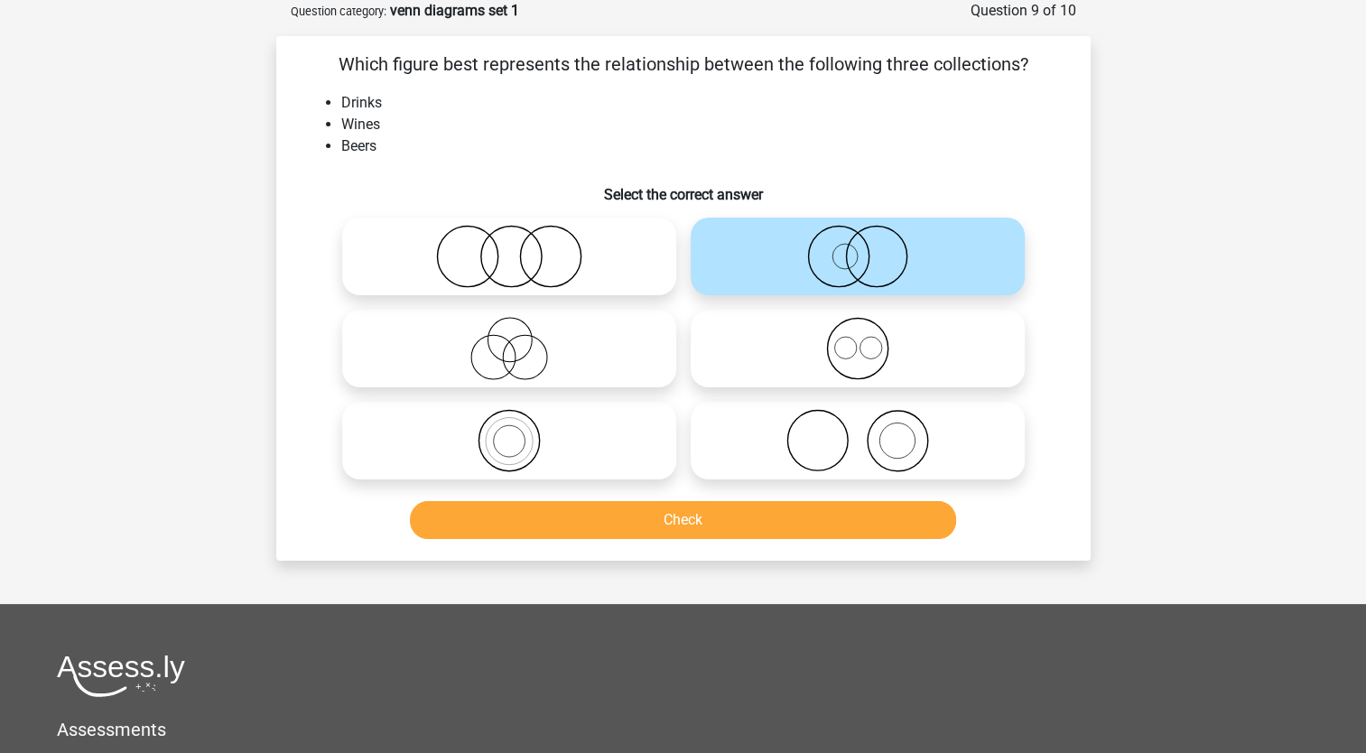
click at [839, 347] on icon at bounding box center [858, 348] width 320 height 63
click at [858, 339] on input "radio" at bounding box center [864, 334] width 12 height 12
radio input "true"
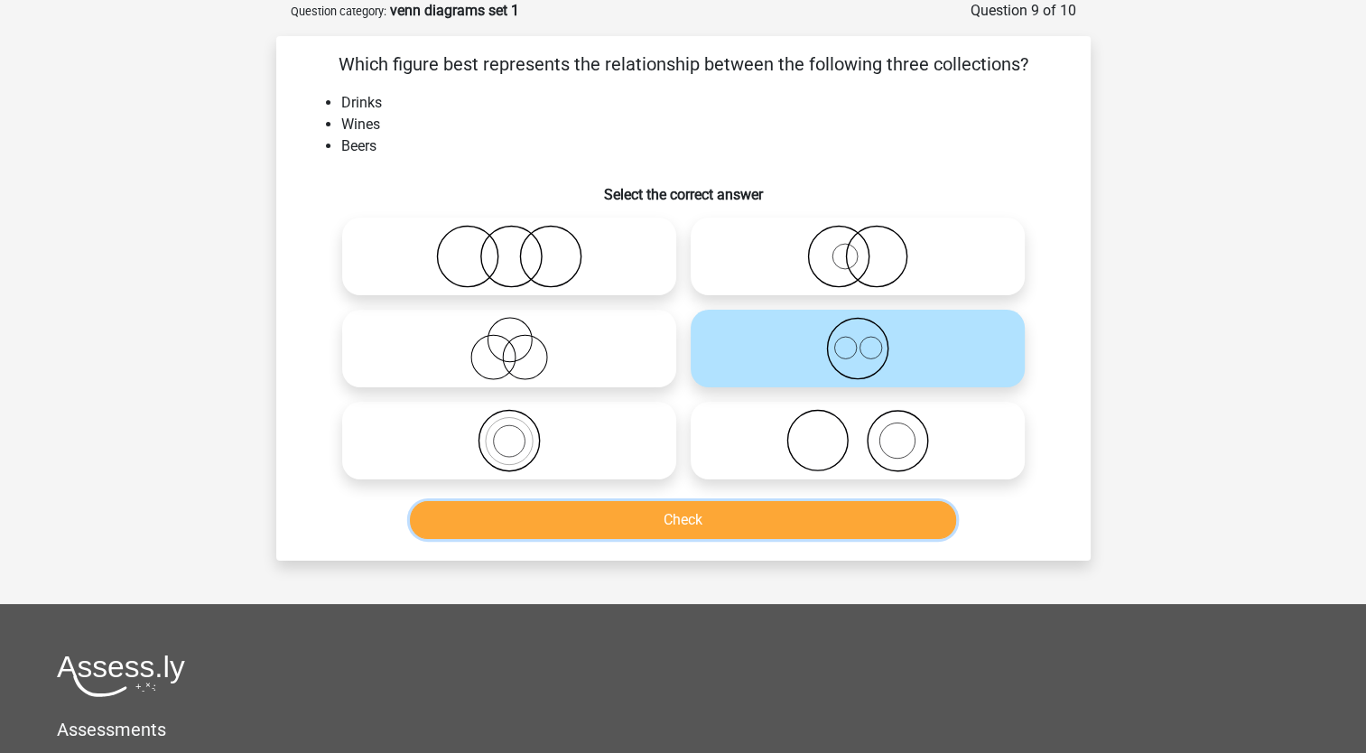
click at [590, 525] on button "Check" at bounding box center [683, 520] width 546 height 38
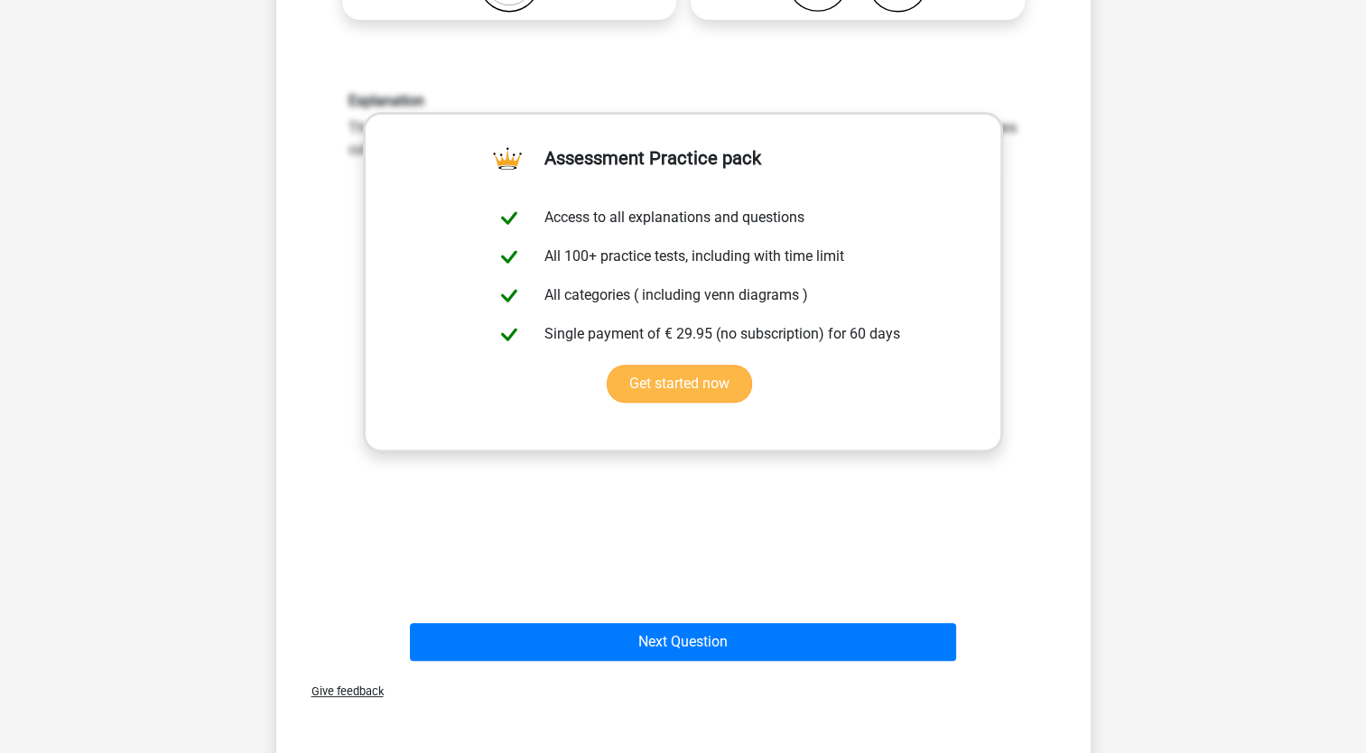
scroll to position [557, 0]
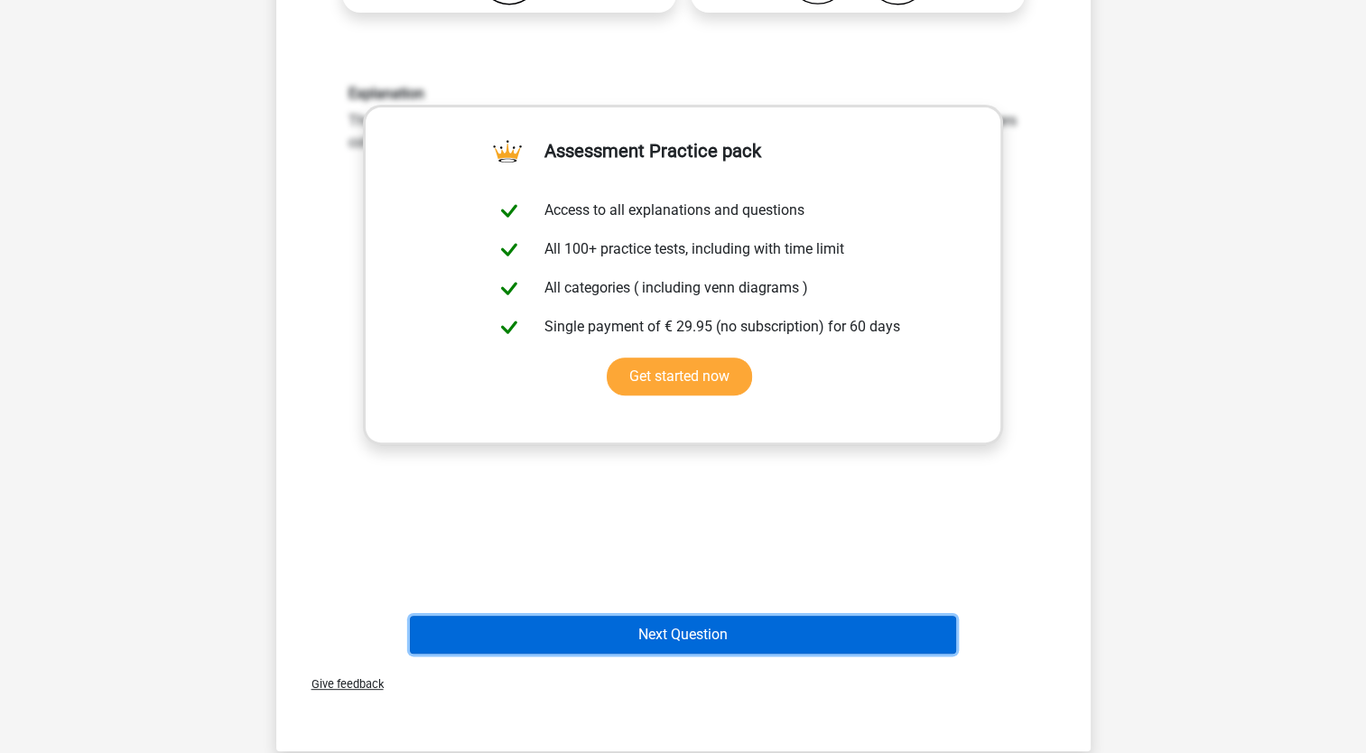
click at [720, 632] on button "Next Question" at bounding box center [683, 635] width 546 height 38
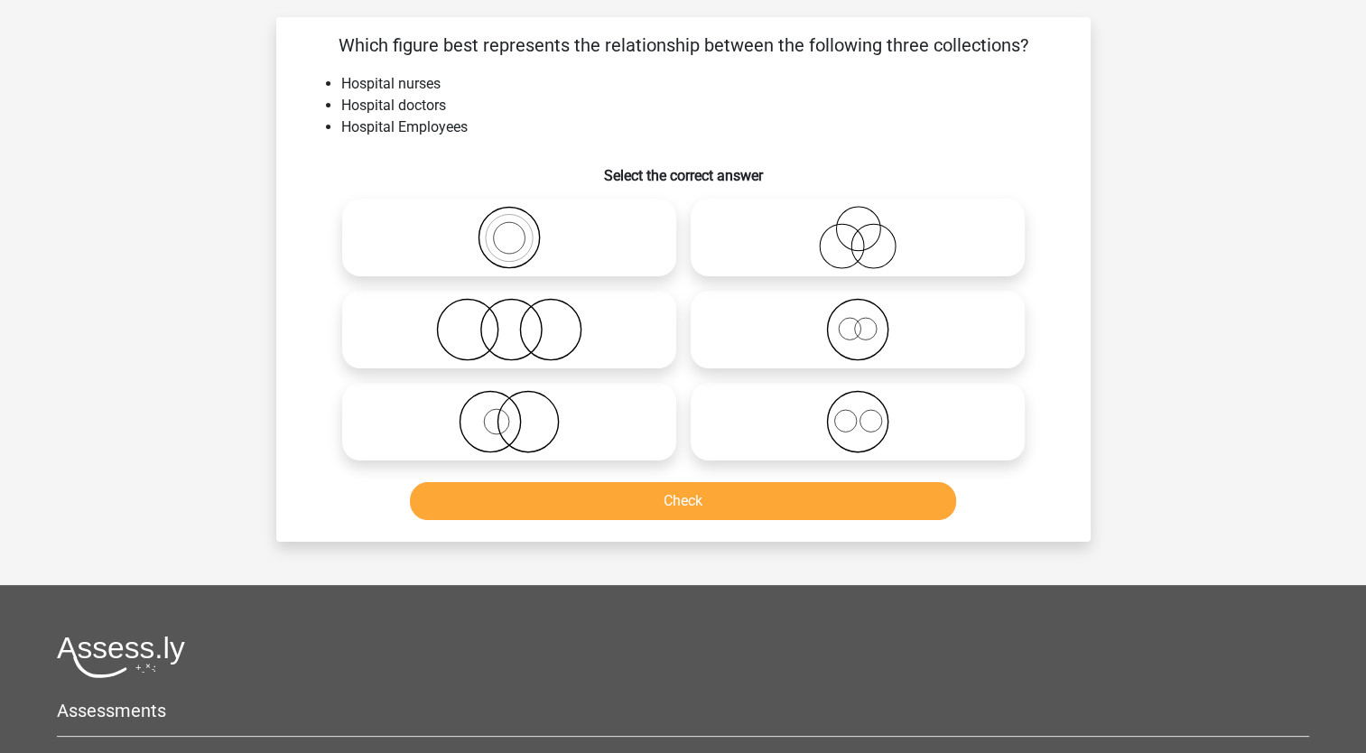
scroll to position [90, 0]
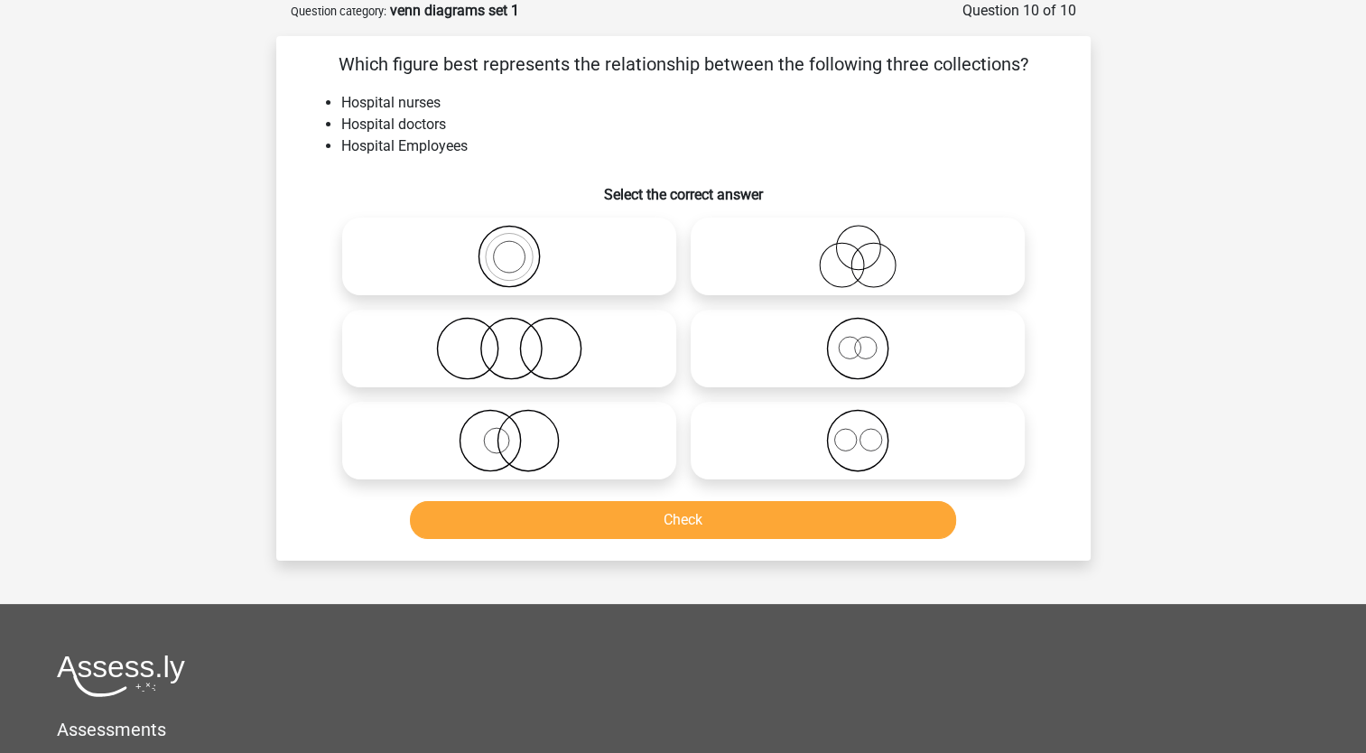
click at [410, 347] on icon at bounding box center [509, 348] width 320 height 63
click at [509, 339] on input "radio" at bounding box center [515, 334] width 12 height 12
radio input "true"
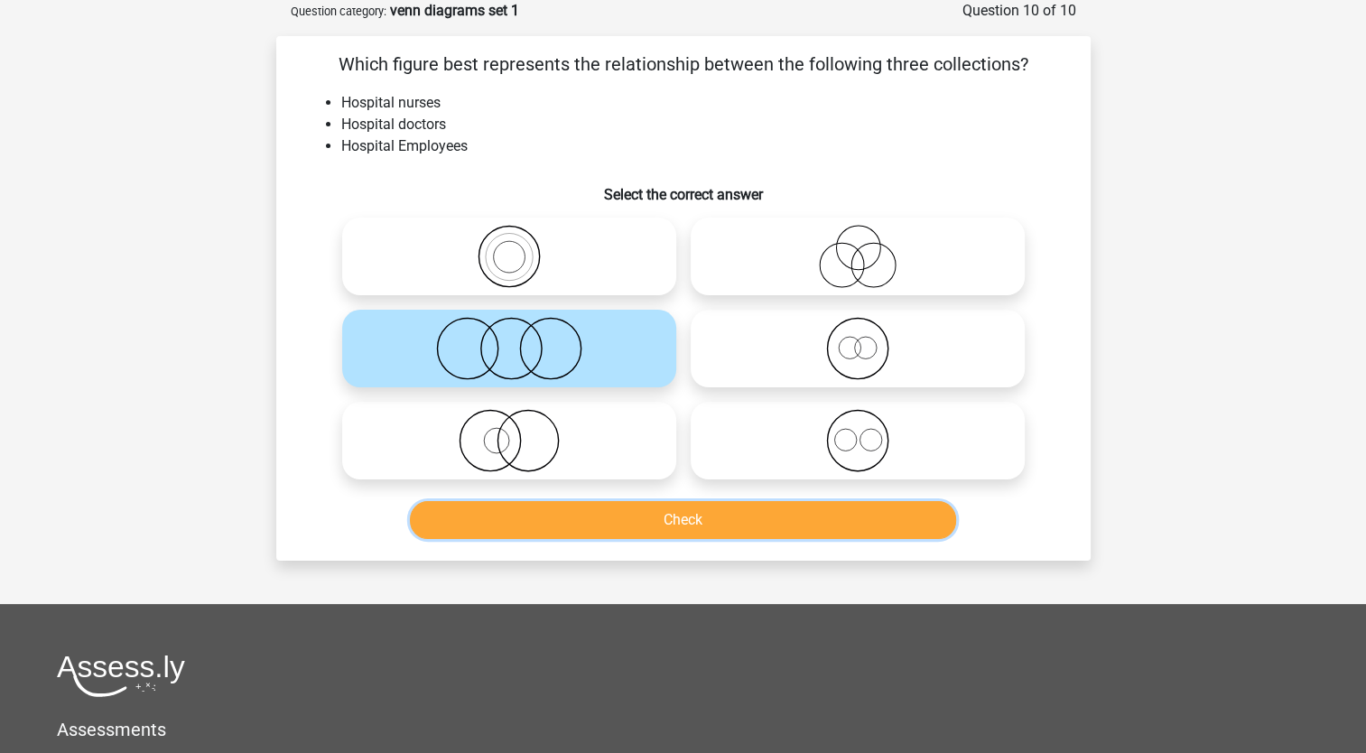
click at [590, 522] on button "Check" at bounding box center [683, 520] width 546 height 38
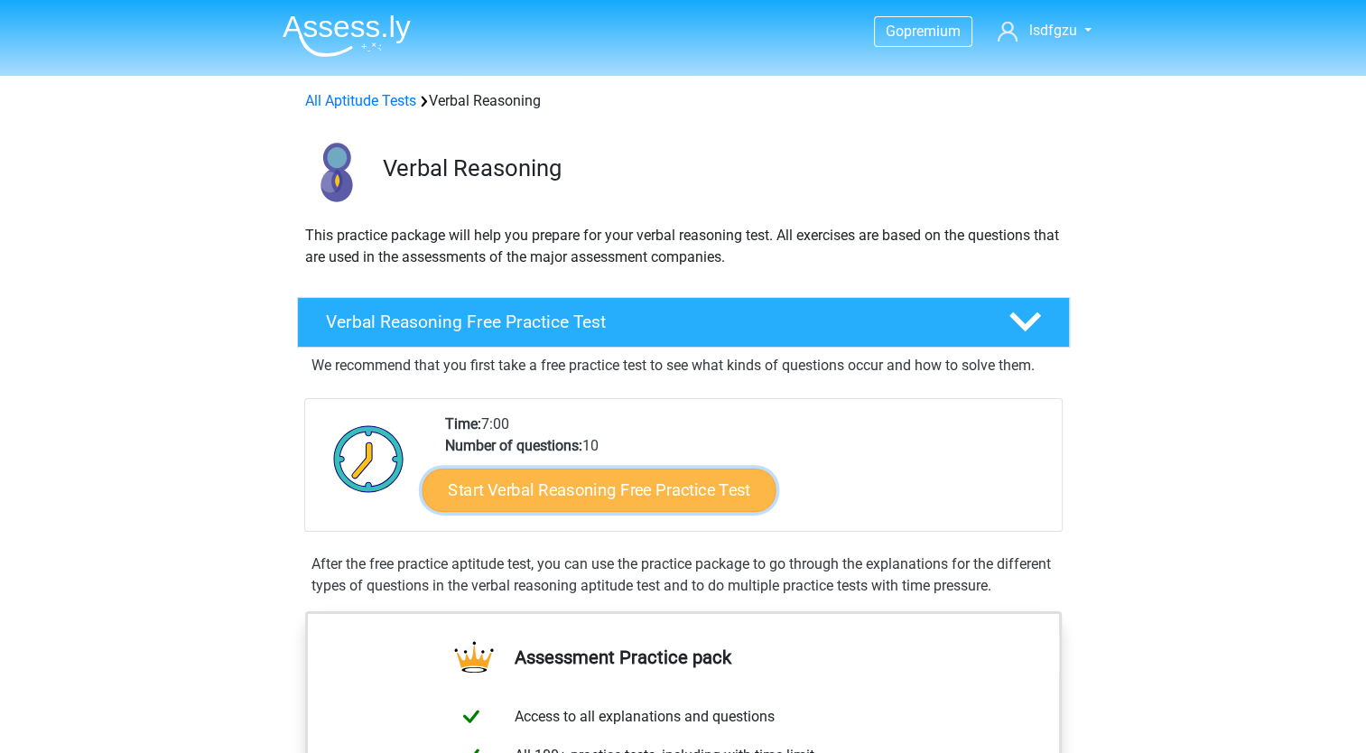
click at [605, 486] on link "Start Verbal Reasoning Free Practice Test" at bounding box center [599, 490] width 354 height 43
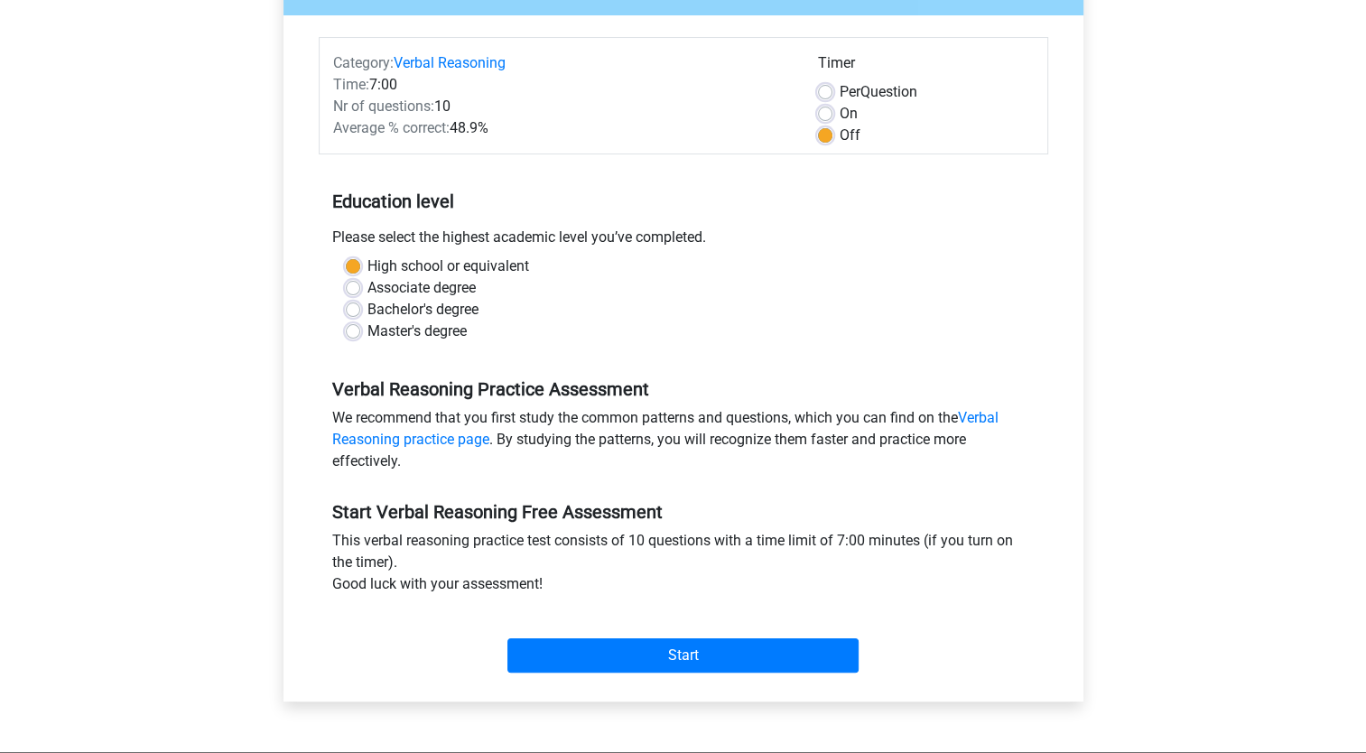
scroll to position [311, 0]
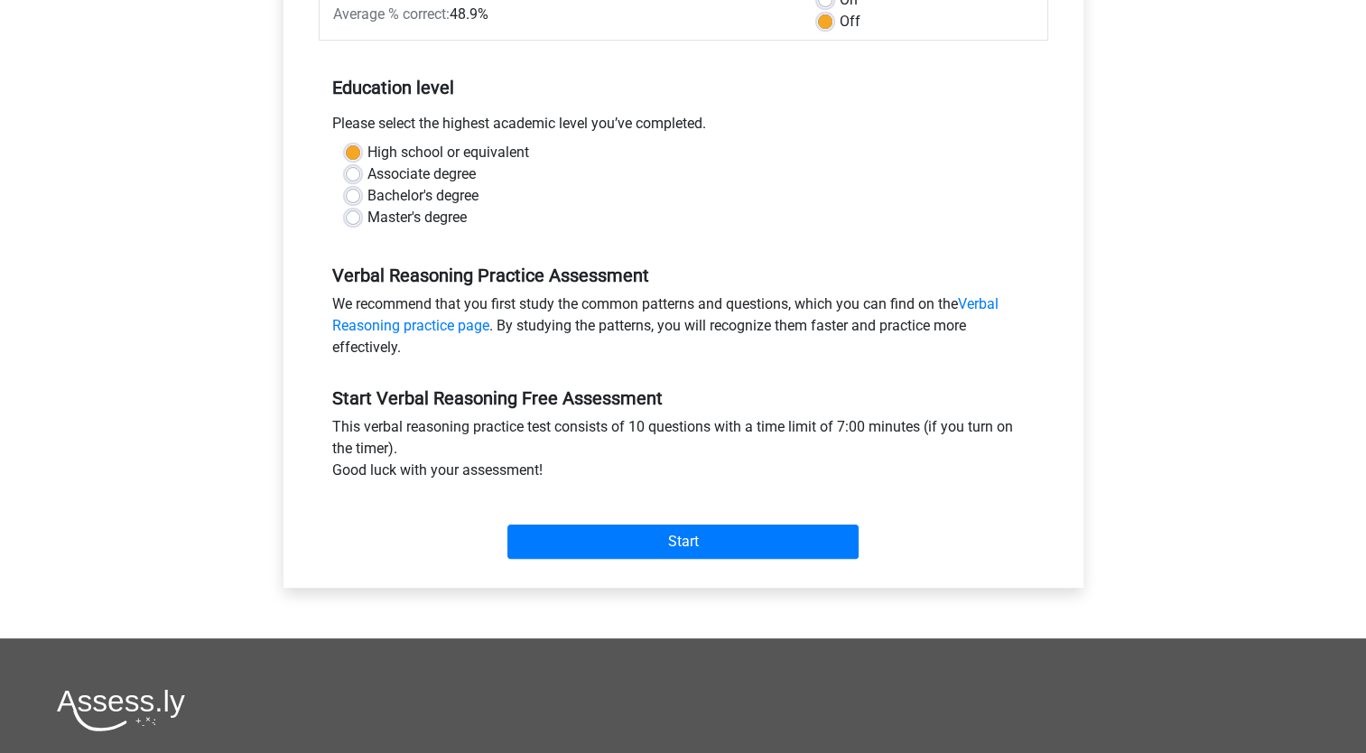
click at [613, 564] on div "Start" at bounding box center [683, 527] width 729 height 78
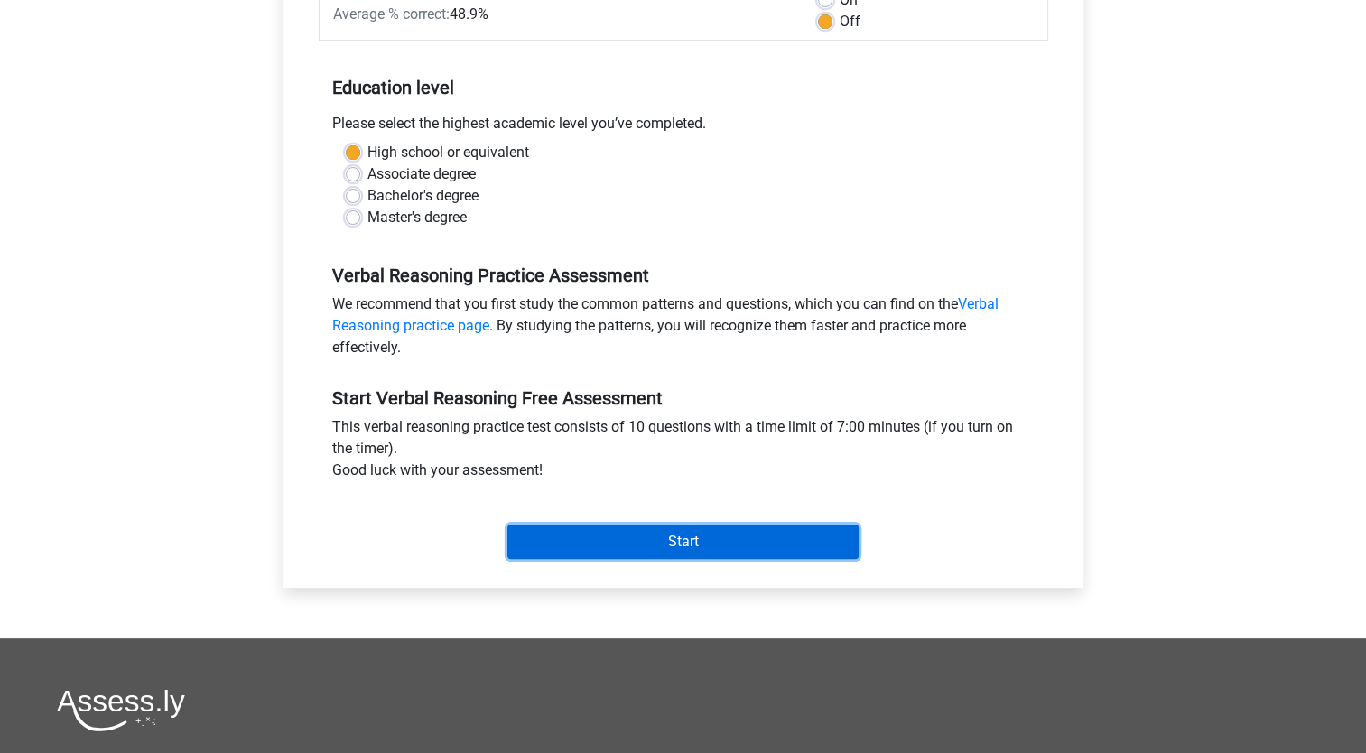
click at [605, 546] on input "Start" at bounding box center [682, 542] width 351 height 34
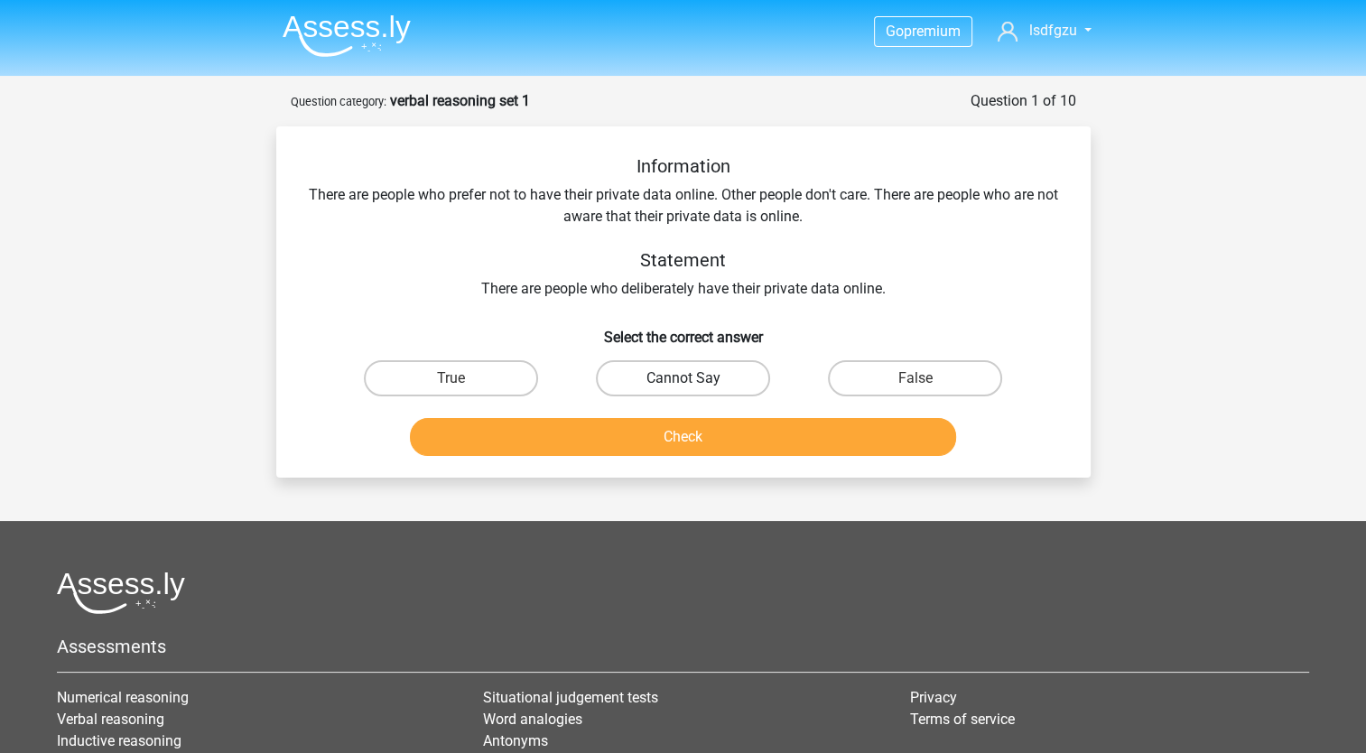
click at [744, 377] on label "Cannot Say" at bounding box center [683, 378] width 174 height 36
click at [694, 378] on input "Cannot Say" at bounding box center [689, 384] width 12 height 12
radio input "true"
click at [471, 375] on label "True" at bounding box center [451, 378] width 174 height 36
click at [462, 378] on input "True" at bounding box center [456, 384] width 12 height 12
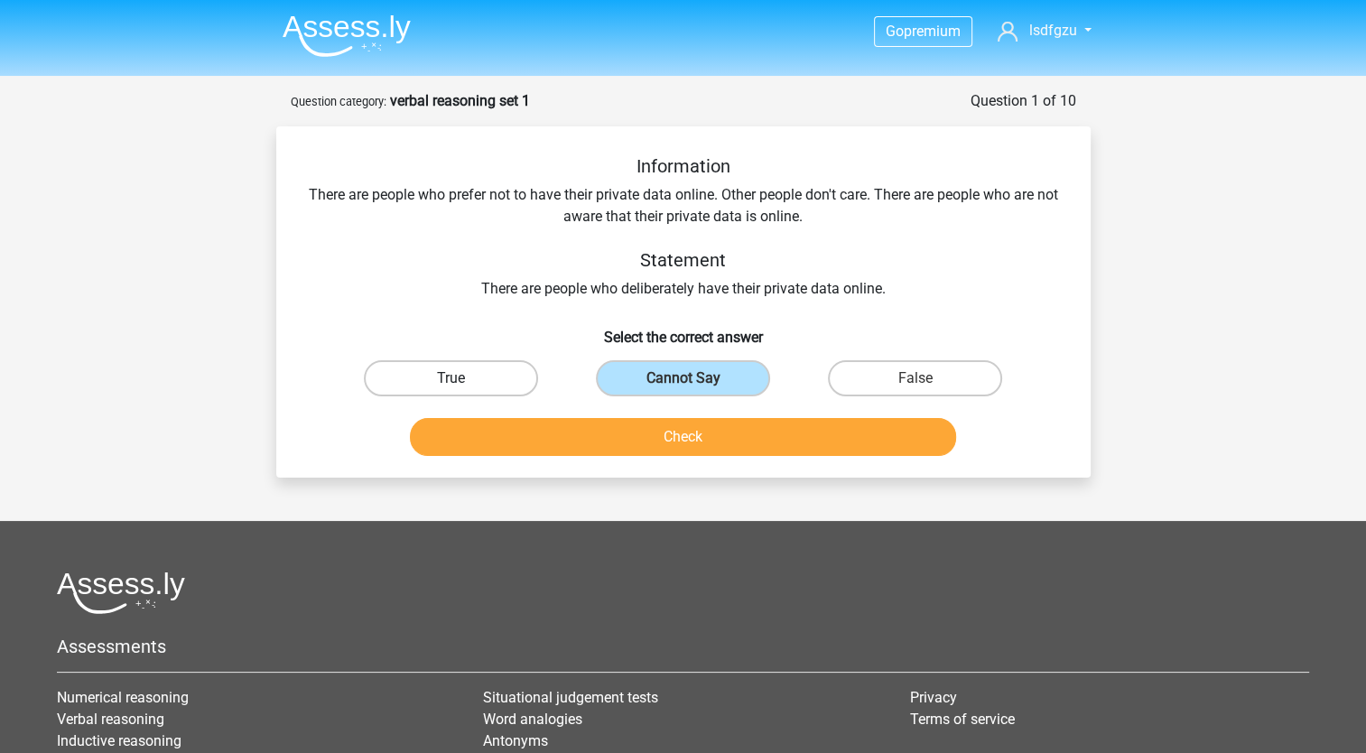
radio input "true"
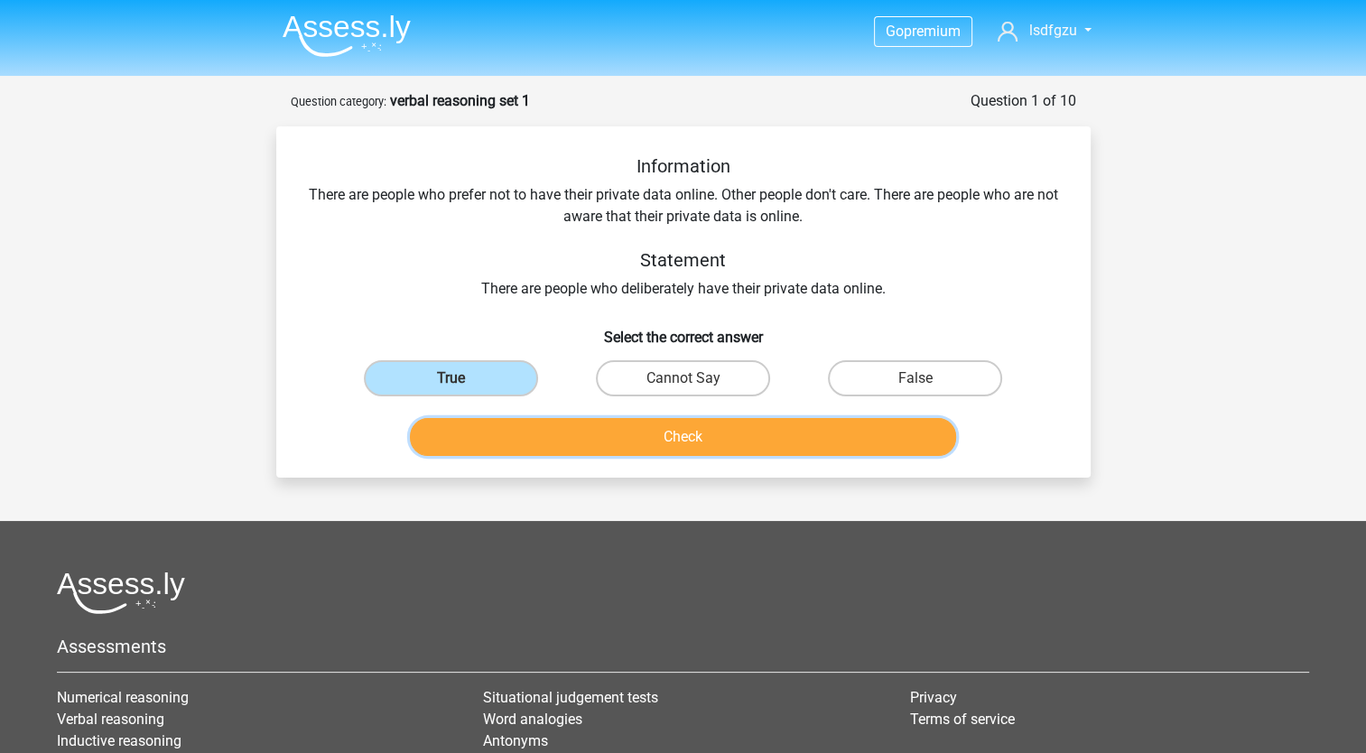
click at [760, 435] on button "Check" at bounding box center [683, 437] width 546 height 38
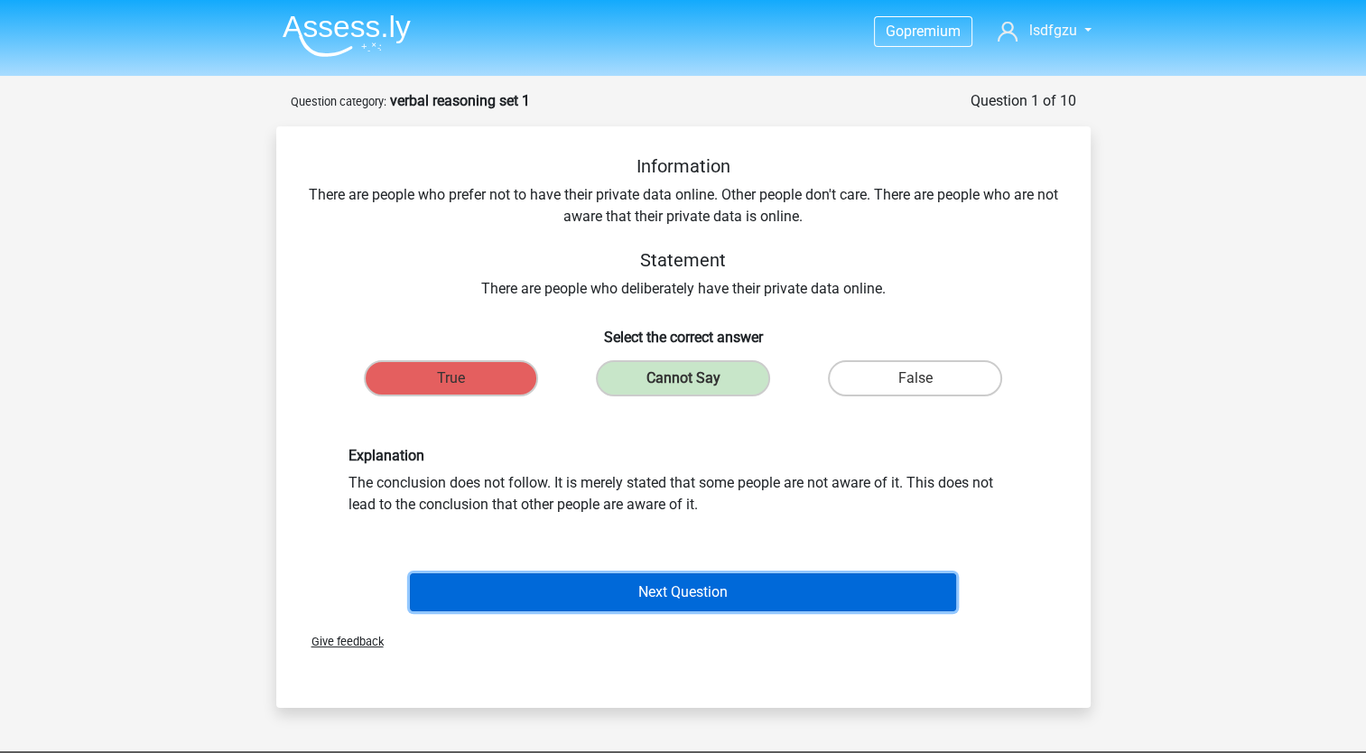
click at [667, 589] on button "Next Question" at bounding box center [683, 592] width 546 height 38
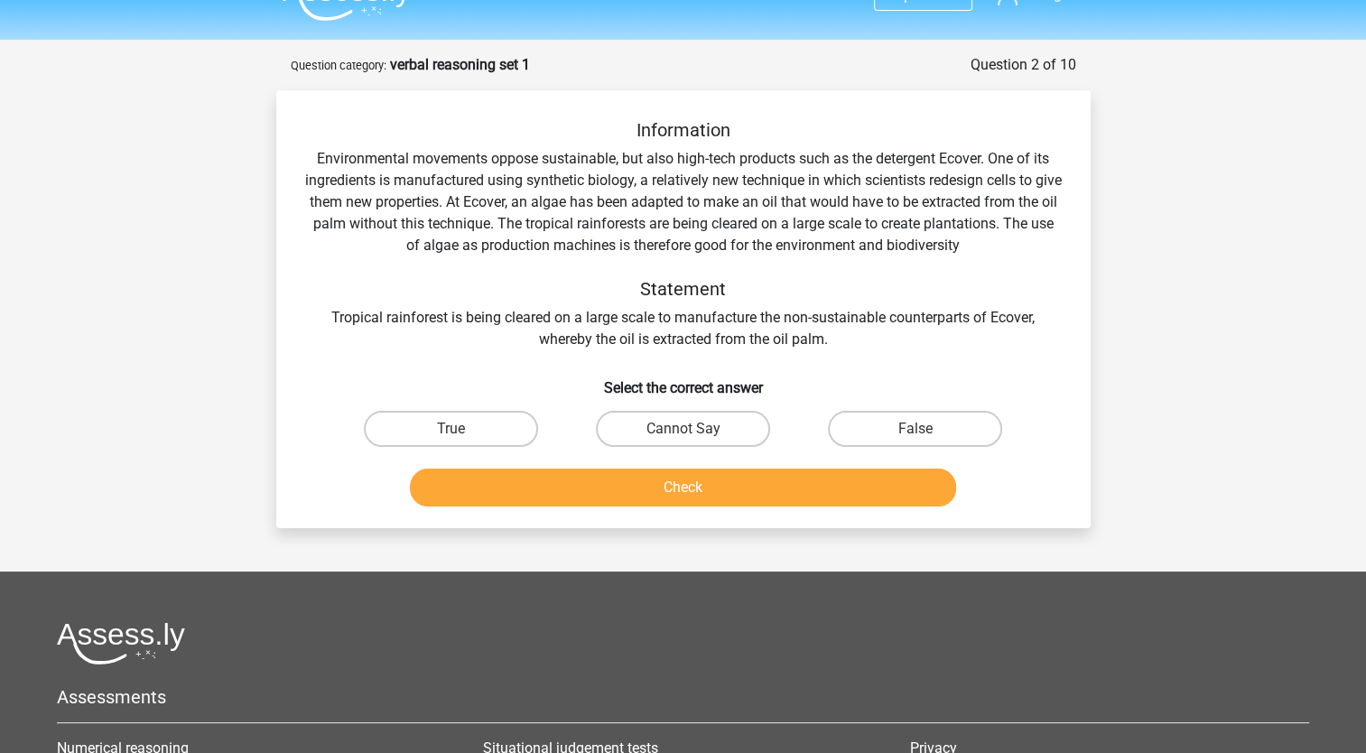
scroll to position [90, 0]
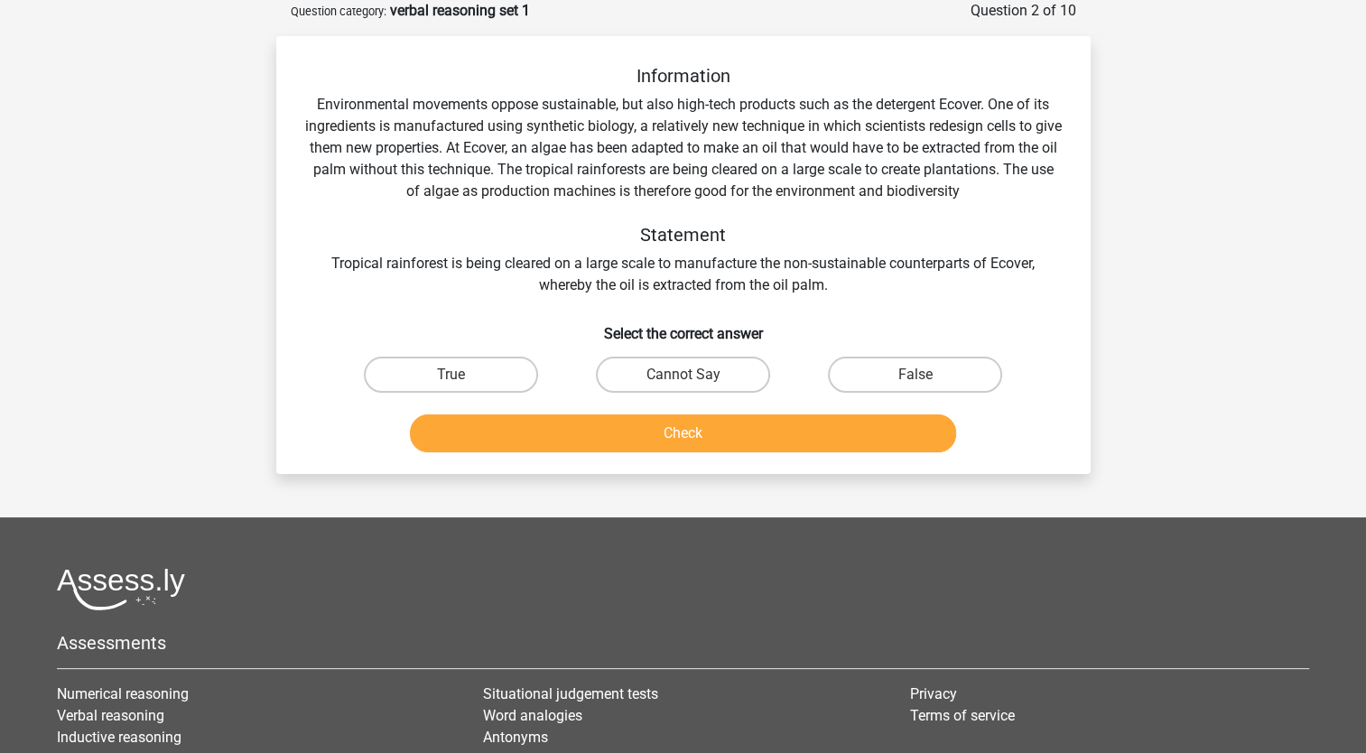
click at [900, 351] on div "False" at bounding box center [915, 374] width 232 height 51
click at [899, 357] on label "False" at bounding box center [915, 375] width 174 height 36
click at [915, 375] on input "False" at bounding box center [921, 381] width 12 height 12
radio input "true"
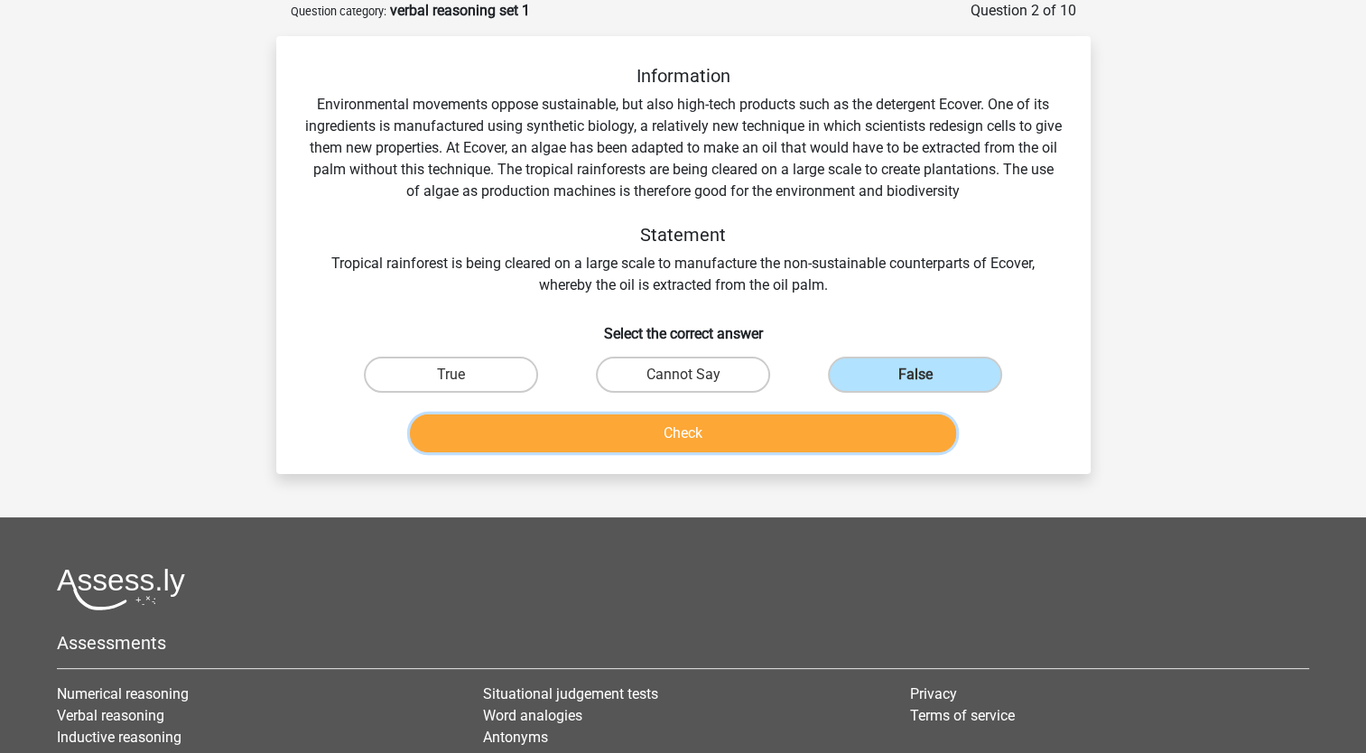
click at [845, 426] on button "Check" at bounding box center [683, 433] width 546 height 38
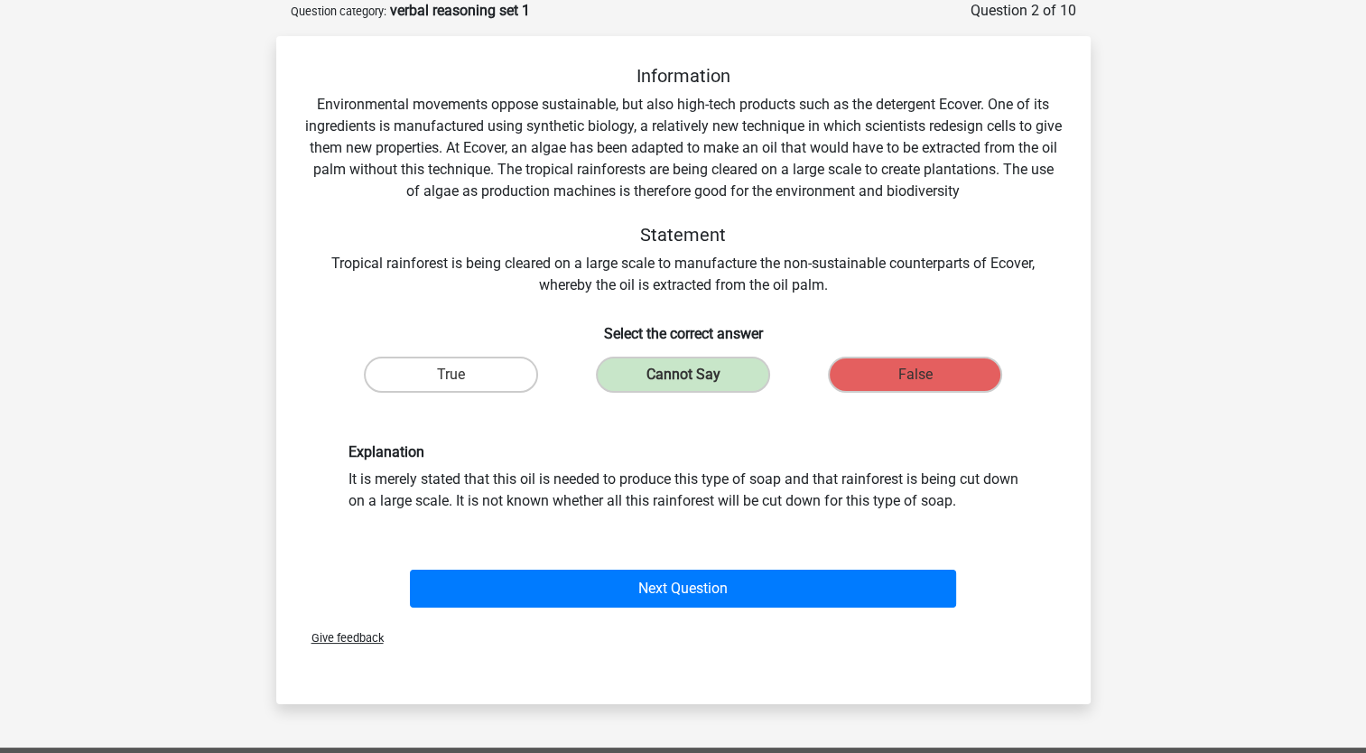
click at [645, 560] on div "Next Question" at bounding box center [683, 585] width 757 height 60
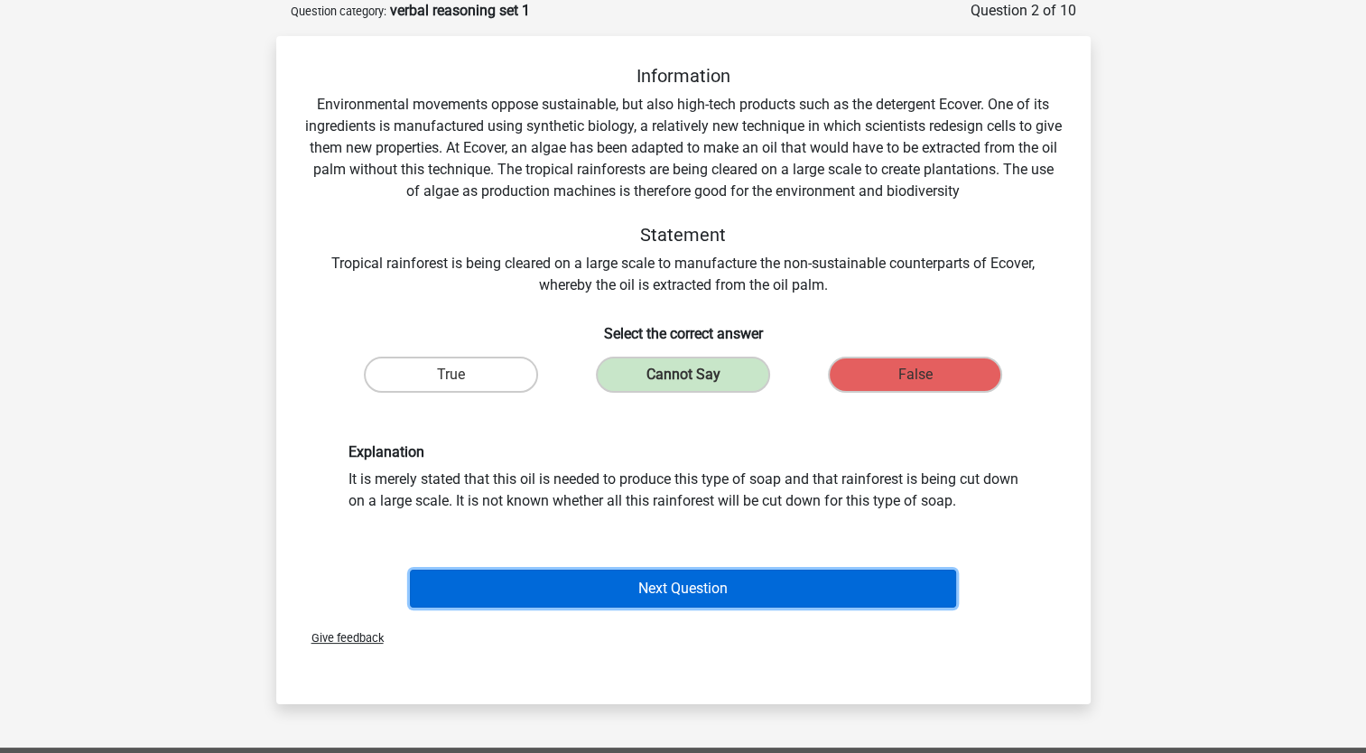
click at [664, 587] on button "Next Question" at bounding box center [683, 589] width 546 height 38
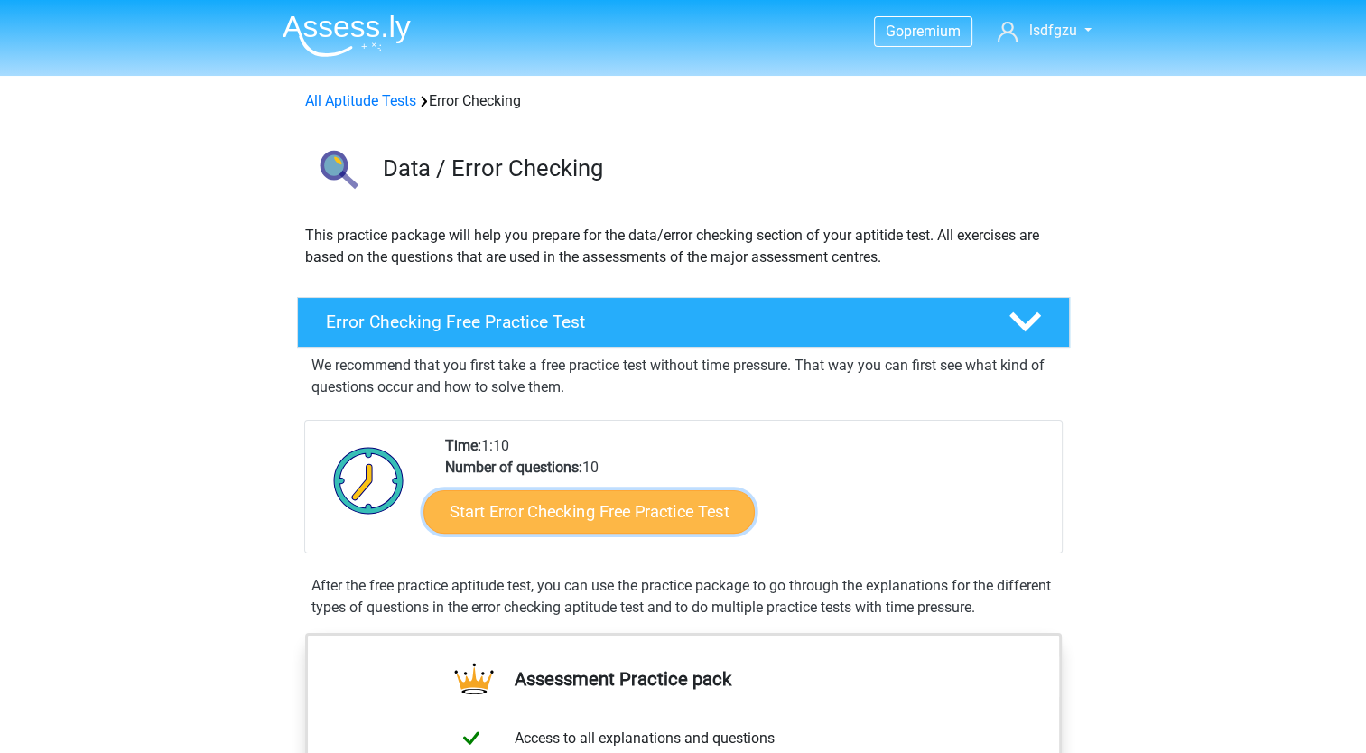
click at [546, 502] on link "Start Error Checking Free Practice Test" at bounding box center [588, 511] width 331 height 43
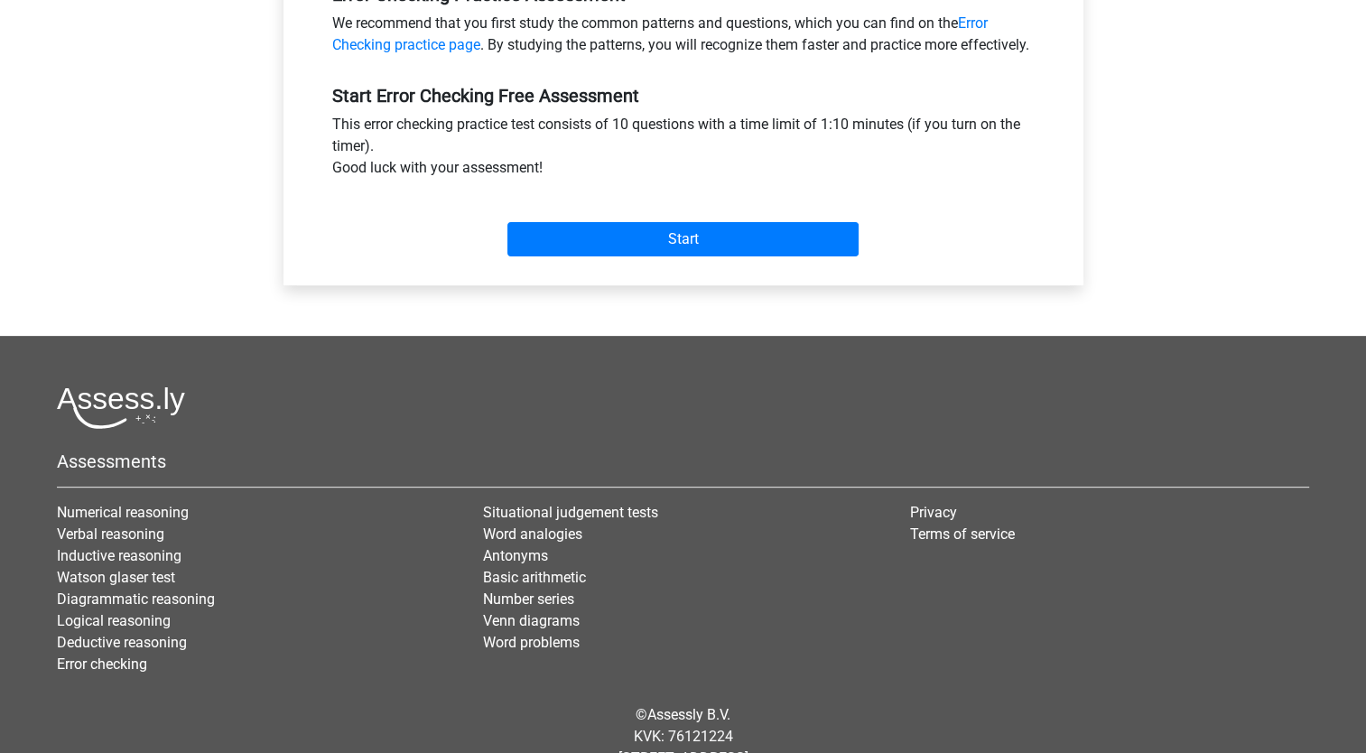
scroll to position [661, 0]
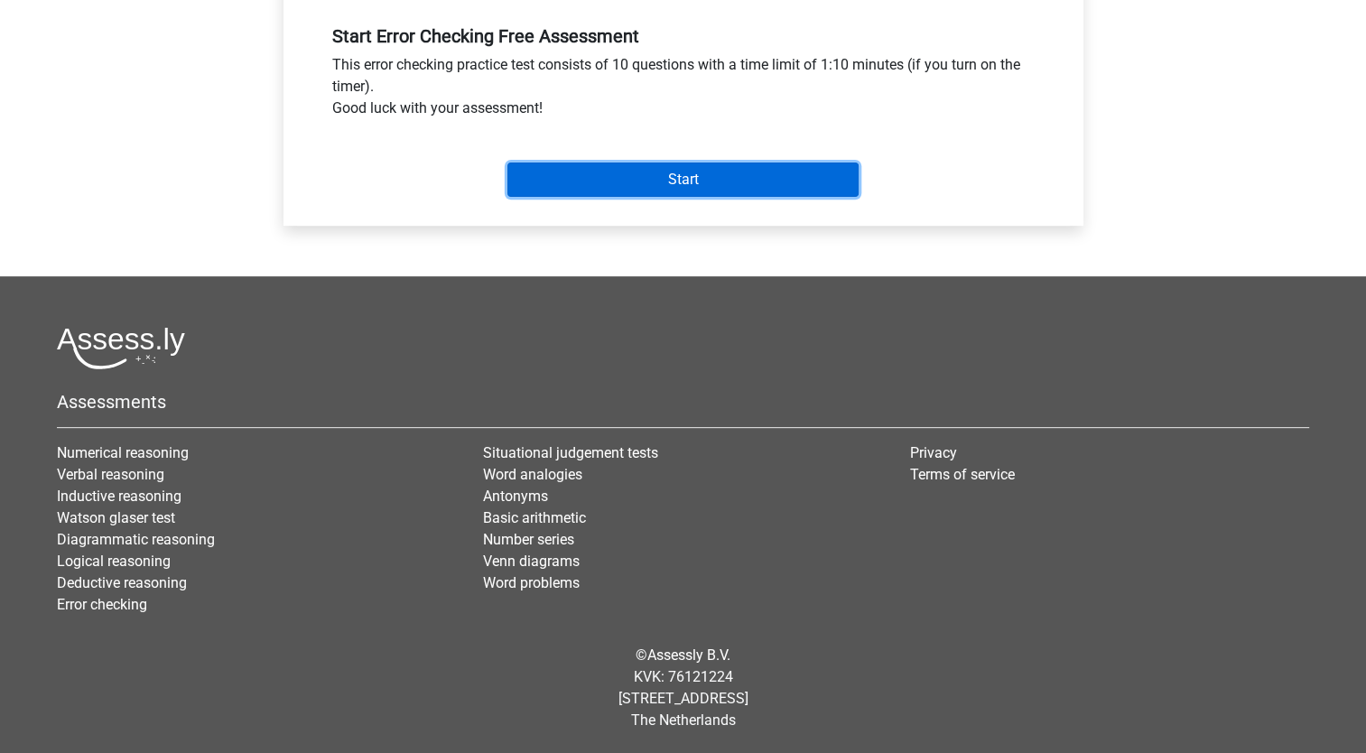
click at [617, 194] on input "Start" at bounding box center [682, 180] width 351 height 34
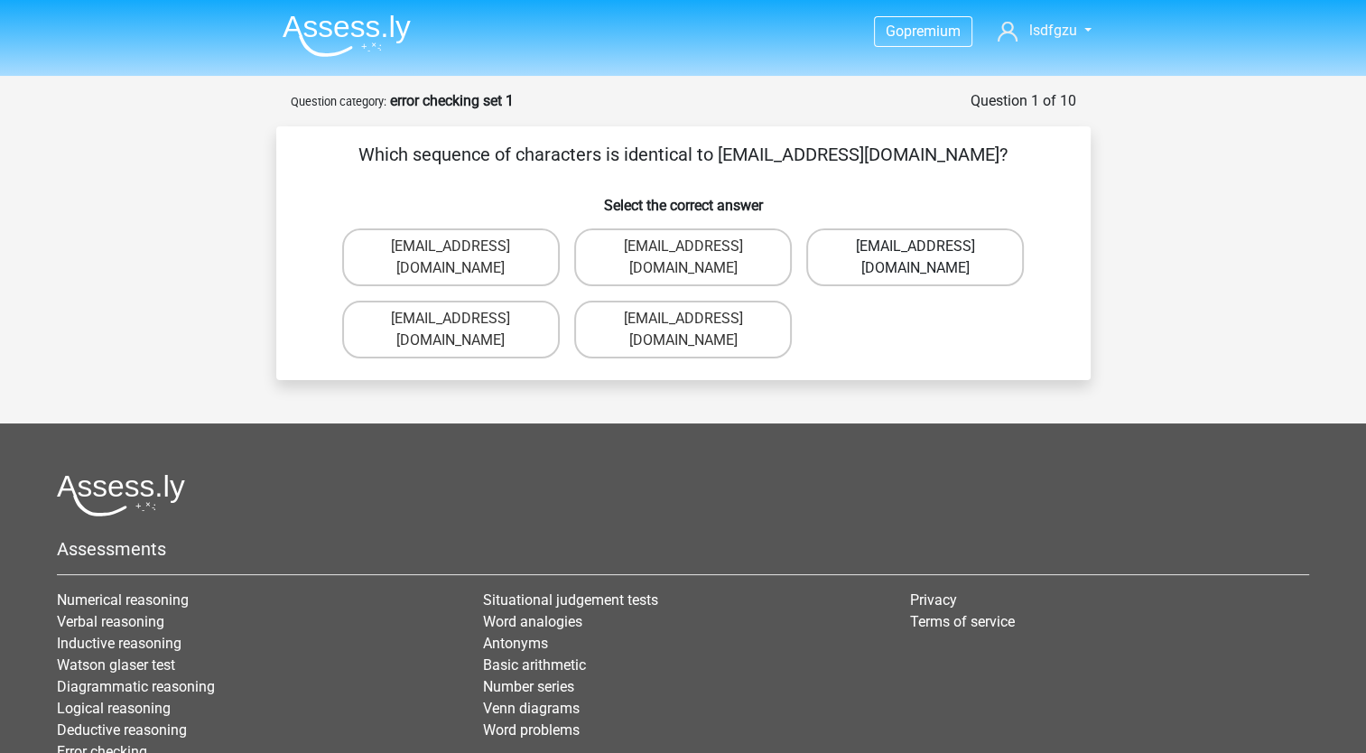
click at [859, 234] on label "[EMAIL_ADDRESS][DOMAIN_NAME]" at bounding box center [915, 257] width 218 height 58
click at [915, 246] on input "[EMAIL_ADDRESS][DOMAIN_NAME]" at bounding box center [921, 252] width 12 height 12
radio input "true"
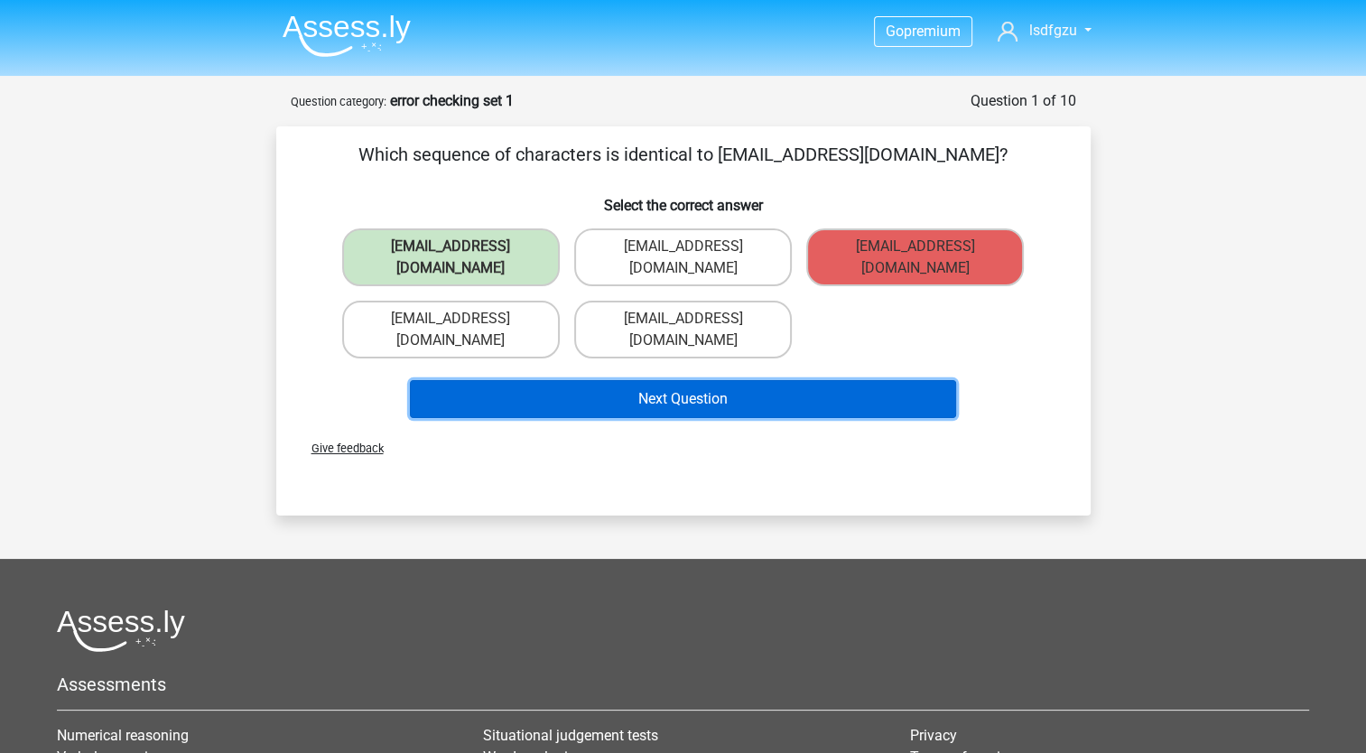
click at [903, 380] on button "Next Question" at bounding box center [683, 399] width 546 height 38
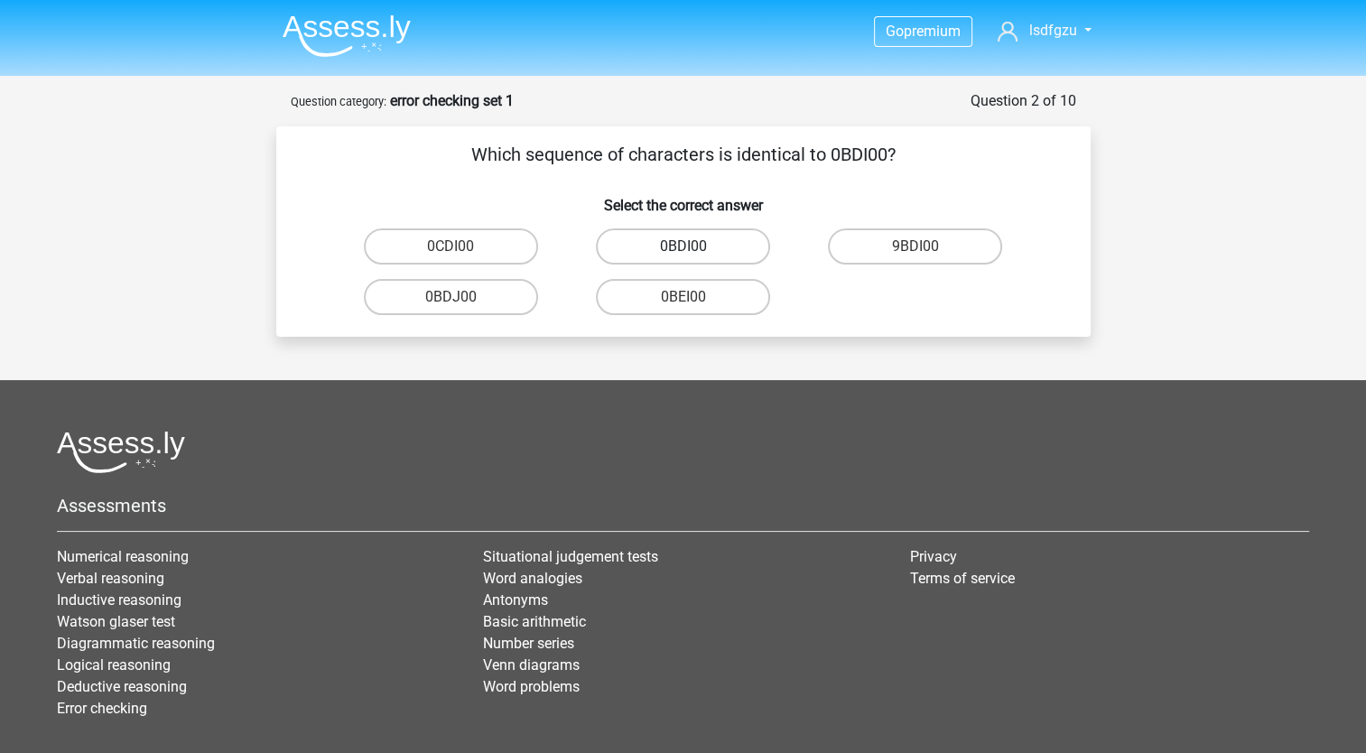
click at [681, 242] on label "0BDI00" at bounding box center [683, 246] width 174 height 36
click at [683, 246] on input "0BDI00" at bounding box center [689, 252] width 12 height 12
radio input "true"
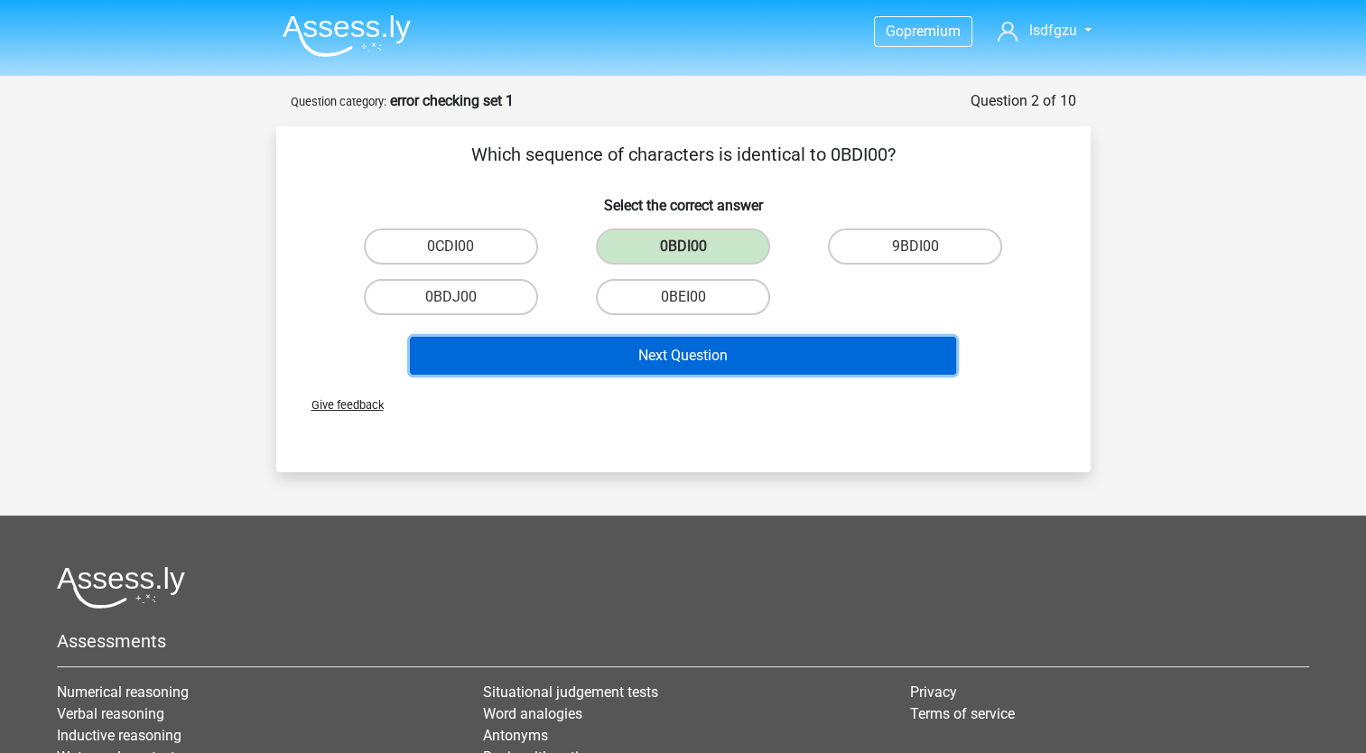
click at [664, 345] on button "Next Question" at bounding box center [683, 356] width 546 height 38
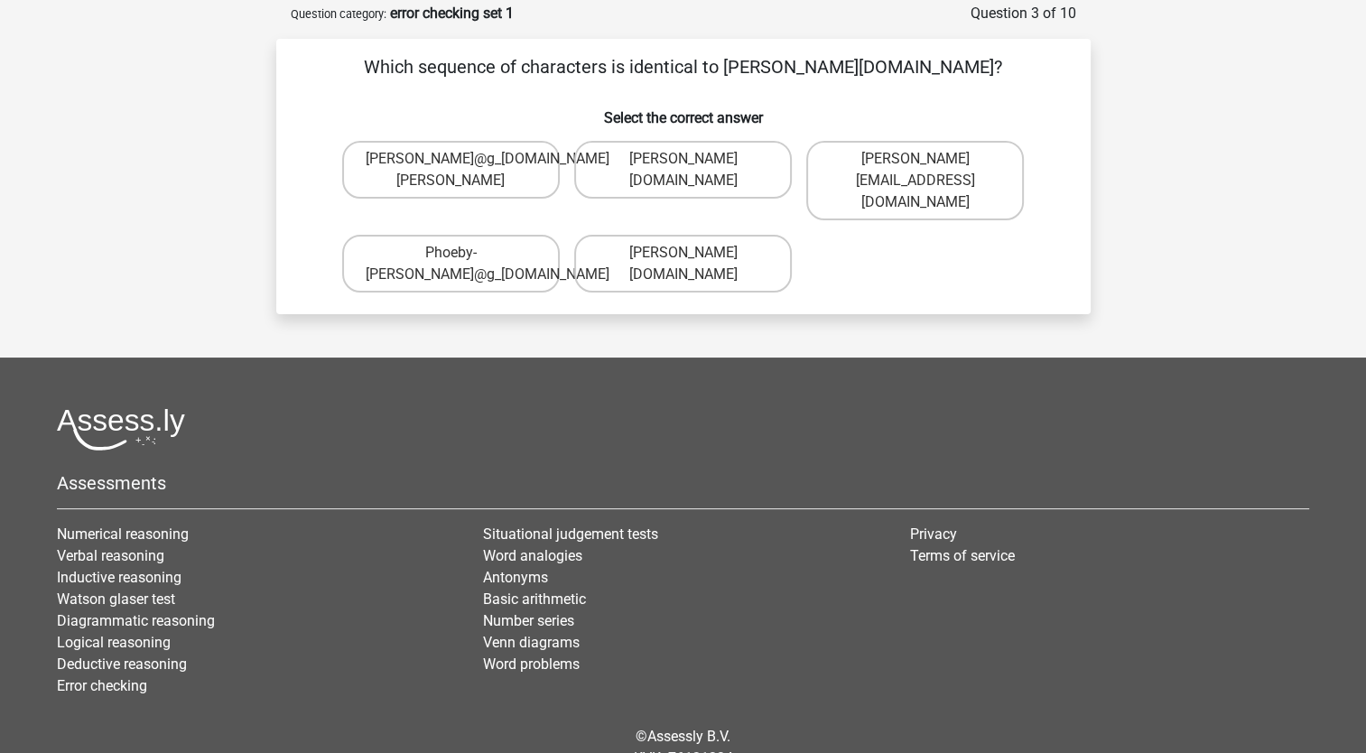
scroll to position [90, 0]
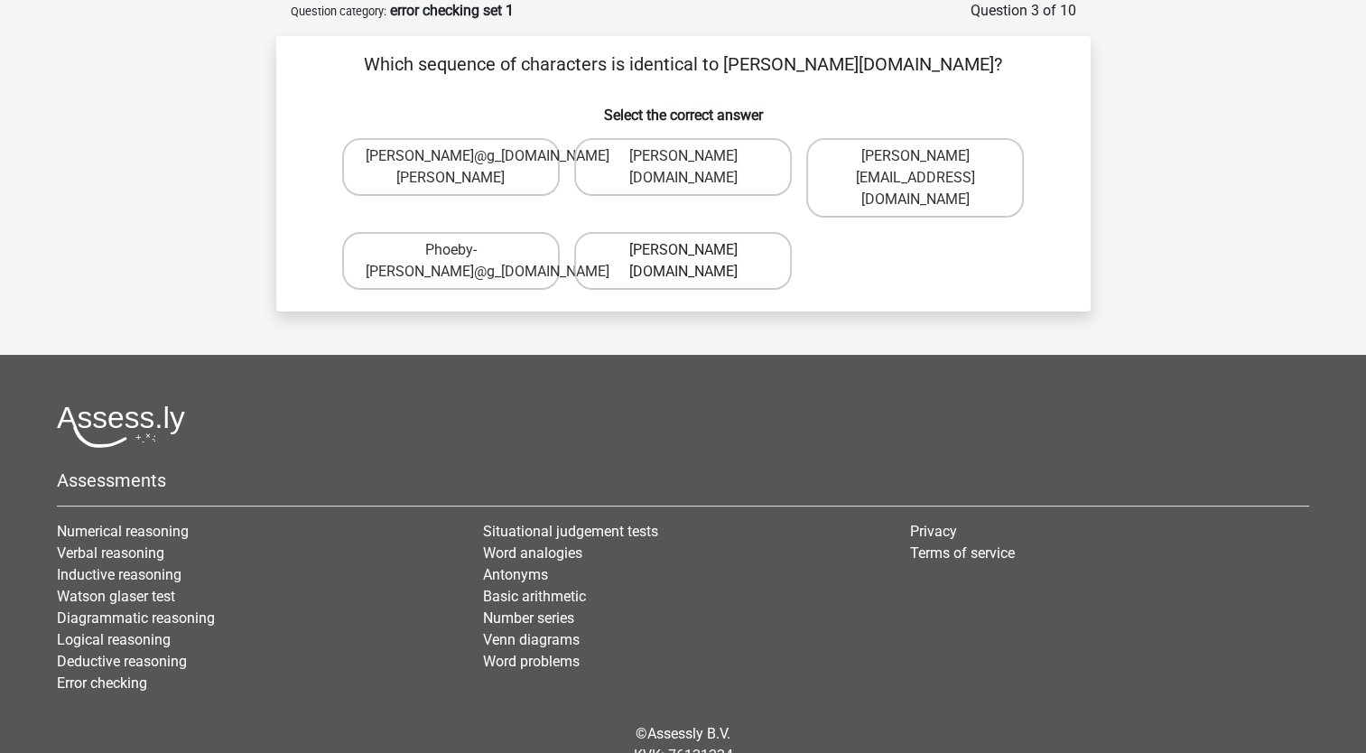
click at [611, 237] on label "[PERSON_NAME][DOMAIN_NAME]" at bounding box center [683, 261] width 218 height 58
click at [683, 250] on input "[PERSON_NAME][DOMAIN_NAME]" at bounding box center [689, 256] width 12 height 12
radio input "true"
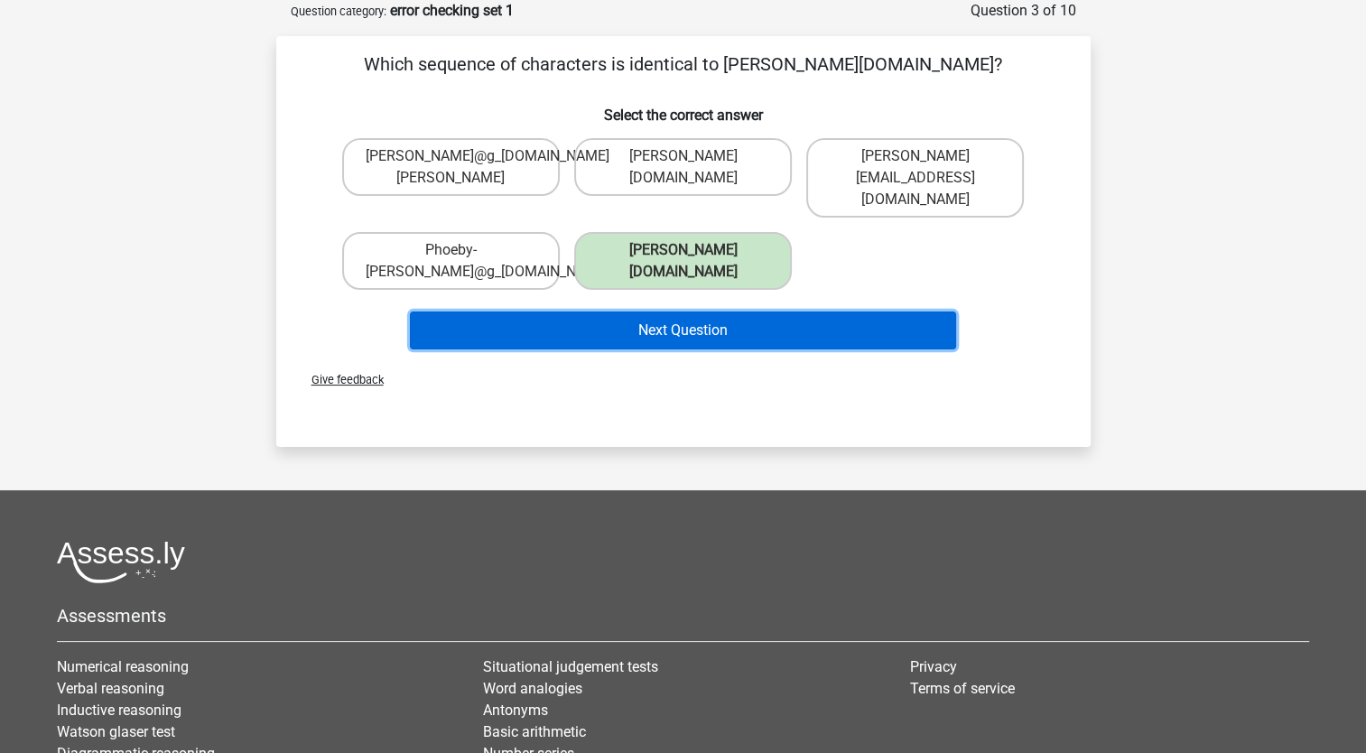
click at [683, 311] on button "Next Question" at bounding box center [683, 330] width 546 height 38
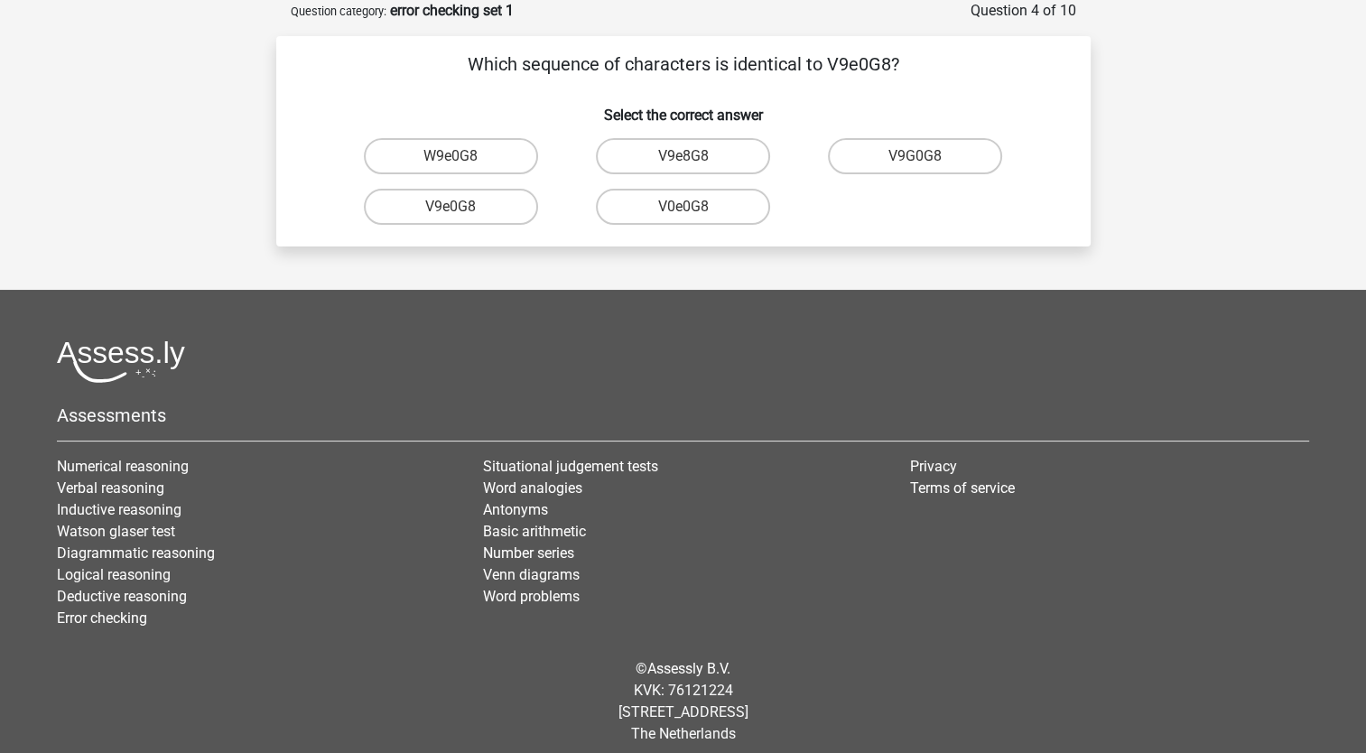
click at [449, 188] on div "V9e0G8" at bounding box center [451, 206] width 232 height 51
click at [452, 192] on label "V9e0G8" at bounding box center [451, 207] width 174 height 36
click at [452, 207] on input "V9e0G8" at bounding box center [456, 213] width 12 height 12
radio input "true"
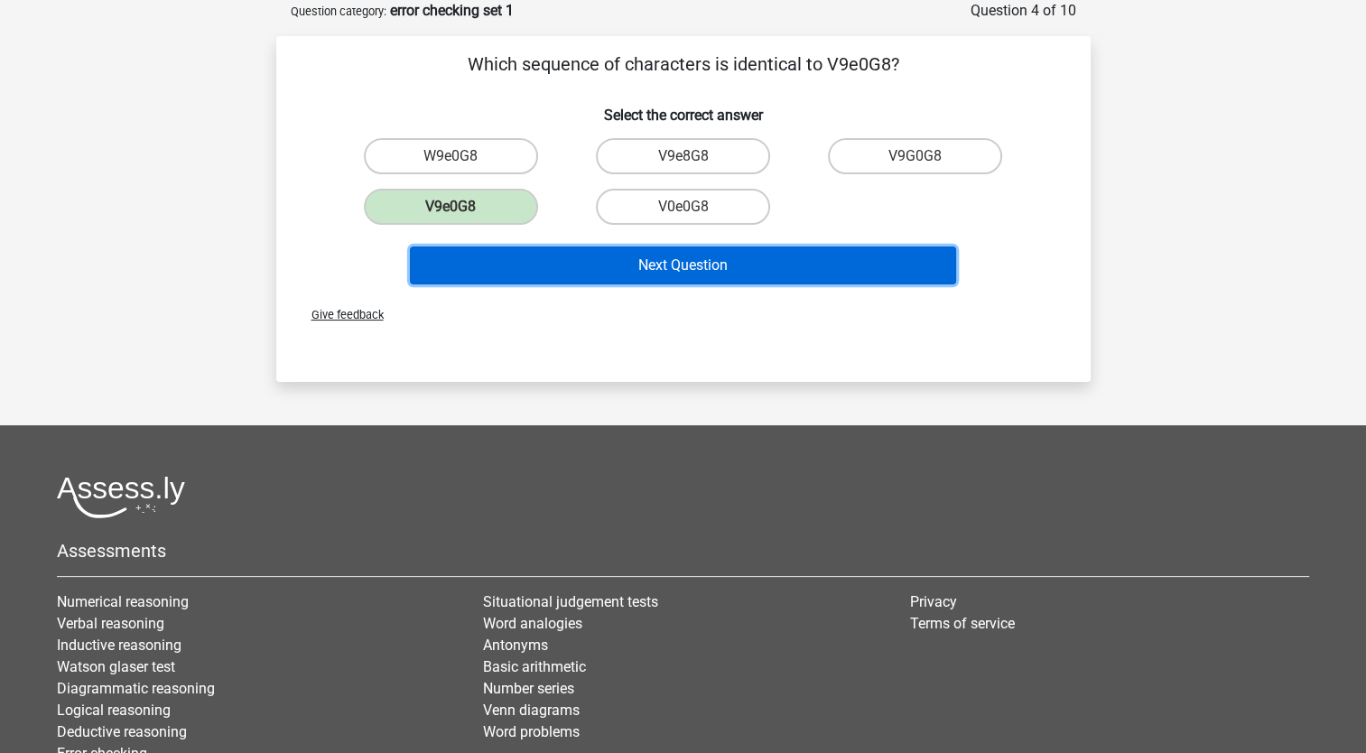
click at [529, 270] on button "Next Question" at bounding box center [683, 265] width 546 height 38
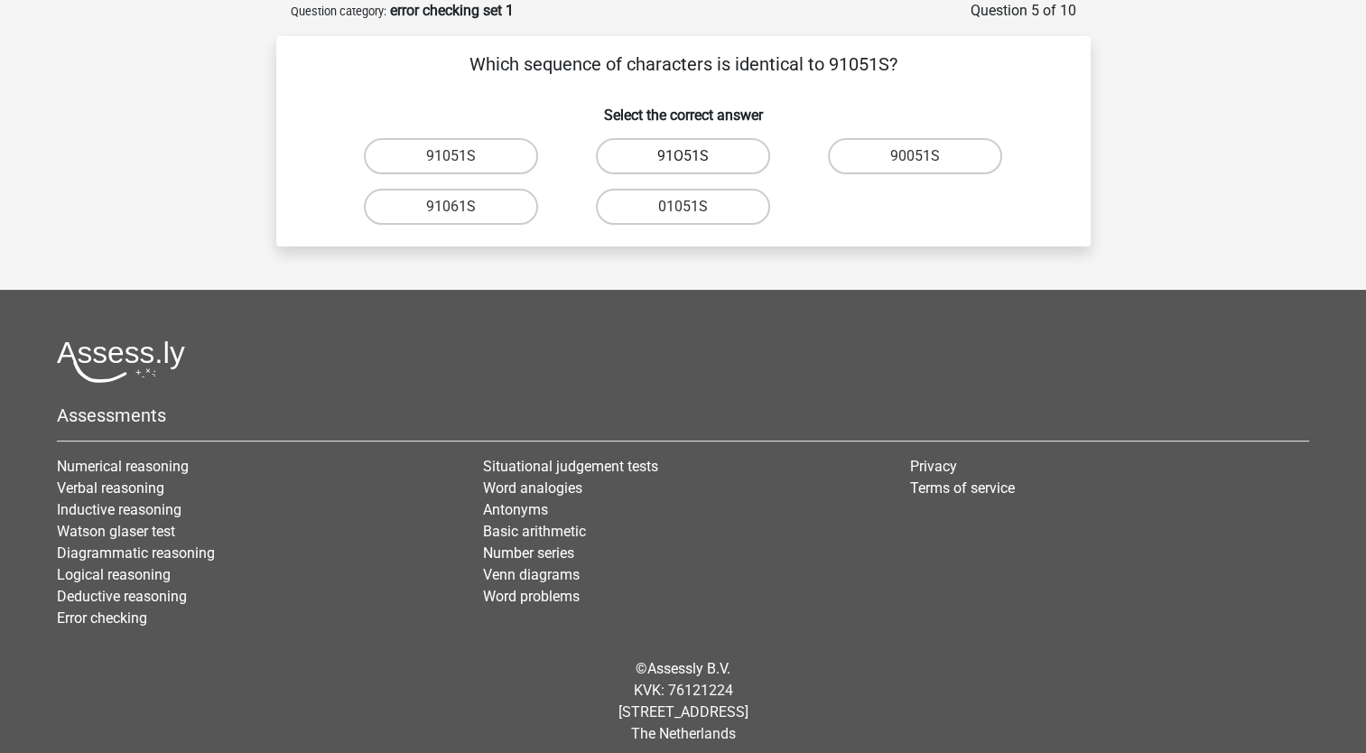
click at [708, 166] on label "91O51S" at bounding box center [683, 156] width 174 height 36
click at [694, 166] on input "91O51S" at bounding box center [689, 162] width 12 height 12
radio input "true"
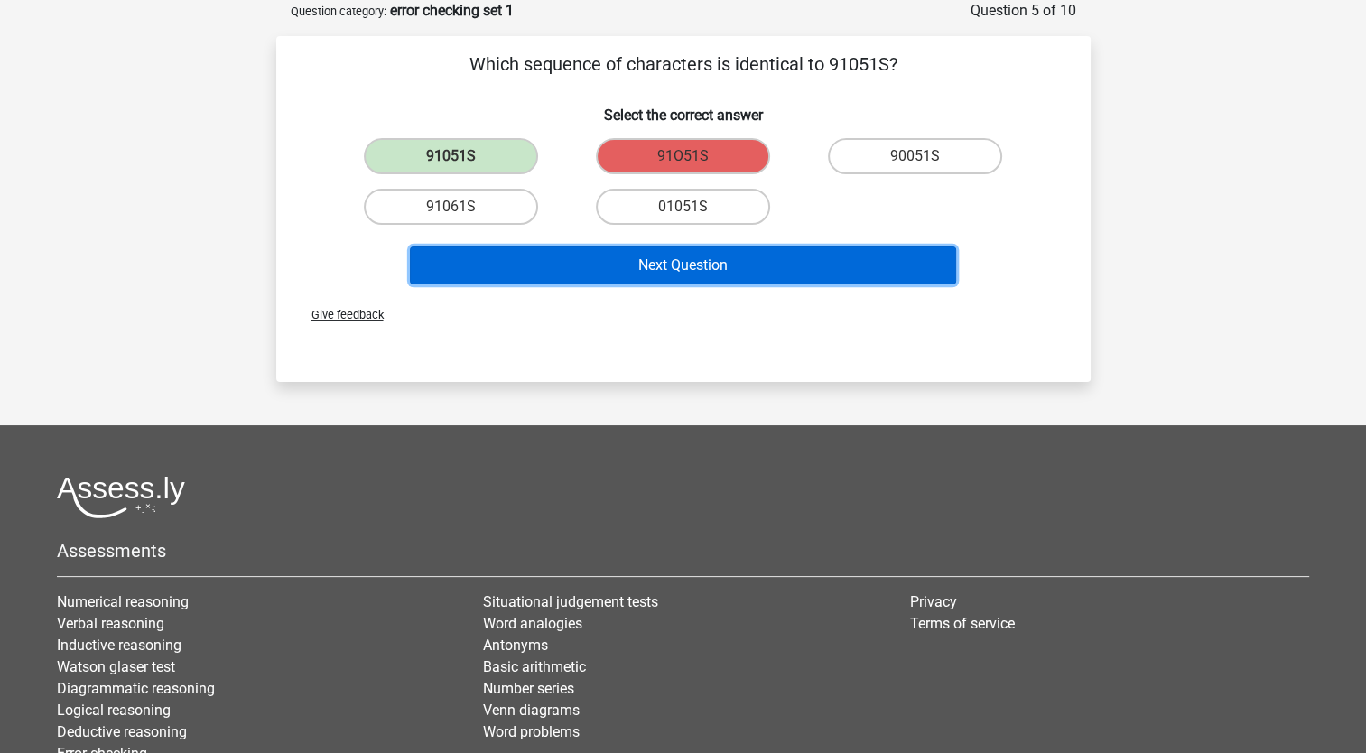
click at [688, 271] on button "Next Question" at bounding box center [683, 265] width 546 height 38
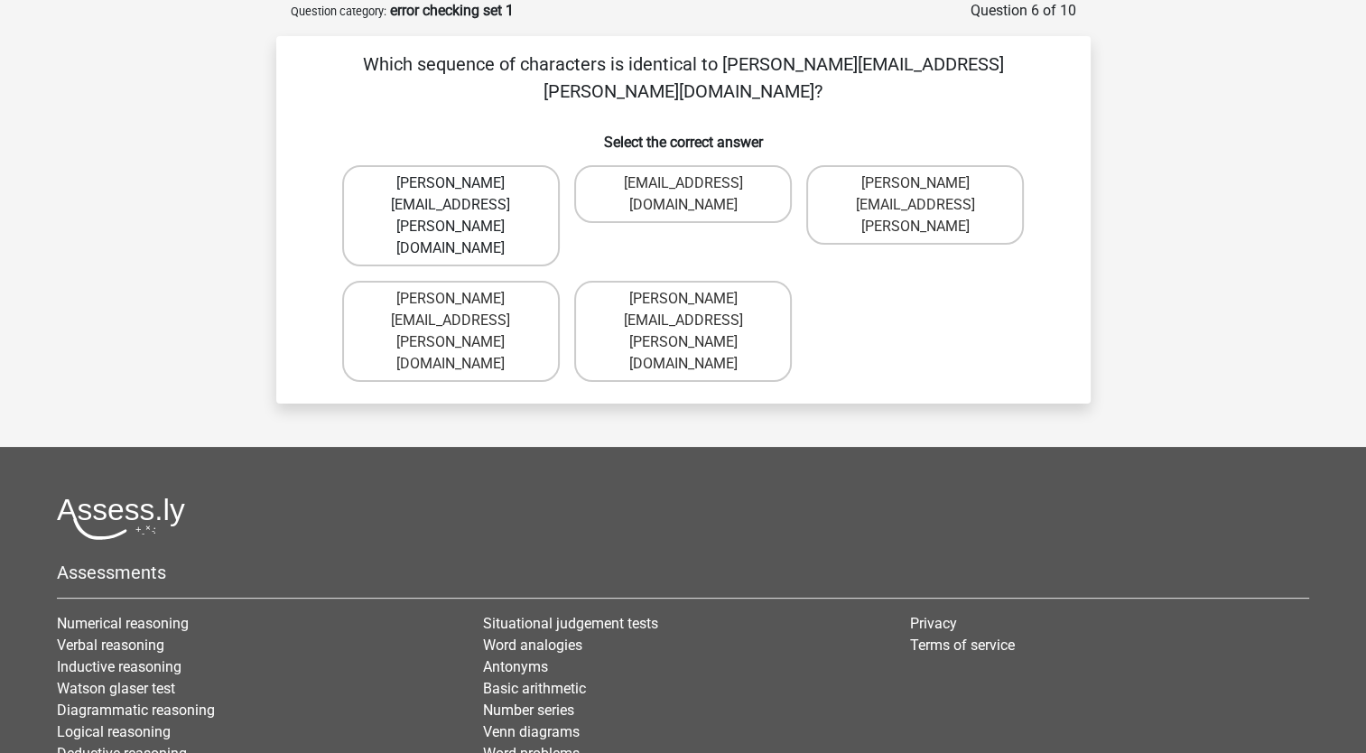
click at [516, 165] on label "[PERSON_NAME][EMAIL_ADDRESS][PERSON_NAME][DOMAIN_NAME]" at bounding box center [451, 215] width 218 height 101
click at [462, 183] on input "[PERSON_NAME][EMAIL_ADDRESS][PERSON_NAME][DOMAIN_NAME]" at bounding box center [456, 189] width 12 height 12
radio input "true"
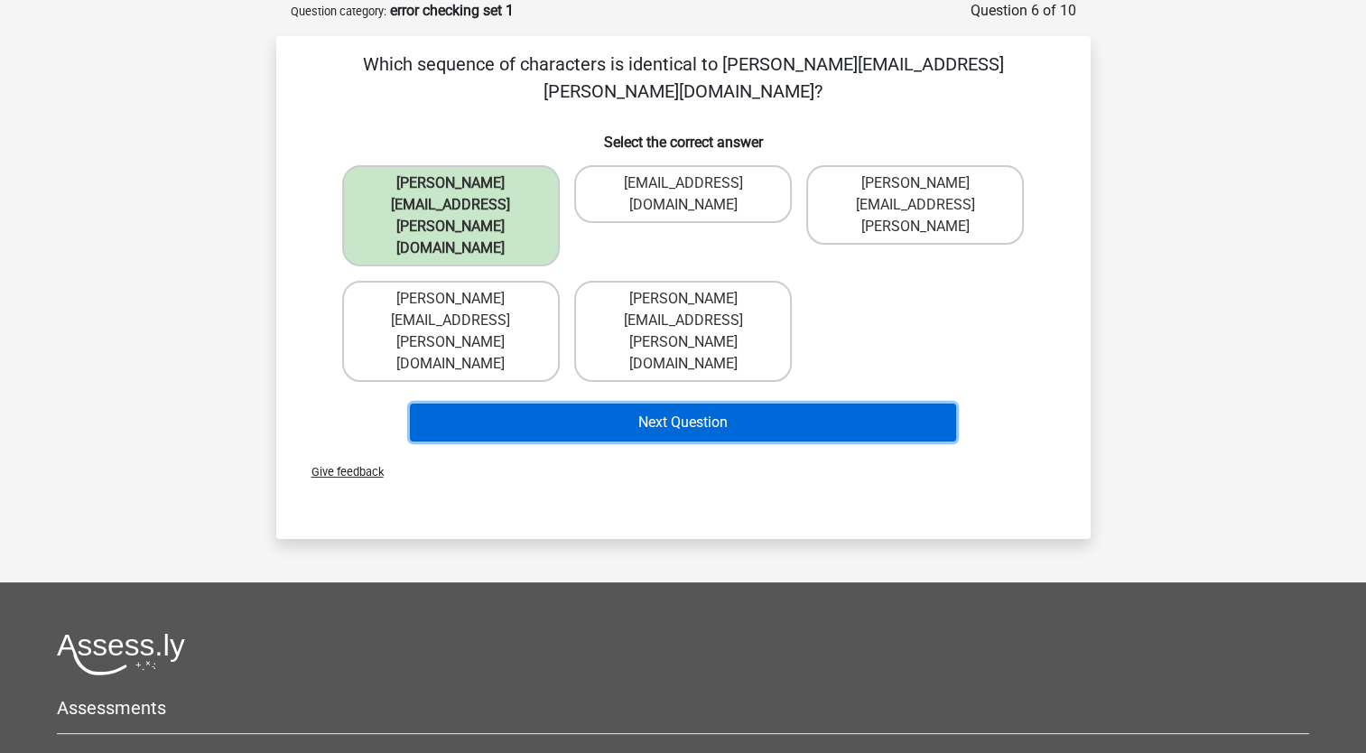
click at [597, 404] on button "Next Question" at bounding box center [683, 423] width 546 height 38
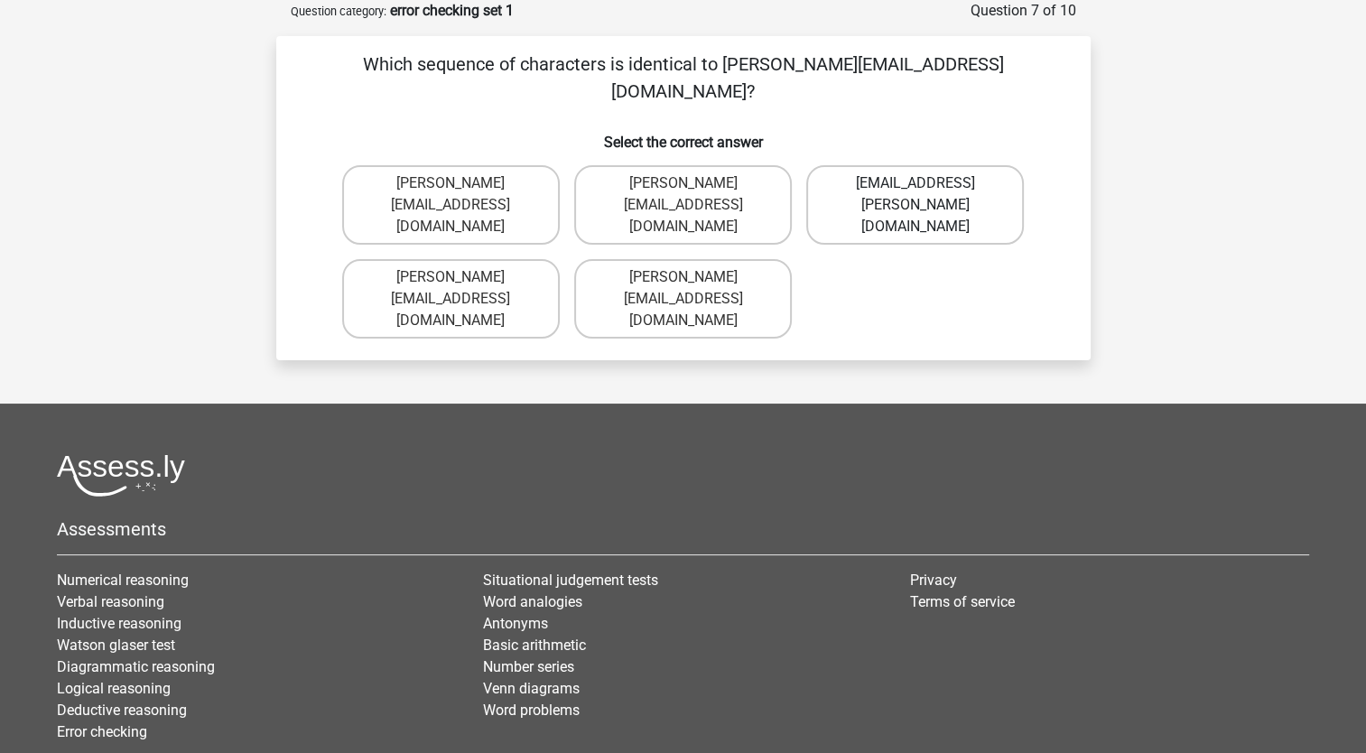
click at [883, 168] on label "[EMAIL_ADDRESS][PERSON_NAME][DOMAIN_NAME]" at bounding box center [915, 204] width 218 height 79
click at [915, 183] on input "[EMAIL_ADDRESS][PERSON_NAME][DOMAIN_NAME]" at bounding box center [921, 189] width 12 height 12
radio input "true"
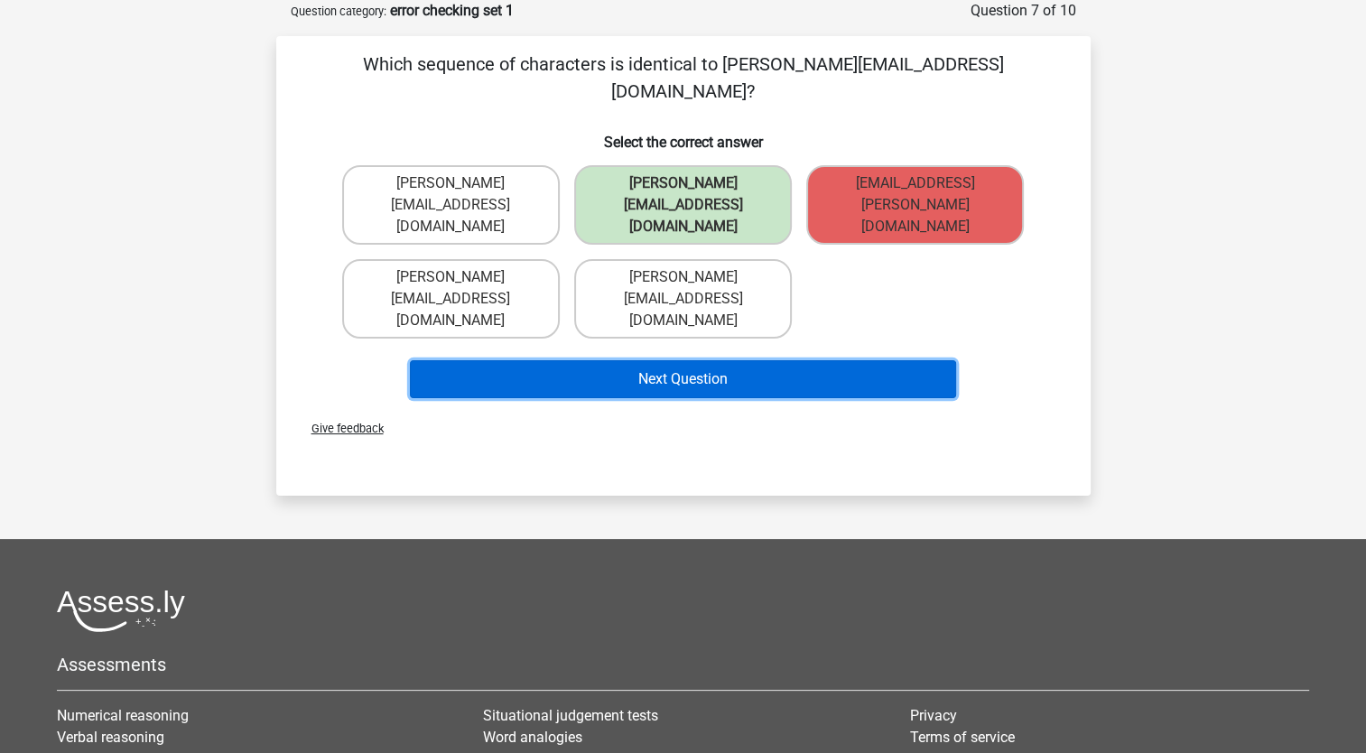
click at [842, 360] on button "Next Question" at bounding box center [683, 379] width 546 height 38
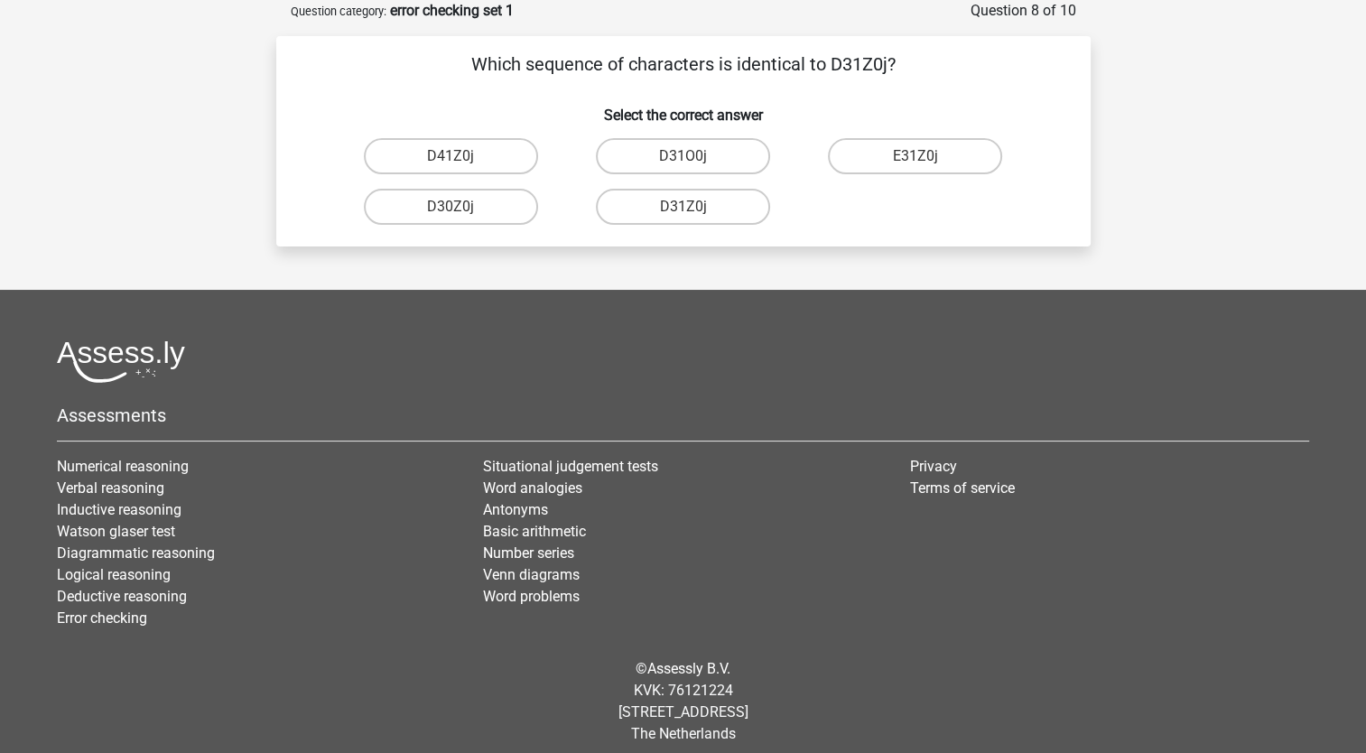
click at [684, 209] on input "D31Z0j" at bounding box center [689, 213] width 12 height 12
radio input "true"
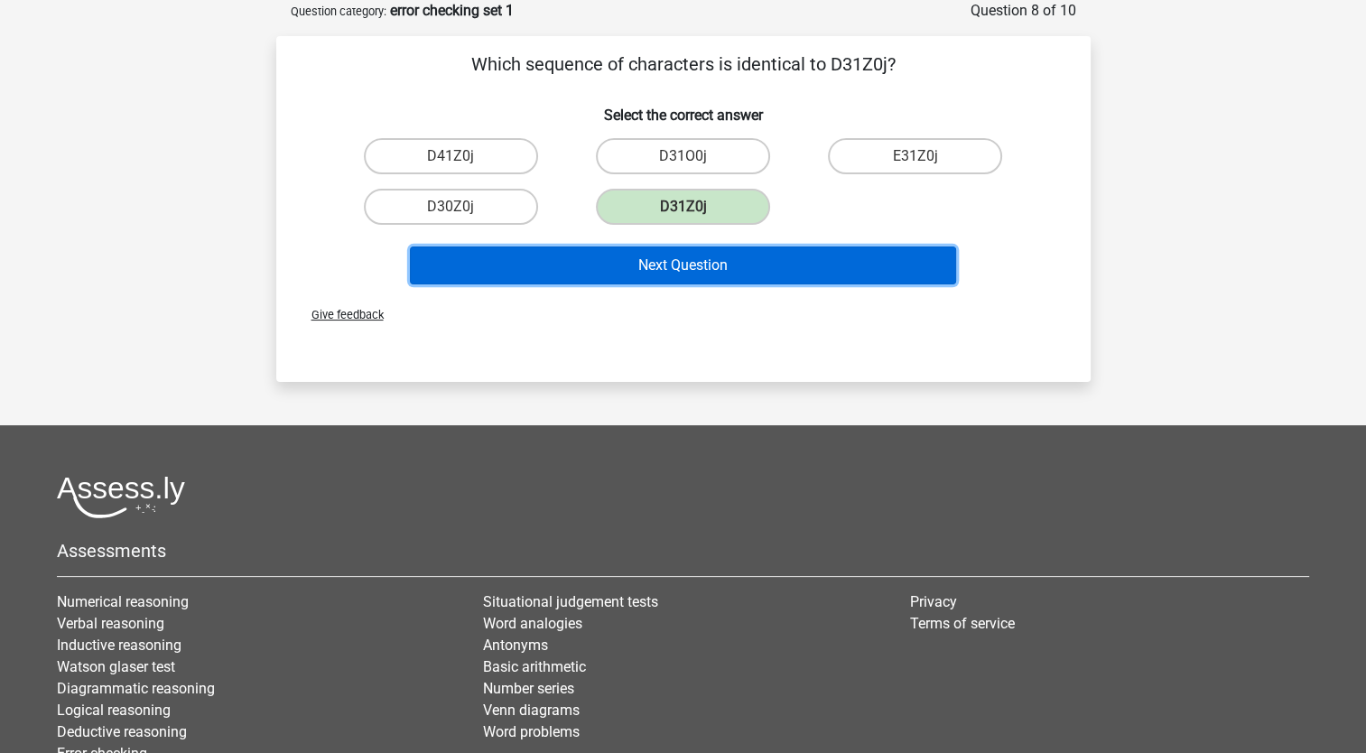
click at [729, 274] on button "Next Question" at bounding box center [683, 265] width 546 height 38
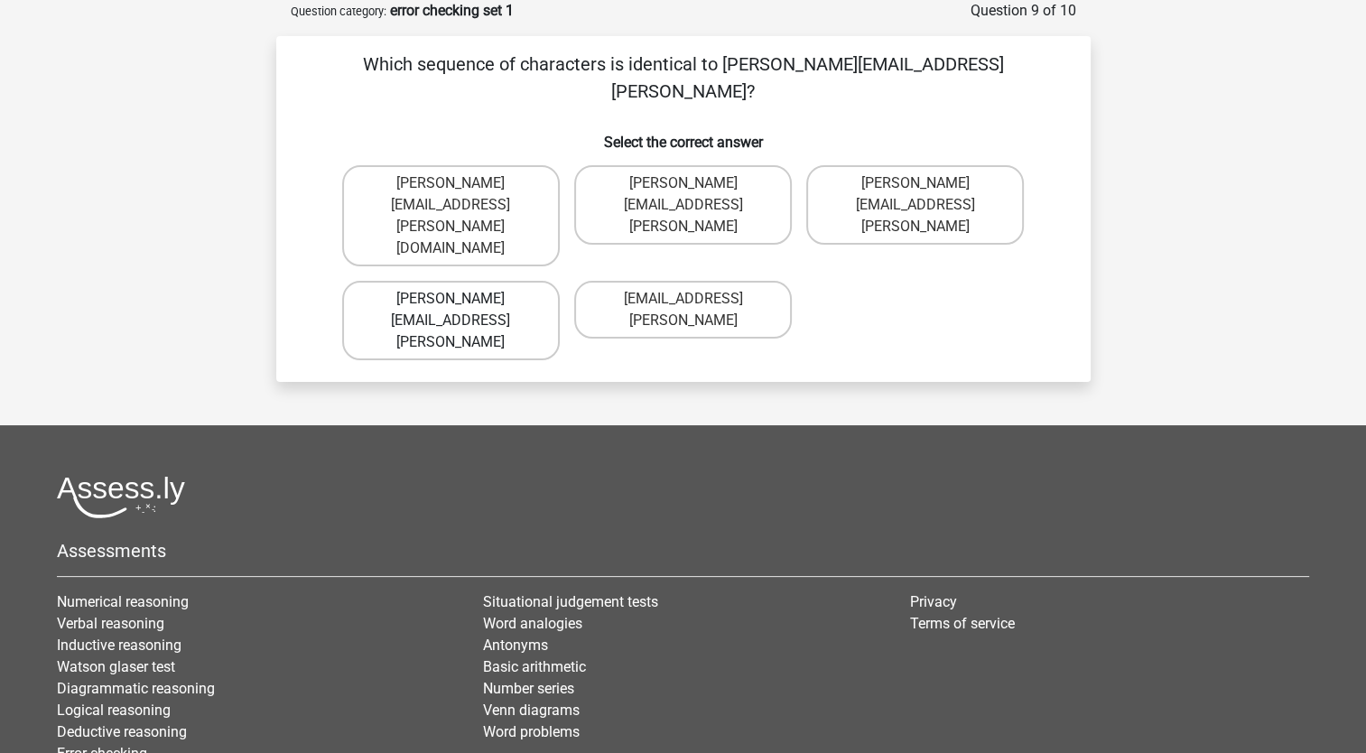
click at [526, 281] on label "[PERSON_NAME][EMAIL_ADDRESS][PERSON_NAME]" at bounding box center [451, 320] width 218 height 79
click at [462, 299] on input "[PERSON_NAME][EMAIL_ADDRESS][PERSON_NAME]" at bounding box center [456, 305] width 12 height 12
radio input "true"
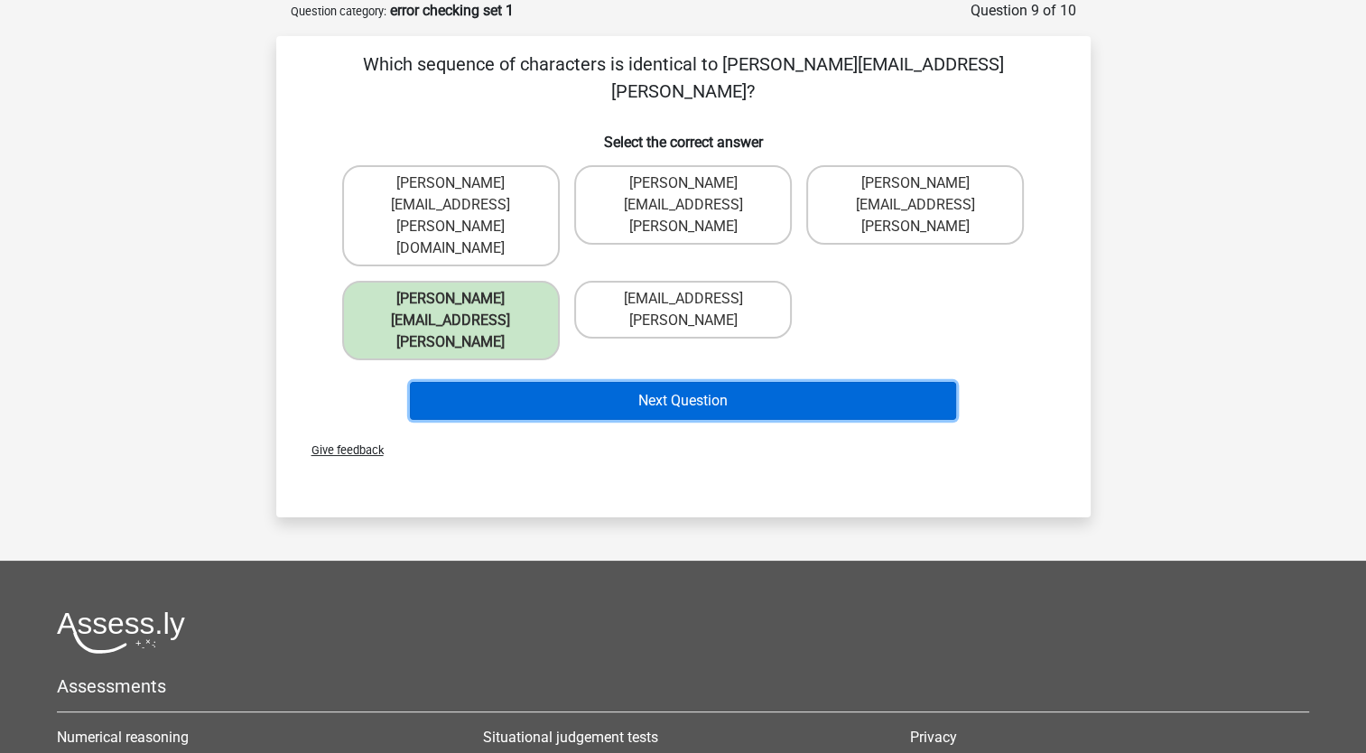
click at [588, 382] on button "Next Question" at bounding box center [683, 401] width 546 height 38
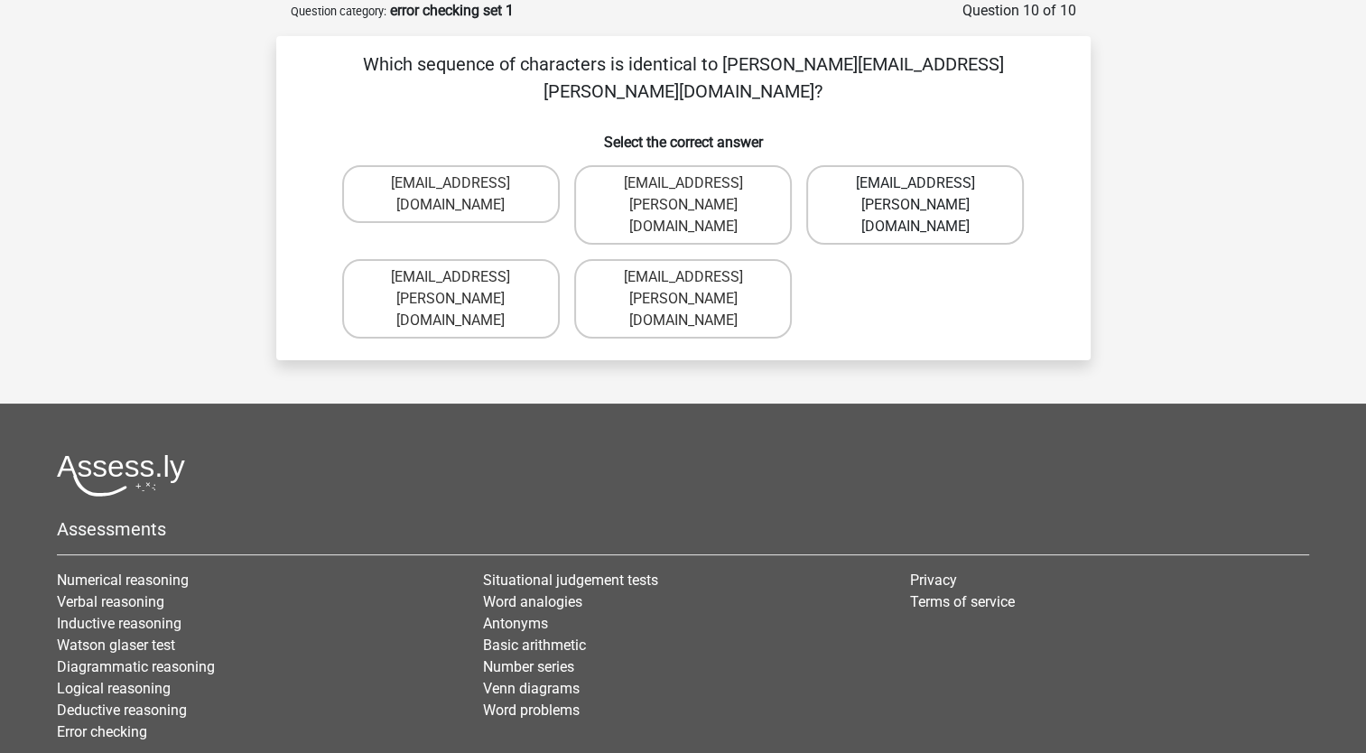
click at [898, 165] on label "[EMAIL_ADDRESS][PERSON_NAME][DOMAIN_NAME]" at bounding box center [915, 204] width 218 height 79
click at [915, 183] on input "[EMAIL_ADDRESS][PERSON_NAME][DOMAIN_NAME]" at bounding box center [921, 189] width 12 height 12
radio input "true"
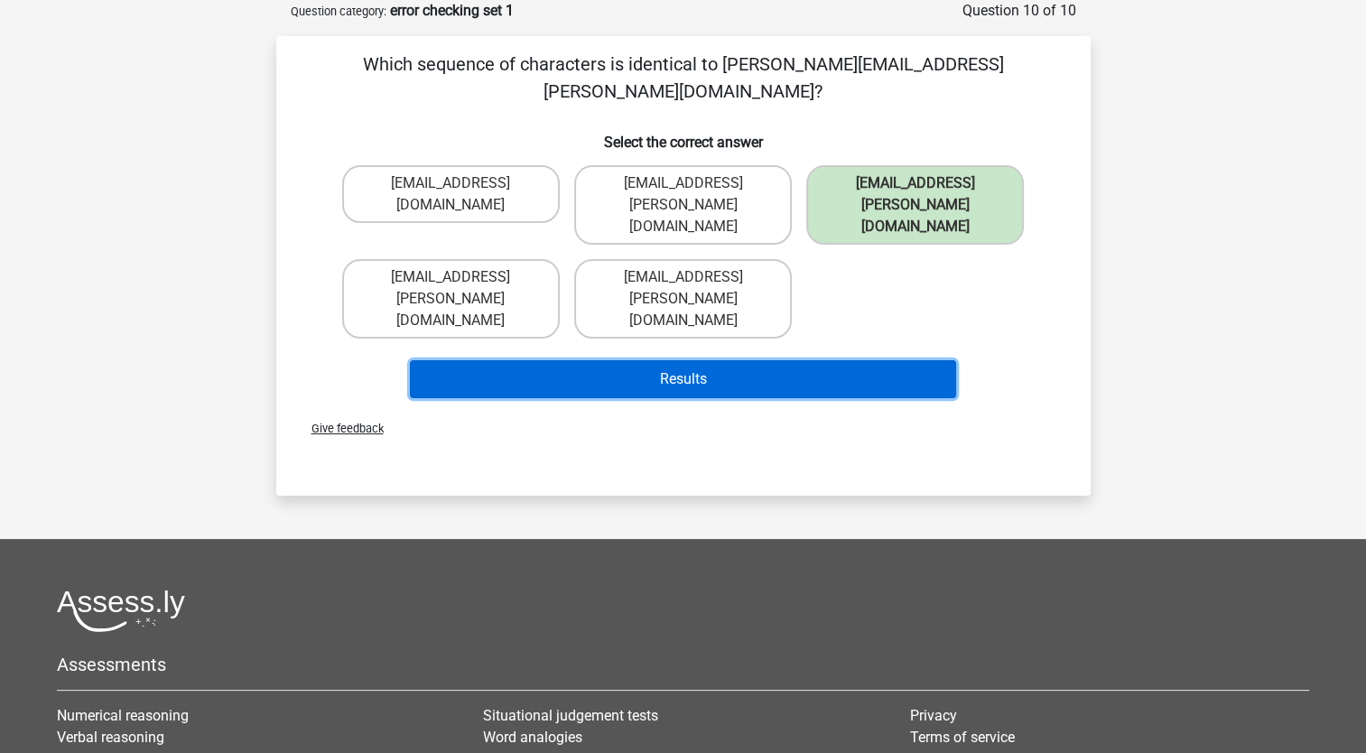
click at [707, 360] on button "Results" at bounding box center [683, 379] width 546 height 38
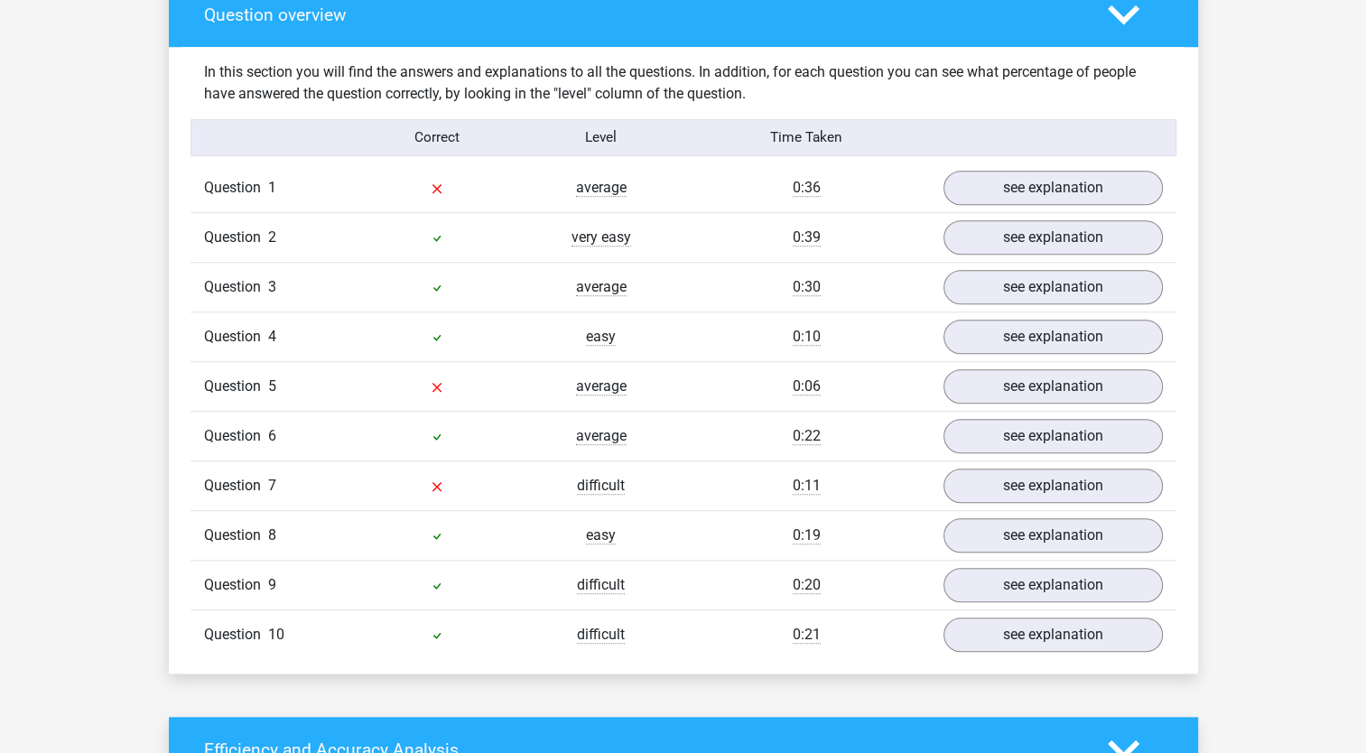
scroll to position [1354, 0]
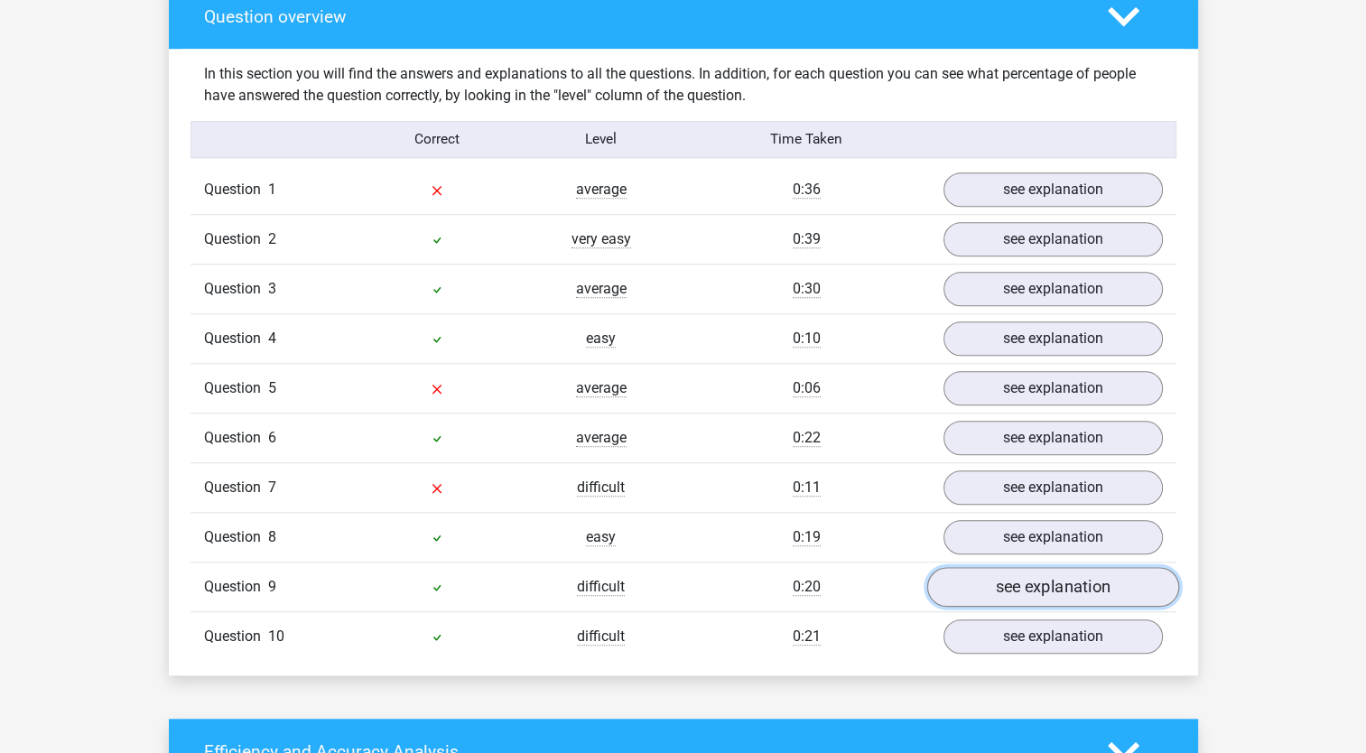
click at [968, 578] on link "see explanation" at bounding box center [1052, 587] width 252 height 40
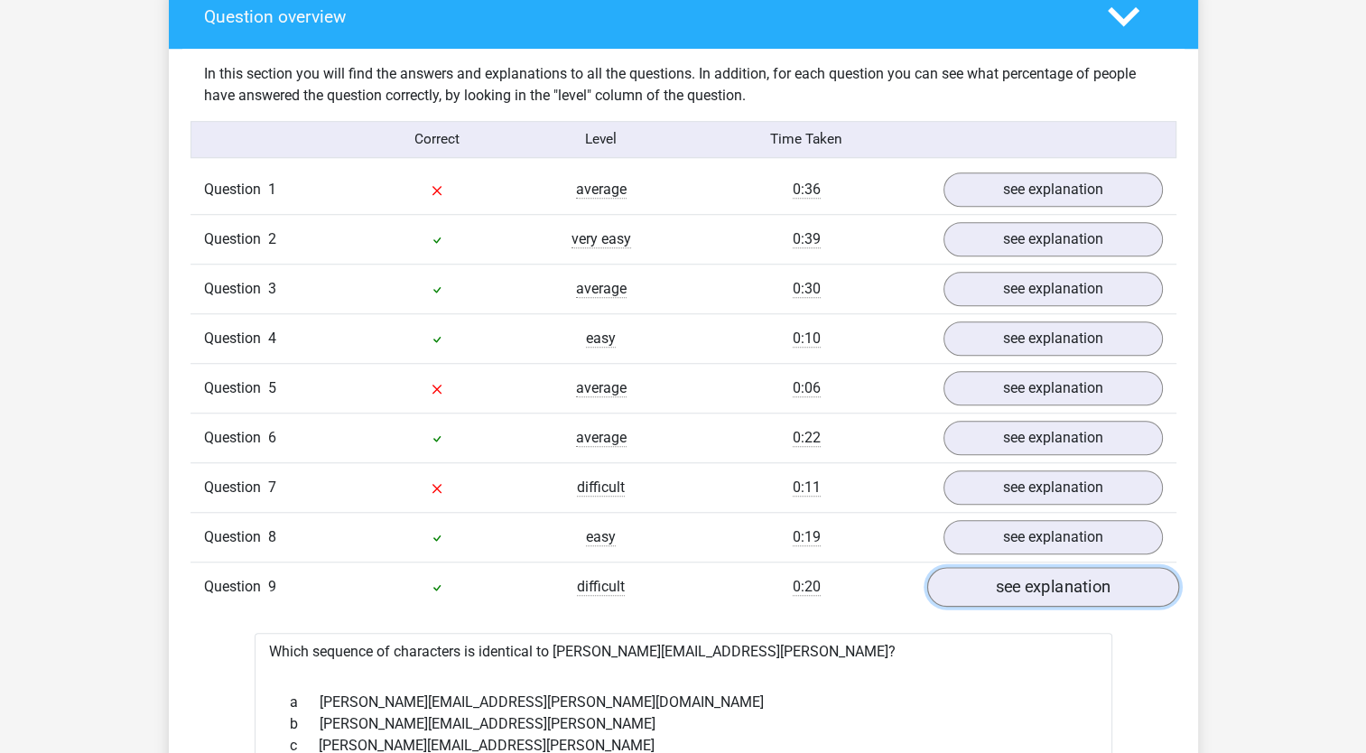
click at [965, 578] on link "see explanation" at bounding box center [1052, 587] width 252 height 40
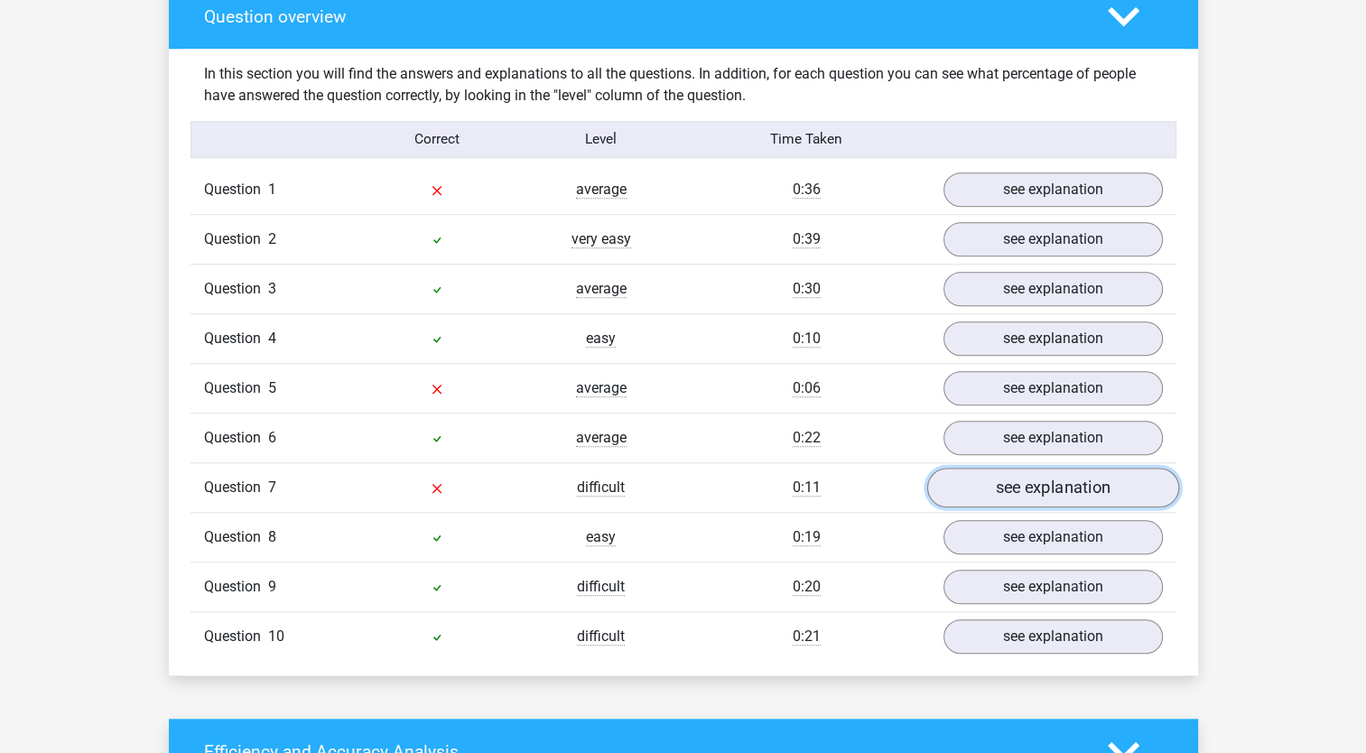
click at [960, 499] on link "see explanation" at bounding box center [1052, 488] width 252 height 40
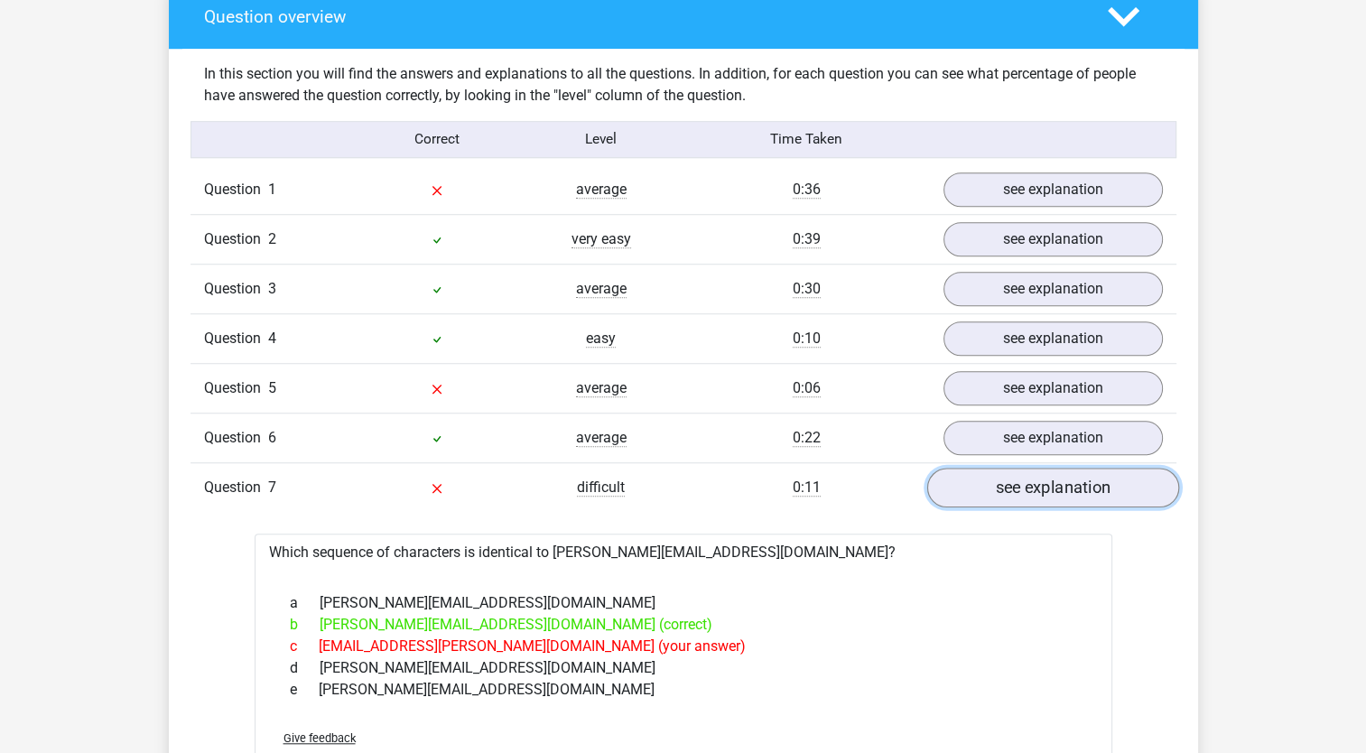
click at [960, 499] on link "see explanation" at bounding box center [1052, 488] width 252 height 40
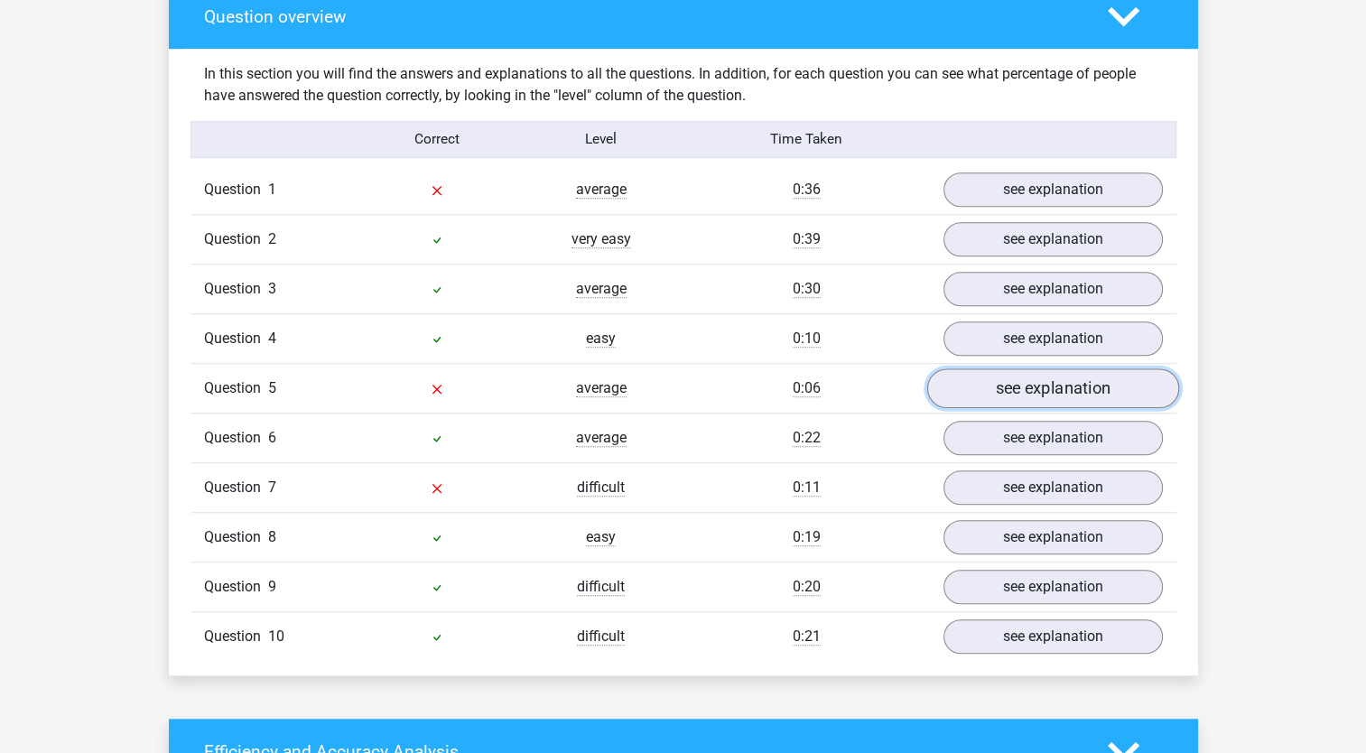
click at [978, 383] on link "see explanation" at bounding box center [1052, 388] width 252 height 40
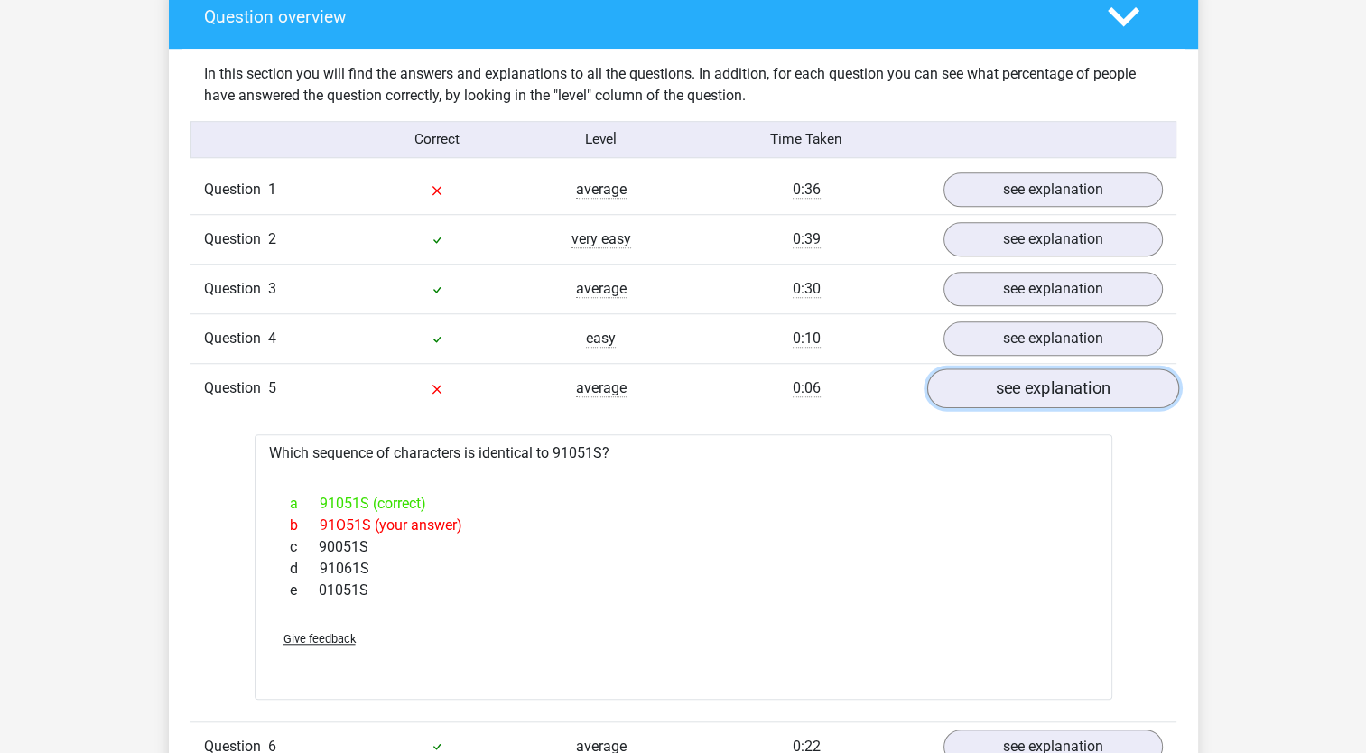
click at [982, 383] on link "see explanation" at bounding box center [1052, 388] width 252 height 40
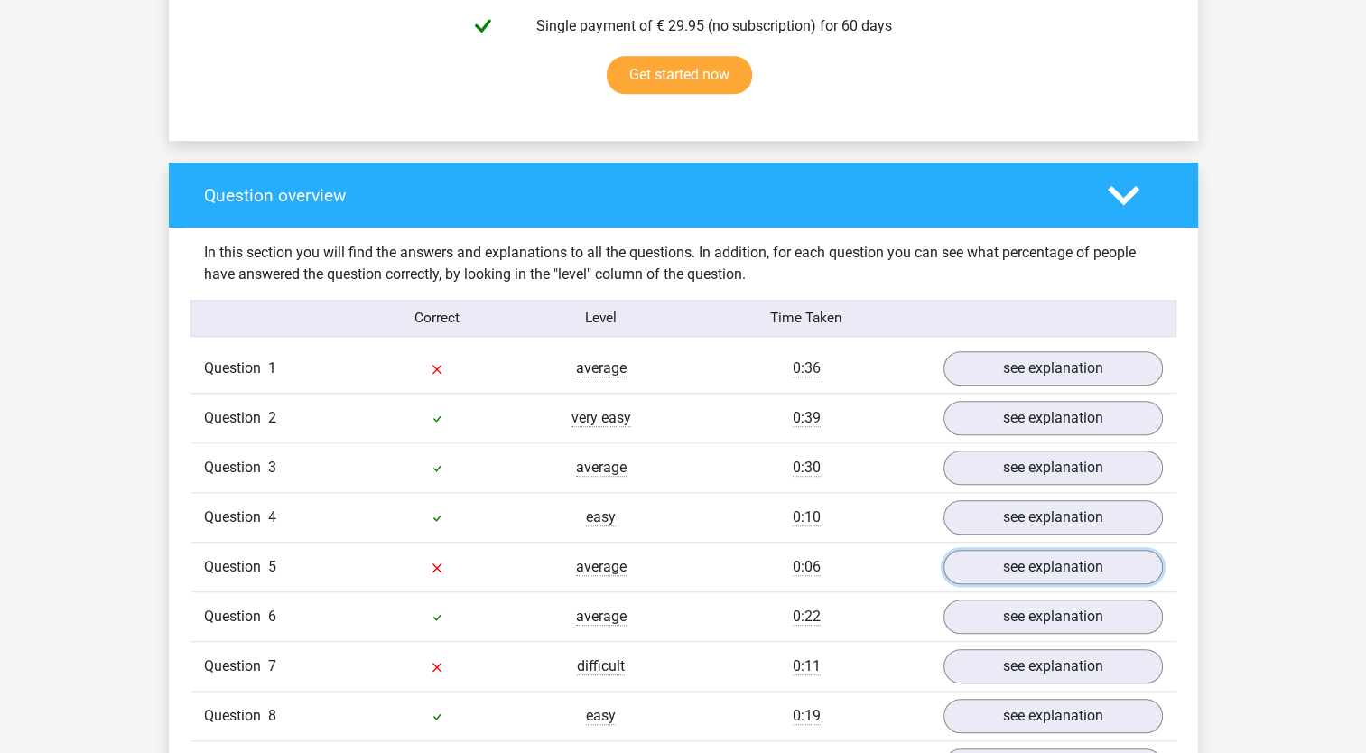
scroll to position [1140, 0]
